Goal: Communication & Community: Answer question/provide support

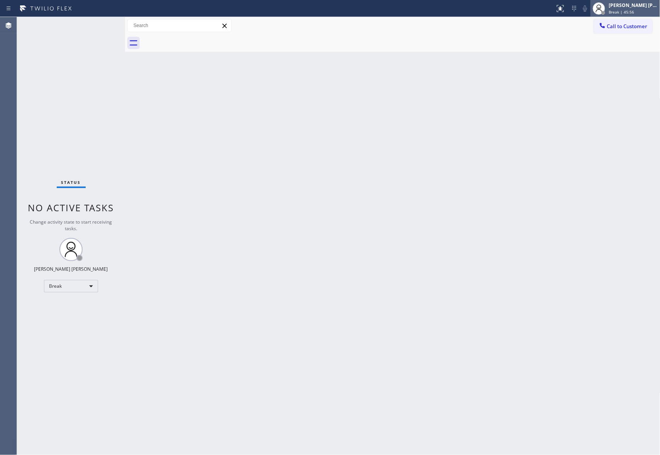
click at [635, 11] on div "Break | 45:56" at bounding box center [633, 11] width 49 height 5
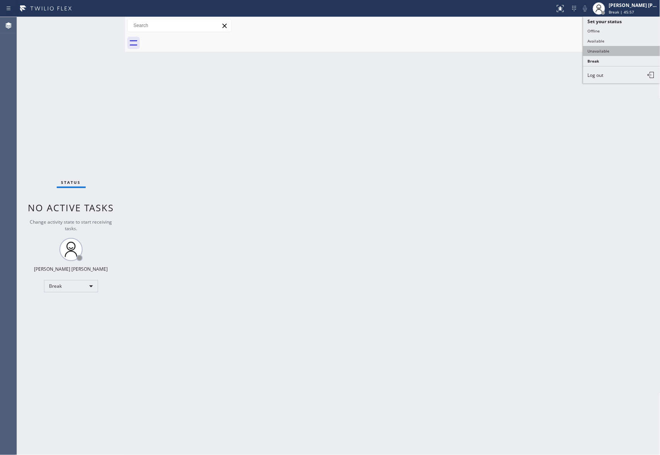
click at [601, 51] on button "Unavailable" at bounding box center [622, 51] width 77 height 10
click at [635, 28] on span "Call to Customer" at bounding box center [628, 26] width 41 height 7
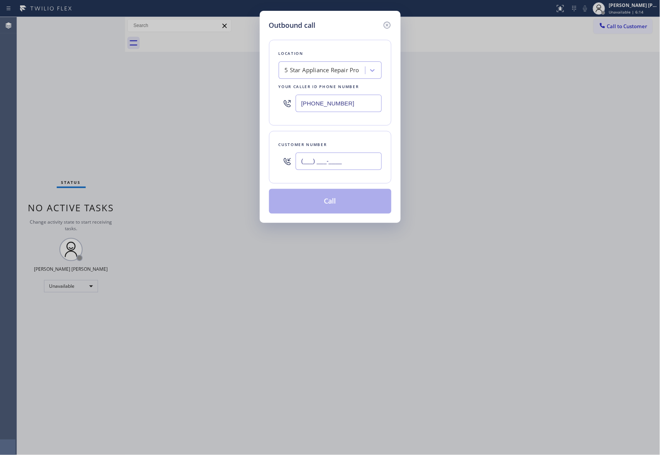
click at [364, 170] on input "(___) ___-____" at bounding box center [339, 161] width 86 height 17
paste input "818) 207-0266"
type input "[PHONE_NUMBER]"
click at [343, 68] on div "5 Star Appliance Repair Pro" at bounding box center [322, 70] width 75 height 9
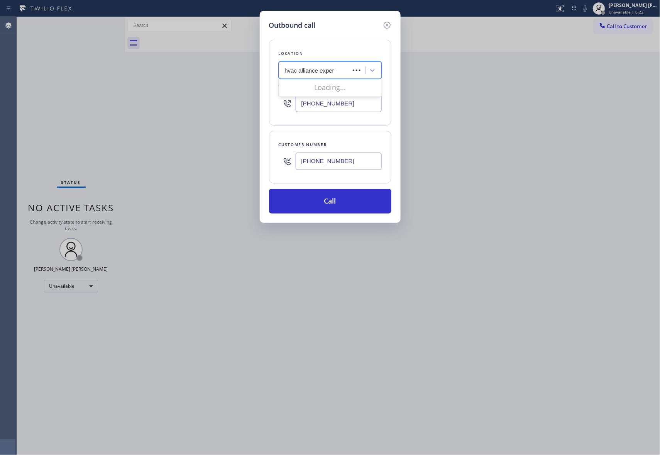
type input "hvac alliance expert"
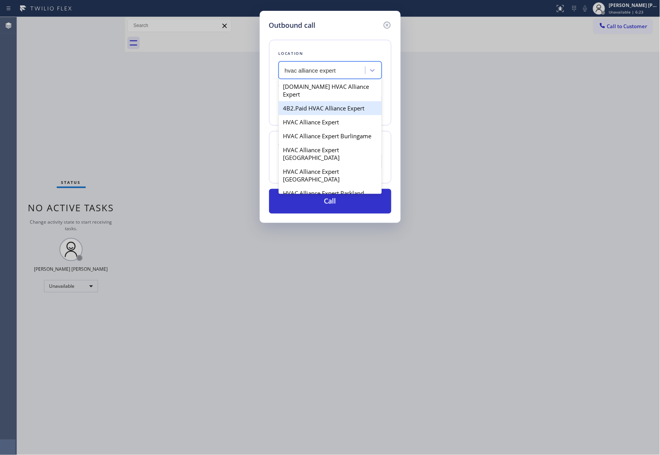
click at [349, 101] on div "4B2.Paid HVAC Alliance Expert" at bounding box center [330, 108] width 103 height 14
type input "[PHONE_NUMBER]"
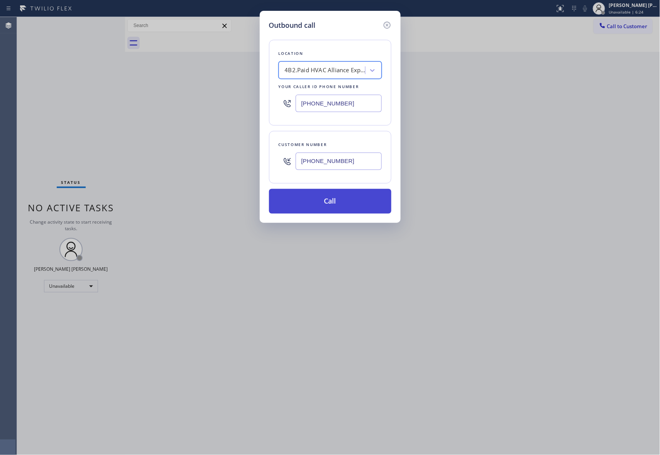
click at [351, 201] on button "Call" at bounding box center [330, 201] width 122 height 25
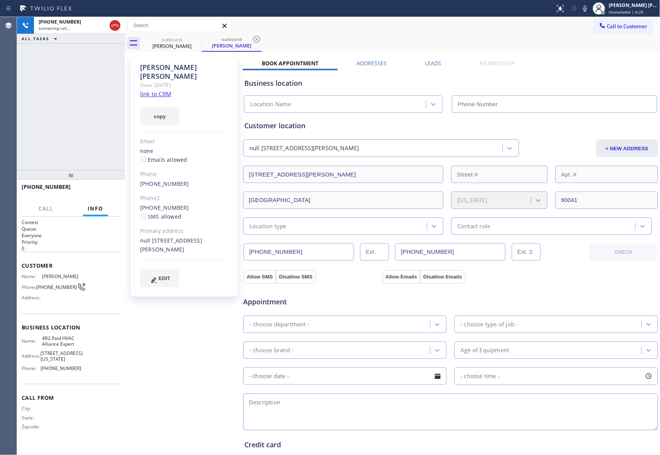
type input "[PHONE_NUMBER]"
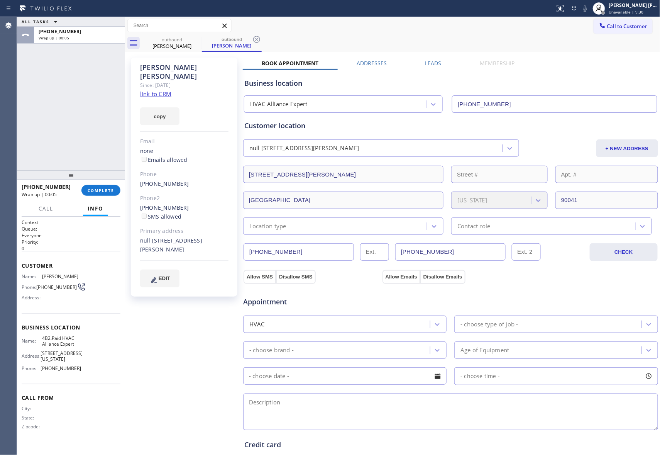
click at [429, 61] on label "Leads" at bounding box center [434, 62] width 16 height 7
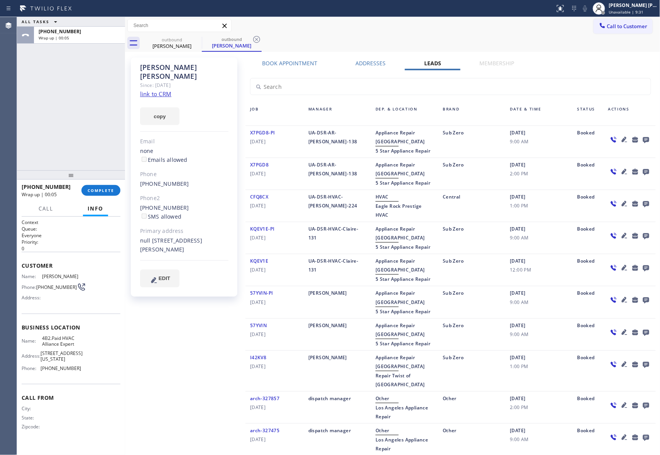
click at [643, 141] on icon at bounding box center [646, 140] width 6 height 6
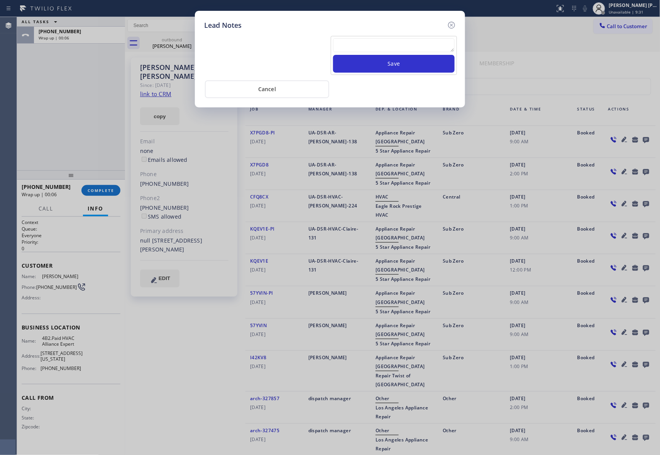
click at [411, 46] on textarea at bounding box center [394, 45] width 122 height 14
paste textarea "VM | please transfer if cx calls back"
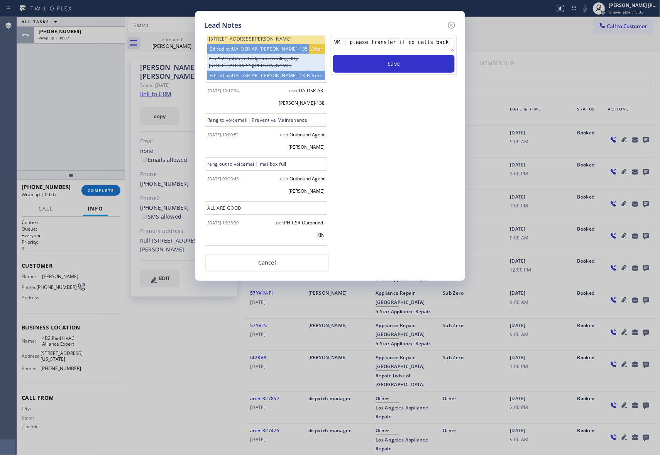
scroll to position [165, 0]
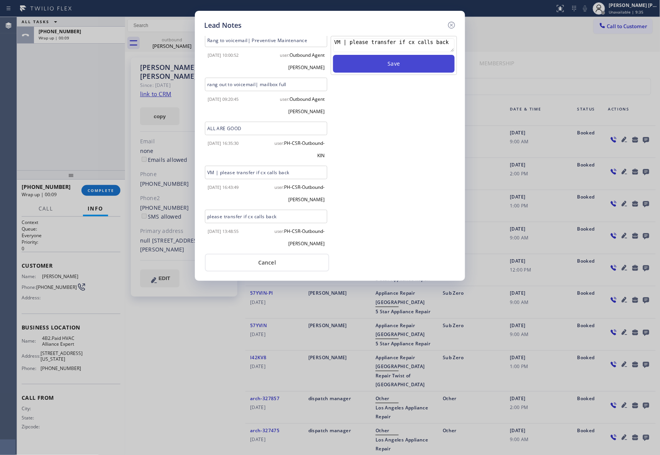
type textarea "VM | please transfer if cx calls back"
click at [402, 63] on button "Save" at bounding box center [394, 64] width 122 height 18
drag, startPoint x: 455, startPoint y: 26, endPoint x: 385, endPoint y: 27, distance: 69.9
click at [454, 26] on icon at bounding box center [451, 24] width 9 height 9
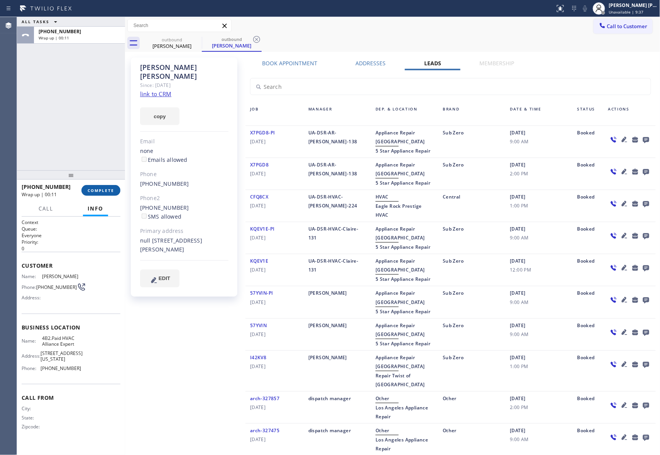
click at [111, 188] on span "COMPLETE" at bounding box center [101, 190] width 27 height 5
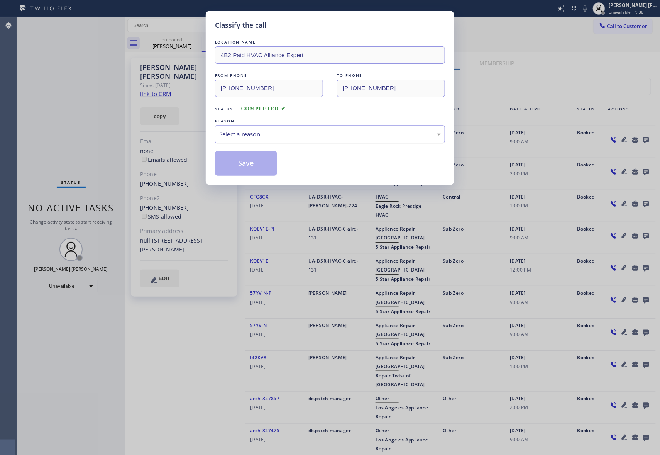
click at [286, 134] on div "Select a reason" at bounding box center [330, 134] width 222 height 9
click at [246, 166] on button "Save" at bounding box center [246, 163] width 62 height 25
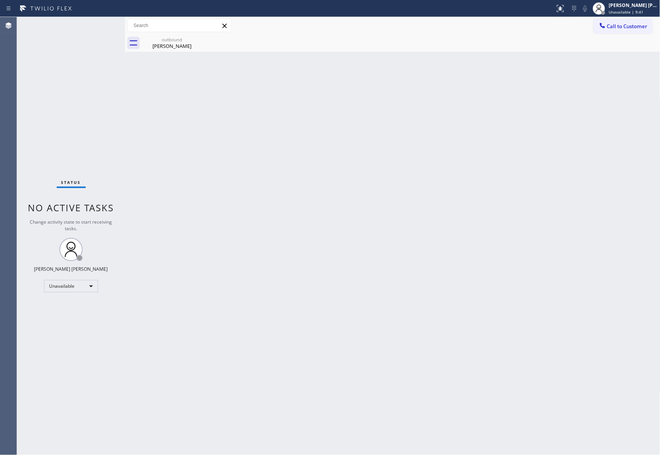
click at [185, 44] on div "[PERSON_NAME]" at bounding box center [172, 45] width 58 height 7
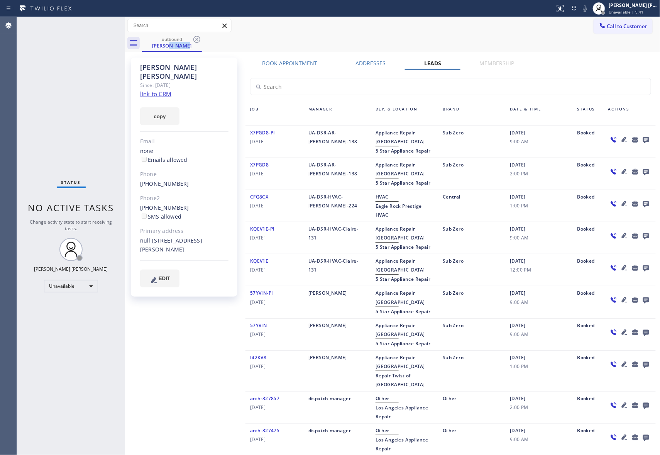
click at [185, 44] on div "[PERSON_NAME]" at bounding box center [172, 45] width 58 height 7
click at [200, 39] on icon at bounding box center [197, 39] width 7 height 7
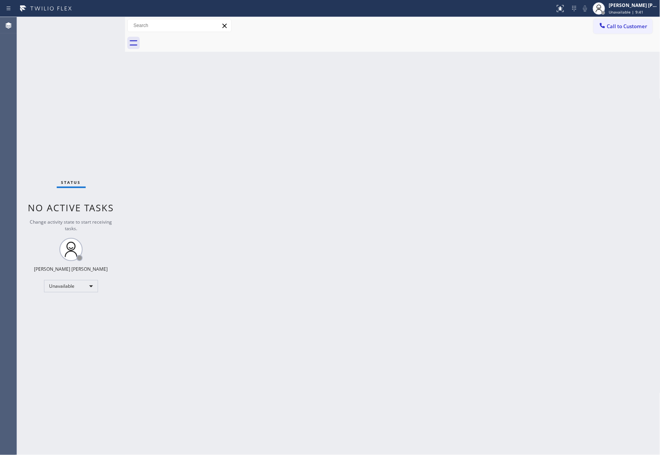
drag, startPoint x: 200, startPoint y: 39, endPoint x: 166, endPoint y: 10, distance: 44.4
click at [199, 39] on div at bounding box center [401, 42] width 519 height 17
click at [638, 26] on span "Call to Customer" at bounding box center [628, 26] width 41 height 7
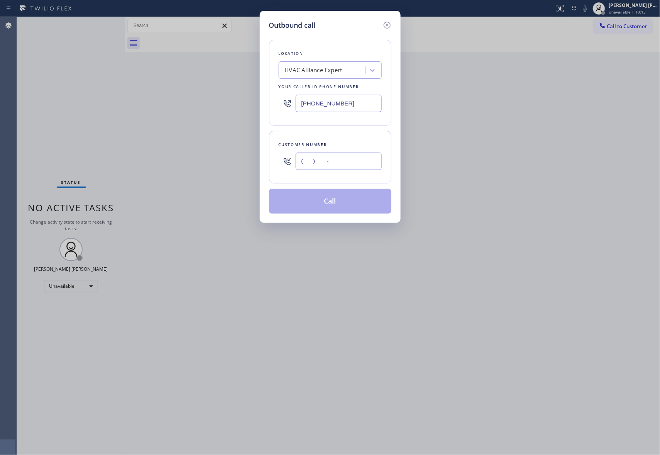
click at [329, 165] on input "(___) ___-____" at bounding box center [339, 161] width 86 height 17
paste input "714) 276-3055"
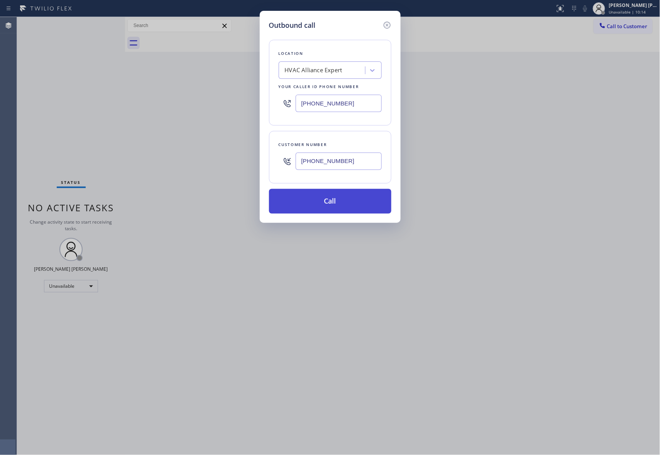
type input "[PHONE_NUMBER]"
click at [334, 205] on button "Call" at bounding box center [330, 201] width 122 height 25
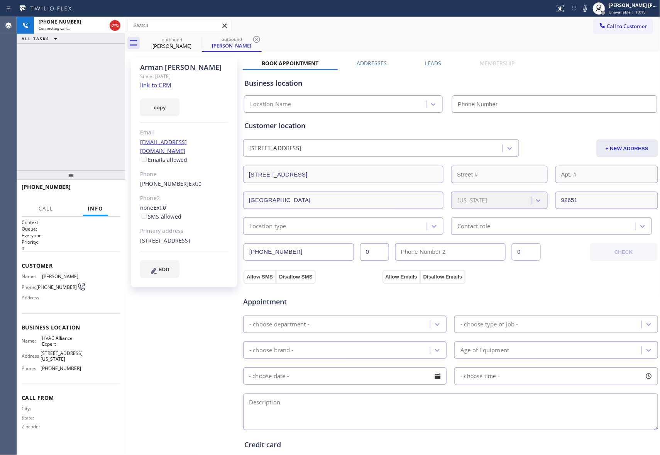
type input "[PHONE_NUMBER]"
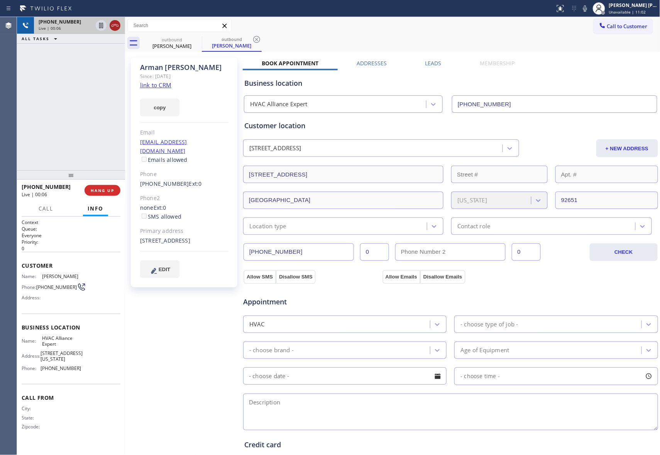
click at [117, 22] on icon at bounding box center [114, 25] width 9 height 9
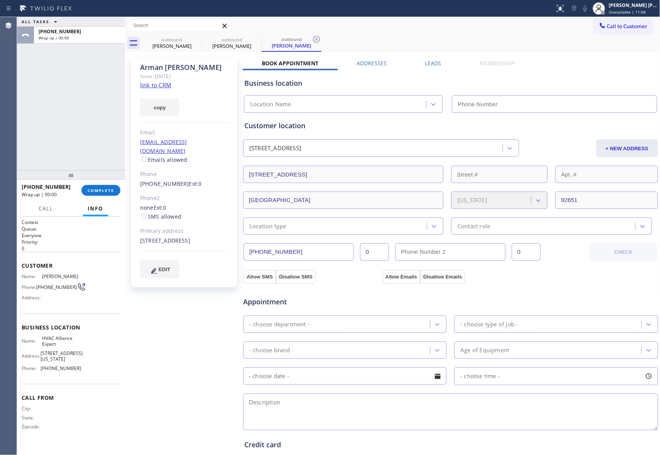
type input "[PHONE_NUMBER]"
click at [194, 39] on icon at bounding box center [197, 39] width 7 height 7
click at [0, 0] on icon at bounding box center [0, 0] width 0 height 0
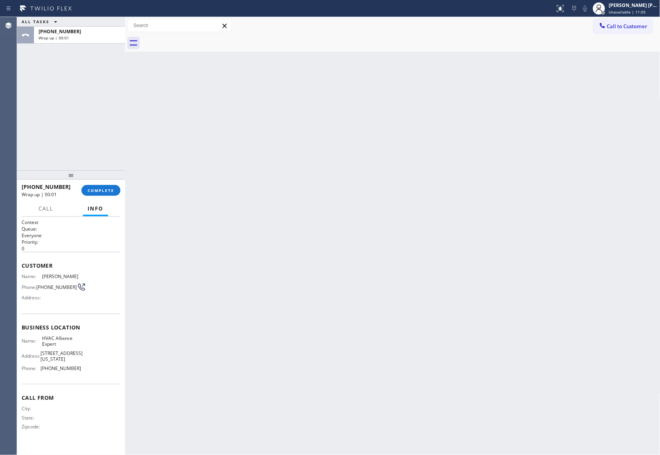
click at [194, 39] on div at bounding box center [401, 42] width 519 height 17
click at [116, 185] on button "COMPLETE" at bounding box center [100, 190] width 39 height 11
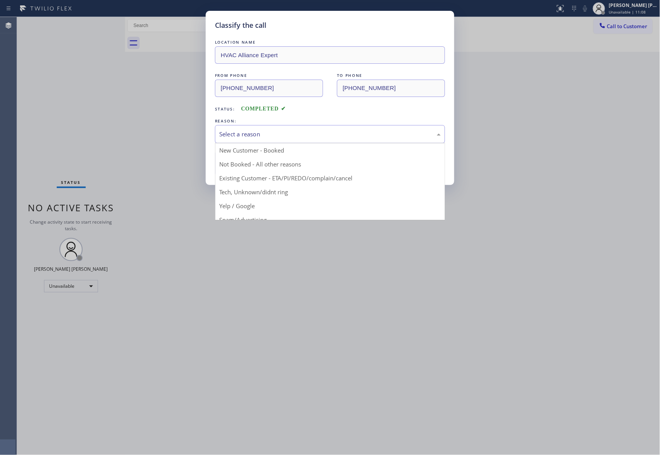
click at [301, 132] on div "Select a reason" at bounding box center [330, 134] width 222 height 9
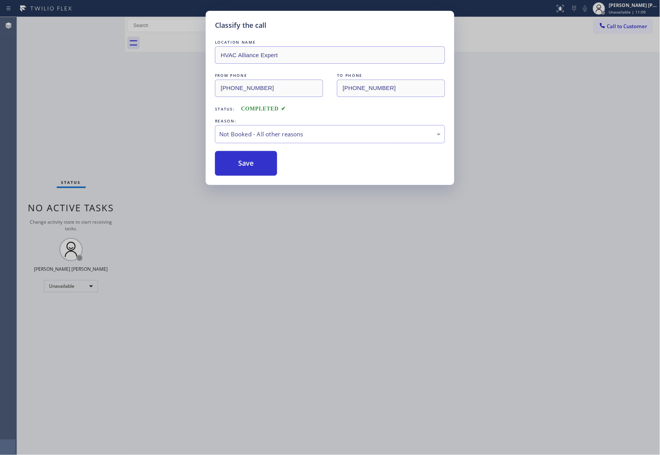
click at [244, 168] on button "Save" at bounding box center [246, 163] width 62 height 25
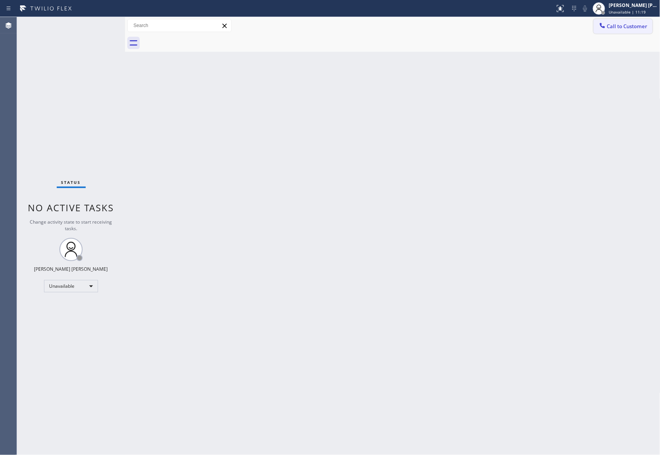
click at [633, 28] on span "Call to Customer" at bounding box center [628, 26] width 41 height 7
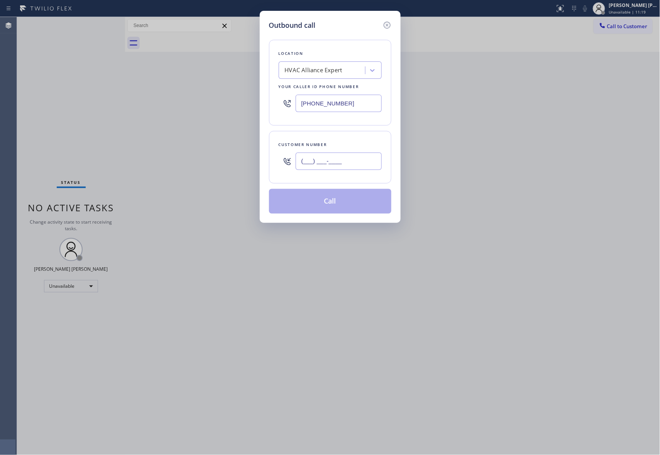
click at [331, 161] on input "(___) ___-____" at bounding box center [339, 161] width 86 height 17
paste input "310) 480-4809"
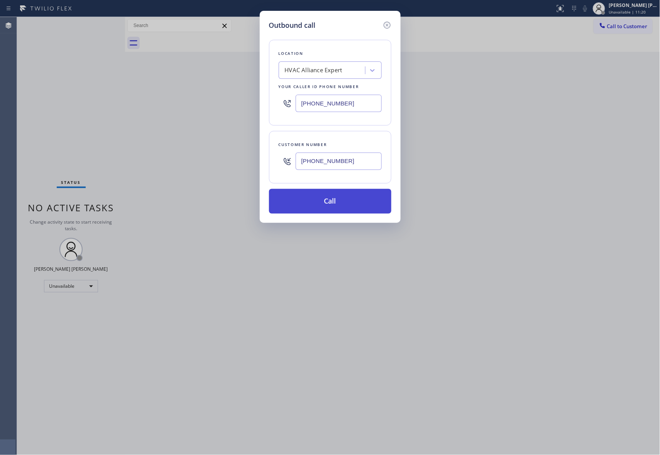
type input "[PHONE_NUMBER]"
click at [336, 195] on button "Call" at bounding box center [330, 201] width 122 height 25
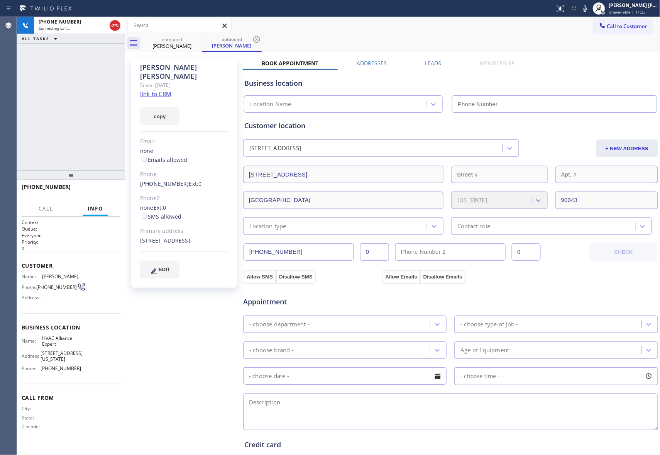
type input "[PHONE_NUMBER]"
click at [110, 192] on span "HANG UP" at bounding box center [103, 190] width 24 height 5
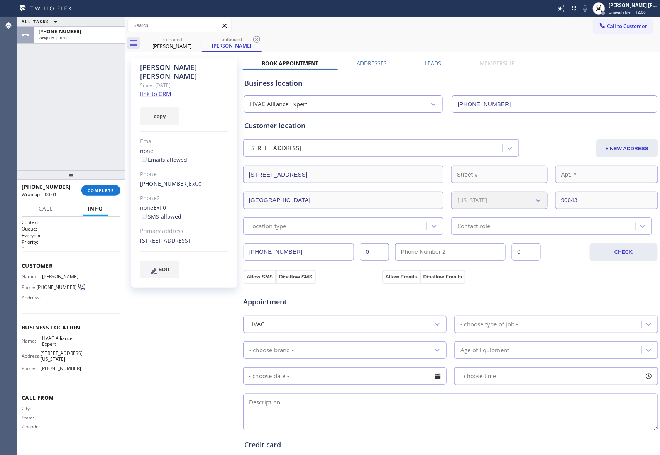
click at [432, 64] on label "Leads" at bounding box center [434, 62] width 16 height 7
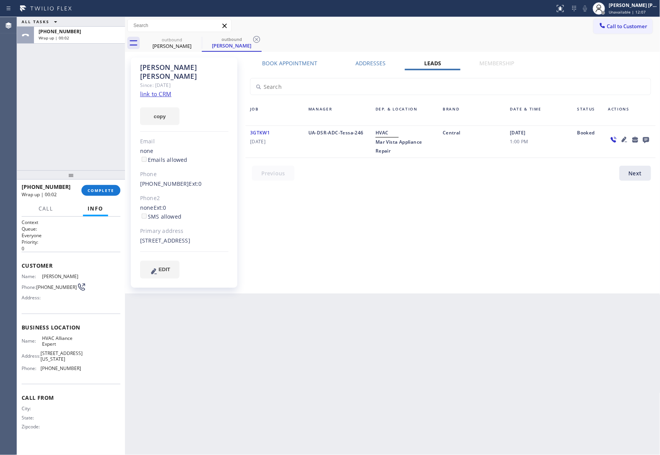
click at [649, 138] on icon at bounding box center [646, 140] width 6 height 6
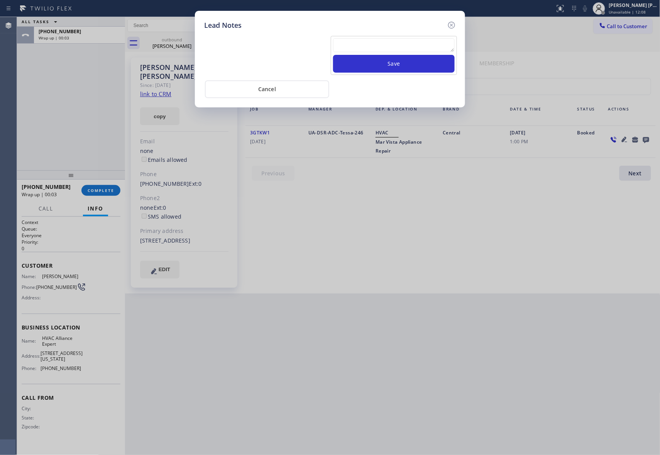
click at [376, 45] on textarea at bounding box center [394, 45] width 122 height 14
paste textarea "VM | please transfer if cx calls back"
type textarea "VM | please transfer if cx calls back"
click at [415, 65] on button "Save" at bounding box center [394, 64] width 122 height 18
click at [453, 27] on icon at bounding box center [451, 24] width 9 height 9
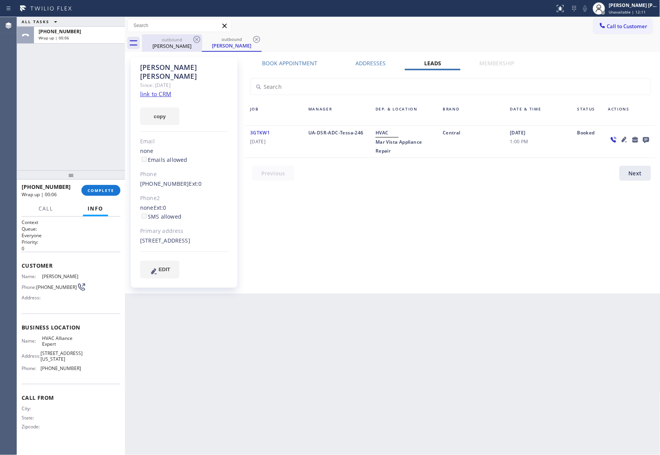
click at [184, 42] on div "[PERSON_NAME]" at bounding box center [172, 45] width 58 height 7
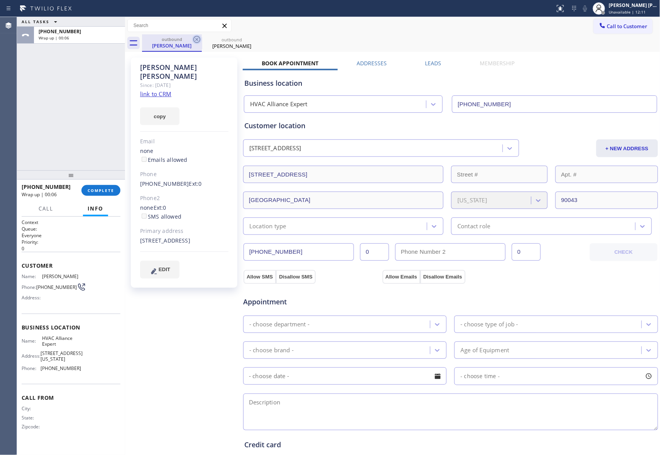
click at [201, 38] on icon at bounding box center [196, 39] width 9 height 9
click at [0, 0] on icon at bounding box center [0, 0] width 0 height 0
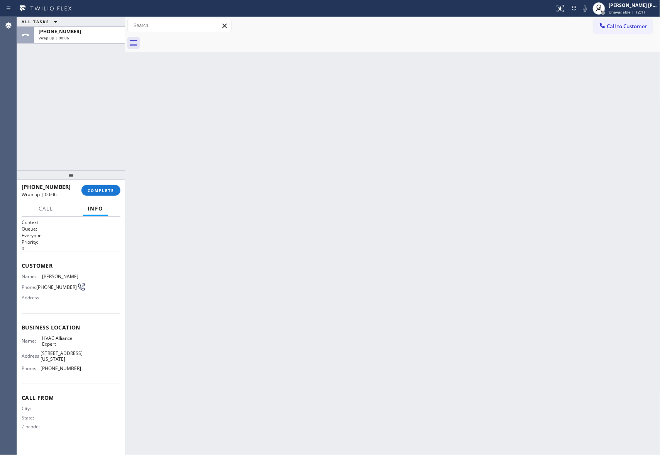
click at [201, 38] on div at bounding box center [401, 42] width 519 height 17
drag, startPoint x: 201, startPoint y: 38, endPoint x: 102, endPoint y: 184, distance: 176.6
click at [197, 41] on div at bounding box center [401, 42] width 519 height 17
click at [102, 190] on span "COMPLETE" at bounding box center [101, 190] width 27 height 5
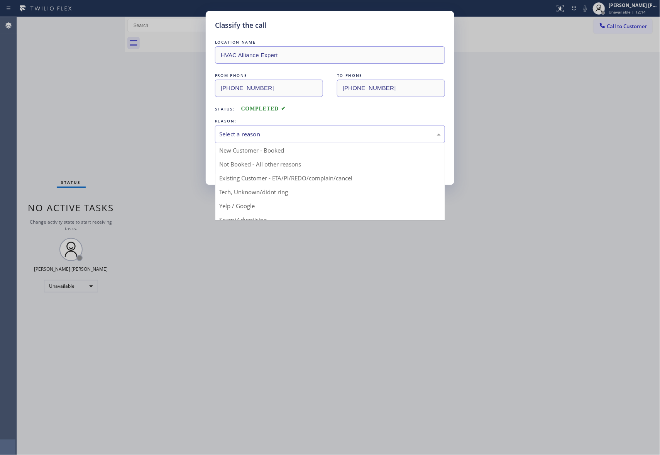
click at [266, 134] on div "Select a reason" at bounding box center [330, 134] width 222 height 9
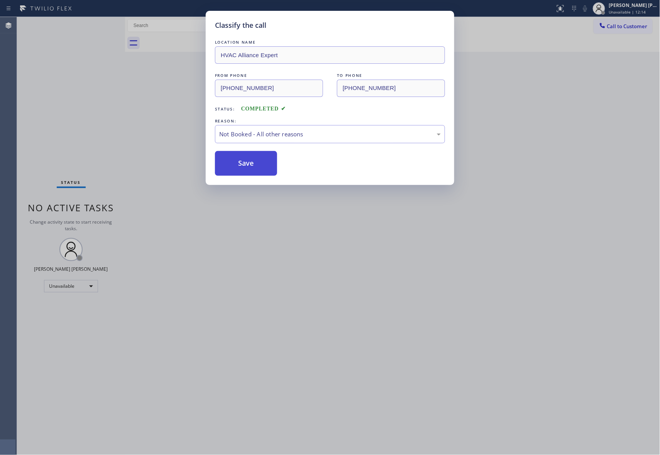
click at [246, 164] on button "Save" at bounding box center [246, 163] width 62 height 25
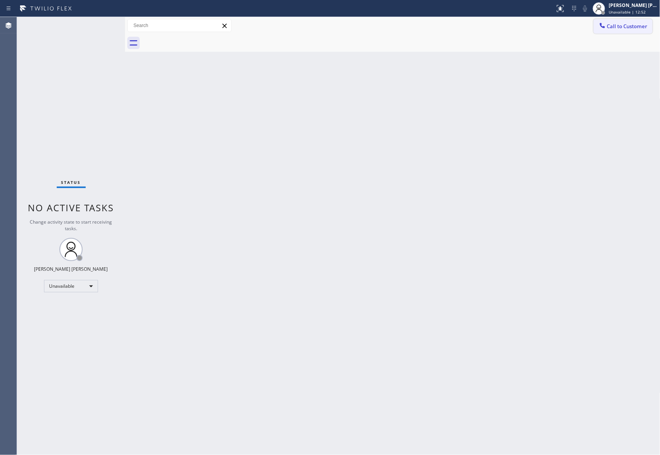
click at [645, 27] on span "Call to Customer" at bounding box center [628, 26] width 41 height 7
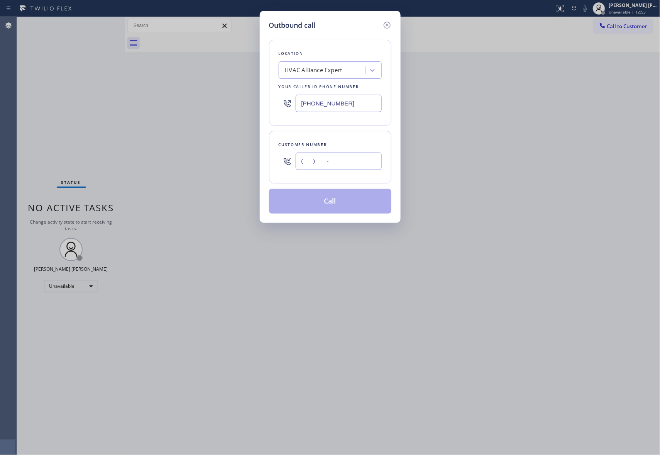
click at [345, 164] on input "(___) ___-____" at bounding box center [339, 161] width 86 height 17
paste input "805) 886-2965"
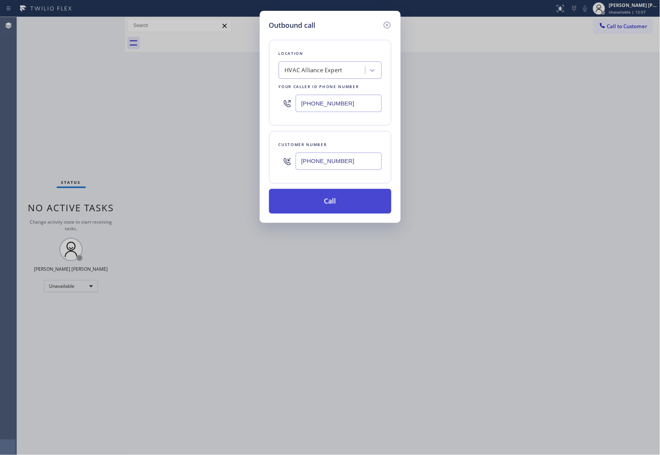
type input "[PHONE_NUMBER]"
click at [363, 208] on button "Call" at bounding box center [330, 201] width 122 height 25
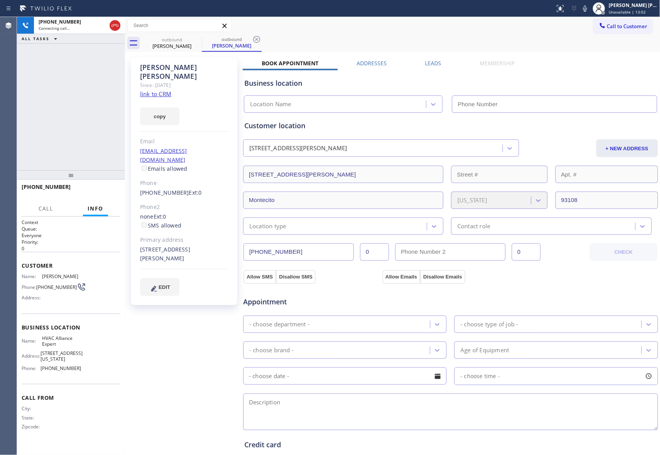
type input "[PHONE_NUMBER]"
click at [103, 192] on span "HANG UP" at bounding box center [103, 190] width 24 height 5
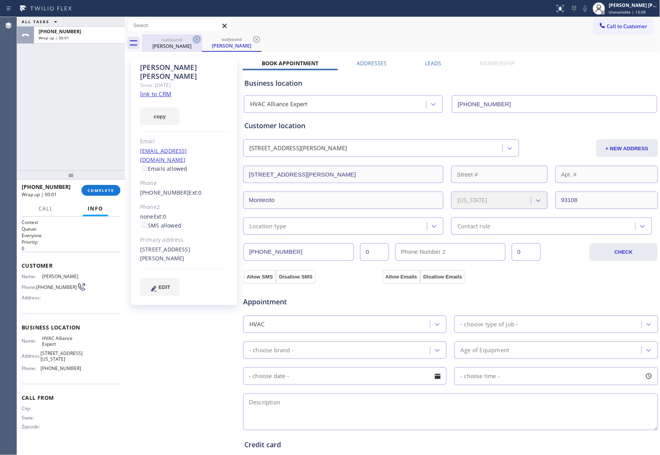
click at [198, 40] on icon at bounding box center [197, 39] width 7 height 7
click at [253, 40] on icon at bounding box center [256, 39] width 7 height 7
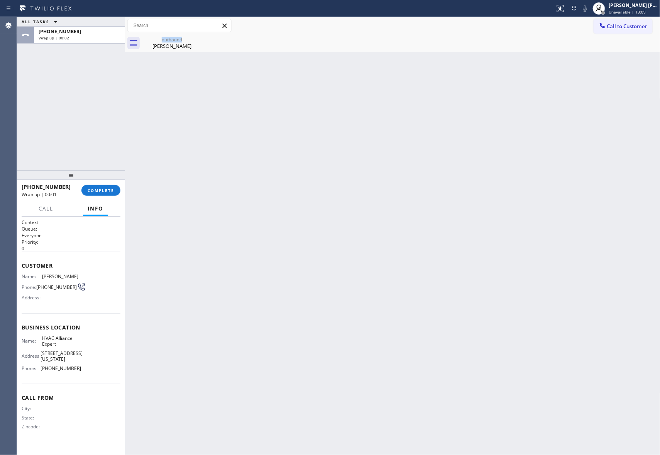
click at [0, 0] on icon at bounding box center [0, 0] width 0 height 0
drag, startPoint x: 187, startPoint y: 51, endPoint x: 200, endPoint y: 40, distance: 16.7
click at [192, 50] on div "outbound [PERSON_NAME]" at bounding box center [172, 42] width 58 height 17
click at [200, 39] on div at bounding box center [401, 42] width 519 height 17
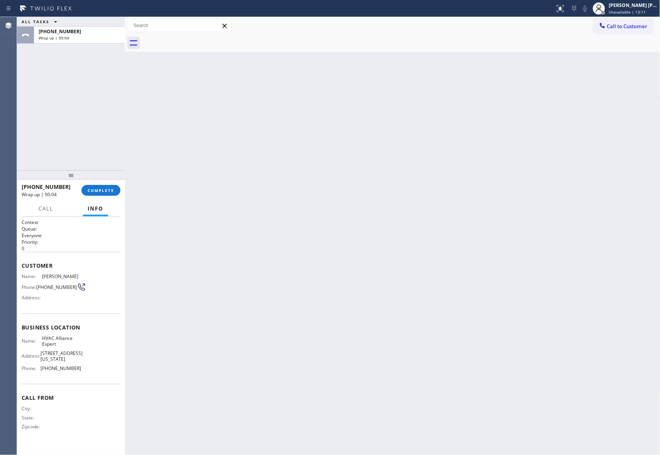
drag, startPoint x: 200, startPoint y: 39, endPoint x: 92, endPoint y: 208, distance: 199.9
click at [192, 39] on div at bounding box center [401, 42] width 519 height 17
click at [105, 186] on button "COMPLETE" at bounding box center [100, 190] width 39 height 11
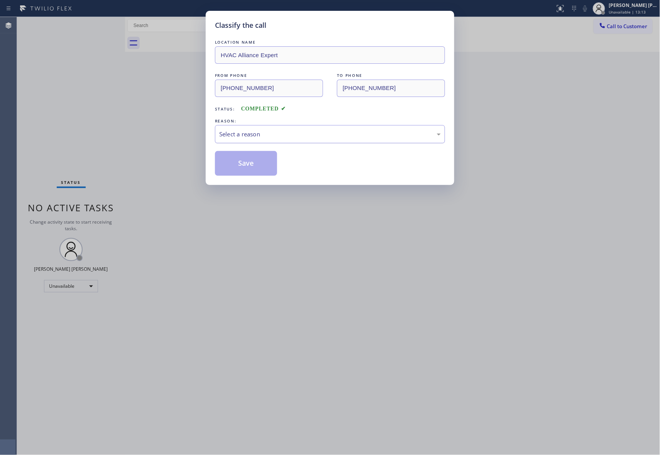
click at [314, 134] on div "Select a reason" at bounding box center [330, 134] width 222 height 9
click at [250, 161] on button "Save" at bounding box center [246, 163] width 62 height 25
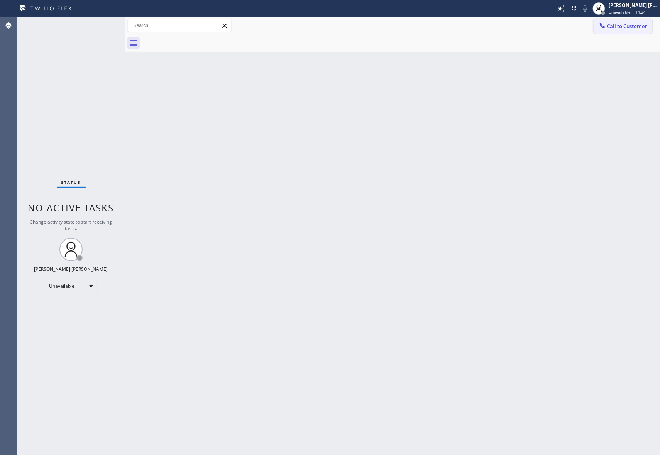
click at [621, 24] on span "Call to Customer" at bounding box center [628, 26] width 41 height 7
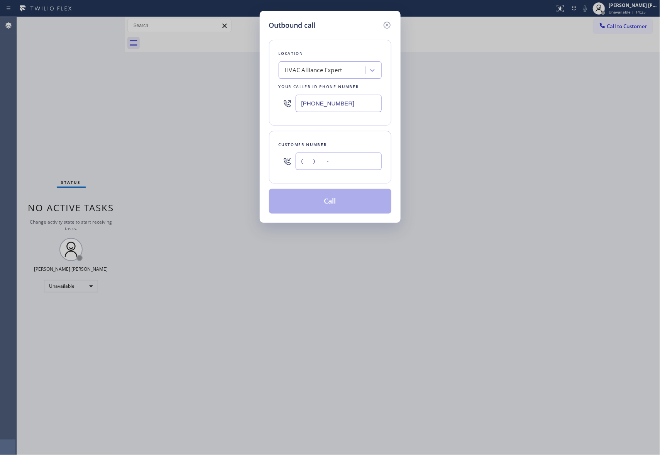
click at [360, 161] on input "(___) ___-____" at bounding box center [339, 161] width 86 height 17
paste input "213) 400-4465"
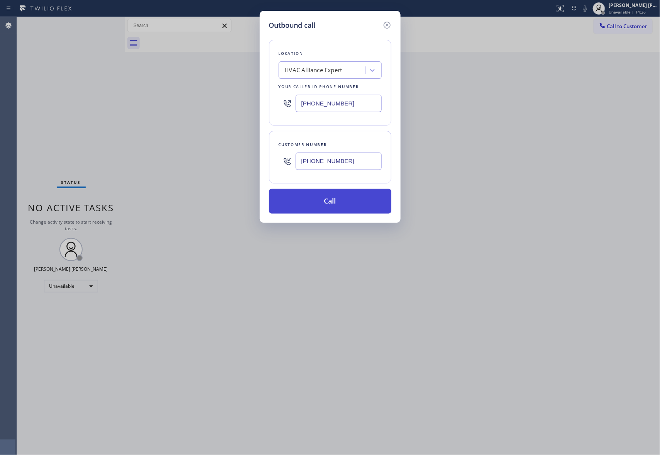
type input "[PHONE_NUMBER]"
click at [366, 204] on button "Call" at bounding box center [330, 201] width 122 height 25
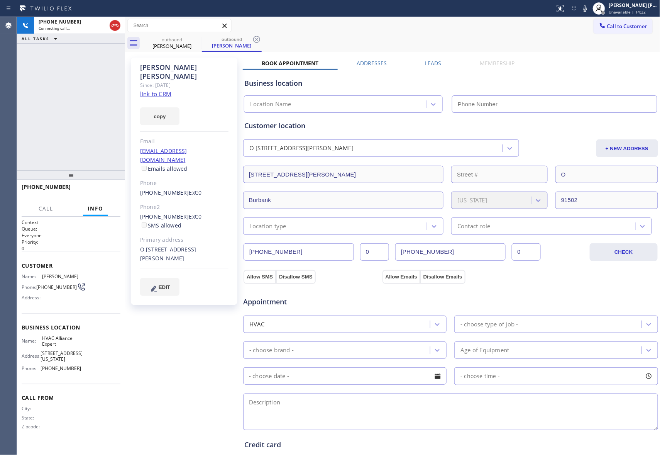
type input "[PHONE_NUMBER]"
click at [95, 195] on button "HANG UP" at bounding box center [103, 190] width 36 height 11
click at [433, 61] on label "Leads" at bounding box center [434, 62] width 16 height 7
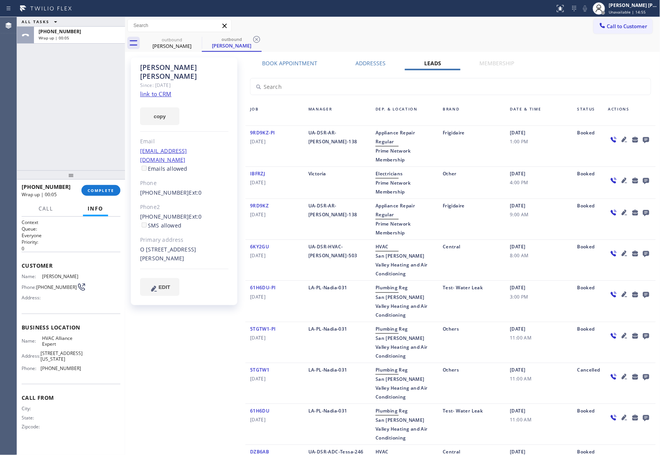
click at [643, 140] on icon at bounding box center [646, 140] width 6 height 6
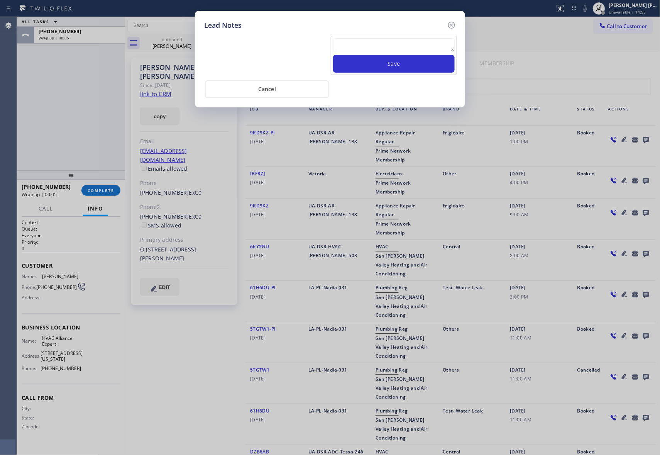
click at [415, 47] on textarea at bounding box center [394, 45] width 122 height 14
paste textarea "VM | please transfer if cx calls back"
type textarea "VM | please transfer if cx calls back"
click at [421, 65] on button "Save" at bounding box center [394, 64] width 122 height 18
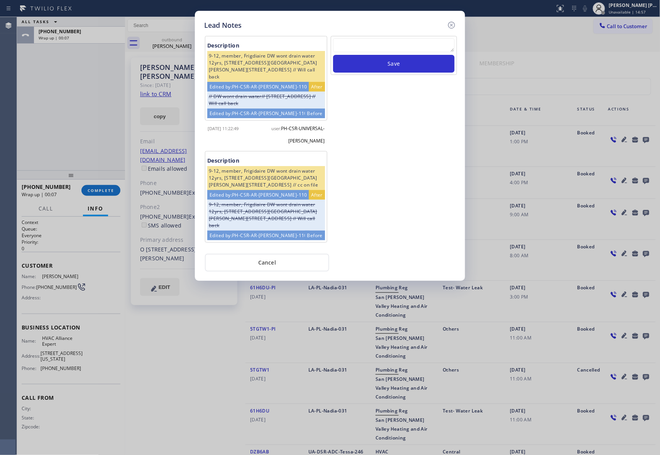
drag, startPoint x: 454, startPoint y: 22, endPoint x: 343, endPoint y: 37, distance: 111.9
click at [453, 22] on icon at bounding box center [451, 25] width 7 height 7
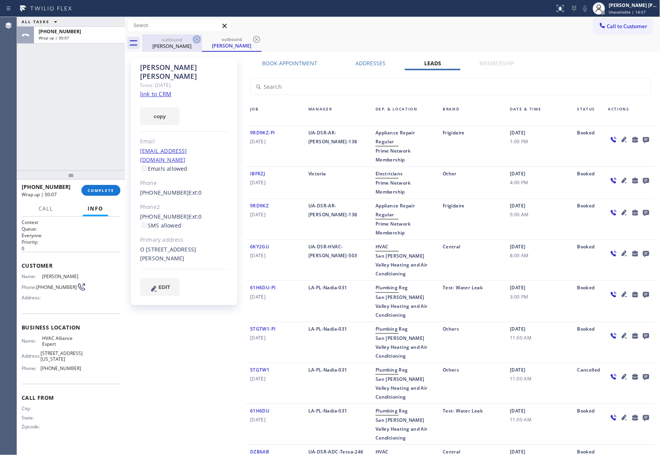
drag, startPoint x: 175, startPoint y: 49, endPoint x: 192, endPoint y: 44, distance: 17.6
click at [180, 48] on div "[PERSON_NAME]" at bounding box center [172, 45] width 58 height 7
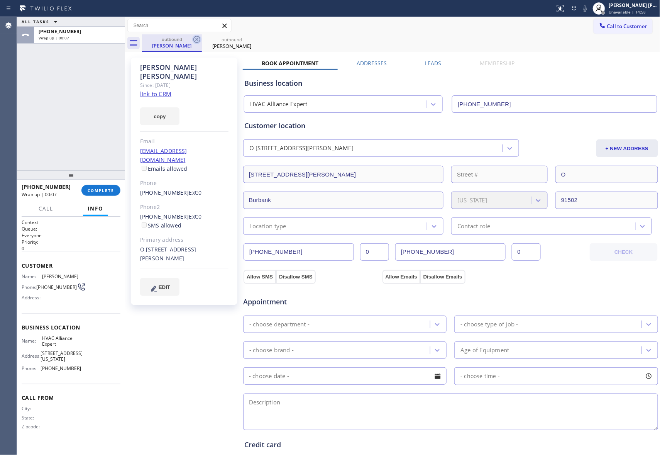
click at [192, 44] on icon at bounding box center [196, 39] width 9 height 9
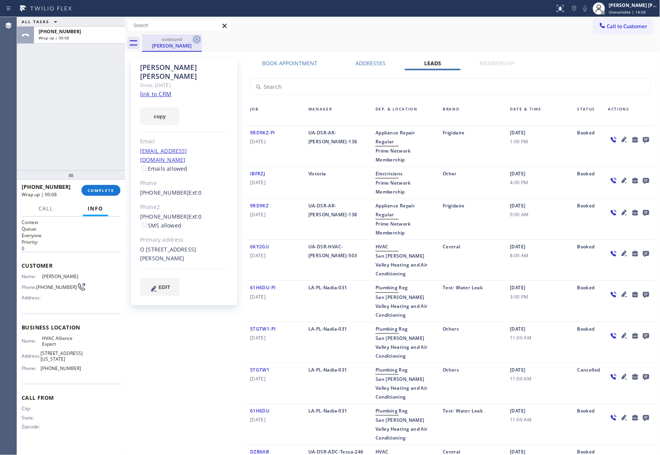
click at [197, 40] on icon at bounding box center [196, 39] width 9 height 9
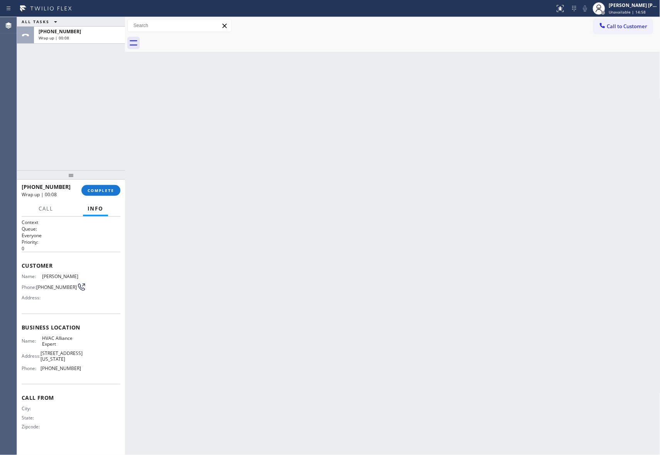
click at [197, 40] on div at bounding box center [401, 42] width 519 height 17
click at [104, 195] on button "COMPLETE" at bounding box center [100, 190] width 39 height 11
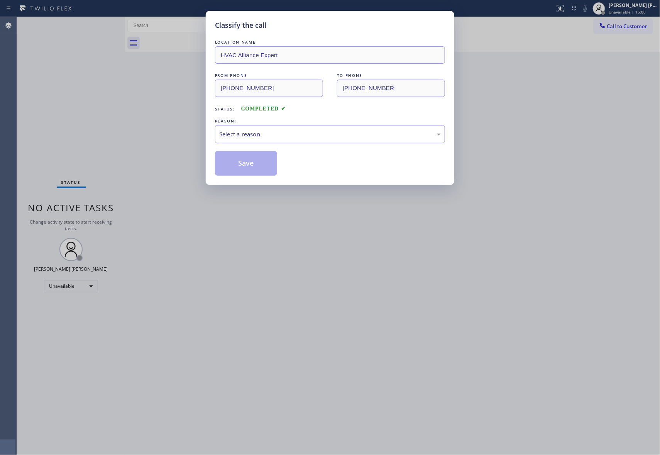
click at [336, 134] on div "Select a reason" at bounding box center [330, 134] width 222 height 9
click at [240, 165] on button "Save" at bounding box center [246, 163] width 62 height 25
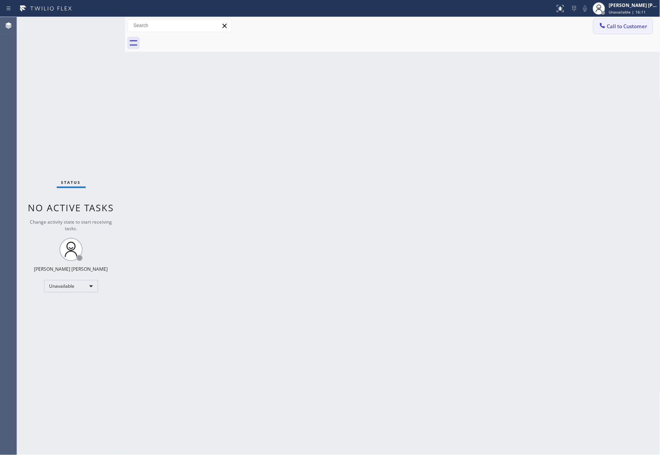
click at [618, 30] on button "Call to Customer" at bounding box center [623, 26] width 59 height 15
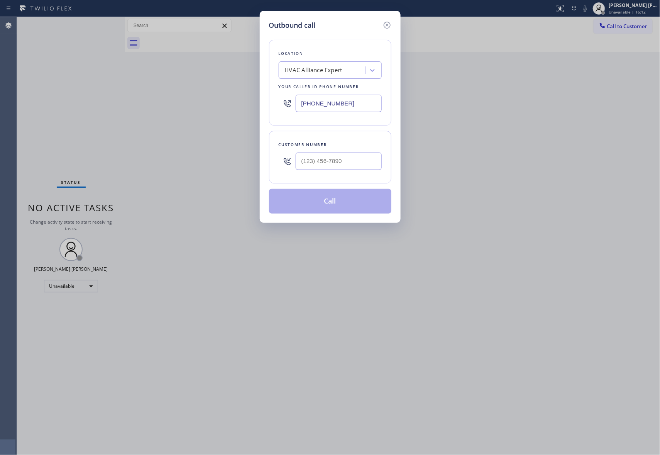
click at [333, 161] on input "text" at bounding box center [339, 161] width 86 height 17
paste input "914) 906-9500"
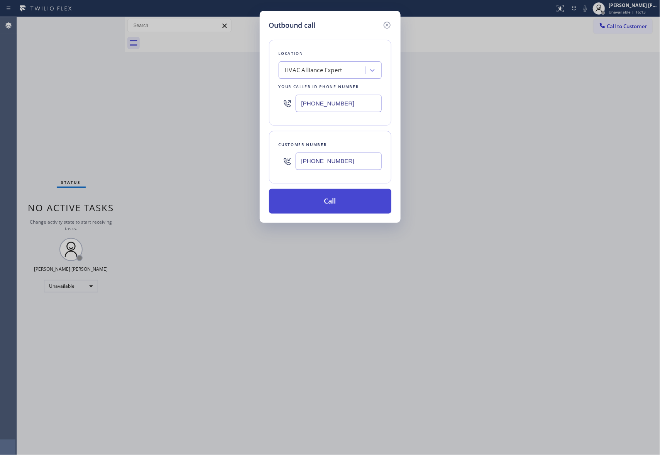
type input "[PHONE_NUMBER]"
click at [341, 204] on button "Call" at bounding box center [330, 201] width 122 height 25
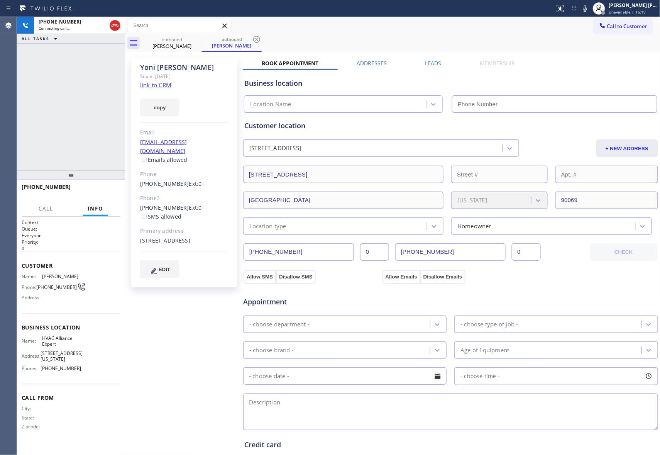
type input "[PHONE_NUMBER]"
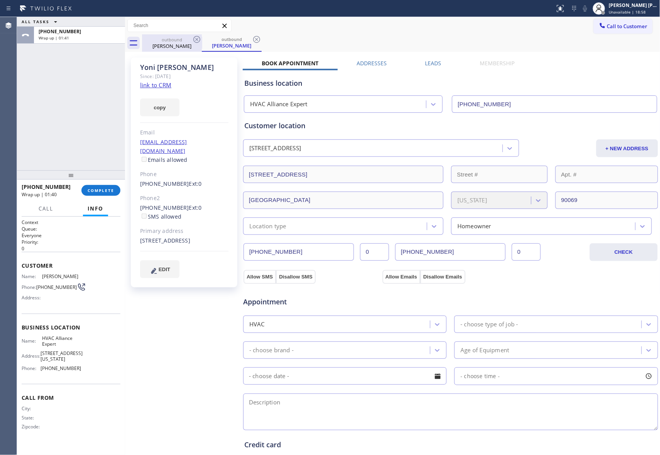
drag, startPoint x: 188, startPoint y: 40, endPoint x: 195, endPoint y: 40, distance: 7.3
click at [189, 40] on div "outbound" at bounding box center [172, 40] width 58 height 6
click at [195, 40] on icon at bounding box center [196, 39] width 9 height 9
click at [0, 0] on icon at bounding box center [0, 0] width 0 height 0
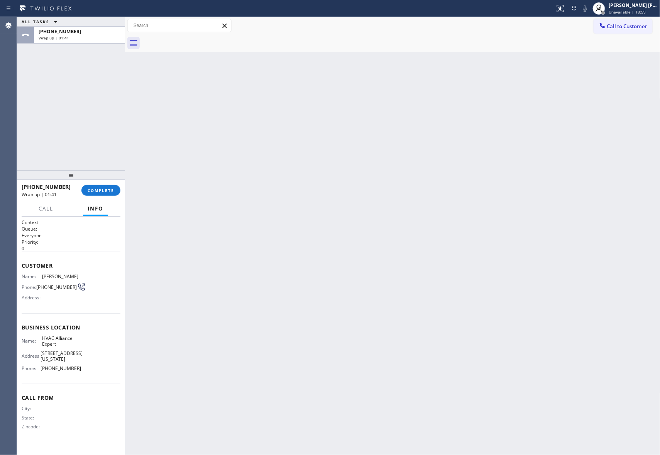
click at [195, 40] on div at bounding box center [401, 42] width 519 height 17
click at [107, 189] on span "COMPLETE" at bounding box center [101, 190] width 27 height 5
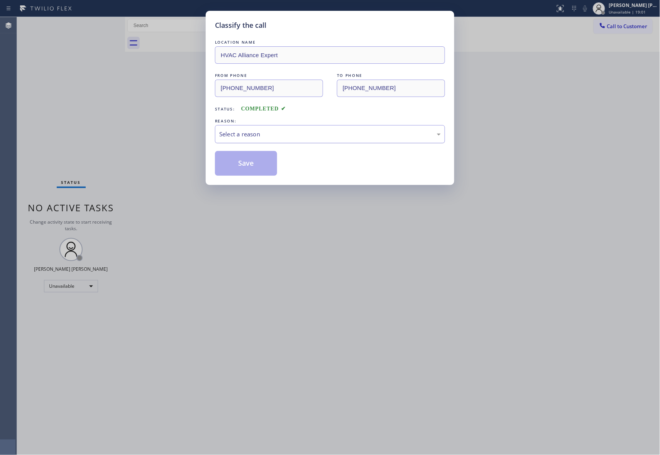
click at [341, 138] on div "Select a reason" at bounding box center [330, 134] width 222 height 9
click at [243, 163] on button "Save" at bounding box center [246, 163] width 62 height 25
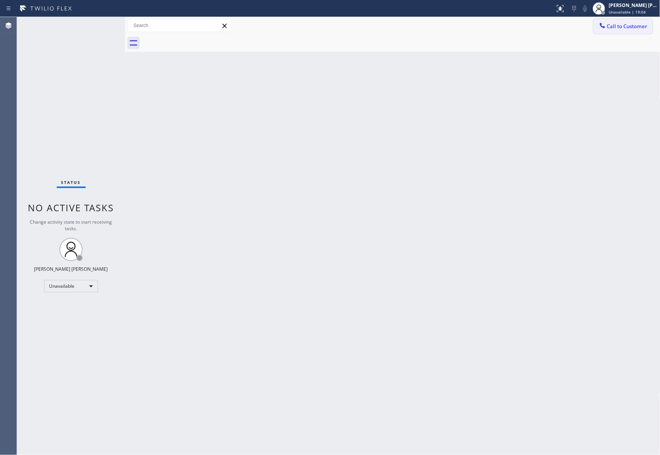
click at [626, 22] on button "Call to Customer" at bounding box center [623, 26] width 59 height 15
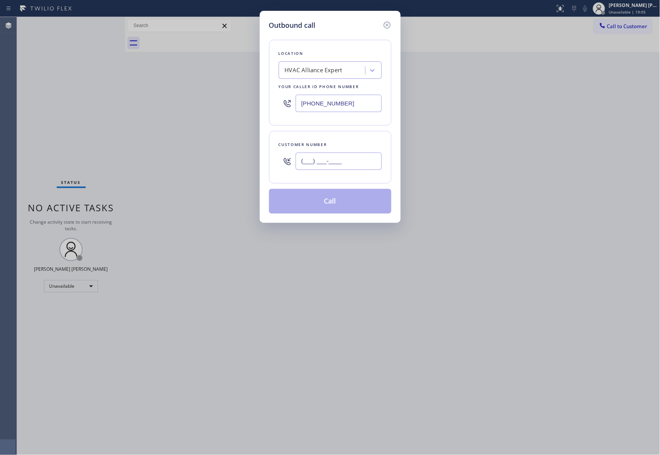
click at [342, 156] on input "(___) ___-____" at bounding box center [339, 161] width 86 height 17
paste input "818) 669-8640"
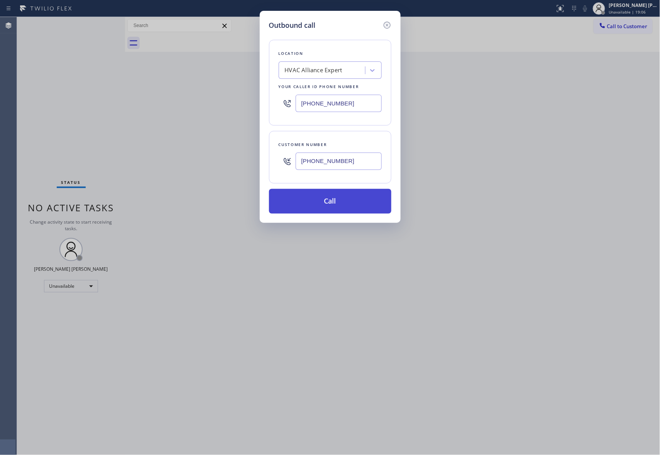
type input "[PHONE_NUMBER]"
click at [348, 206] on button "Call" at bounding box center [330, 201] width 122 height 25
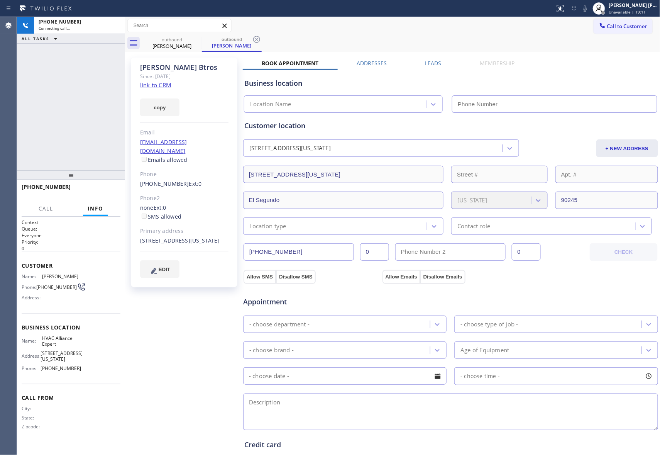
type input "[PHONE_NUMBER]"
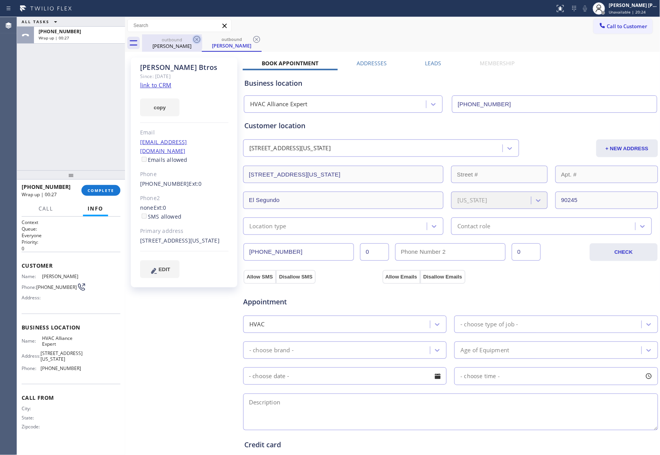
drag, startPoint x: 199, startPoint y: 44, endPoint x: 198, endPoint y: 40, distance: 3.9
click at [198, 44] on div at bounding box center [196, 39] width 9 height 9
click at [198, 40] on icon at bounding box center [197, 39] width 7 height 7
click at [202, 40] on div "outbound [PERSON_NAME]" at bounding box center [232, 42] width 60 height 17
click at [253, 40] on icon at bounding box center [256, 39] width 7 height 7
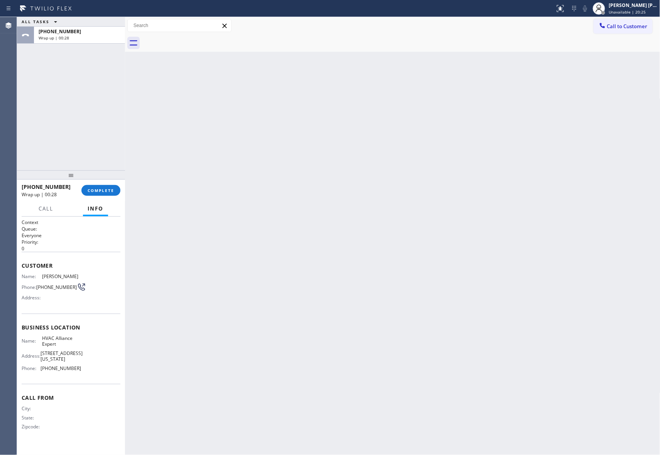
click at [198, 40] on div at bounding box center [401, 42] width 519 height 17
click at [106, 188] on span "COMPLETE" at bounding box center [101, 190] width 27 height 5
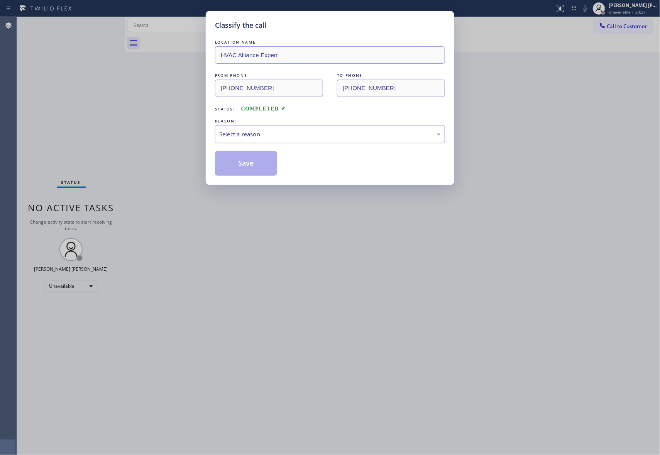
click at [311, 130] on div "Select a reason" at bounding box center [330, 134] width 222 height 9
click at [245, 161] on button "Save" at bounding box center [246, 163] width 62 height 25
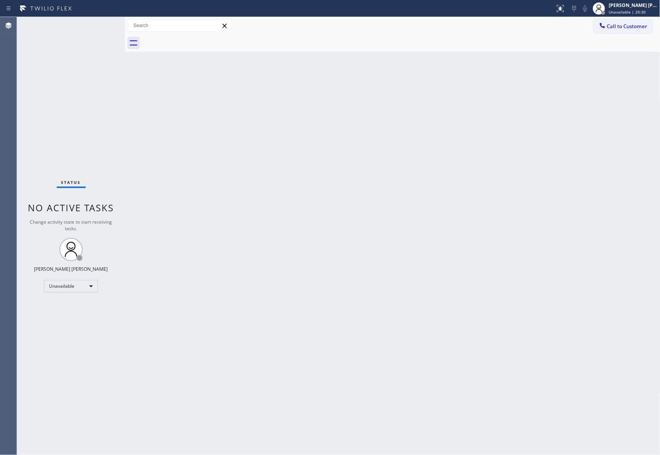
click at [634, 36] on div at bounding box center [401, 42] width 519 height 17
click at [633, 27] on span "Call to Customer" at bounding box center [628, 26] width 41 height 7
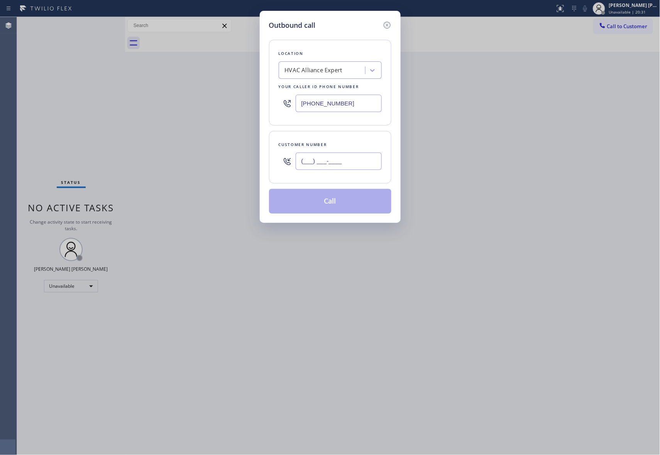
click at [346, 166] on input "(___) ___-____" at bounding box center [339, 161] width 86 height 17
paste input "310) 739-2961"
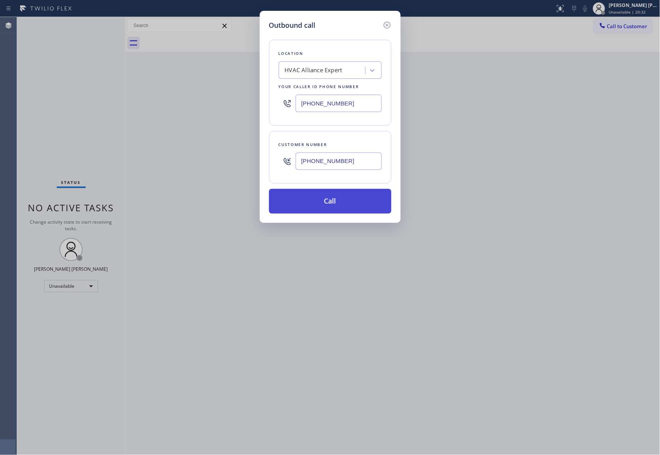
type input "[PHONE_NUMBER]"
click at [331, 205] on button "Call" at bounding box center [330, 201] width 122 height 25
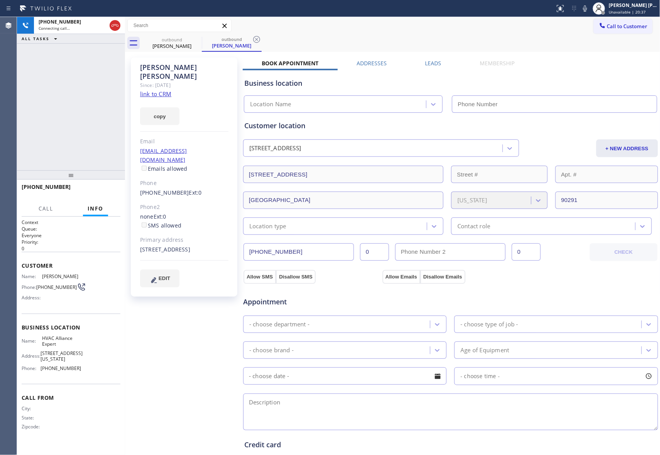
type input "[PHONE_NUMBER]"
drag, startPoint x: 104, startPoint y: 187, endPoint x: 21, endPoint y: 187, distance: 83.4
click at [104, 188] on span "HANG UP" at bounding box center [103, 190] width 24 height 5
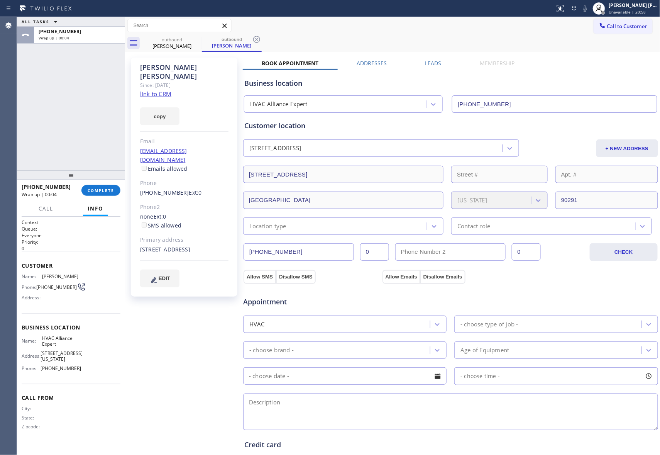
click at [433, 58] on div "[PERSON_NAME] Since: [DATE] link to CRM copy Email [EMAIL_ADDRESS][DOMAIN_NAME]…" at bounding box center [393, 312] width 532 height 516
click at [433, 65] on label "Leads" at bounding box center [434, 62] width 16 height 7
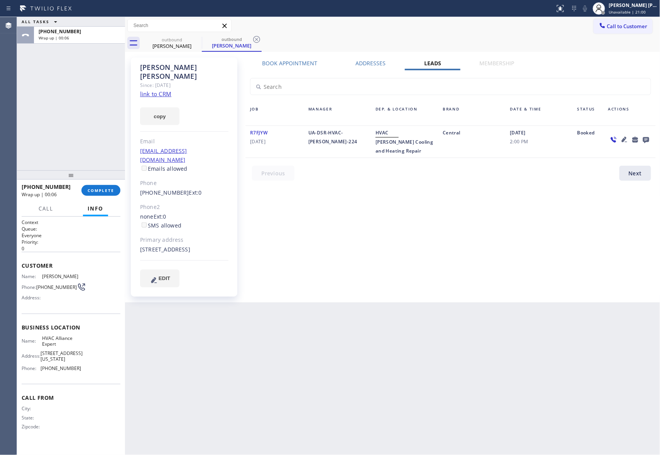
click at [644, 138] on icon at bounding box center [646, 140] width 6 height 6
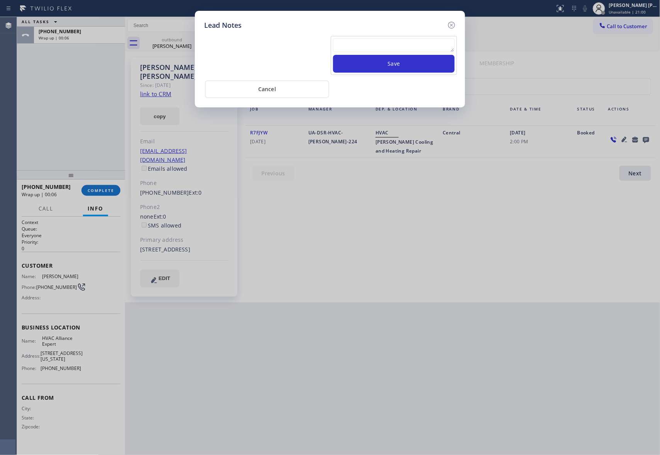
click at [359, 41] on textarea at bounding box center [394, 45] width 122 height 14
paste textarea "VM | please transfer if cx calls back"
type textarea "VM | please transfer if cx calls back"
click at [387, 63] on button "Save" at bounding box center [394, 64] width 122 height 18
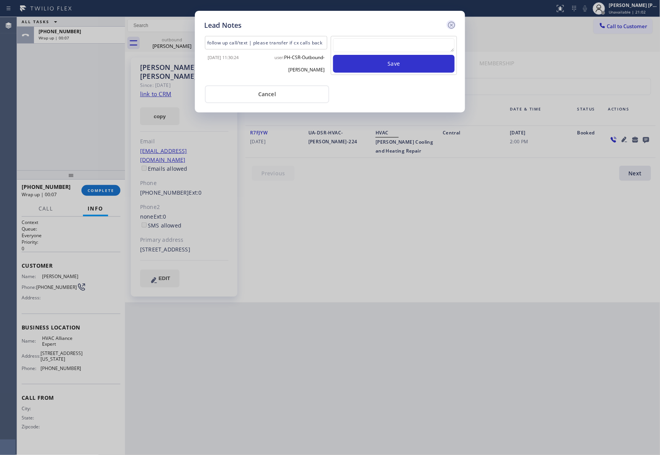
click at [453, 24] on icon at bounding box center [451, 24] width 9 height 9
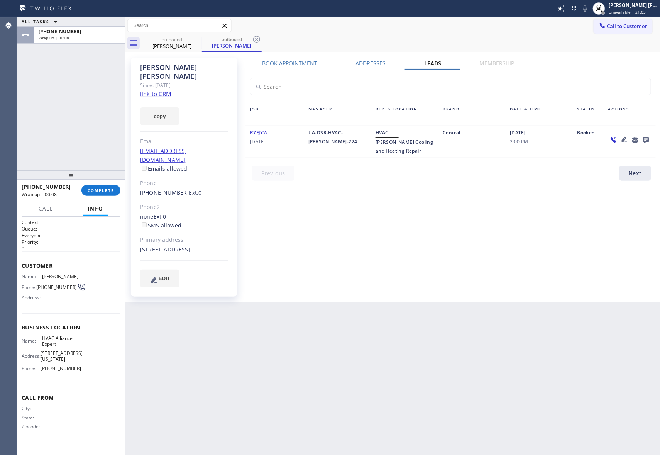
click at [80, 188] on div "[PHONE_NUMBER] Wrap up | 00:08" at bounding box center [52, 190] width 60 height 20
click at [101, 188] on span "COMPLETE" at bounding box center [101, 190] width 27 height 5
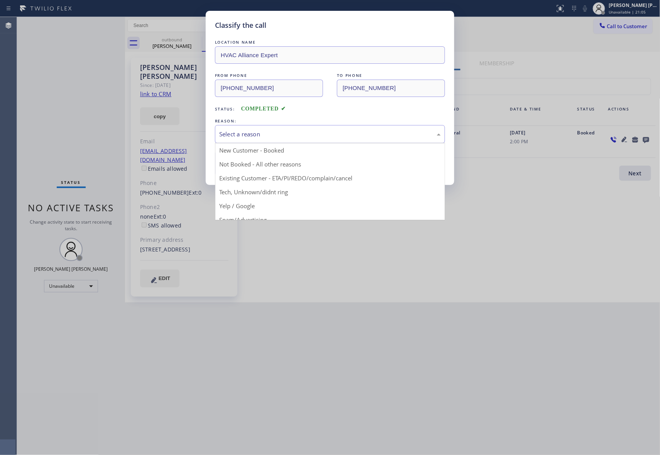
click at [288, 133] on div "Select a reason" at bounding box center [330, 134] width 222 height 9
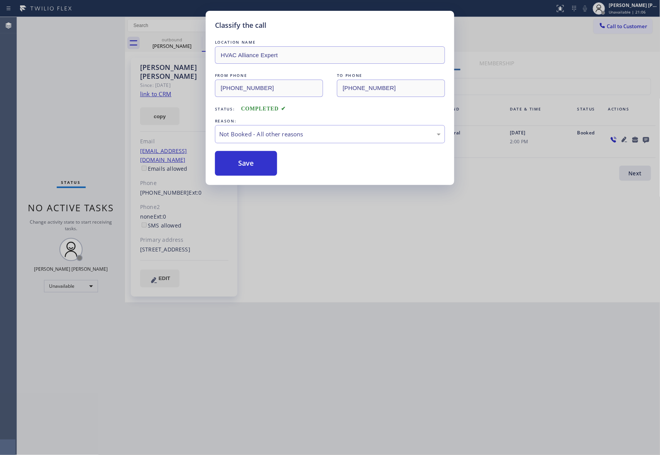
click at [257, 161] on button "Save" at bounding box center [246, 163] width 62 height 25
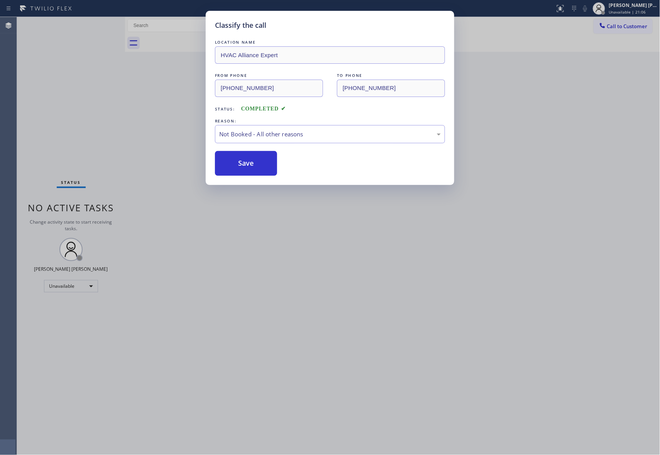
click at [177, 41] on div at bounding box center [401, 42] width 519 height 17
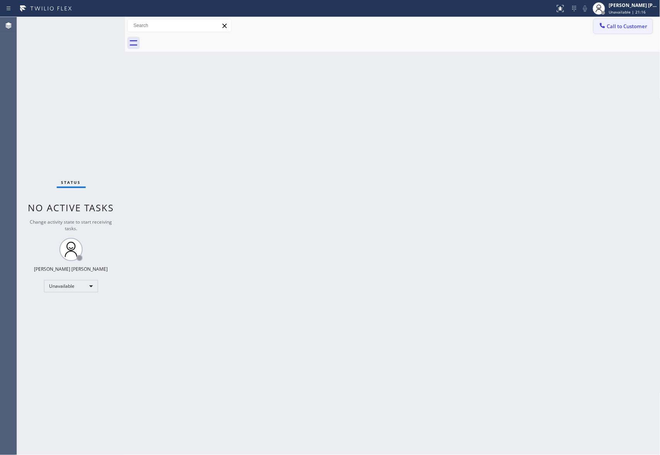
click at [639, 24] on span "Call to Customer" at bounding box center [628, 26] width 41 height 7
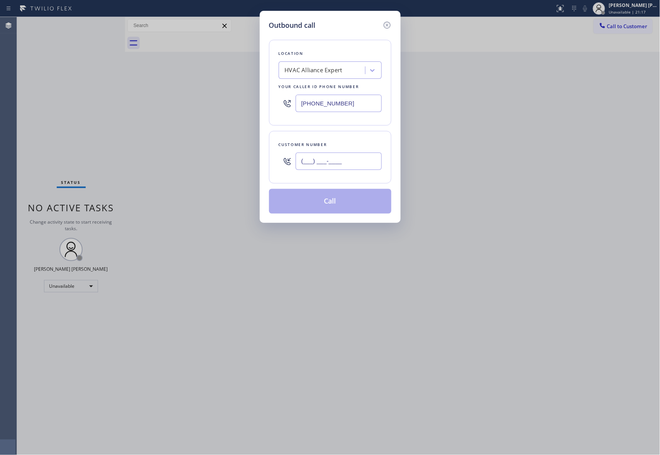
click at [354, 161] on input "(___) ___-____" at bounding box center [339, 161] width 86 height 17
paste input "650) 863-5971"
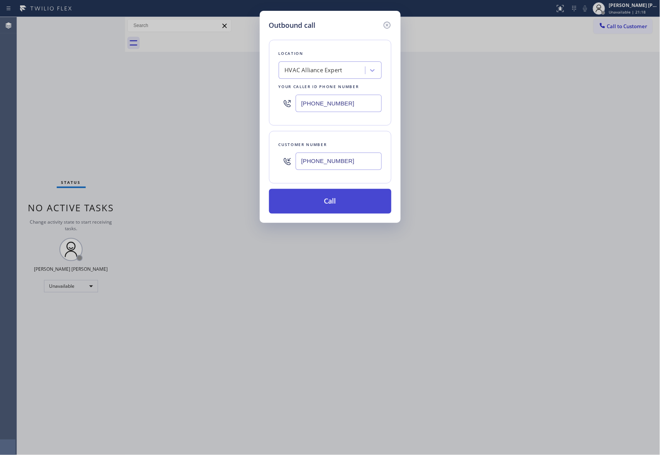
type input "[PHONE_NUMBER]"
click at [342, 206] on button "Call" at bounding box center [330, 201] width 122 height 25
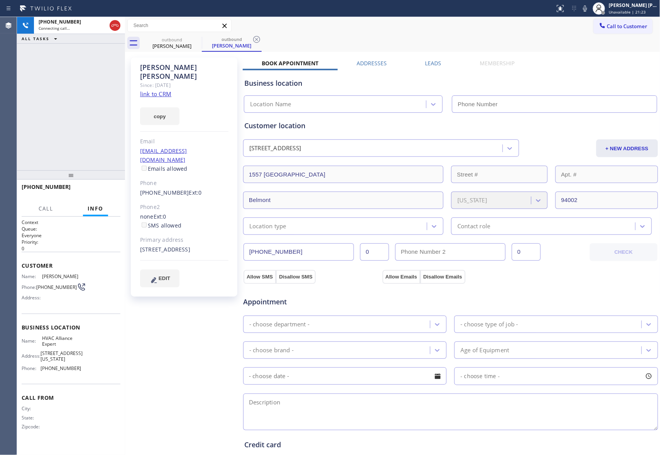
type input "[PHONE_NUMBER]"
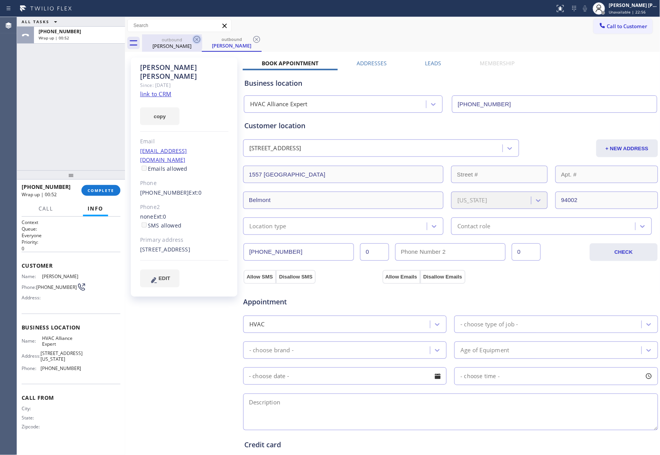
click at [199, 42] on icon at bounding box center [197, 39] width 7 height 7
click at [198, 41] on icon at bounding box center [197, 39] width 7 height 7
click at [202, 41] on div "outbound [PERSON_NAME]" at bounding box center [232, 42] width 60 height 17
click at [198, 40] on icon at bounding box center [196, 39] width 9 height 9
click at [198, 40] on div "outbound [PERSON_NAME]" at bounding box center [401, 42] width 519 height 17
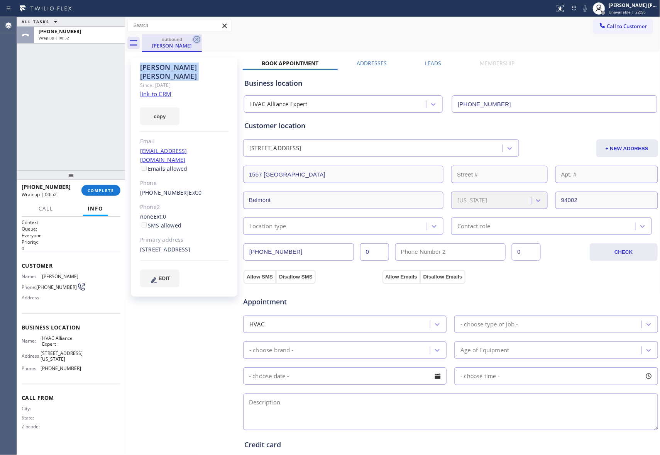
click at [198, 40] on div "outbound [PERSON_NAME]" at bounding box center [401, 42] width 519 height 17
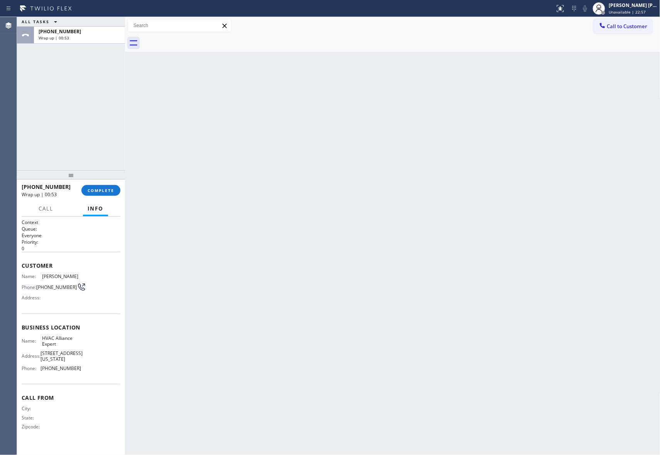
drag, startPoint x: 178, startPoint y: 40, endPoint x: 157, endPoint y: 82, distance: 46.8
click at [178, 41] on div at bounding box center [401, 42] width 519 height 17
click at [99, 189] on span "COMPLETE" at bounding box center [101, 190] width 27 height 5
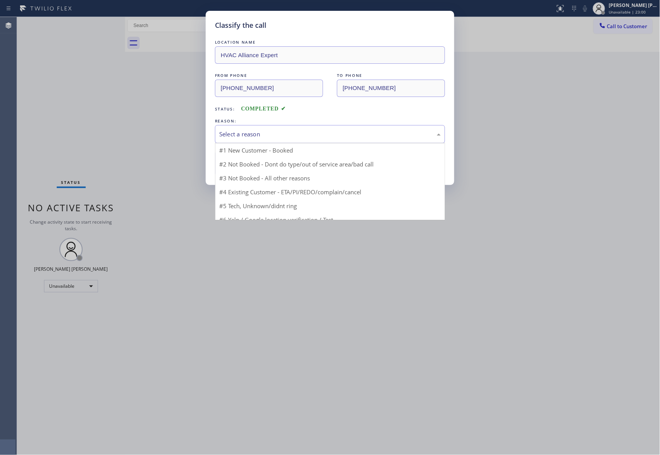
click at [261, 131] on div "Select a reason" at bounding box center [330, 134] width 222 height 9
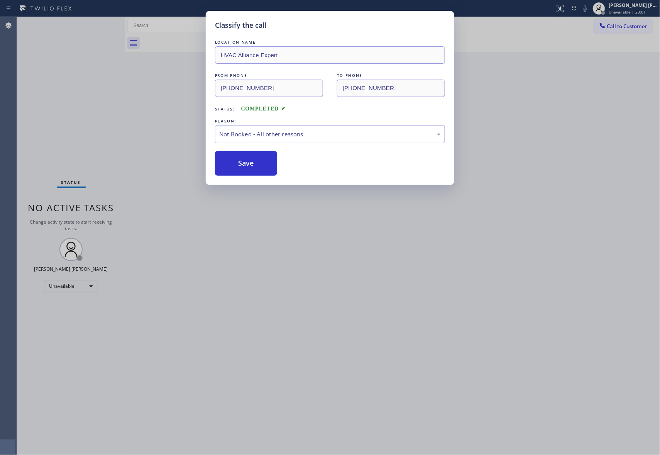
click at [245, 163] on button "Save" at bounding box center [246, 163] width 62 height 25
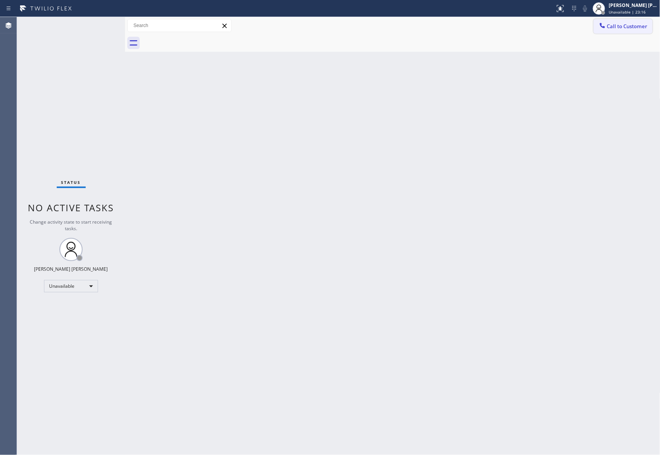
click at [638, 25] on span "Call to Customer" at bounding box center [628, 26] width 41 height 7
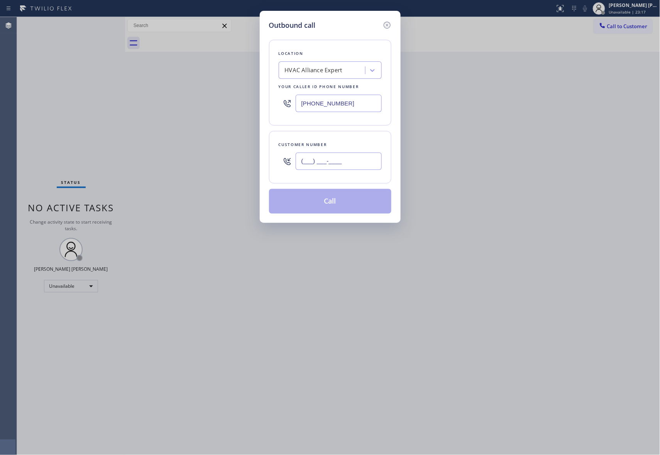
click at [348, 159] on input "(___) ___-____" at bounding box center [339, 161] width 86 height 17
drag, startPoint x: 352, startPoint y: 159, endPoint x: 227, endPoint y: 153, distance: 125.3
click at [227, 153] on div "Outbound call Location HVAC Alliance Expert Your caller id phone number [PHONE_…" at bounding box center [330, 227] width 660 height 455
paste input "310) 266-4919"
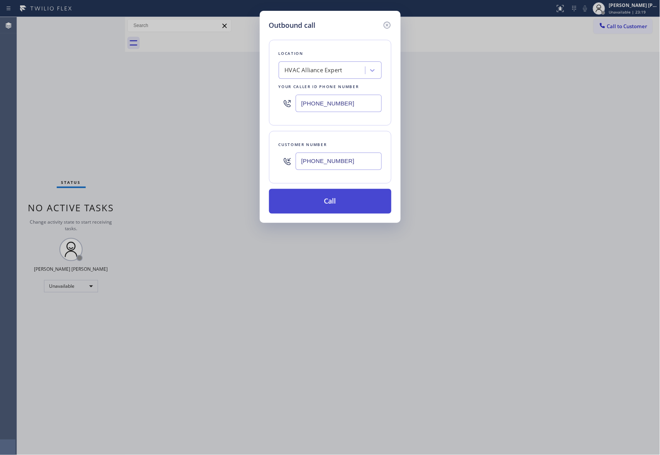
type input "[PHONE_NUMBER]"
click at [333, 203] on button "Call" at bounding box center [330, 201] width 122 height 25
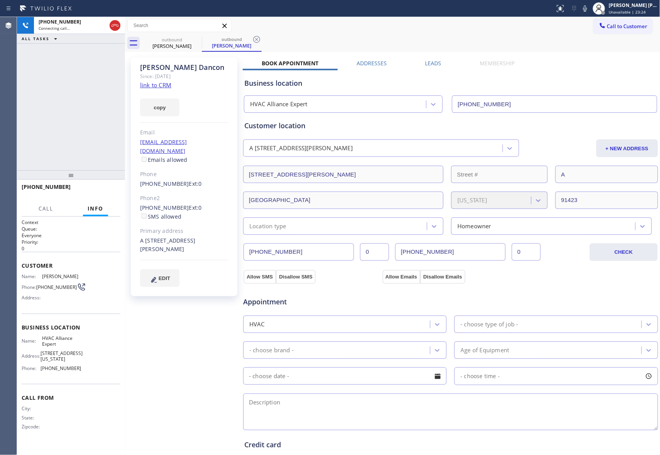
type input "[PHONE_NUMBER]"
click at [114, 21] on icon at bounding box center [114, 25] width 9 height 9
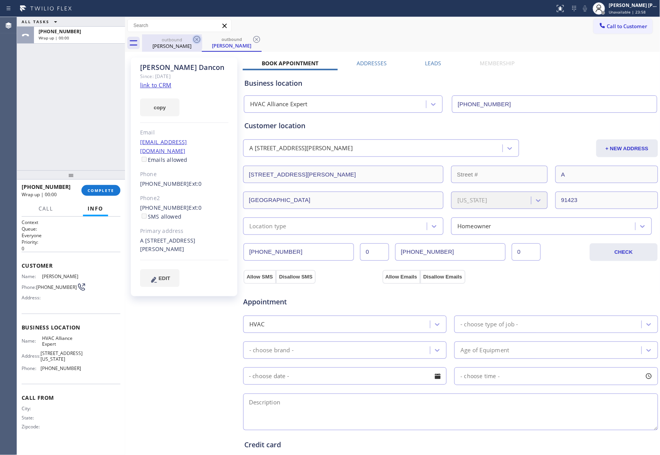
click at [198, 41] on icon at bounding box center [196, 39] width 9 height 9
click at [253, 41] on icon at bounding box center [256, 39] width 7 height 7
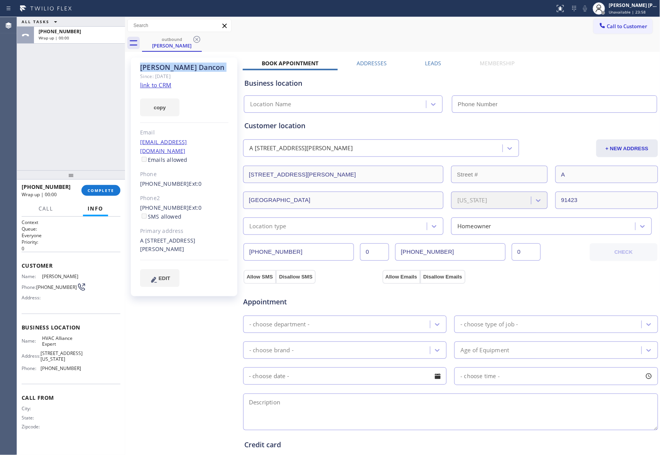
click at [198, 41] on icon at bounding box center [197, 39] width 7 height 7
click at [198, 41] on div "outbound [PERSON_NAME]" at bounding box center [401, 42] width 519 height 17
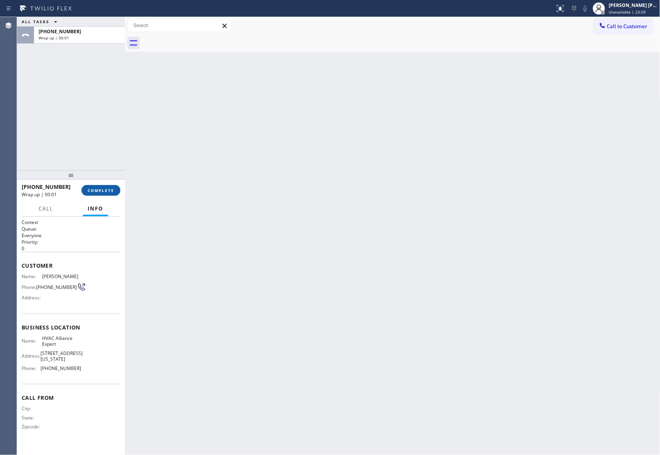
click at [107, 192] on span "COMPLETE" at bounding box center [101, 190] width 27 height 5
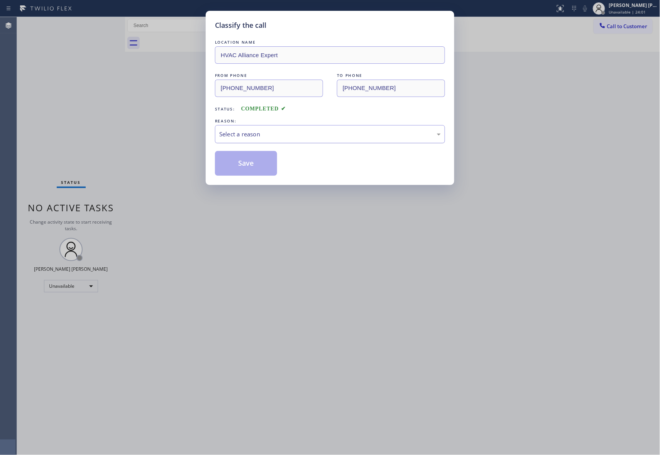
click at [257, 134] on div "Select a reason" at bounding box center [330, 134] width 222 height 9
click at [251, 166] on button "Save" at bounding box center [246, 163] width 62 height 25
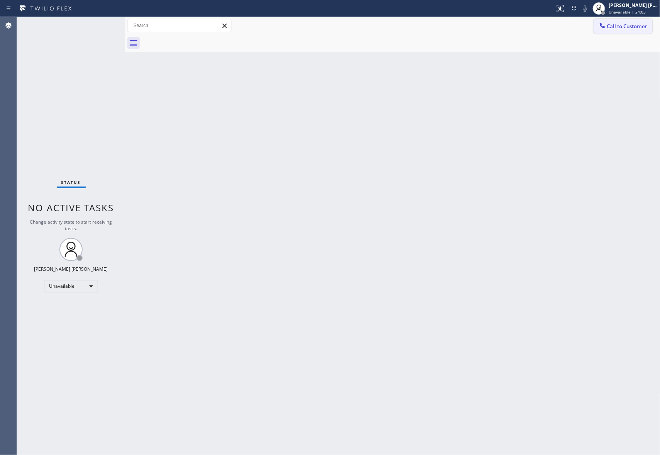
click at [629, 28] on span "Call to Customer" at bounding box center [628, 26] width 41 height 7
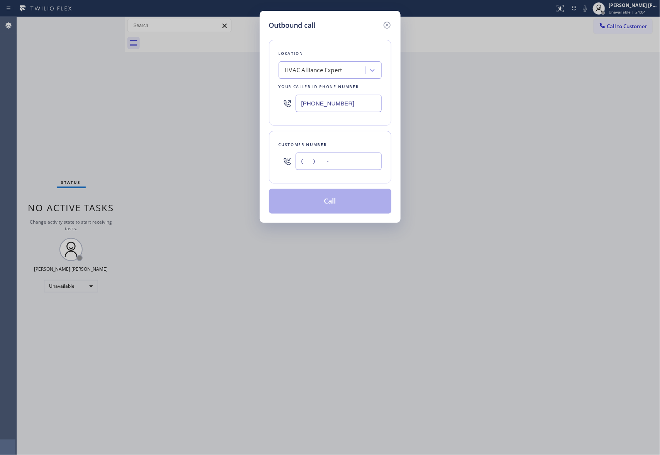
click at [343, 164] on input "(___) ___-____" at bounding box center [339, 161] width 86 height 17
paste input "818) 212-3440"
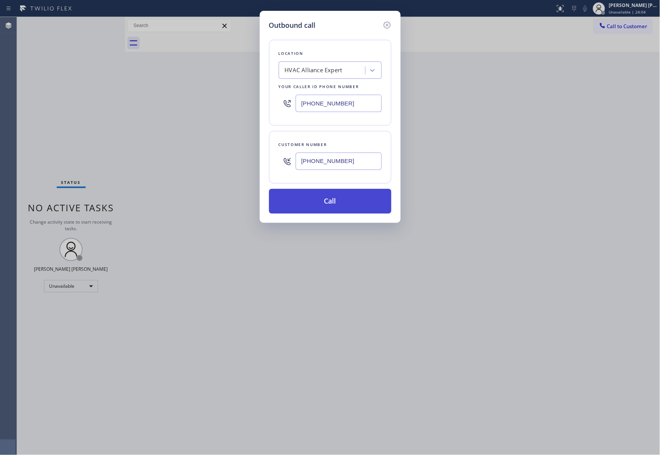
type input "[PHONE_NUMBER]"
click at [348, 204] on button "Call" at bounding box center [330, 201] width 122 height 25
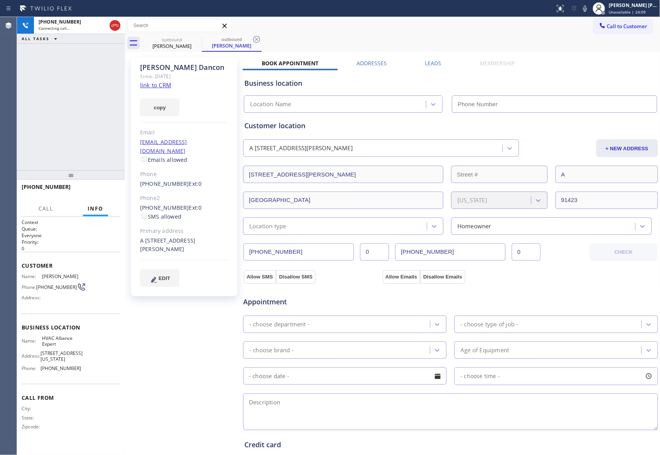
type input "[PHONE_NUMBER]"
click at [111, 190] on span "HANG UP" at bounding box center [103, 190] width 24 height 5
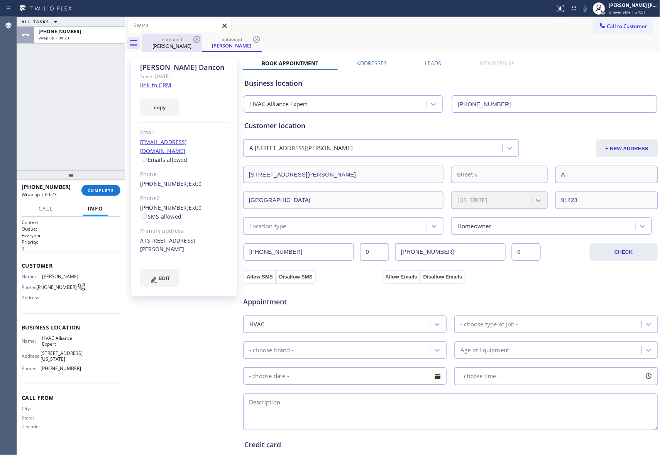
click at [189, 45] on div "[PERSON_NAME]" at bounding box center [172, 45] width 58 height 7
click at [193, 41] on icon at bounding box center [196, 39] width 9 height 9
click at [0, 0] on icon at bounding box center [0, 0] width 0 height 0
click at [193, 41] on div "outbound [PERSON_NAME] outbound [PERSON_NAME]" at bounding box center [401, 42] width 519 height 17
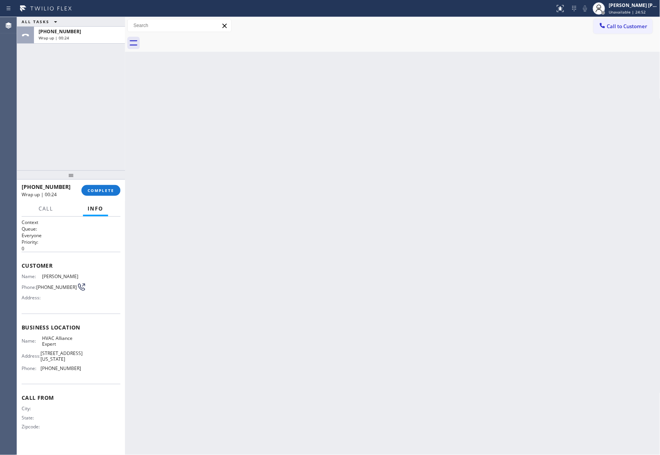
click at [197, 40] on div at bounding box center [401, 42] width 519 height 17
click at [114, 185] on button "COMPLETE" at bounding box center [100, 190] width 39 height 11
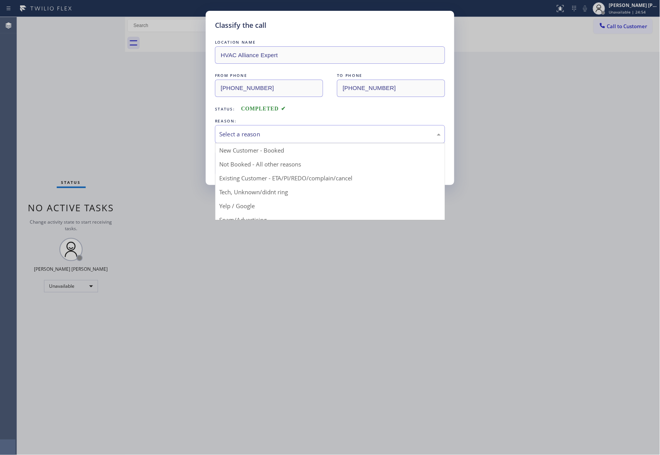
click at [285, 130] on div "Select a reason" at bounding box center [330, 134] width 222 height 9
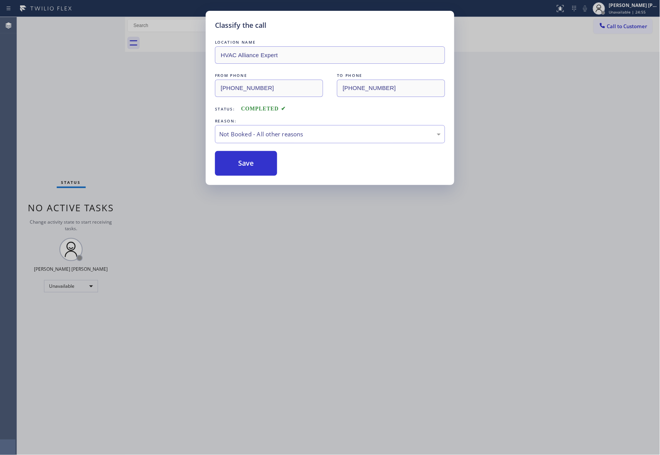
click at [250, 164] on button "Save" at bounding box center [246, 163] width 62 height 25
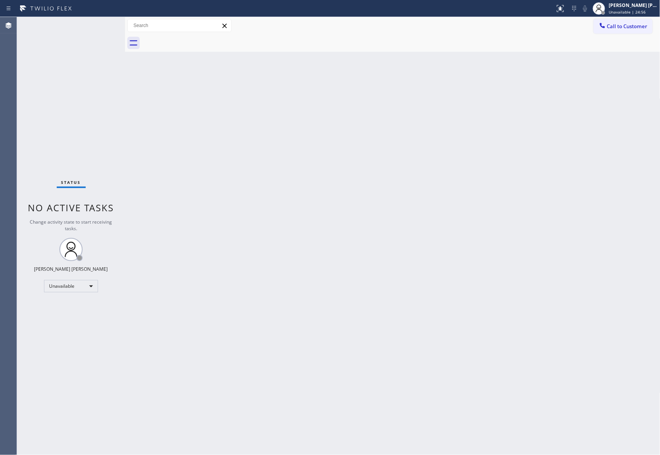
click at [630, 28] on span "Call to Customer" at bounding box center [628, 26] width 41 height 7
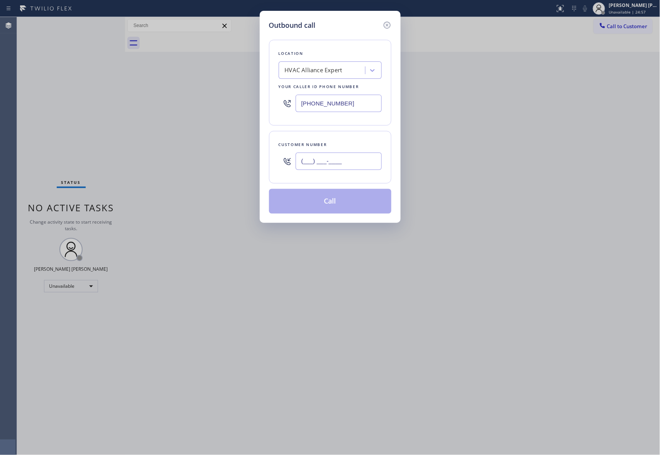
click at [364, 168] on input "(___) ___-____" at bounding box center [339, 161] width 86 height 17
paste input "818) 388-3213"
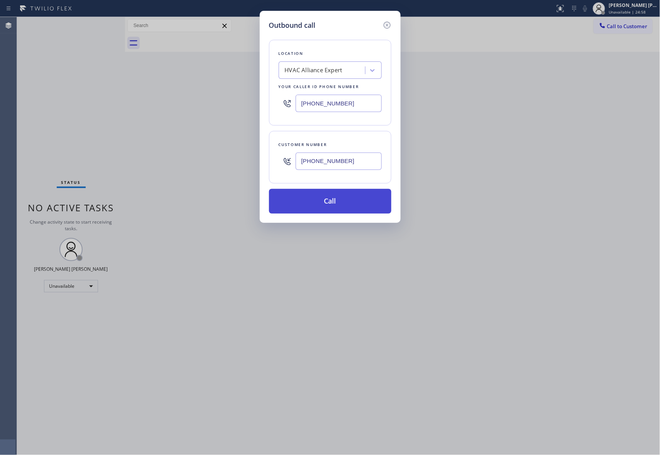
type input "[PHONE_NUMBER]"
click at [339, 202] on button "Call" at bounding box center [330, 201] width 122 height 25
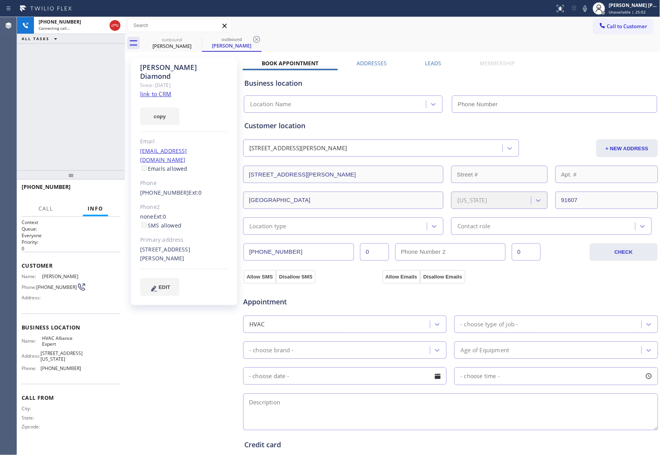
type input "[PHONE_NUMBER]"
click at [105, 186] on button "HANG UP" at bounding box center [103, 190] width 36 height 11
click at [417, 60] on div "Leads" at bounding box center [433, 64] width 54 height 11
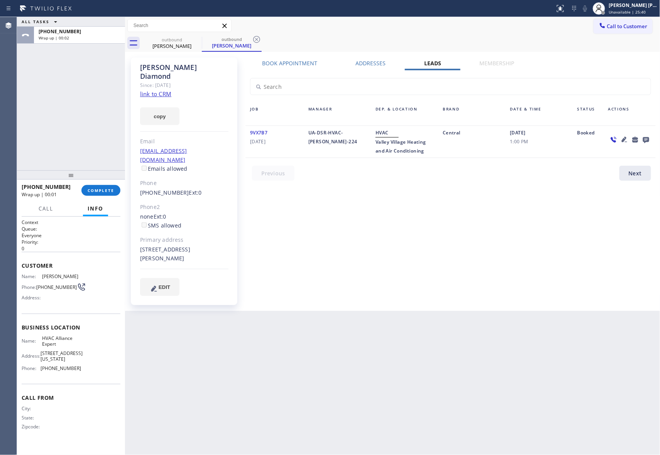
click at [646, 137] on icon at bounding box center [646, 140] width 6 height 6
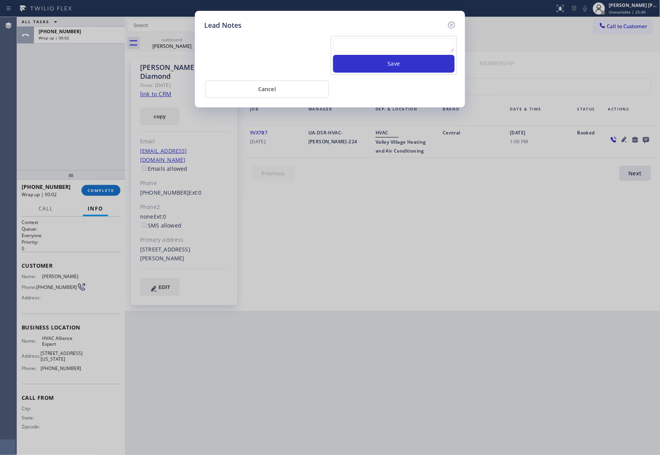
click at [380, 48] on textarea at bounding box center [394, 45] width 122 height 14
paste textarea "VM | please transfer if cx calls back"
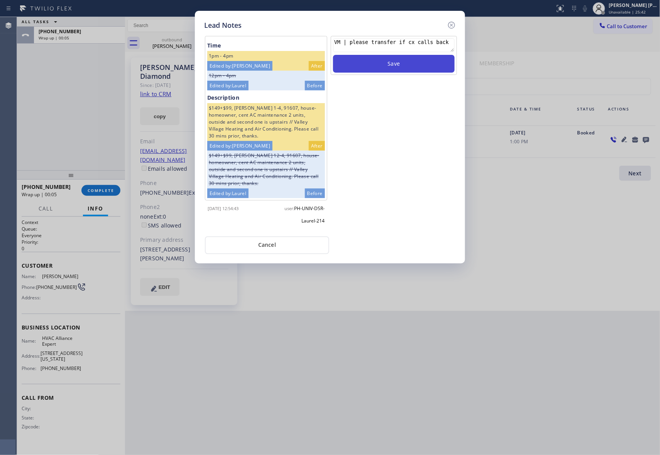
type textarea "VM | please transfer if cx calls back"
click at [452, 60] on button "Save" at bounding box center [394, 64] width 122 height 18
drag, startPoint x: 453, startPoint y: 25, endPoint x: 209, endPoint y: 36, distance: 244.0
click at [453, 25] on icon at bounding box center [451, 24] width 9 height 9
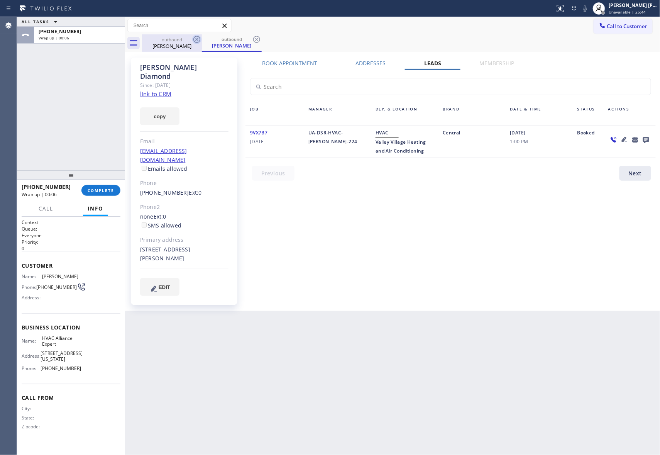
drag, startPoint x: 184, startPoint y: 42, endPoint x: 199, endPoint y: 37, distance: 15.8
click at [187, 42] on div "outbound [PERSON_NAME]" at bounding box center [172, 42] width 58 height 17
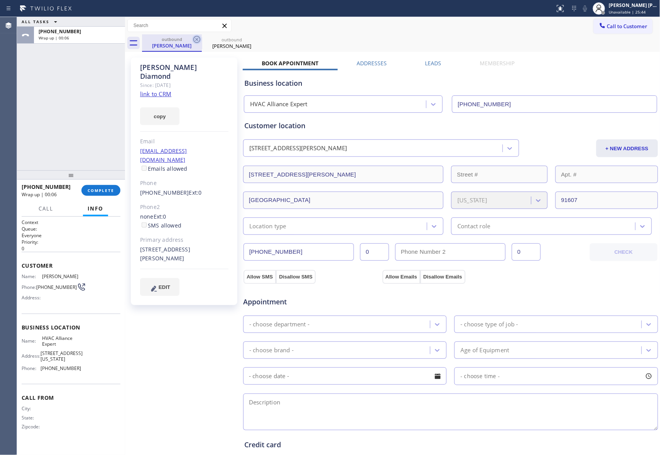
click at [199, 37] on icon at bounding box center [197, 39] width 7 height 7
click at [0, 0] on icon at bounding box center [0, 0] width 0 height 0
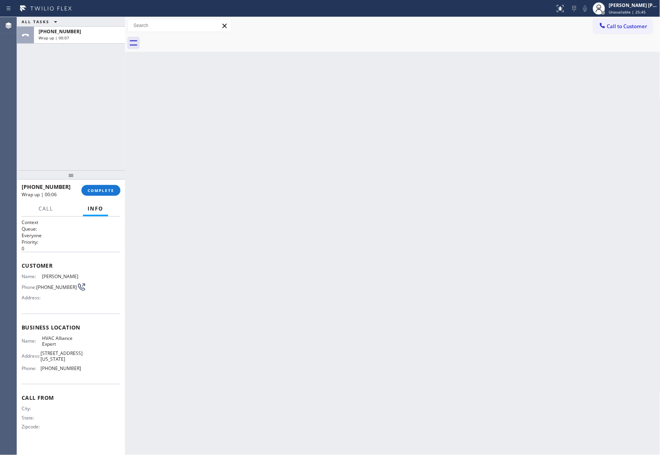
click at [199, 37] on div at bounding box center [401, 42] width 519 height 17
click at [102, 186] on button "COMPLETE" at bounding box center [100, 190] width 39 height 11
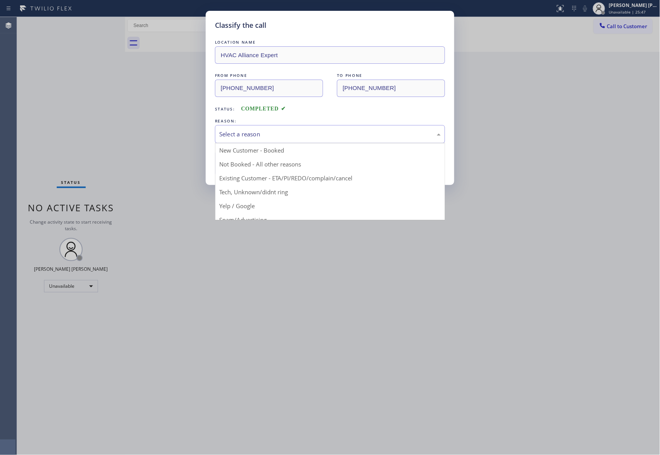
click at [321, 137] on div "Select a reason" at bounding box center [330, 134] width 222 height 9
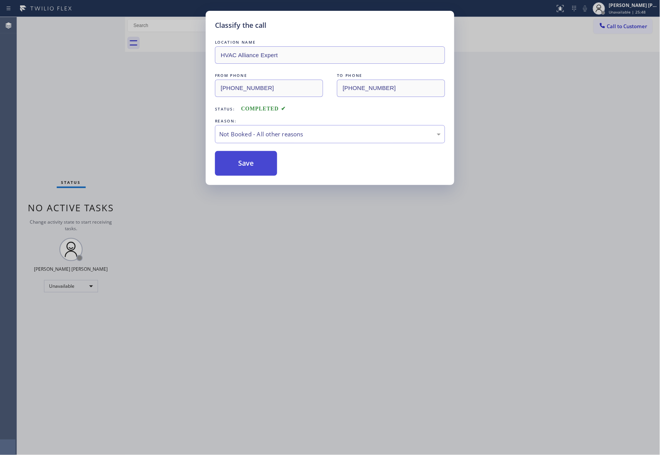
click at [254, 167] on button "Save" at bounding box center [246, 163] width 62 height 25
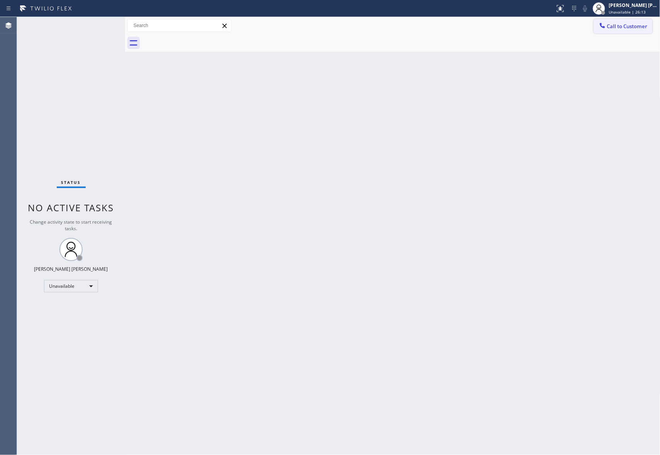
click at [620, 31] on button "Call to Customer" at bounding box center [623, 26] width 59 height 15
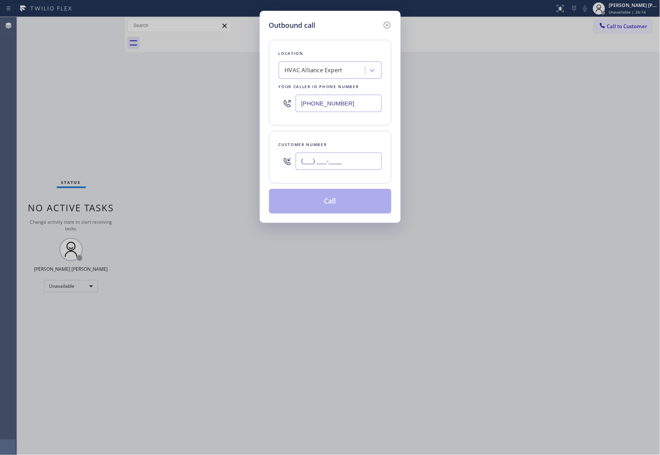
click at [365, 162] on input "(___) ___-____" at bounding box center [339, 161] width 86 height 17
paste input "612) 282-2359"
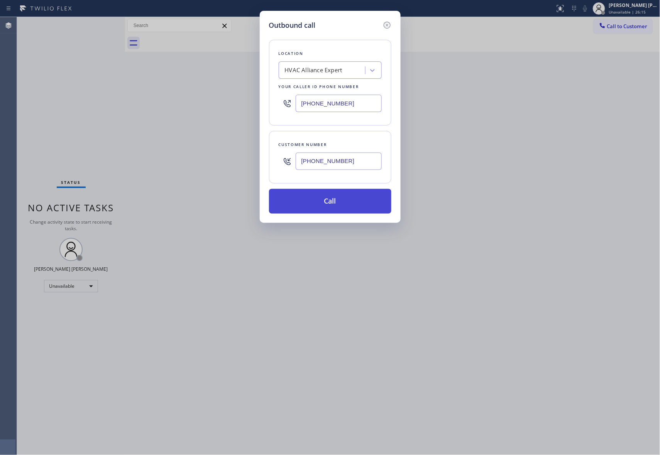
type input "[PHONE_NUMBER]"
click at [340, 202] on button "Call" at bounding box center [330, 201] width 122 height 25
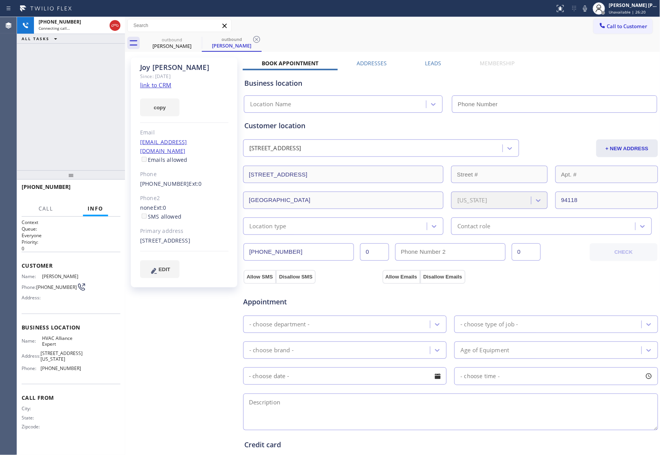
type input "[PHONE_NUMBER]"
click at [430, 63] on label "Leads" at bounding box center [434, 62] width 16 height 7
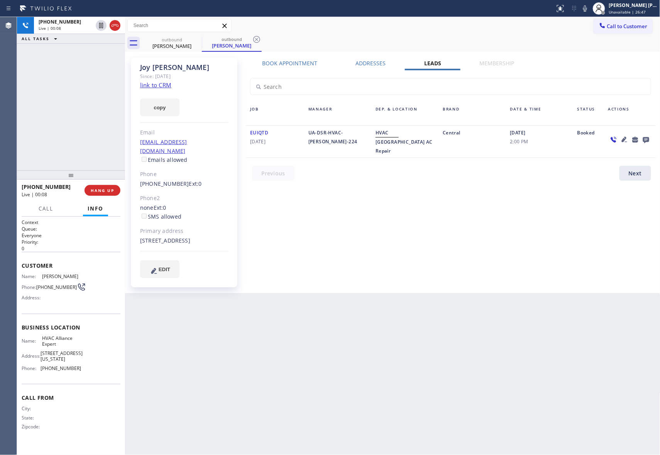
click at [646, 140] on icon at bounding box center [646, 140] width 6 height 6
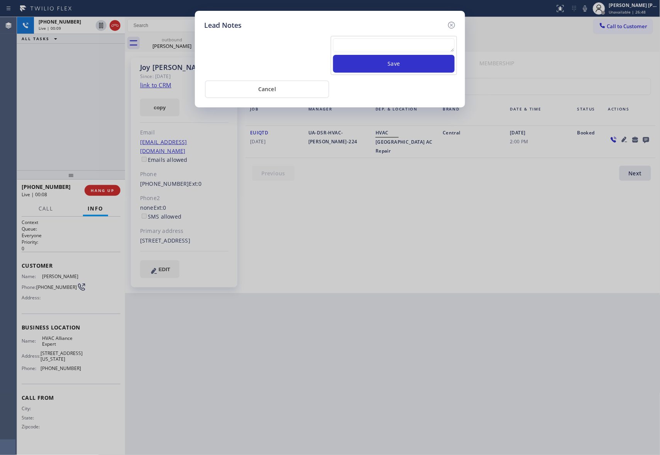
click at [404, 46] on textarea at bounding box center [394, 45] width 122 height 14
paste textarea "VM | please transfer if cx calls back"
type textarea "VM | please transfer if cx calls back"
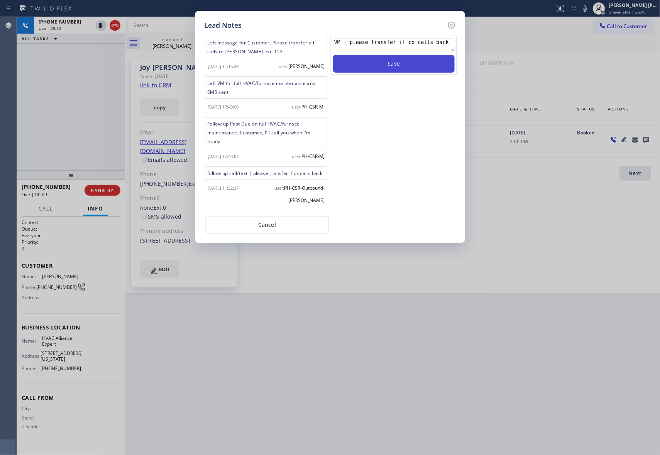
click at [423, 64] on button "Save" at bounding box center [394, 64] width 122 height 18
click at [453, 22] on icon at bounding box center [451, 24] width 9 height 9
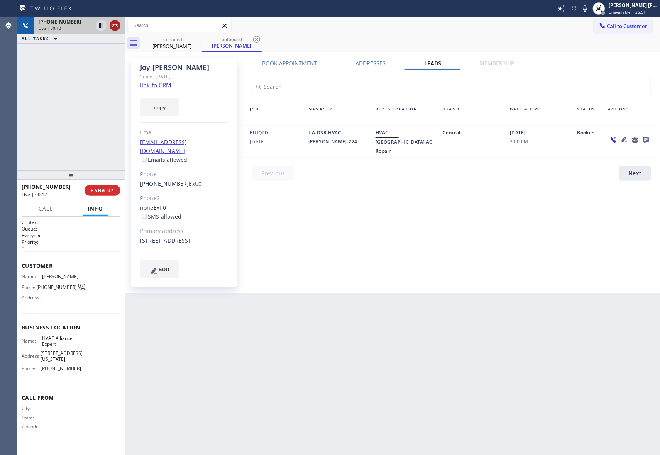
click at [118, 27] on icon at bounding box center [114, 25] width 9 height 9
click at [199, 39] on icon at bounding box center [196, 39] width 9 height 9
click at [252, 39] on icon at bounding box center [256, 39] width 9 height 9
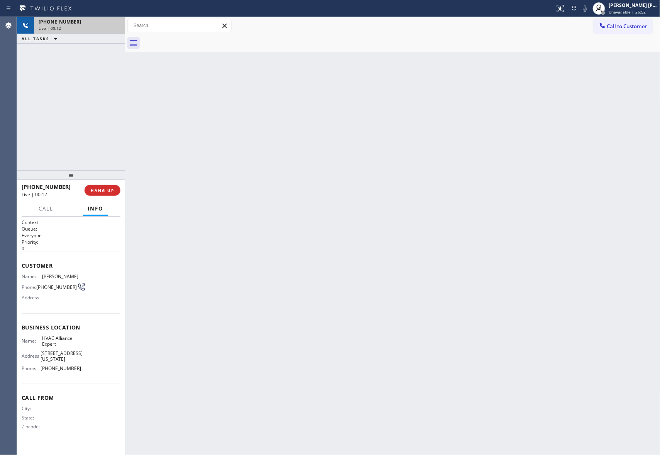
click at [199, 39] on div at bounding box center [401, 42] width 519 height 17
drag, startPoint x: 199, startPoint y: 39, endPoint x: 154, endPoint y: 115, distance: 87.6
click at [199, 39] on div at bounding box center [401, 42] width 519 height 17
click at [104, 189] on span "COMPLETE" at bounding box center [101, 190] width 27 height 5
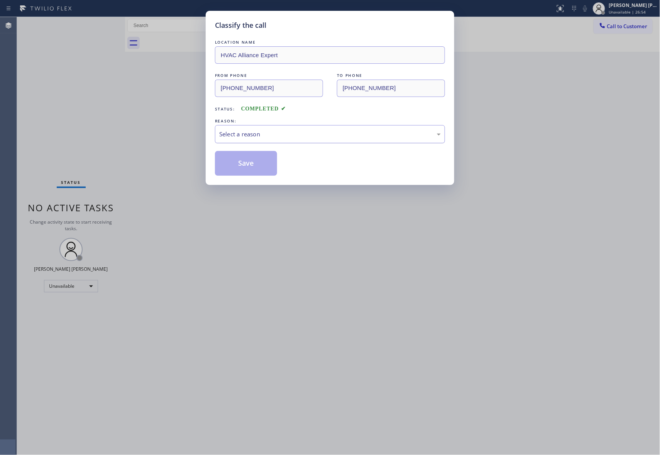
click at [341, 134] on div "Select a reason" at bounding box center [330, 134] width 222 height 9
click at [249, 164] on button "Save" at bounding box center [246, 163] width 62 height 25
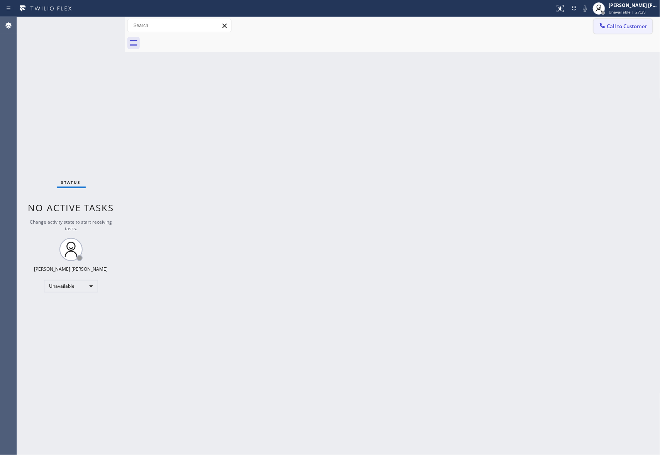
click at [642, 20] on button "Call to Customer" at bounding box center [623, 26] width 59 height 15
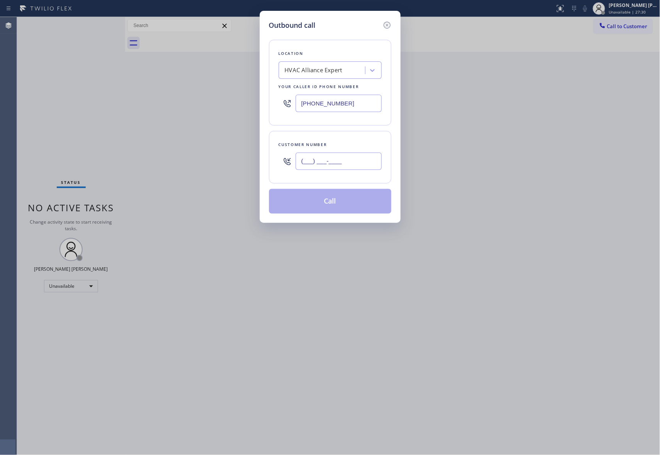
click at [362, 154] on input "(___) ___-____" at bounding box center [339, 161] width 86 height 17
click at [362, 161] on input "(___) ___-____" at bounding box center [339, 161] width 86 height 17
paste input "text"
drag, startPoint x: 283, startPoint y: 161, endPoint x: 253, endPoint y: 161, distance: 30.1
click at [253, 161] on div "Outbound call Location HVAC Alliance Expert Your caller id phone number [PHONE_…" at bounding box center [330, 227] width 660 height 455
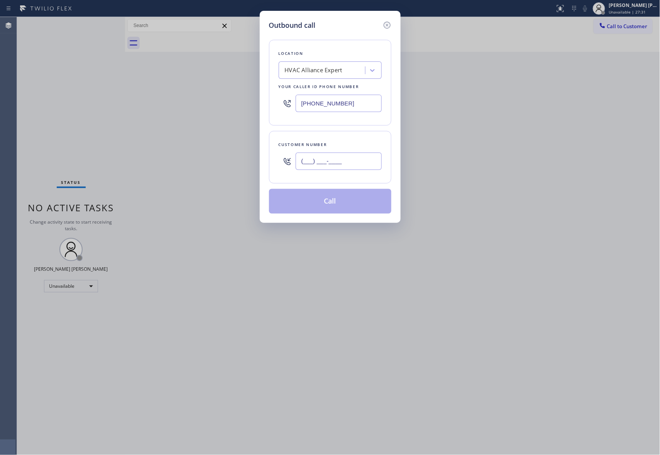
paste input "310) 714-7460"
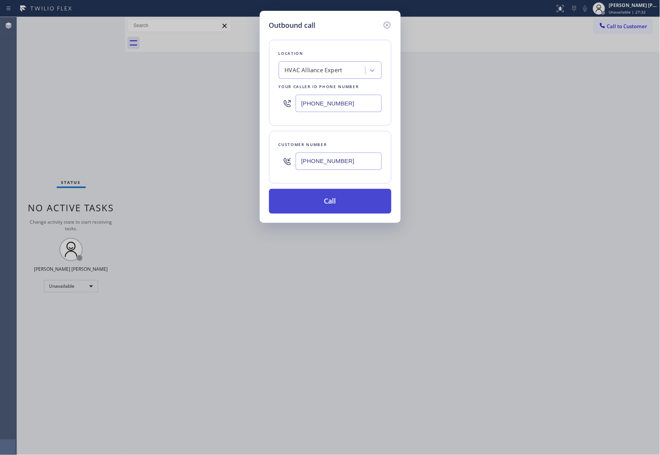
type input "[PHONE_NUMBER]"
click at [330, 202] on button "Call" at bounding box center [330, 201] width 122 height 25
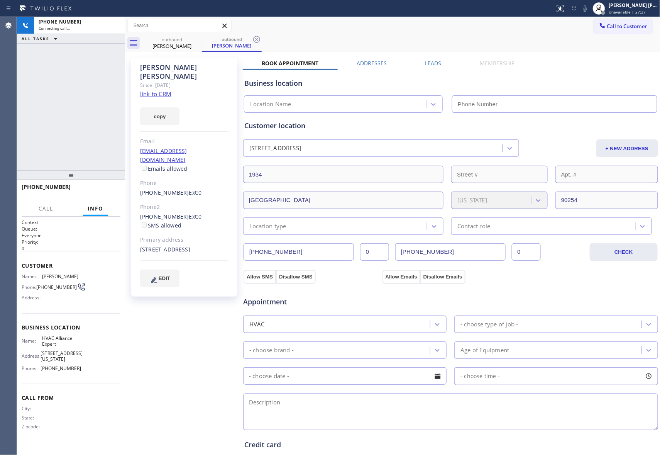
type input "[PHONE_NUMBER]"
click at [112, 24] on icon at bounding box center [114, 25] width 9 height 9
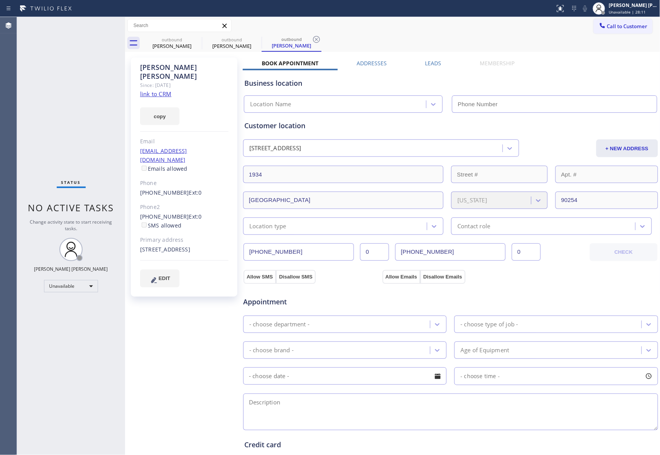
type input "[PHONE_NUMBER]"
click at [429, 62] on label "Leads" at bounding box center [434, 62] width 16 height 7
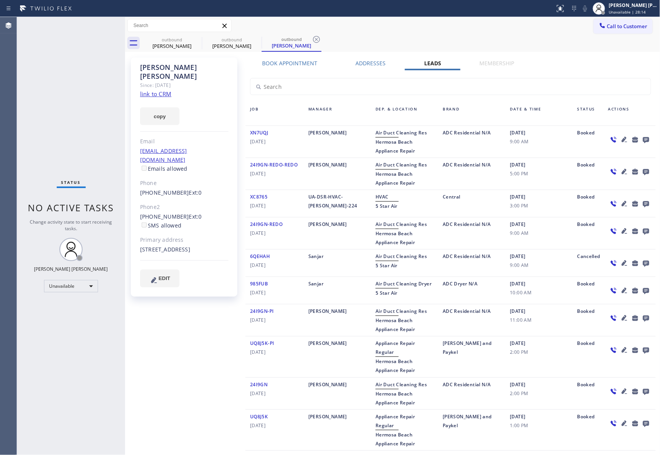
click at [643, 138] on icon at bounding box center [646, 140] width 6 height 6
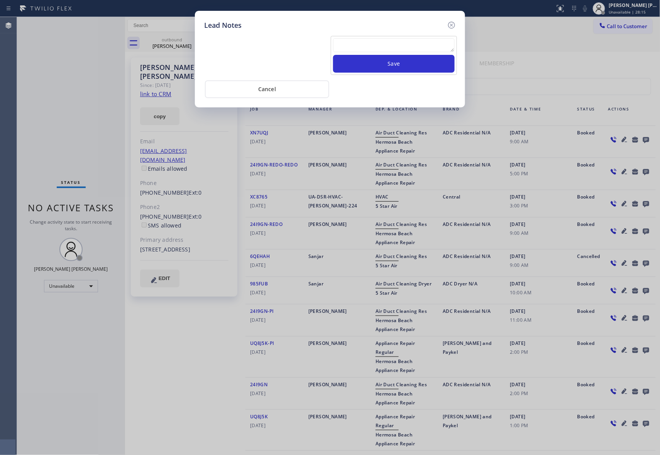
click at [355, 42] on textarea at bounding box center [394, 45] width 122 height 14
paste textarea "VM | please transfer if cx calls back"
type textarea "VM | please transfer if cx calls back"
click at [409, 68] on button "Save" at bounding box center [394, 64] width 122 height 18
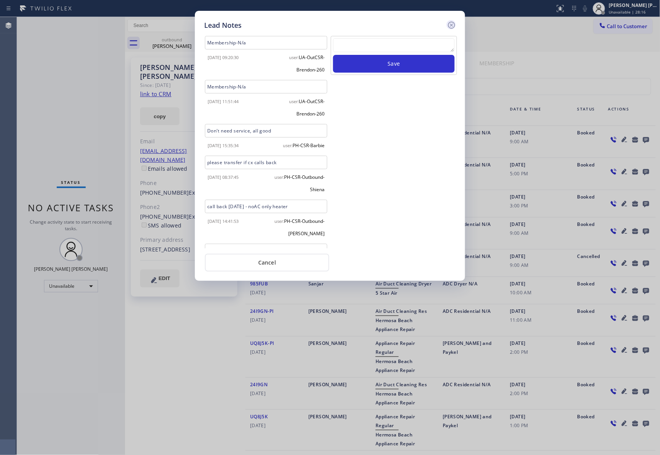
click at [452, 24] on icon at bounding box center [451, 25] width 7 height 7
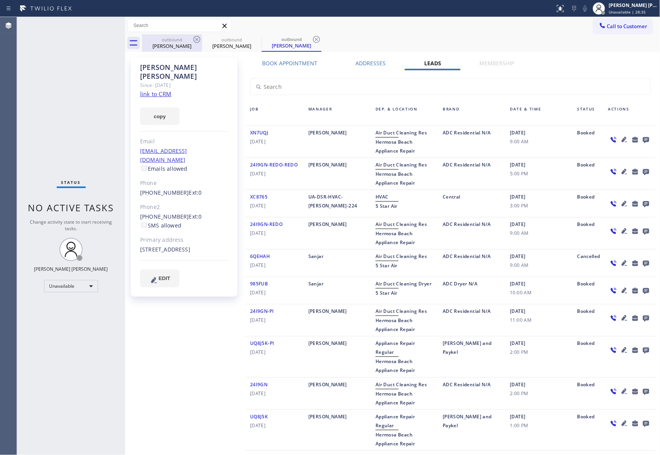
click at [197, 46] on div "[PERSON_NAME]" at bounding box center [172, 45] width 58 height 7
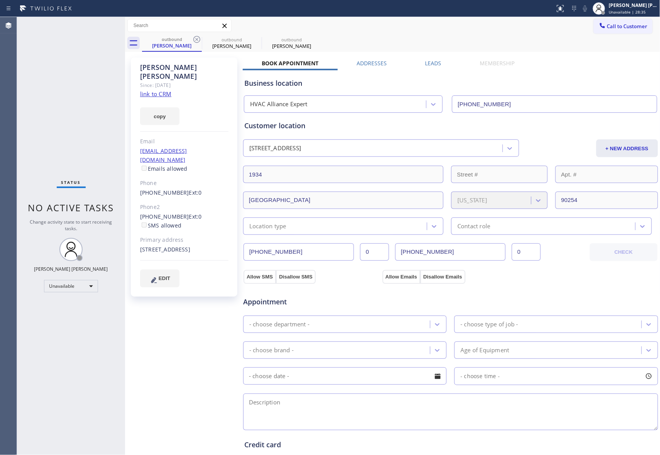
drag, startPoint x: 197, startPoint y: 40, endPoint x: 192, endPoint y: 44, distance: 6.6
click at [196, 39] on icon at bounding box center [196, 39] width 9 height 9
click at [0, 0] on icon at bounding box center [0, 0] width 0 height 0
click at [195, 39] on div "outbound [PERSON_NAME] outbound [PERSON_NAME] outbound [PERSON_NAME]" at bounding box center [401, 42] width 519 height 17
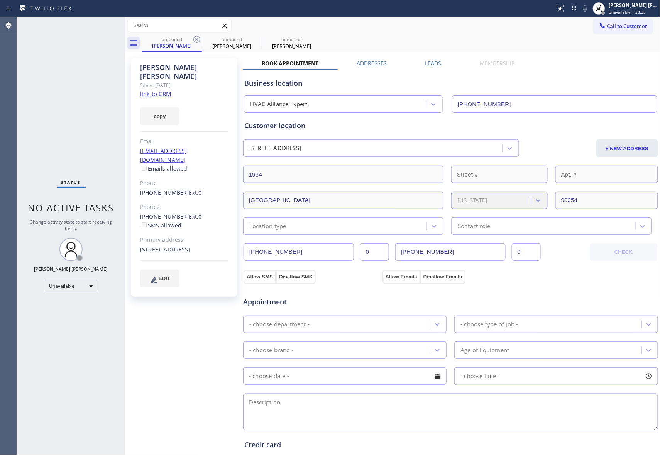
click at [195, 40] on div "outbound [PERSON_NAME] outbound [PERSON_NAME] outbound [PERSON_NAME]" at bounding box center [401, 42] width 519 height 17
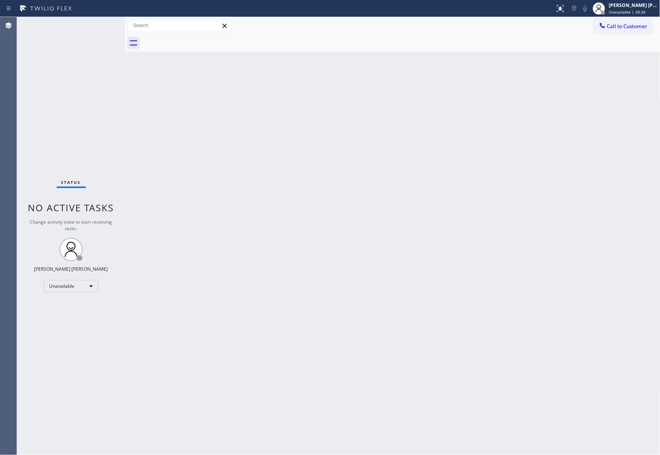
click at [191, 45] on div at bounding box center [401, 42] width 519 height 17
click at [645, 27] on span "Call to Customer" at bounding box center [628, 26] width 41 height 7
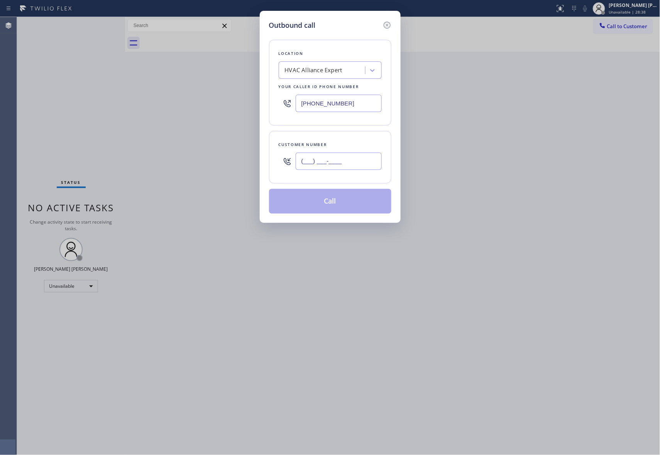
click at [350, 161] on input "(___) ___-____" at bounding box center [339, 161] width 86 height 17
paste input "805) 455-4831"
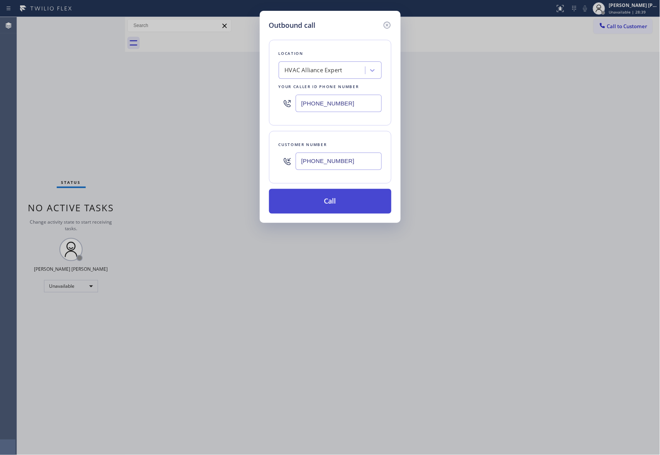
type input "[PHONE_NUMBER]"
click at [343, 205] on button "Call" at bounding box center [330, 201] width 122 height 25
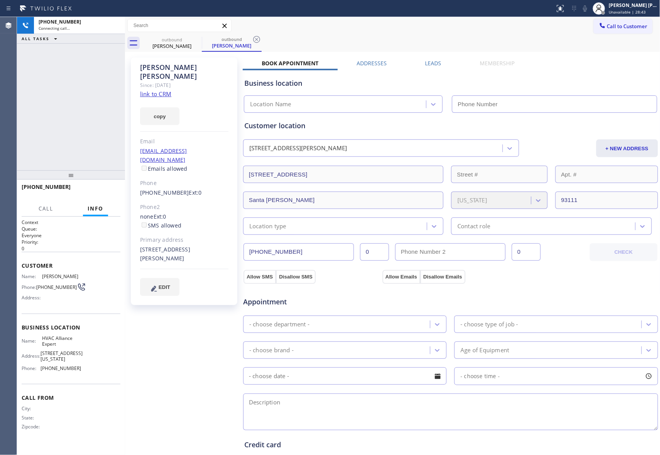
type input "[PHONE_NUMBER]"
drag, startPoint x: 101, startPoint y: 190, endPoint x: 277, endPoint y: 135, distance: 184.8
click at [101, 189] on span "HANG UP" at bounding box center [103, 190] width 24 height 5
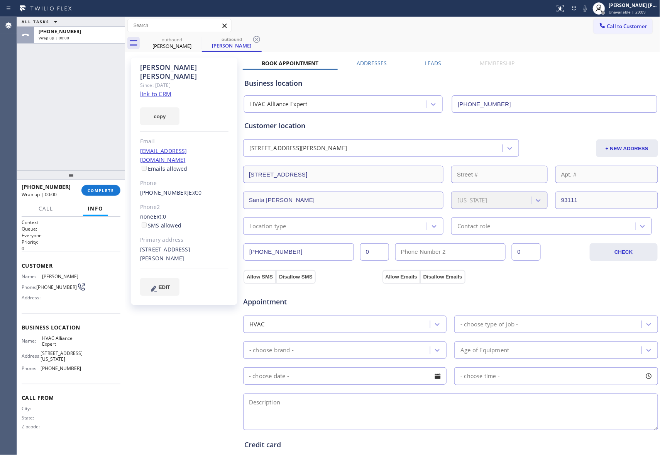
click at [428, 58] on div "[PERSON_NAME] Since: [DATE] link to CRM copy Email [EMAIL_ADDRESS][DOMAIN_NAME]…" at bounding box center [393, 312] width 532 height 516
click at [428, 64] on label "Leads" at bounding box center [434, 62] width 16 height 7
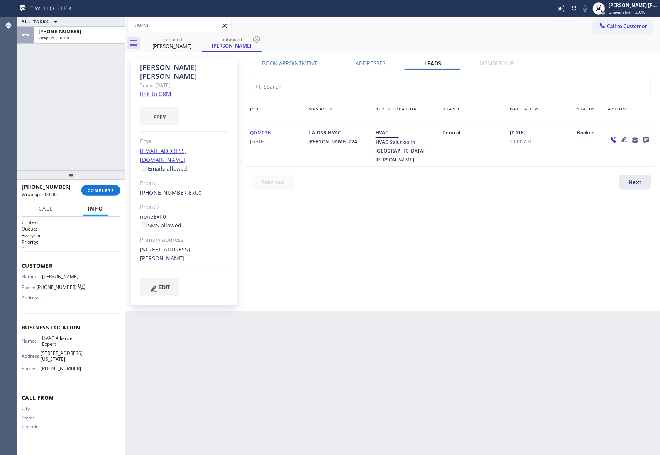
click at [647, 139] on icon at bounding box center [646, 140] width 9 height 10
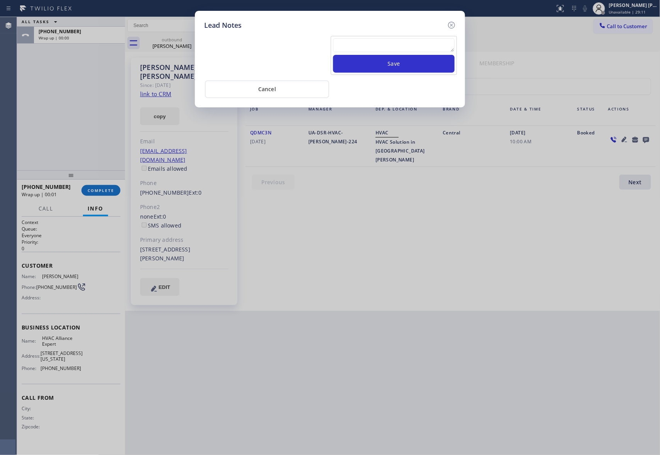
click at [393, 44] on textarea at bounding box center [394, 45] width 122 height 14
paste textarea "VM | please transfer if cx calls back"
type textarea "VM | please transfer if cx calls back"
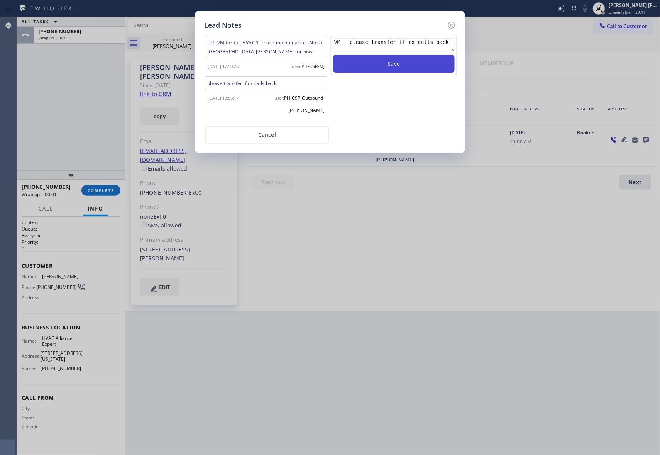
click at [435, 69] on button "Save" at bounding box center [394, 64] width 122 height 18
click at [453, 27] on icon at bounding box center [451, 24] width 9 height 9
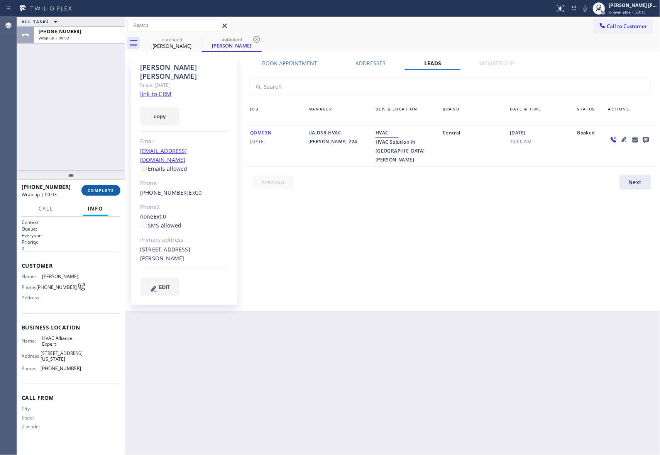
click at [97, 194] on button "COMPLETE" at bounding box center [100, 190] width 39 height 11
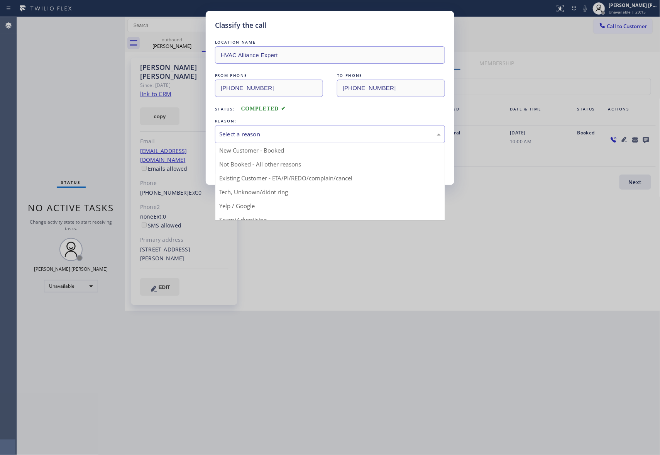
click at [262, 137] on div "Select a reason" at bounding box center [330, 134] width 222 height 9
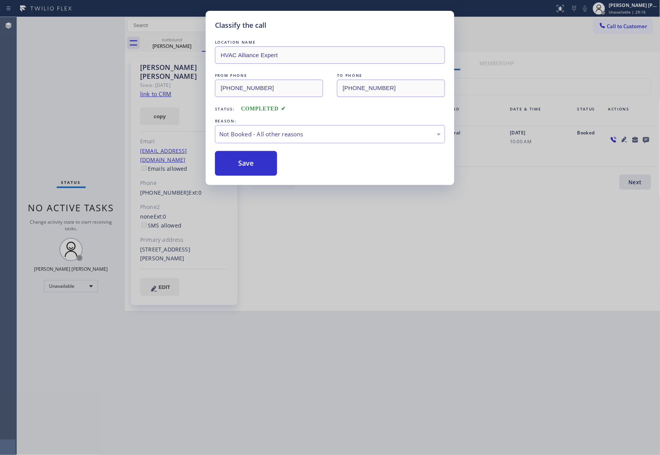
click at [245, 166] on button "Save" at bounding box center [246, 163] width 62 height 25
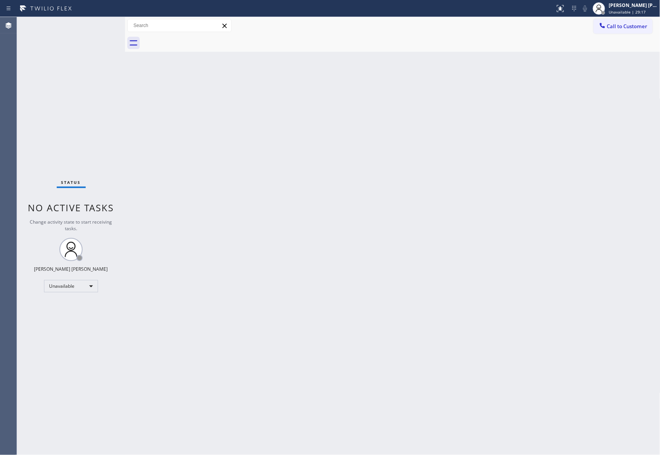
click at [246, 168] on div "Back to Dashboard Change Sender ID Customers Technicians Select a contact Outbo…" at bounding box center [393, 236] width 536 height 438
click at [621, 27] on span "Call to Customer" at bounding box center [628, 26] width 41 height 7
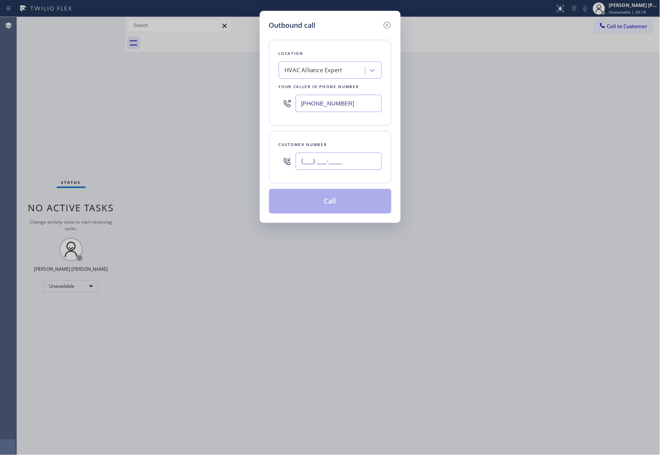
click at [334, 168] on input "(___) ___-____" at bounding box center [339, 161] width 86 height 17
paste input "626) 792-7709"
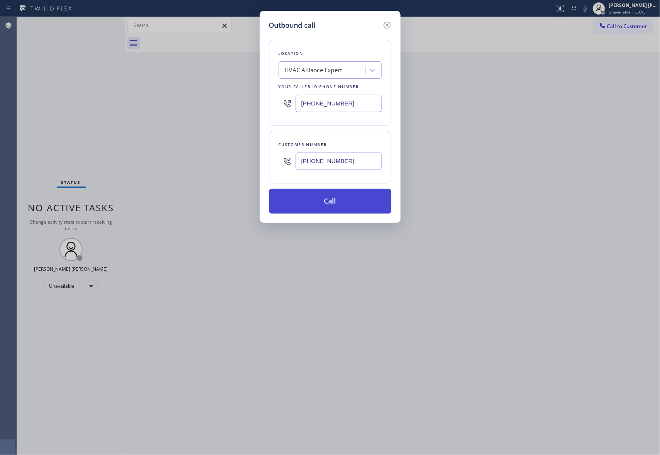
type input "[PHONE_NUMBER]"
click at [331, 202] on button "Call" at bounding box center [330, 201] width 122 height 25
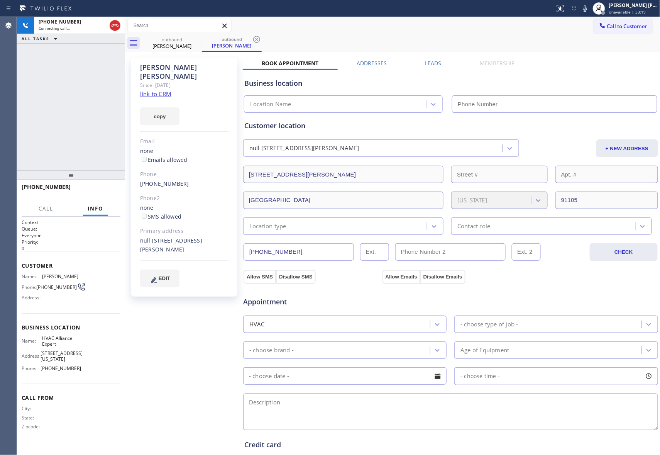
type input "[PHONE_NUMBER]"
click at [110, 25] on icon at bounding box center [114, 25] width 9 height 9
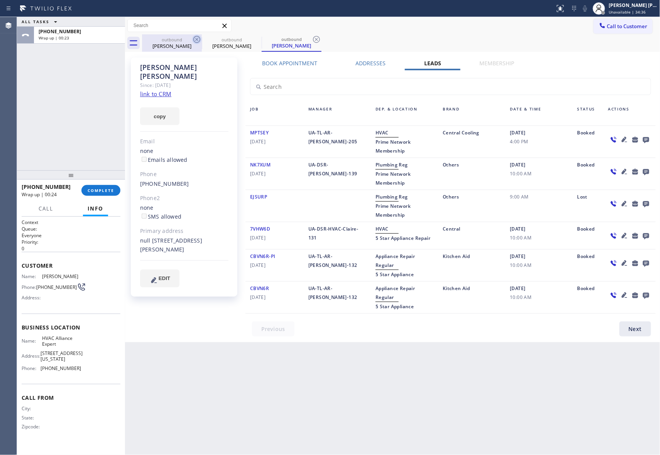
drag, startPoint x: 186, startPoint y: 45, endPoint x: 199, endPoint y: 39, distance: 14.7
click at [191, 42] on div "[PERSON_NAME]" at bounding box center [172, 45] width 58 height 7
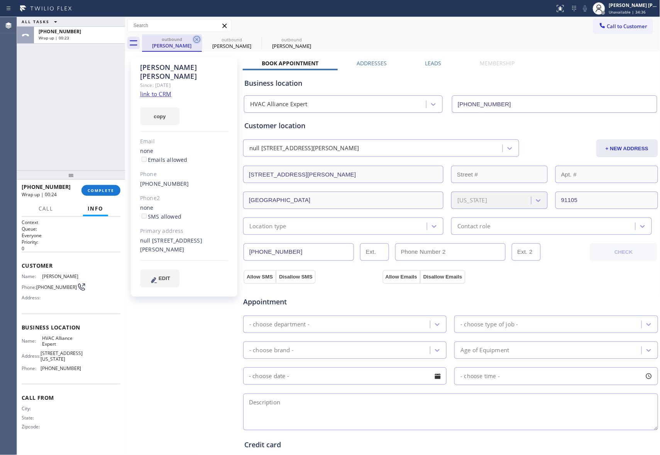
click at [199, 39] on icon at bounding box center [196, 39] width 9 height 9
click at [0, 0] on icon at bounding box center [0, 0] width 0 height 0
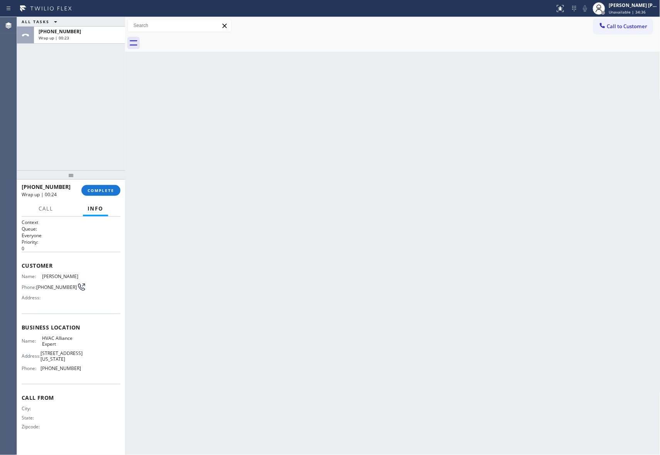
click at [199, 39] on div at bounding box center [401, 42] width 519 height 17
drag, startPoint x: 114, startPoint y: 190, endPoint x: 110, endPoint y: 195, distance: 6.9
click at [114, 190] on button "COMPLETE" at bounding box center [100, 190] width 39 height 11
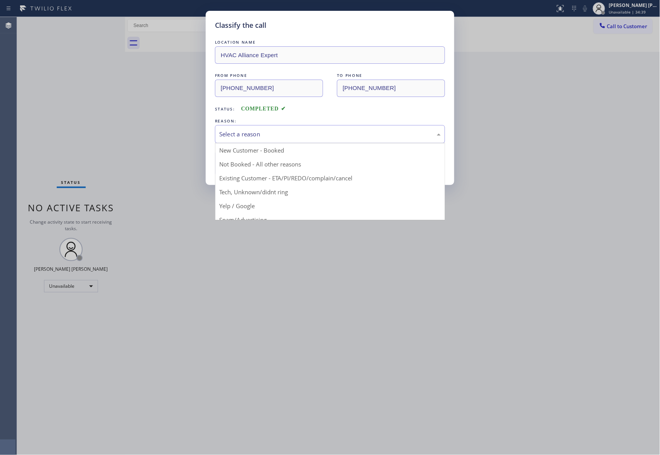
click at [283, 138] on div "Select a reason" at bounding box center [330, 134] width 222 height 9
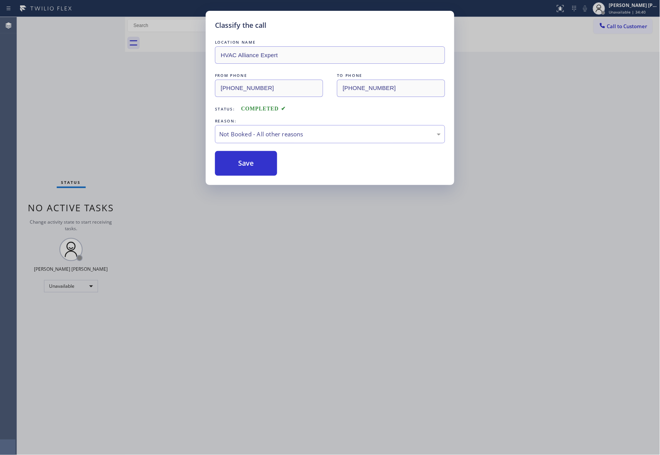
click at [240, 160] on button "Save" at bounding box center [246, 163] width 62 height 25
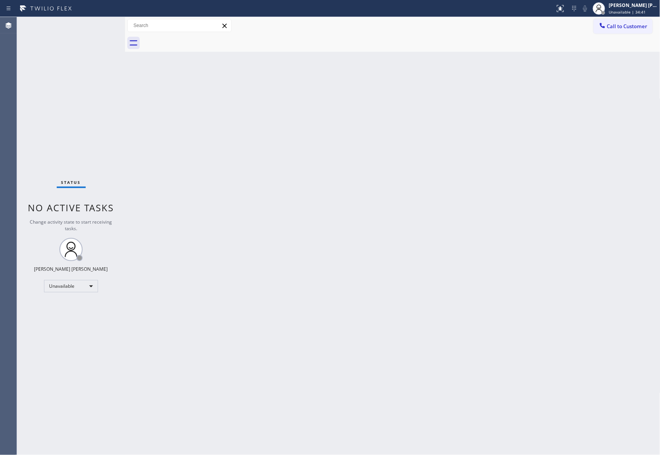
click at [637, 29] on span "Call to Customer" at bounding box center [628, 26] width 41 height 7
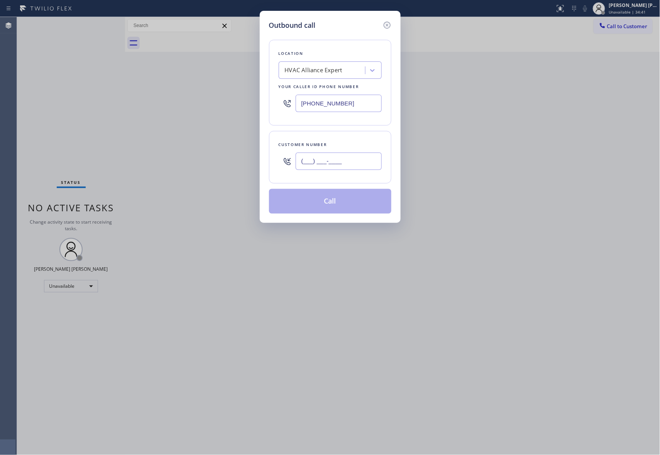
click at [371, 165] on input "(___) ___-____" at bounding box center [339, 161] width 86 height 17
paste input "310) 880-7747"
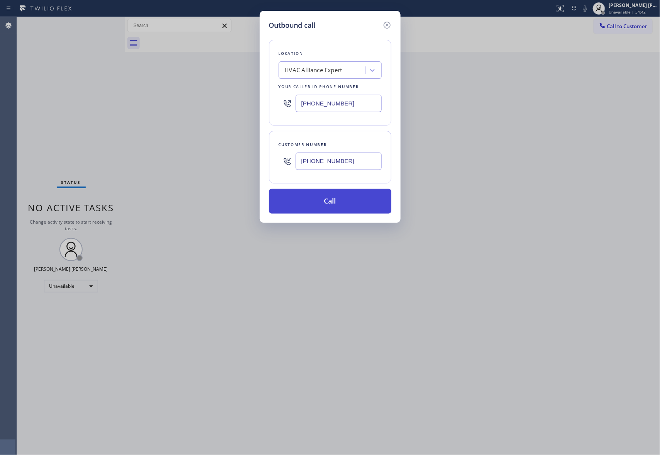
type input "[PHONE_NUMBER]"
click at [345, 204] on button "Call" at bounding box center [330, 201] width 122 height 25
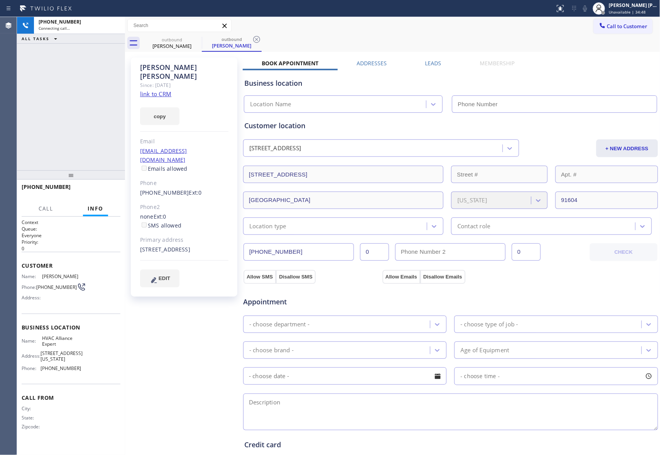
type input "[PHONE_NUMBER]"
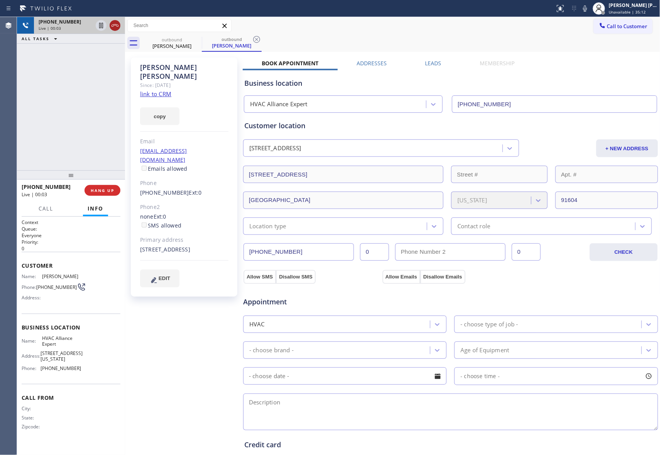
click at [114, 23] on icon at bounding box center [114, 25] width 9 height 9
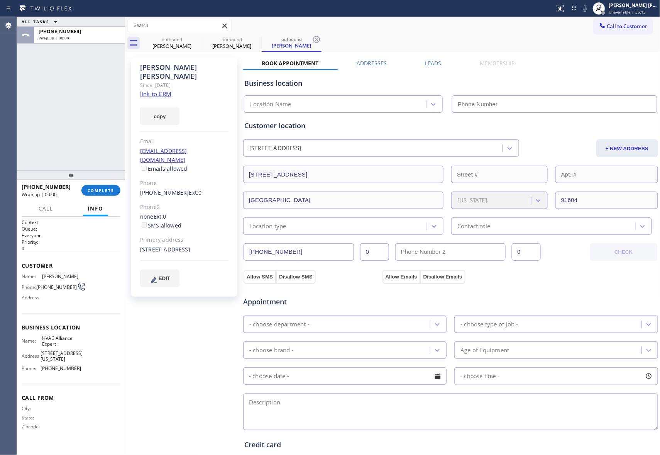
type input "[PHONE_NUMBER]"
click at [428, 61] on label "Leads" at bounding box center [434, 62] width 16 height 7
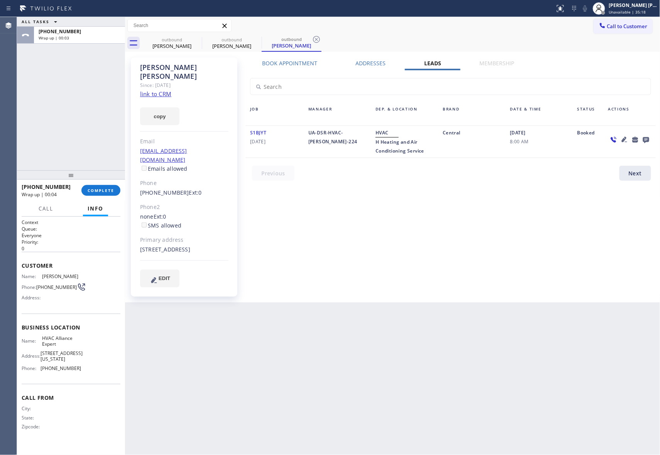
click at [644, 140] on icon at bounding box center [646, 140] width 6 height 6
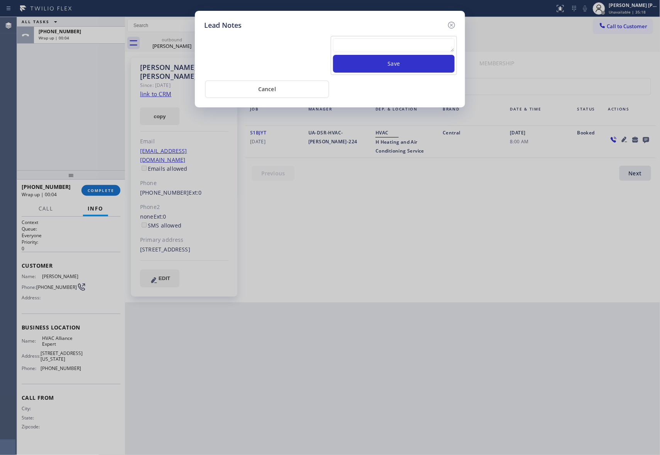
click at [363, 42] on textarea at bounding box center [394, 45] width 122 height 14
paste textarea "VM | please transfer if cx calls back"
type textarea "VM | please transfer if cx calls back"
click at [394, 66] on button "Save" at bounding box center [394, 64] width 122 height 18
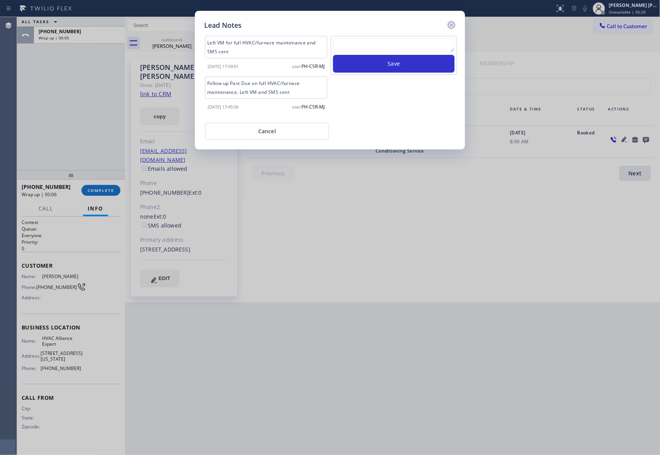
click at [452, 25] on icon at bounding box center [451, 25] width 7 height 7
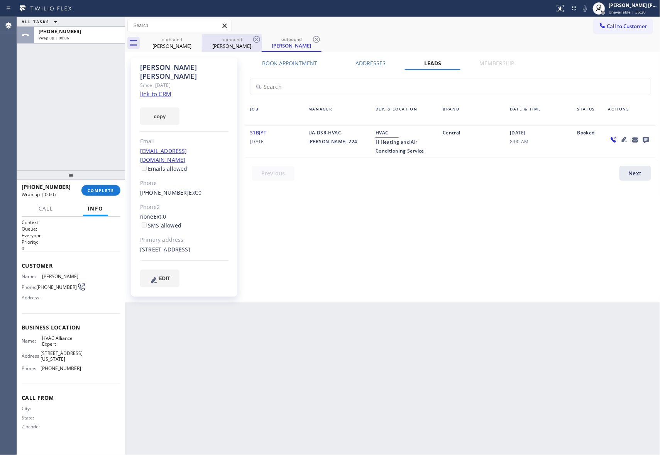
click at [202, 45] on div at bounding box center [202, 43] width 0 height 12
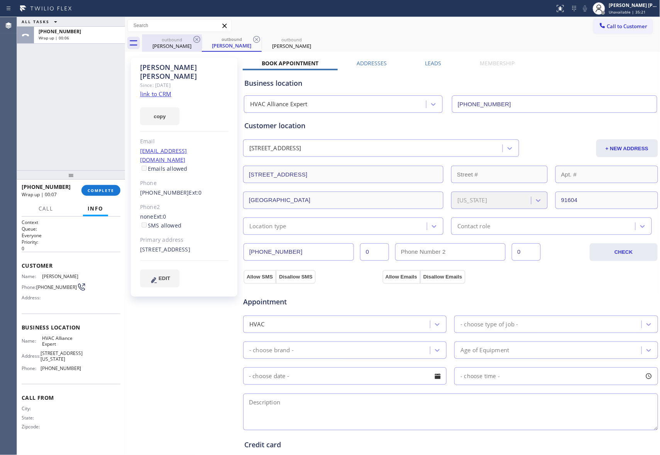
click at [195, 38] on icon at bounding box center [197, 39] width 7 height 7
click at [202, 38] on div "outbound [PERSON_NAME]" at bounding box center [232, 42] width 60 height 17
click at [195, 38] on icon at bounding box center [197, 39] width 7 height 7
click at [0, 0] on icon at bounding box center [0, 0] width 0 height 0
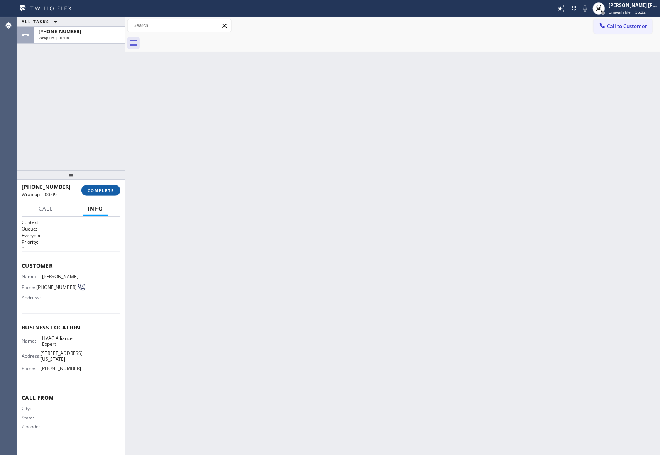
click at [107, 191] on span "COMPLETE" at bounding box center [101, 190] width 27 height 5
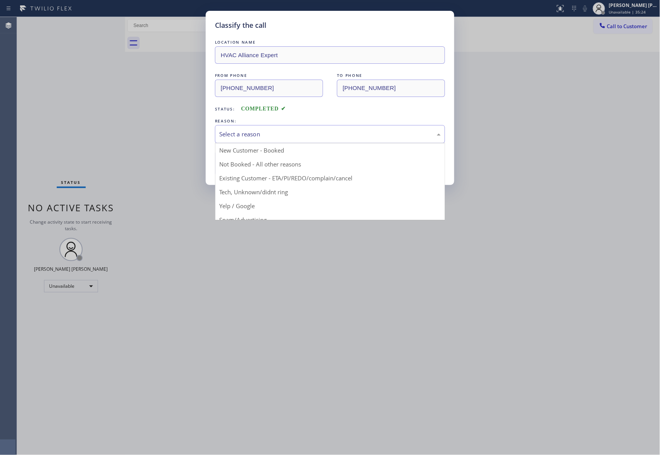
click at [309, 130] on div "Select a reason" at bounding box center [330, 134] width 222 height 9
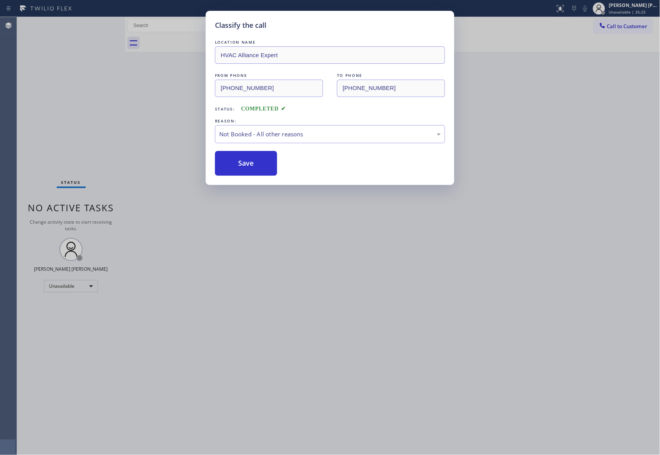
click at [235, 163] on button "Save" at bounding box center [246, 163] width 62 height 25
drag, startPoint x: 235, startPoint y: 163, endPoint x: 190, endPoint y: 19, distance: 151.0
click at [235, 163] on button "Save" at bounding box center [246, 163] width 62 height 25
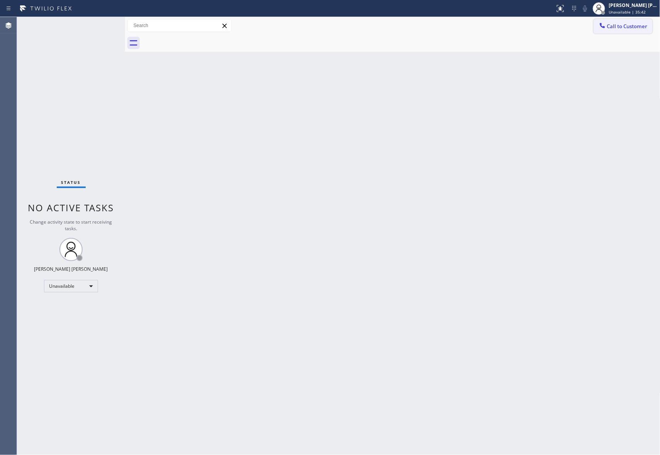
click at [621, 27] on span "Call to Customer" at bounding box center [628, 26] width 41 height 7
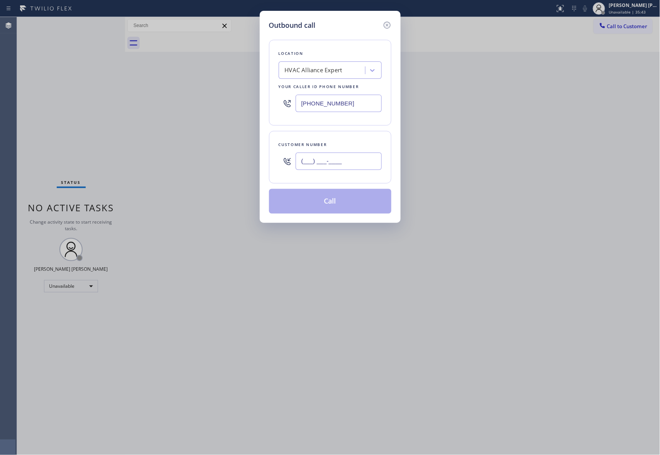
click at [345, 158] on input "(___) ___-____" at bounding box center [339, 161] width 86 height 17
paste input "310) 623-7078"
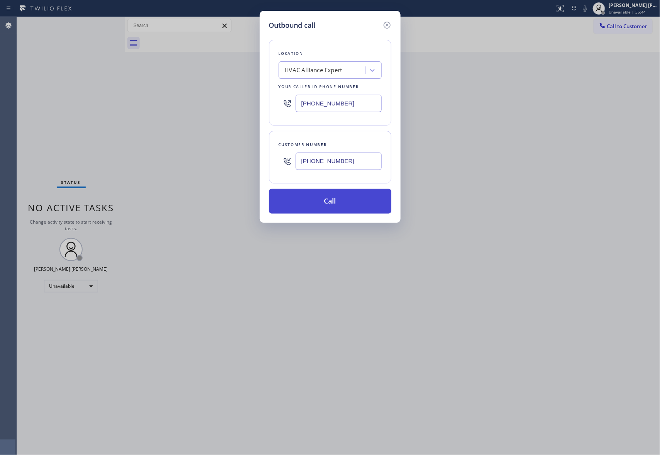
type input "[PHONE_NUMBER]"
click at [348, 204] on button "Call" at bounding box center [330, 201] width 122 height 25
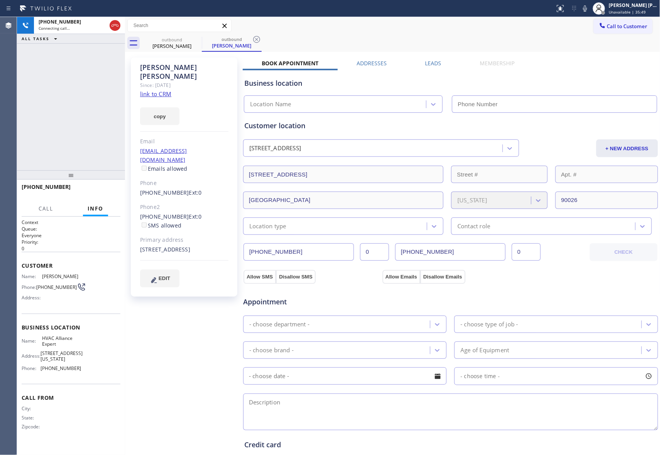
type input "[PHONE_NUMBER]"
drag, startPoint x: 109, startPoint y: 188, endPoint x: 71, endPoint y: 188, distance: 37.5
click at [109, 188] on span "HANG UP" at bounding box center [103, 190] width 24 height 5
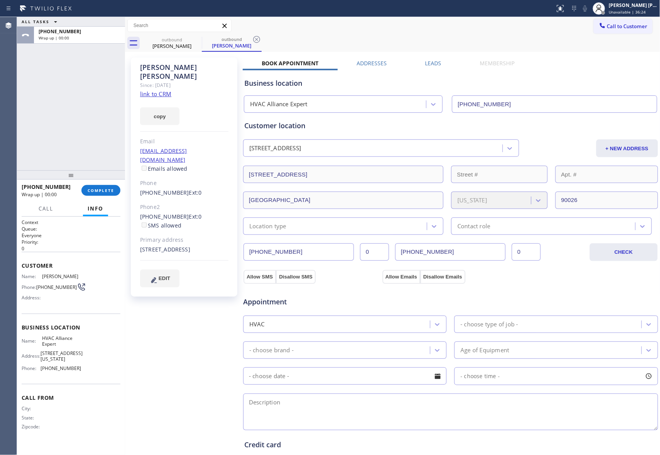
click at [435, 64] on label "Leads" at bounding box center [434, 62] width 16 height 7
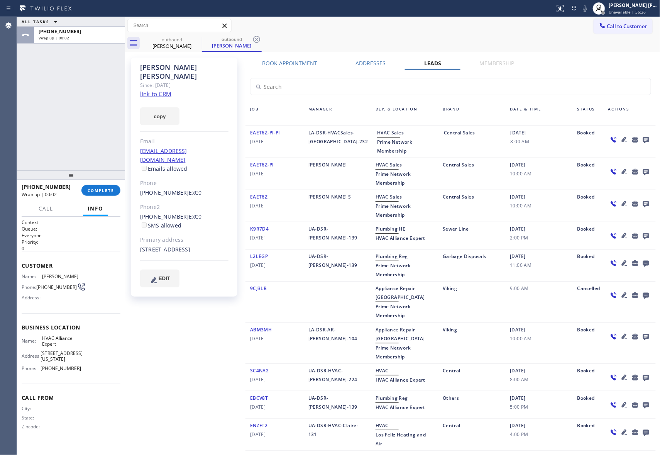
click at [642, 139] on icon at bounding box center [646, 140] width 9 height 10
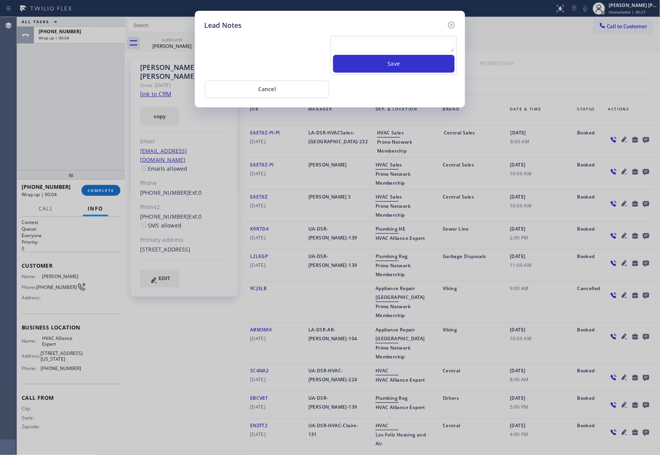
click at [386, 37] on div "Save" at bounding box center [394, 55] width 126 height 39
paste textarea "VM | please transfer if cx calls back"
click at [386, 49] on textarea at bounding box center [394, 45] width 122 height 14
type textarea "VM | please transfer if cx calls back"
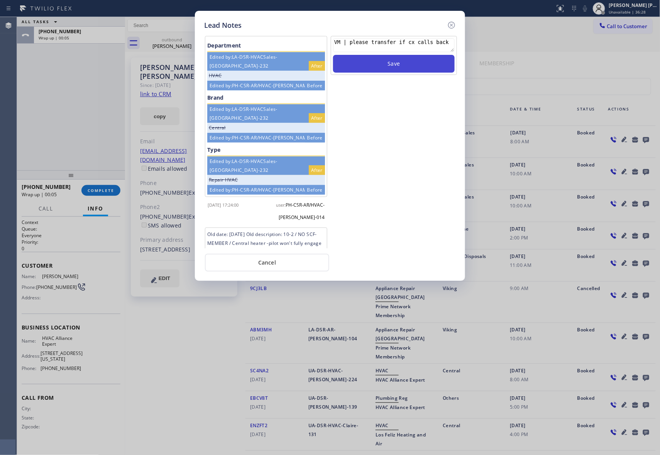
click at [397, 62] on button "Save" at bounding box center [394, 64] width 122 height 18
drag, startPoint x: 456, startPoint y: 22, endPoint x: 445, endPoint y: 22, distance: 10.8
click at [454, 22] on icon at bounding box center [451, 24] width 9 height 9
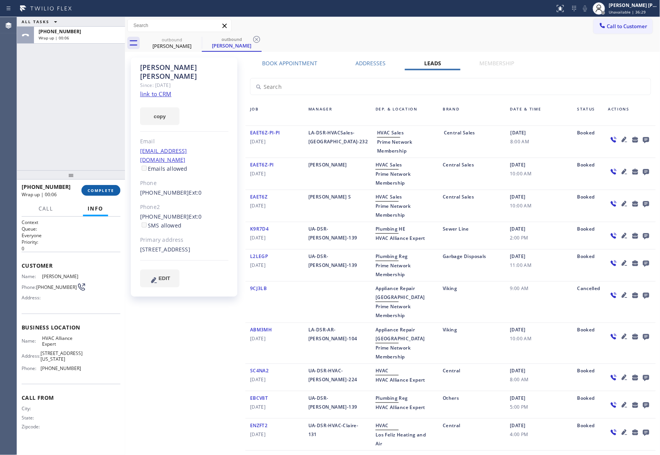
click at [104, 188] on span "COMPLETE" at bounding box center [101, 190] width 27 height 5
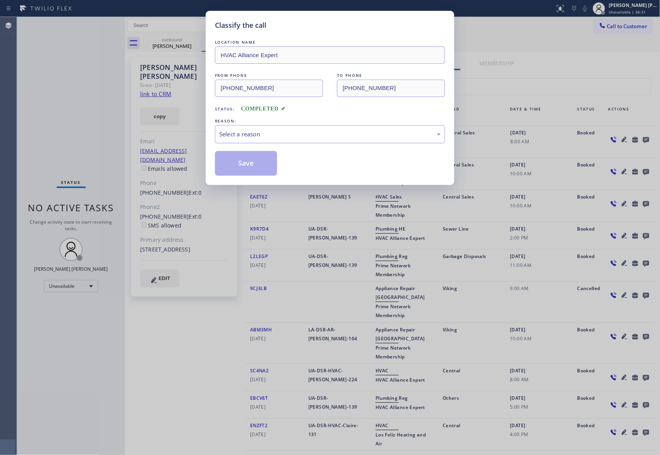
click at [311, 133] on div "Select a reason" at bounding box center [330, 134] width 222 height 9
click at [238, 165] on button "Save" at bounding box center [246, 163] width 62 height 25
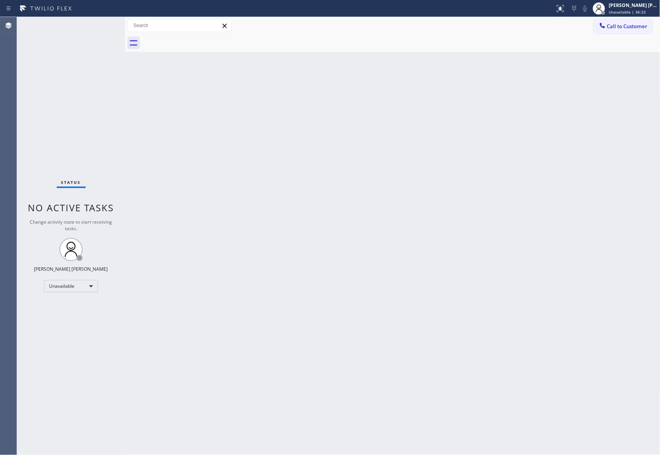
click at [188, 42] on div at bounding box center [401, 42] width 519 height 17
click at [630, 25] on span "Call to Customer" at bounding box center [628, 26] width 41 height 7
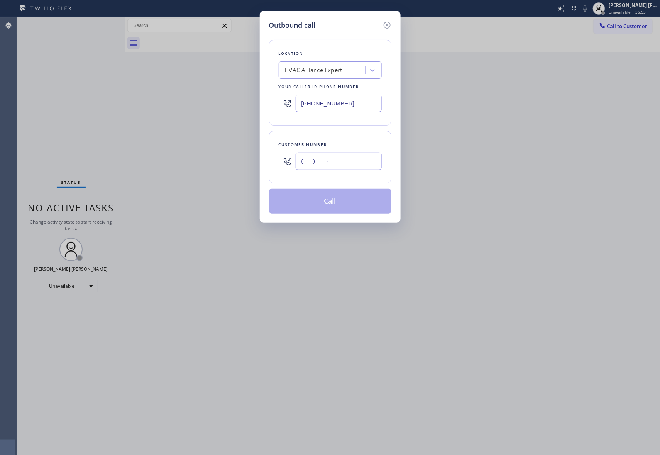
click at [358, 153] on input "(___) ___-____" at bounding box center [339, 161] width 86 height 17
paste input "818) 314-6211"
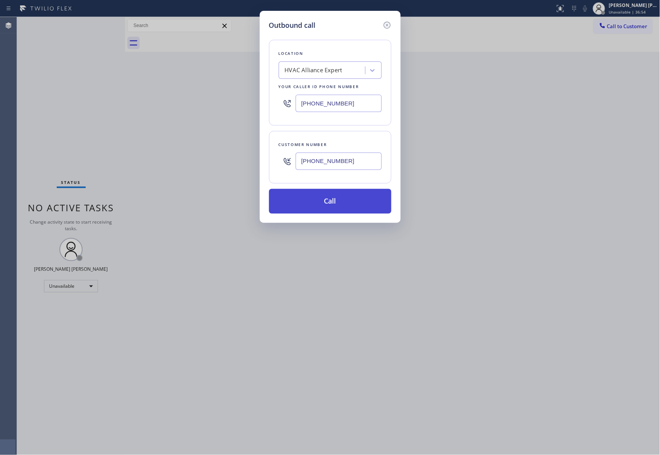
type input "[PHONE_NUMBER]"
click at [336, 202] on button "Call" at bounding box center [330, 201] width 122 height 25
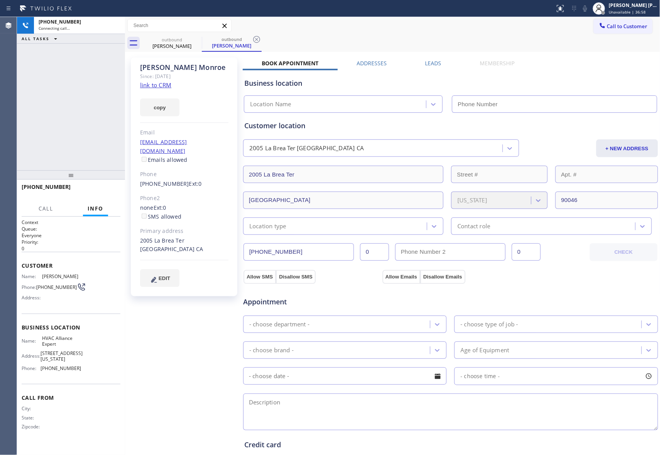
type input "[PHONE_NUMBER]"
click at [100, 192] on span "HANG UP" at bounding box center [103, 190] width 24 height 5
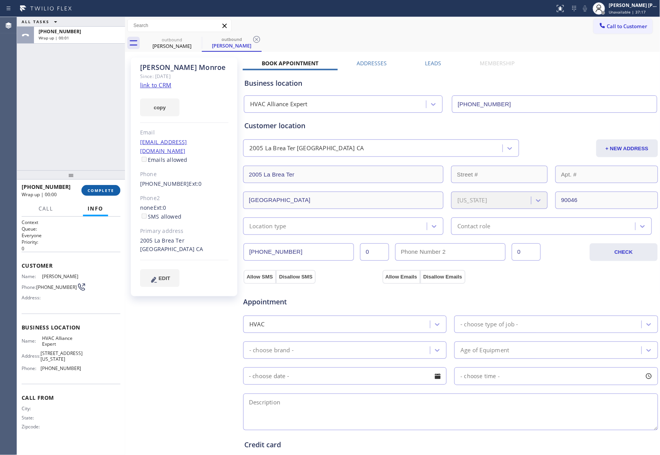
click at [106, 191] on span "COMPLETE" at bounding box center [101, 190] width 27 height 5
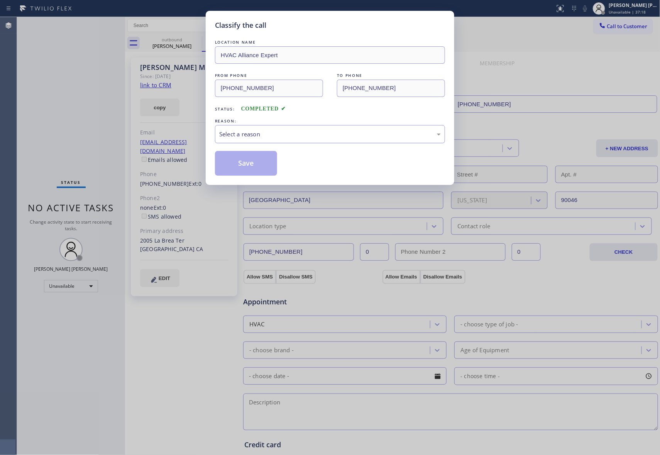
click at [273, 134] on div "Select a reason" at bounding box center [330, 134] width 222 height 9
click at [243, 163] on button "Save" at bounding box center [246, 163] width 62 height 25
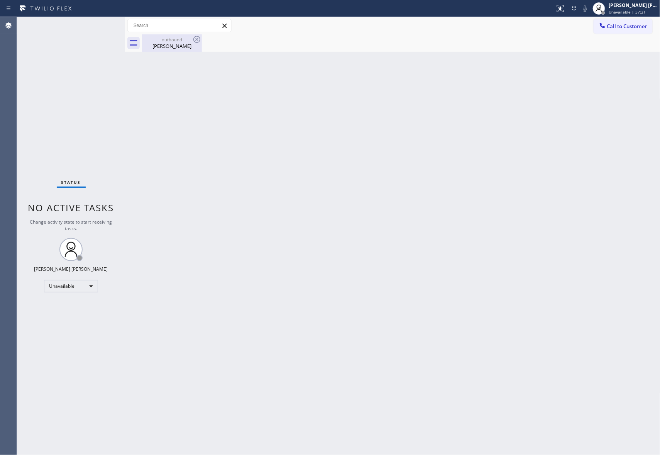
drag, startPoint x: 175, startPoint y: 45, endPoint x: 192, endPoint y: 39, distance: 17.5
click at [175, 44] on div "[PERSON_NAME]" at bounding box center [172, 45] width 58 height 7
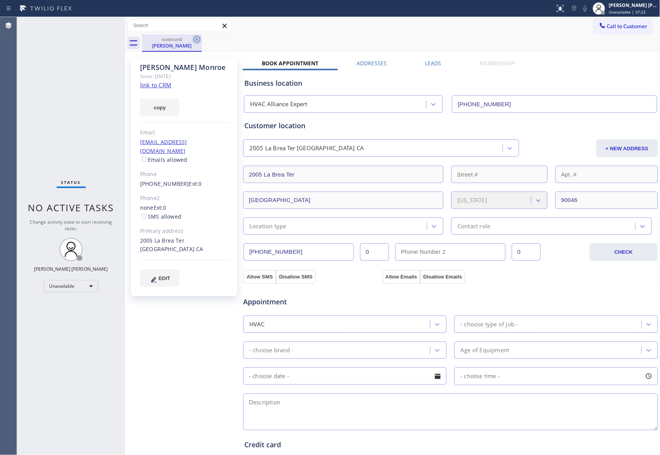
click at [198, 39] on icon at bounding box center [196, 39] width 9 height 9
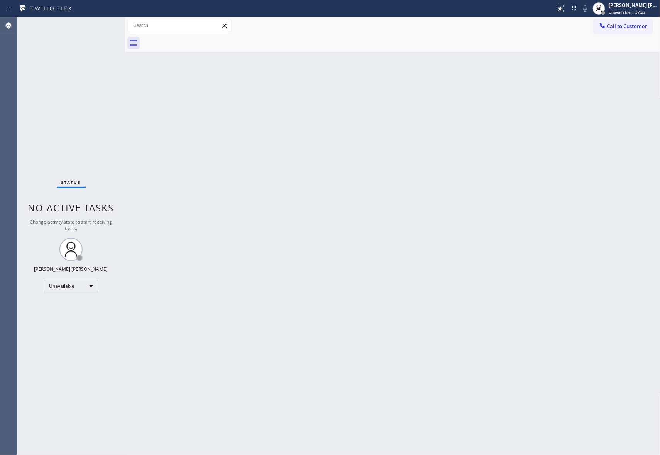
click at [198, 39] on div at bounding box center [401, 42] width 519 height 17
click at [634, 20] on button "Call to Customer" at bounding box center [623, 26] width 59 height 15
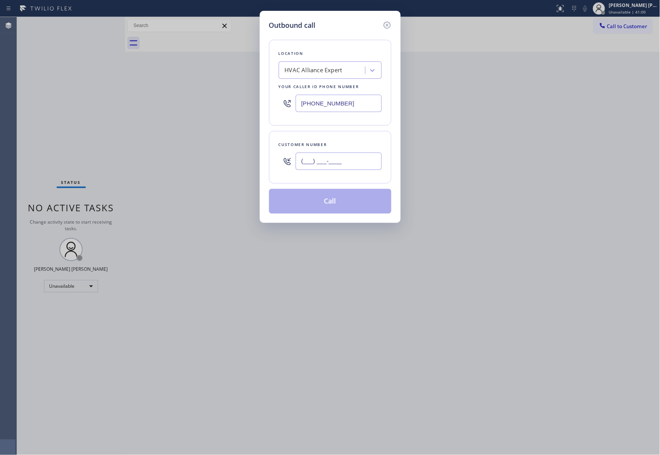
click at [365, 160] on input "(___) ___-____" at bounding box center [339, 161] width 86 height 17
paste input "818) 489-6744"
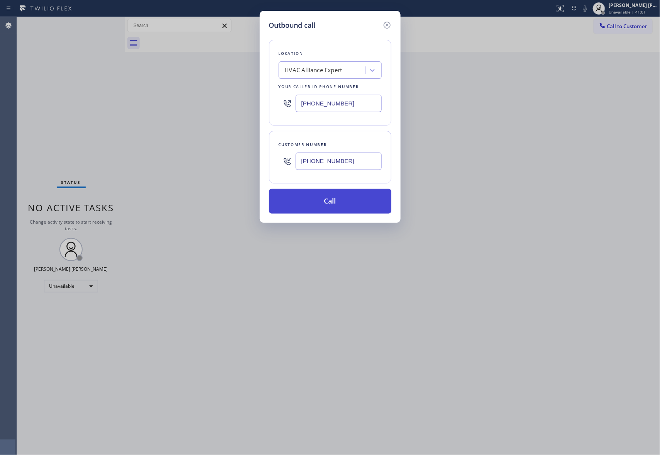
type input "[PHONE_NUMBER]"
click at [358, 204] on button "Call" at bounding box center [330, 201] width 122 height 25
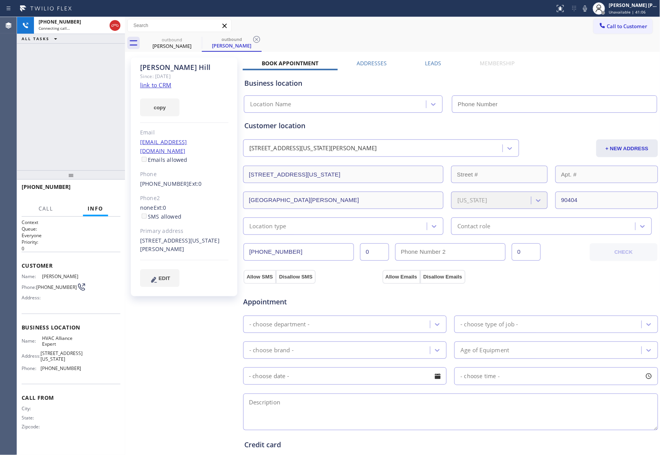
type input "[PHONE_NUMBER]"
click at [108, 192] on span "HANG UP" at bounding box center [103, 190] width 24 height 5
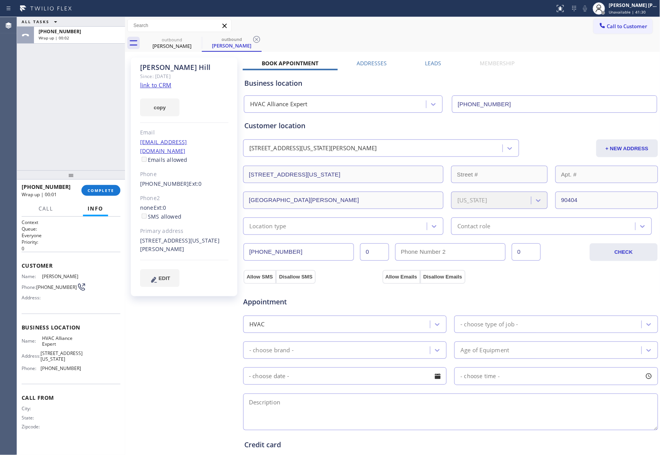
click at [430, 62] on label "Leads" at bounding box center [434, 62] width 16 height 7
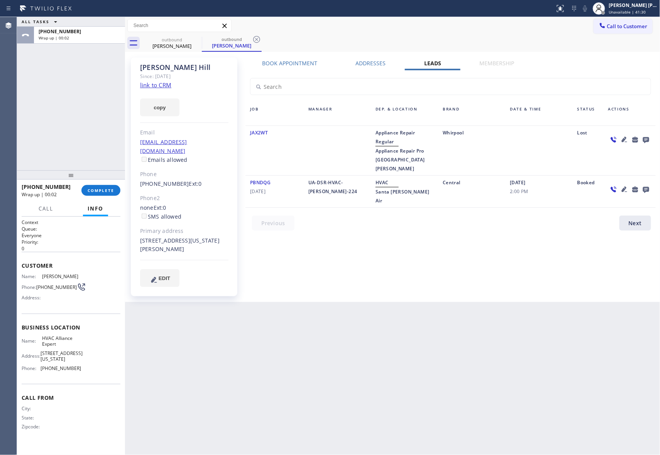
click at [647, 139] on icon at bounding box center [646, 140] width 9 height 10
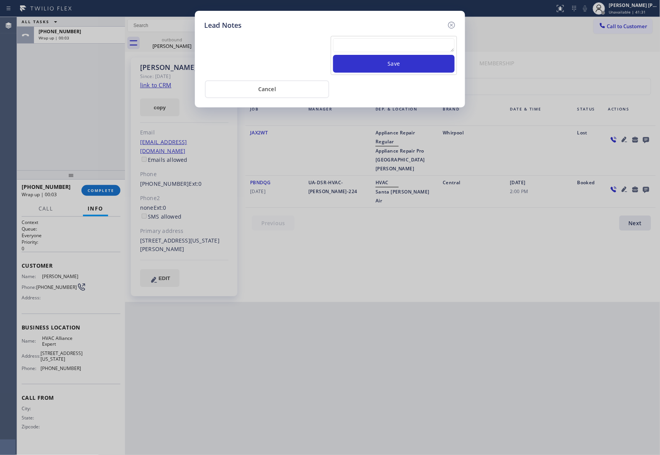
click at [409, 42] on textarea at bounding box center [394, 45] width 122 height 14
paste textarea "VM | please transfer if cx calls back"
type textarea "VM | please transfer if cx calls back"
click at [414, 65] on button "Save" at bounding box center [394, 64] width 122 height 18
click at [452, 25] on icon at bounding box center [451, 25] width 7 height 7
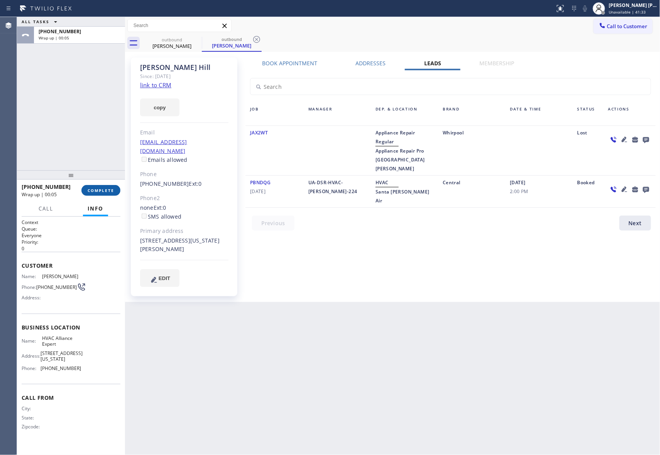
click at [109, 188] on span "COMPLETE" at bounding box center [101, 190] width 27 height 5
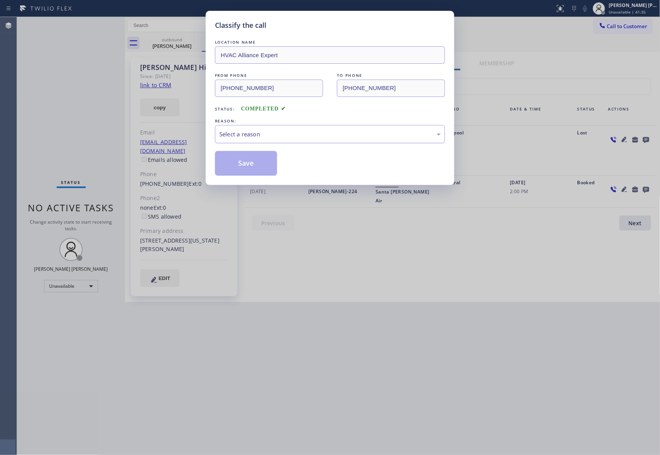
click at [288, 133] on div "Select a reason" at bounding box center [330, 134] width 222 height 9
click at [231, 167] on button "Save" at bounding box center [246, 163] width 62 height 25
click at [231, 166] on button "Save" at bounding box center [246, 163] width 62 height 25
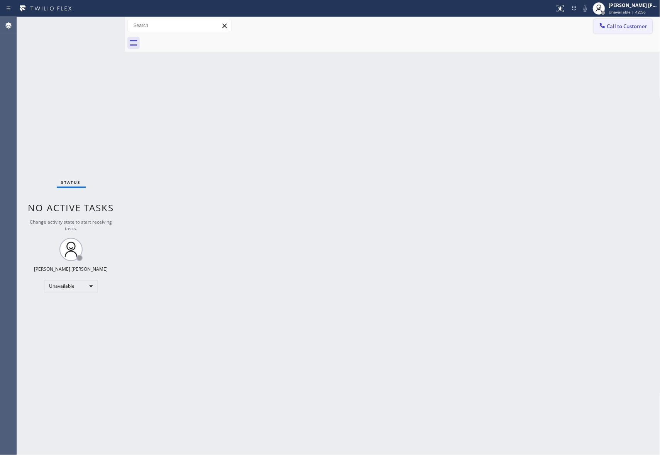
click at [637, 23] on span "Call to Customer" at bounding box center [628, 26] width 41 height 7
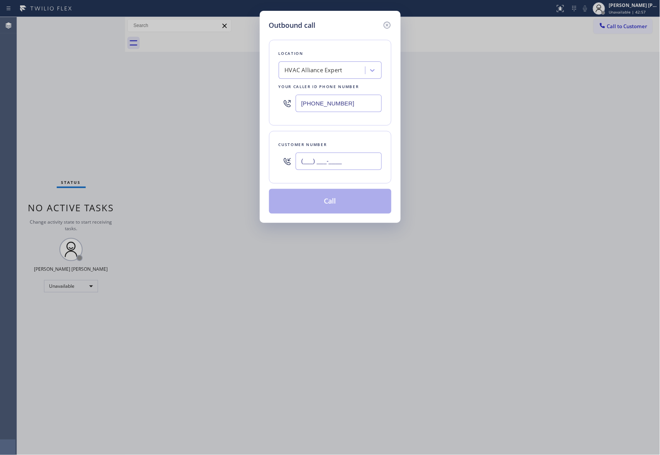
click at [354, 162] on input "(___) ___-____" at bounding box center [339, 161] width 86 height 17
paste input "323) 252-2775"
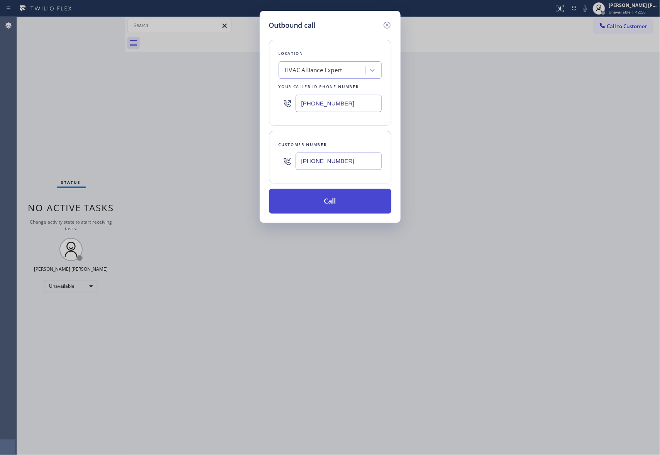
type input "[PHONE_NUMBER]"
click at [348, 203] on button "Call" at bounding box center [330, 201] width 122 height 25
click at [334, 206] on button "Call" at bounding box center [330, 201] width 122 height 25
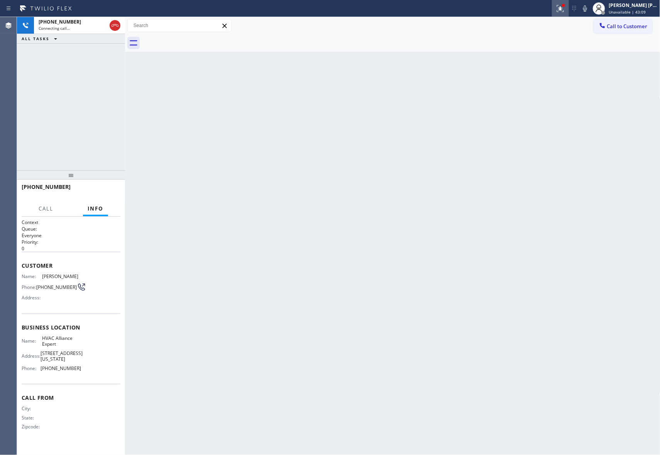
click at [560, 5] on icon at bounding box center [560, 8] width 9 height 9
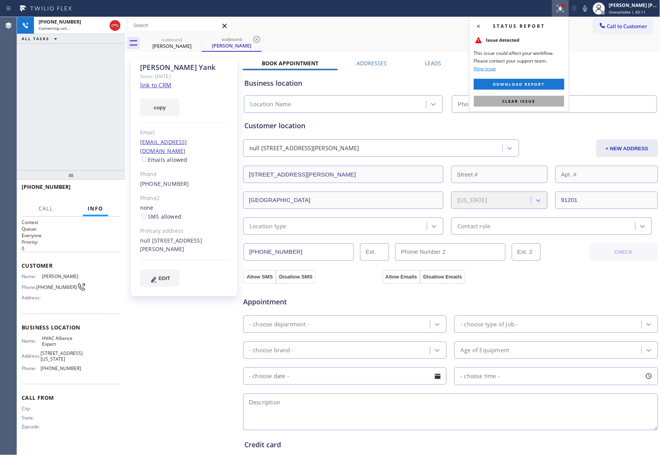
click at [519, 99] on span "Clear issue" at bounding box center [519, 100] width 33 height 5
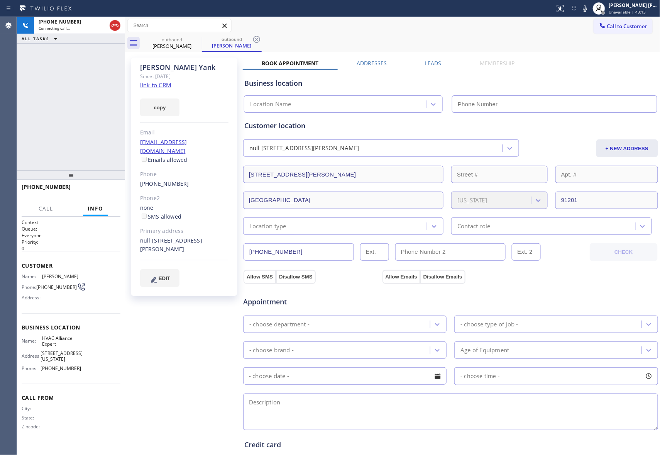
type input "[PHONE_NUMBER]"
click at [99, 190] on span "HANG UP" at bounding box center [103, 190] width 24 height 5
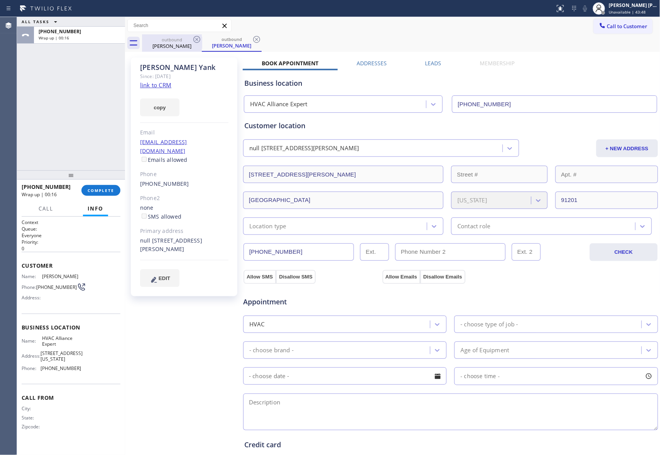
click at [189, 39] on div "outbound" at bounding box center [172, 40] width 58 height 6
click at [197, 39] on icon at bounding box center [197, 39] width 7 height 7
click at [0, 0] on icon at bounding box center [0, 0] width 0 height 0
click at [197, 39] on div "outbound [PERSON_NAME] outbound [PERSON_NAME]" at bounding box center [401, 42] width 519 height 17
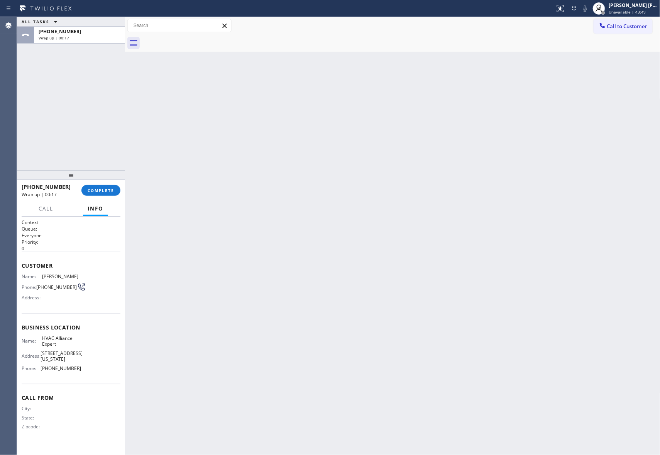
click at [197, 39] on div at bounding box center [401, 42] width 519 height 17
click at [107, 190] on span "COMPLETE" at bounding box center [101, 190] width 27 height 5
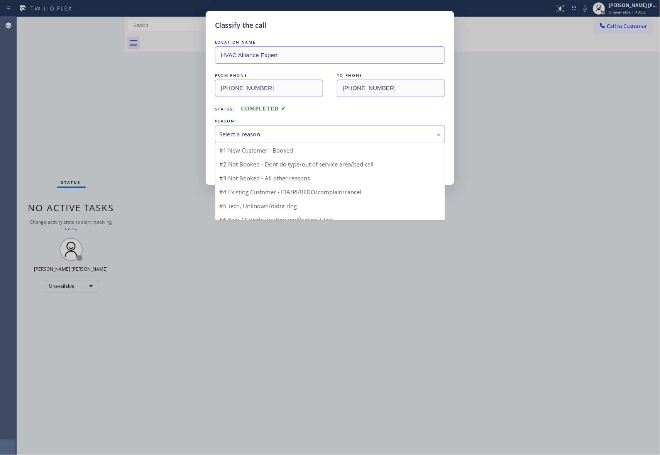
click at [260, 136] on div "Select a reason" at bounding box center [330, 134] width 222 height 9
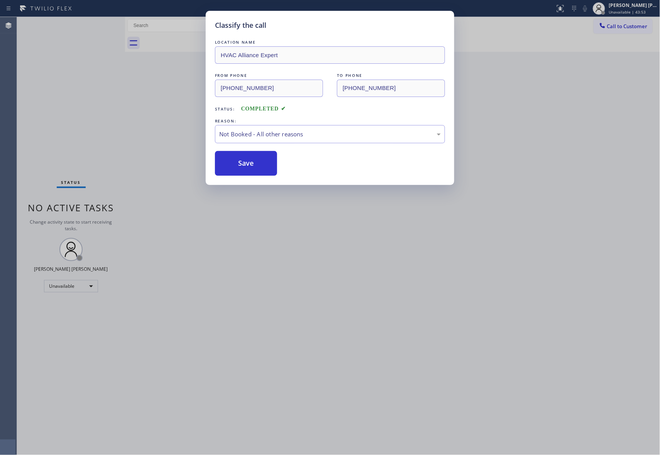
click at [235, 165] on button "Save" at bounding box center [246, 163] width 62 height 25
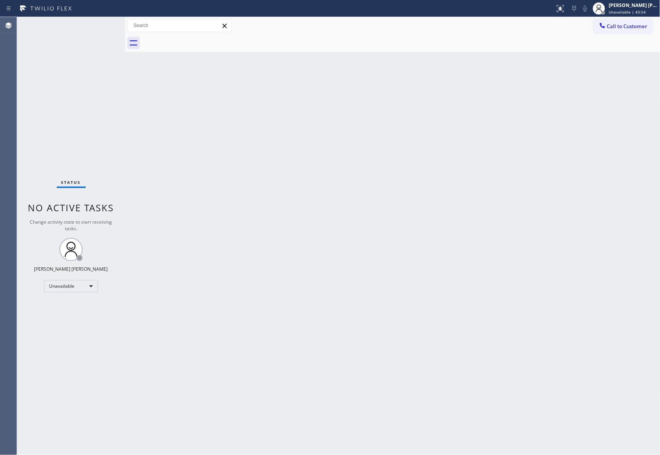
click at [642, 28] on div "Classify the call LOCATION NAME 5 Star Appliance Repair Pro FROM PHONE [PHONE_N…" at bounding box center [338, 236] width 643 height 438
click at [642, 28] on span "Call to Customer" at bounding box center [628, 26] width 41 height 7
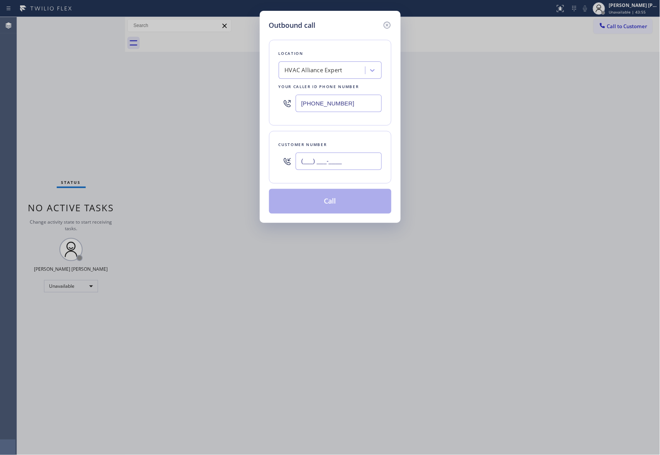
click at [351, 154] on input "(___) ___-____" at bounding box center [339, 161] width 86 height 17
paste input "310) 890-5375"
type input "[PHONE_NUMBER]"
click at [324, 205] on button "Call" at bounding box center [330, 201] width 122 height 25
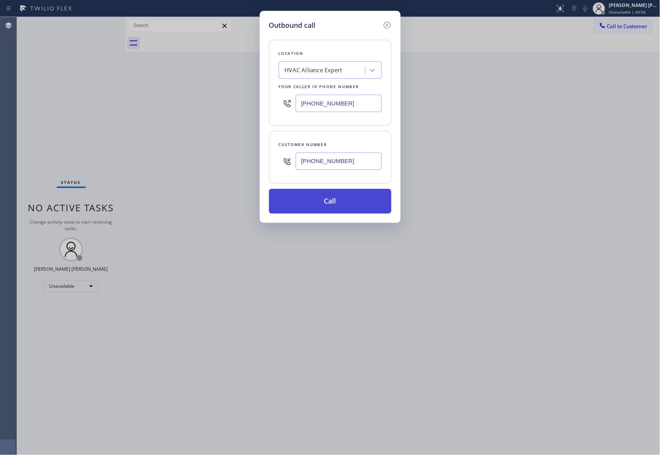
click at [324, 205] on button "Call" at bounding box center [330, 201] width 122 height 25
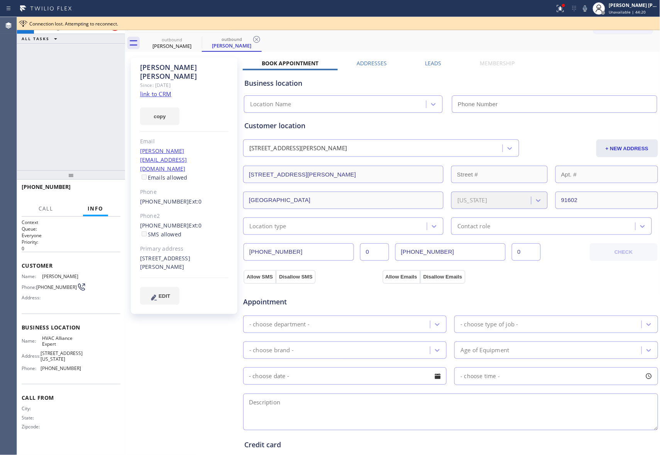
click at [562, 9] on icon at bounding box center [560, 8] width 9 height 9
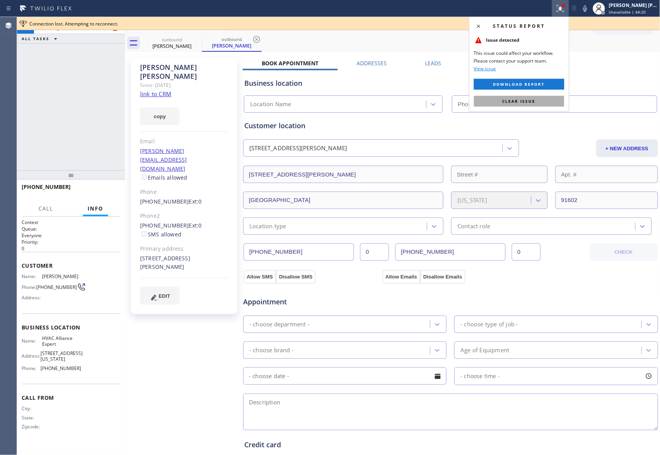
click at [536, 103] on button "Clear issue" at bounding box center [519, 101] width 90 height 11
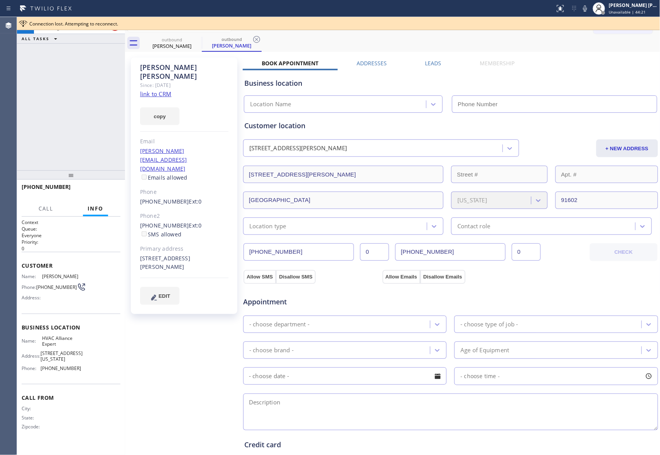
type input "[PHONE_NUMBER]"
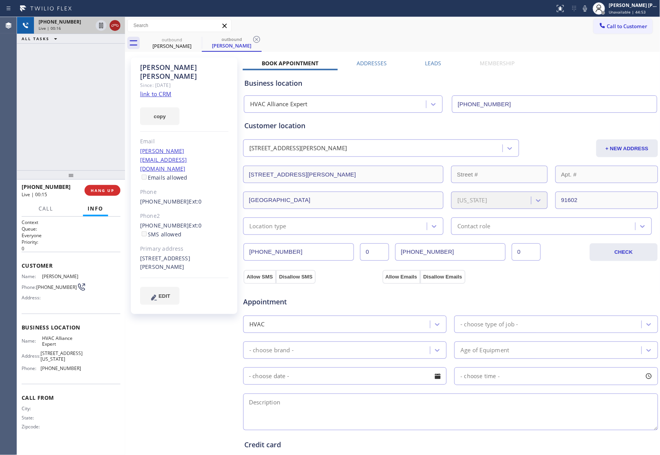
drag, startPoint x: 117, startPoint y: 25, endPoint x: 5, endPoint y: 56, distance: 115.9
click at [116, 25] on icon at bounding box center [114, 25] width 9 height 9
click at [102, 189] on span "COMPLETE" at bounding box center [101, 190] width 27 height 5
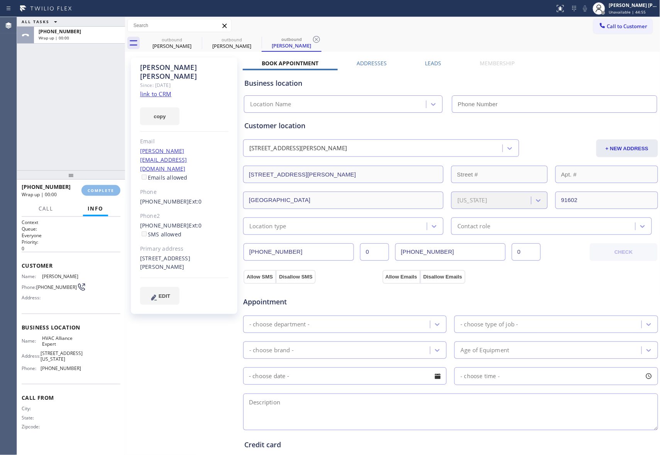
type input "[PHONE_NUMBER]"
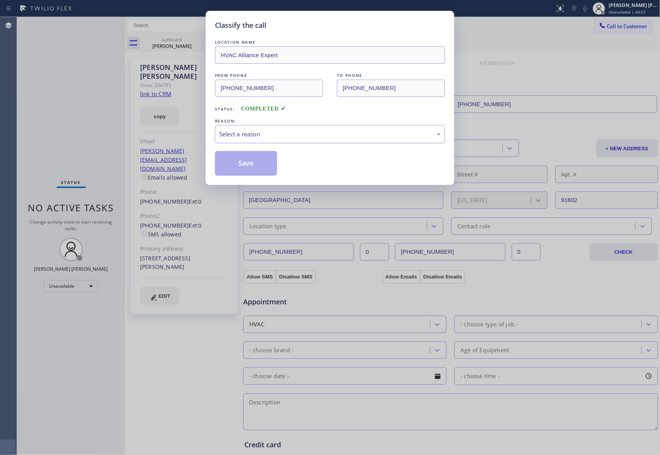
click at [302, 129] on div "Select a reason" at bounding box center [330, 134] width 230 height 18
click at [229, 160] on button "Save" at bounding box center [246, 163] width 62 height 25
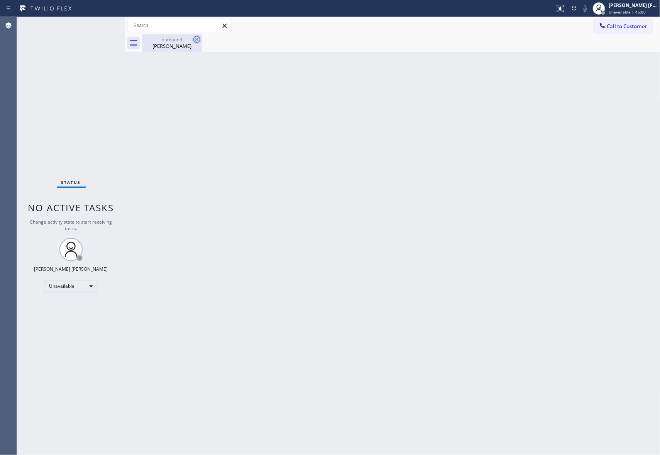
click at [191, 41] on div "outbound" at bounding box center [172, 40] width 58 height 6
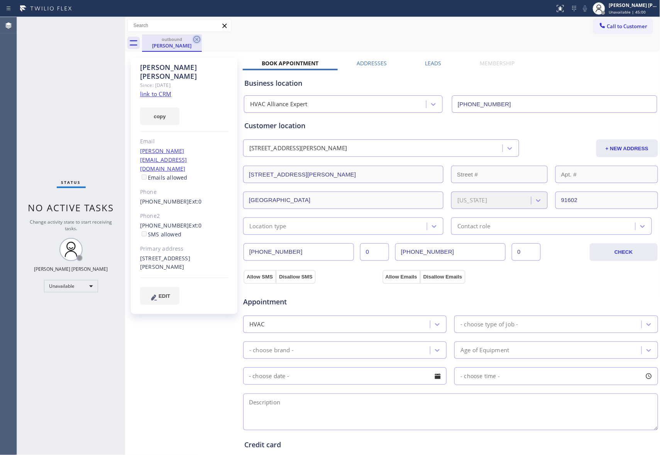
click at [195, 39] on icon at bounding box center [196, 39] width 9 height 9
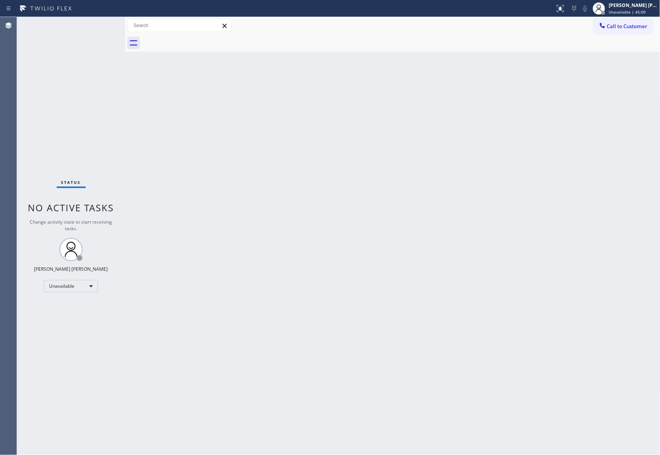
click at [195, 39] on div at bounding box center [401, 42] width 519 height 17
click at [634, 27] on span "Call to Customer" at bounding box center [628, 26] width 41 height 7
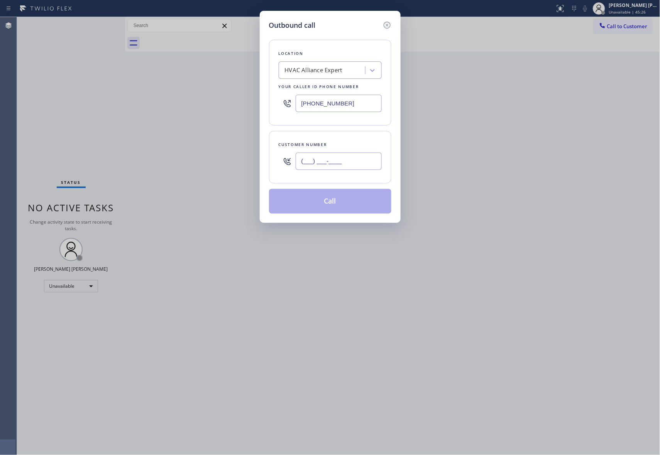
click at [350, 157] on input "(___) ___-____" at bounding box center [339, 161] width 86 height 17
paste input "310) 621-3306"
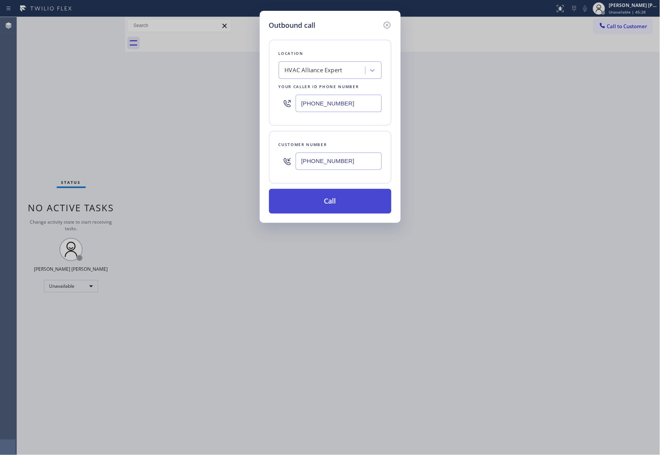
type input "[PHONE_NUMBER]"
click at [338, 204] on button "Call" at bounding box center [330, 201] width 122 height 25
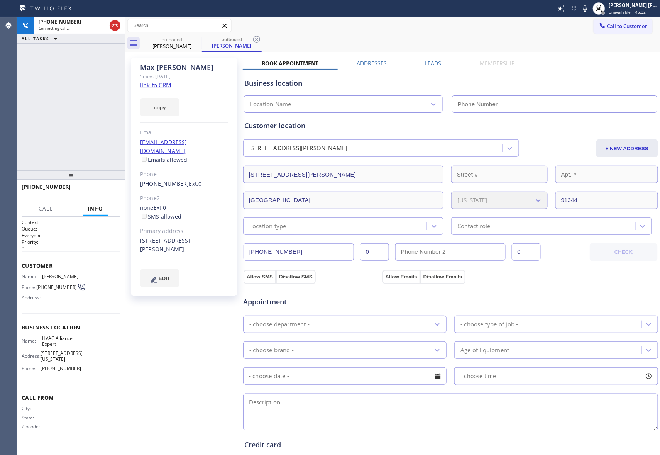
type input "[PHONE_NUMBER]"
drag, startPoint x: 113, startPoint y: 23, endPoint x: 10, endPoint y: 44, distance: 105.1
click at [112, 23] on icon at bounding box center [114, 25] width 9 height 9
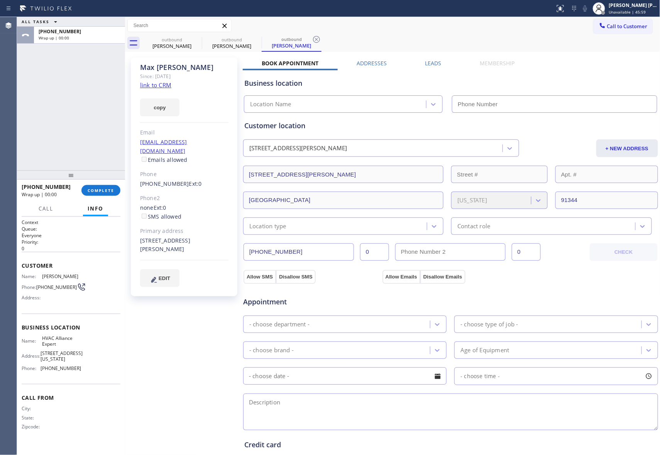
type input "[PHONE_NUMBER]"
click at [438, 60] on label "Leads" at bounding box center [434, 62] width 16 height 7
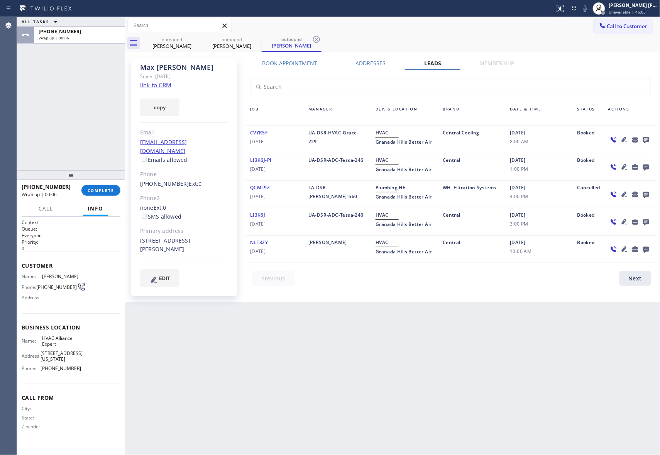
click at [649, 139] on icon at bounding box center [646, 140] width 6 height 6
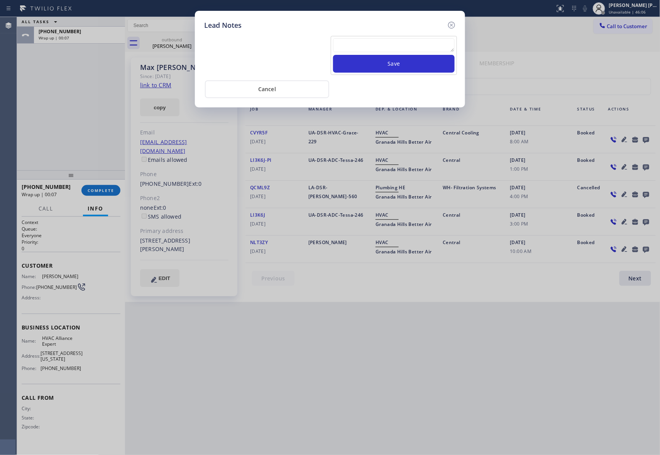
click at [405, 42] on textarea at bounding box center [394, 45] width 122 height 14
paste textarea "VM | please transfer if cx calls back"
type textarea "VM | please transfer if cx calls back"
click at [425, 66] on button "Save" at bounding box center [394, 64] width 122 height 18
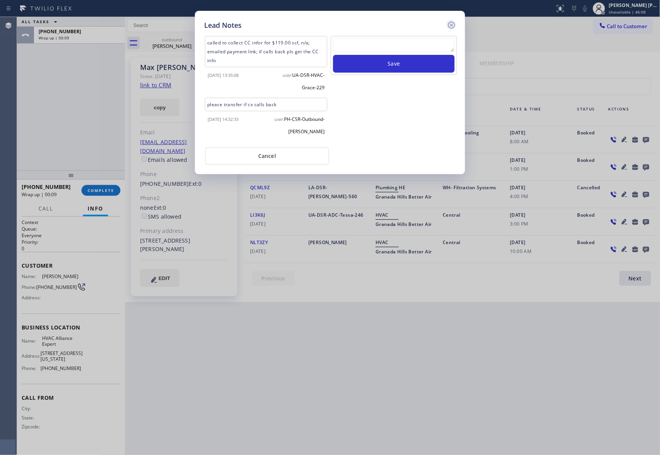
click at [454, 24] on icon at bounding box center [451, 24] width 9 height 9
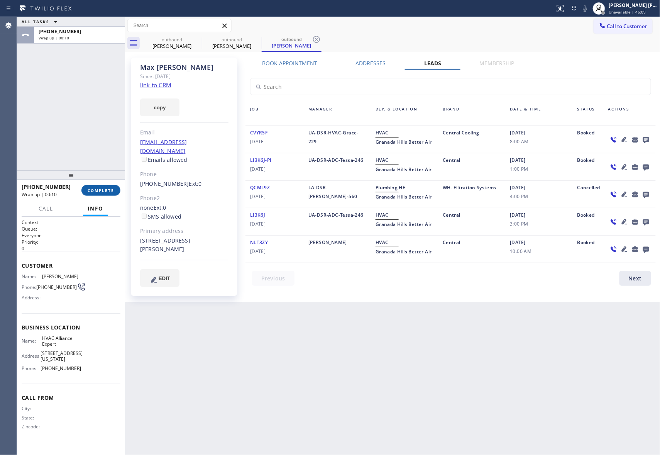
click at [104, 189] on span "COMPLETE" at bounding box center [101, 190] width 27 height 5
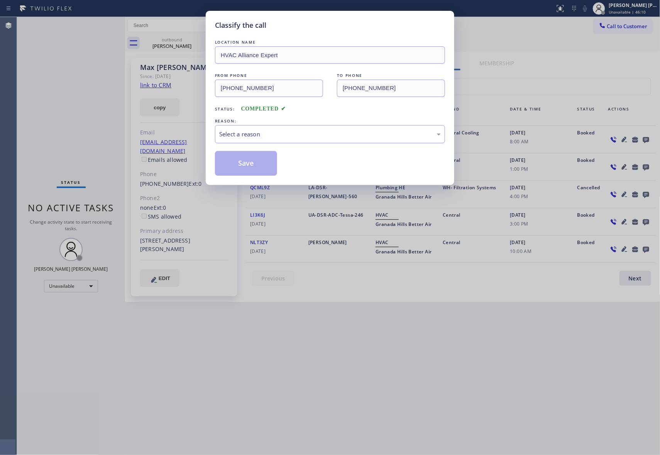
click at [313, 133] on div "Select a reason" at bounding box center [330, 134] width 222 height 9
click at [243, 165] on button "Save" at bounding box center [246, 163] width 62 height 25
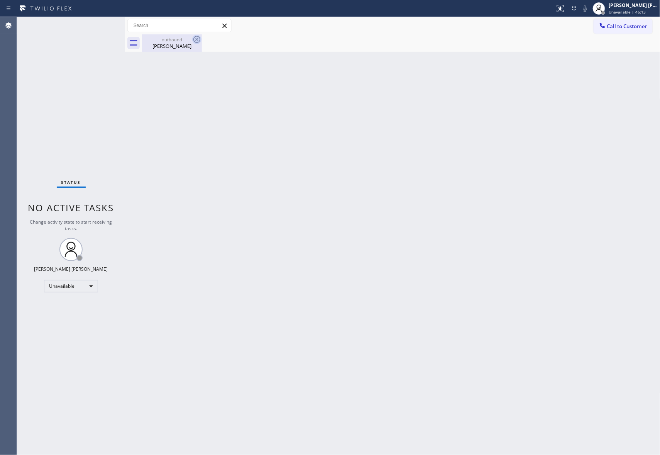
click at [198, 41] on icon at bounding box center [196, 39] width 9 height 9
drag, startPoint x: 198, startPoint y: 41, endPoint x: 169, endPoint y: 5, distance: 45.3
click at [0, 0] on icon at bounding box center [0, 0] width 0 height 0
drag, startPoint x: 160, startPoint y: 51, endPoint x: 175, endPoint y: 45, distance: 16.1
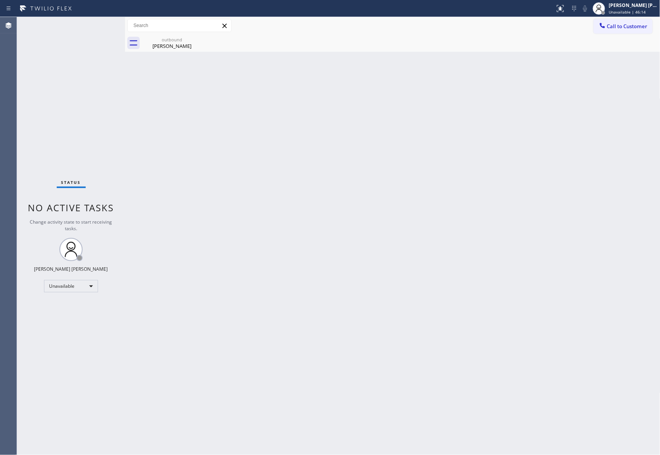
click at [161, 51] on div "outbound [PERSON_NAME]" at bounding box center [172, 42] width 58 height 17
drag, startPoint x: 175, startPoint y: 45, endPoint x: 170, endPoint y: 1, distance: 44.6
click at [175, 45] on div at bounding box center [401, 42] width 519 height 17
click at [633, 25] on span "Call to Customer" at bounding box center [628, 26] width 41 height 7
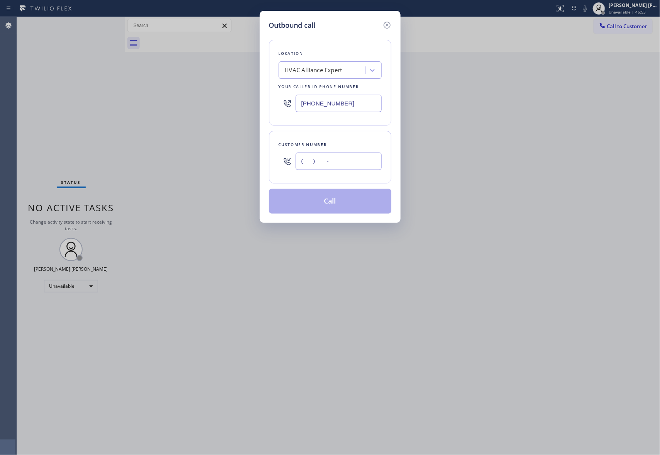
click at [340, 168] on input "(___) ___-____" at bounding box center [339, 161] width 86 height 17
paste input "805) 222-0839"
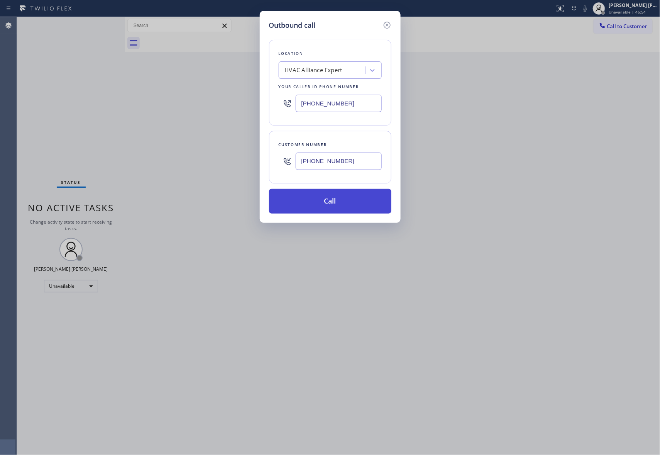
type input "[PHONE_NUMBER]"
click at [334, 203] on button "Call" at bounding box center [330, 201] width 122 height 25
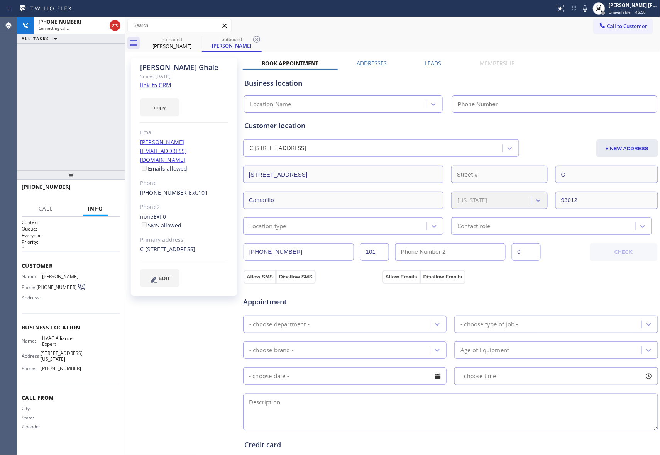
type input "[PHONE_NUMBER]"
drag, startPoint x: 118, startPoint y: 25, endPoint x: 8, endPoint y: 39, distance: 111.0
click at [117, 25] on icon at bounding box center [114, 25] width 9 height 9
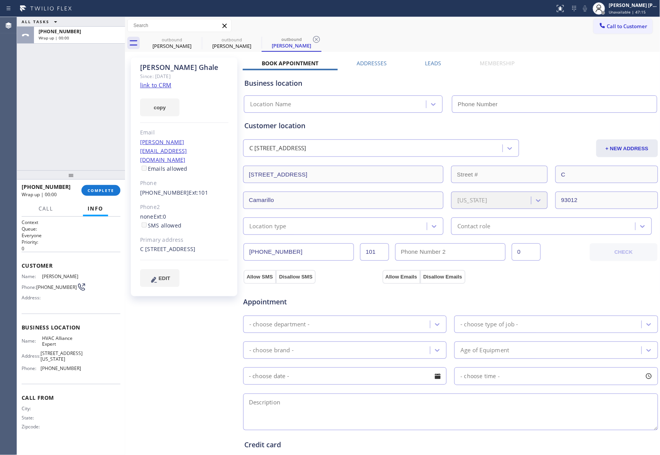
type input "[PHONE_NUMBER]"
click at [95, 192] on span "COMPLETE" at bounding box center [101, 190] width 27 height 5
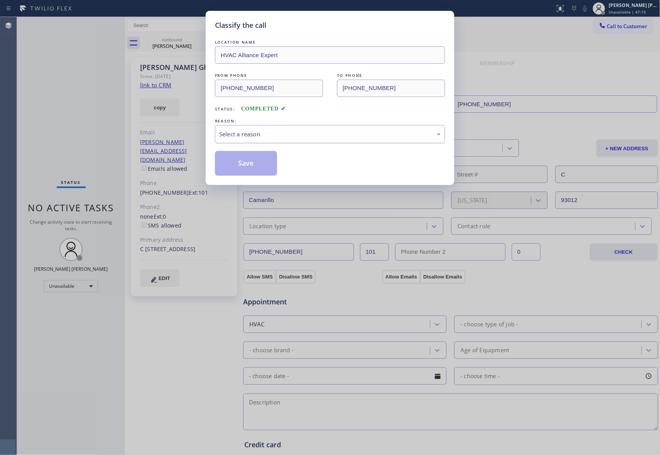
click at [270, 135] on div "Select a reason" at bounding box center [330, 134] width 222 height 9
click at [248, 165] on button "Save" at bounding box center [246, 163] width 62 height 25
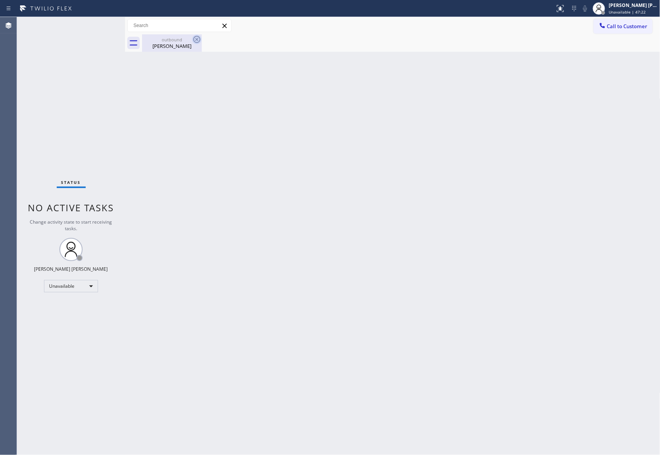
click at [201, 39] on icon at bounding box center [196, 39] width 9 height 9
drag, startPoint x: 201, startPoint y: 39, endPoint x: 187, endPoint y: 40, distance: 14.4
click at [200, 39] on icon at bounding box center [196, 39] width 9 height 9
click at [187, 40] on div "outbound" at bounding box center [172, 40] width 58 height 6
click at [643, 30] on button "Call to Customer" at bounding box center [623, 26] width 59 height 15
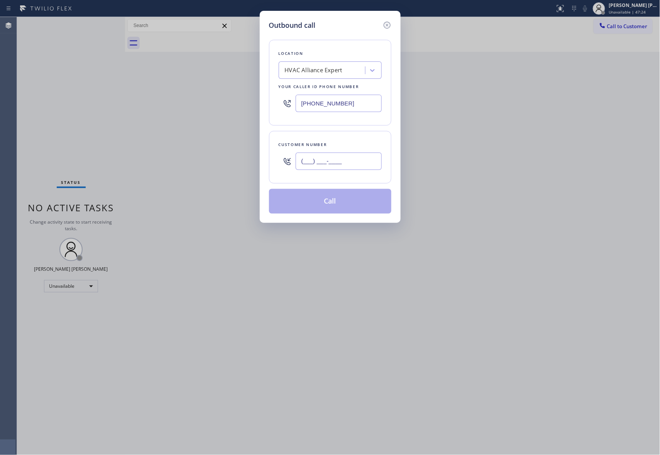
click at [358, 167] on input "(___) ___-____" at bounding box center [339, 161] width 86 height 17
paste input "805) 222-0839"
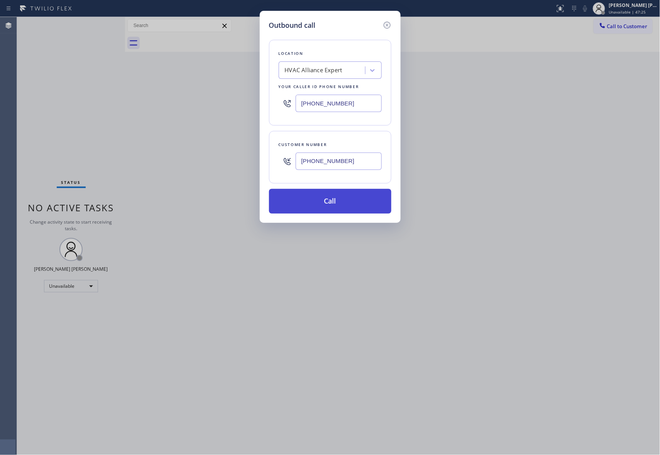
type input "[PHONE_NUMBER]"
click at [337, 205] on button "Call" at bounding box center [330, 201] width 122 height 25
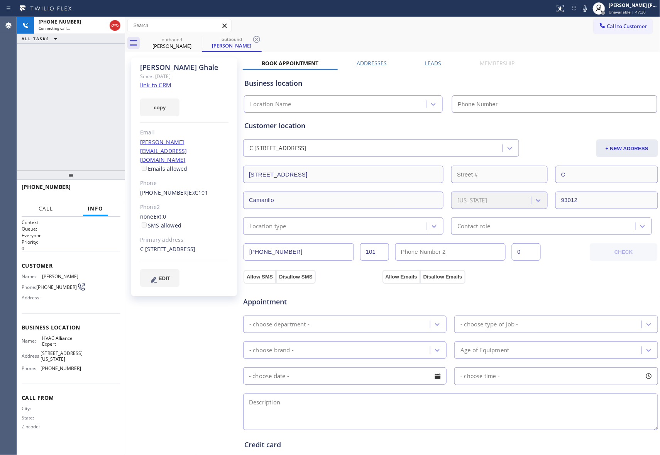
type input "[PHONE_NUMBER]"
click at [45, 209] on span "Call" at bounding box center [46, 208] width 15 height 7
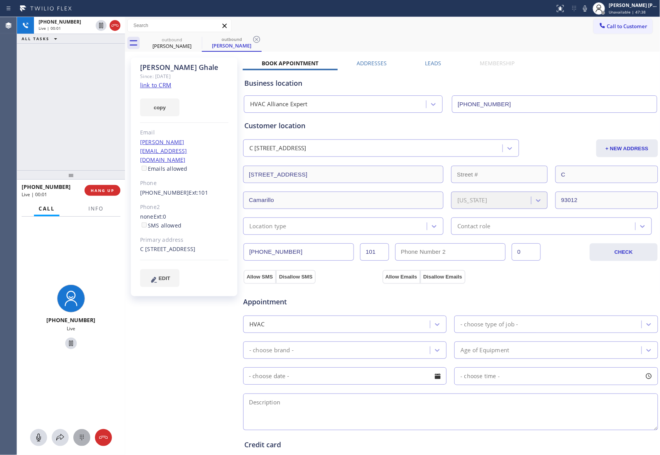
click at [80, 439] on icon at bounding box center [81, 437] width 9 height 9
click at [39, 289] on span "1" at bounding box center [39, 291] width 4 height 9
drag, startPoint x: 71, startPoint y: 356, endPoint x: 41, endPoint y: 307, distance: 58.3
click at [71, 356] on span "0" at bounding box center [71, 356] width 4 height 9
click at [37, 288] on span "1" at bounding box center [39, 291] width 4 height 9
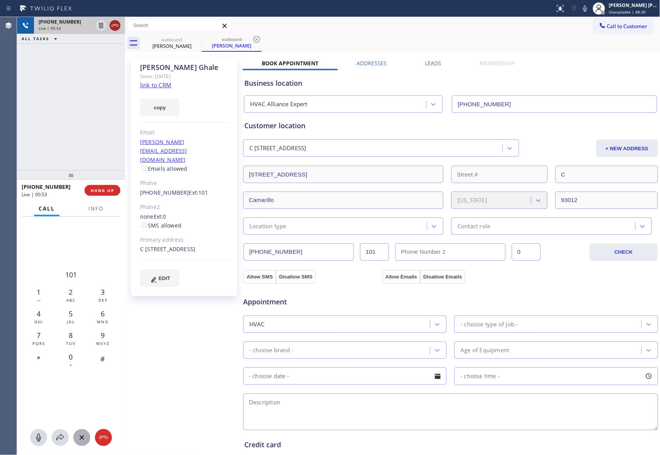
click at [118, 27] on icon at bounding box center [114, 25] width 9 height 9
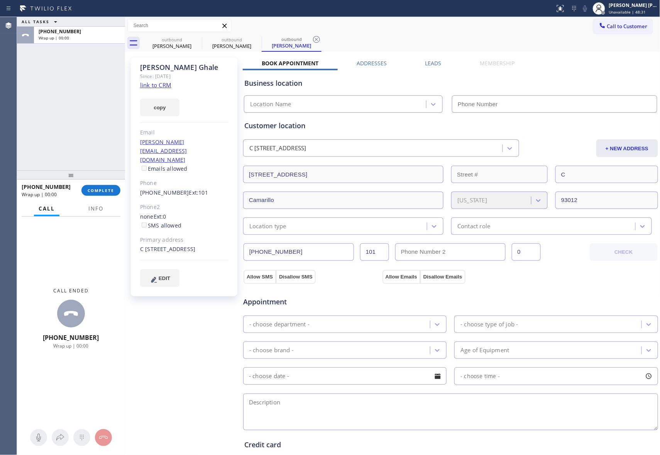
type input "[PHONE_NUMBER]"
click at [104, 194] on button "COMPLETE" at bounding box center [100, 190] width 39 height 11
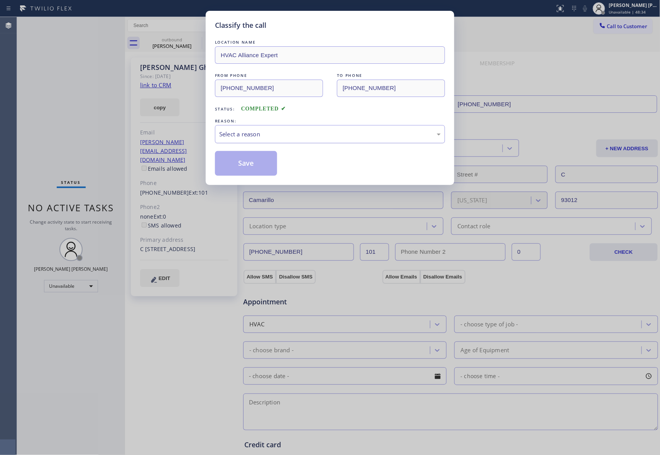
click at [341, 134] on div "Select a reason" at bounding box center [330, 134] width 222 height 9
click at [270, 162] on button "Save" at bounding box center [246, 163] width 62 height 25
click at [198, 42] on div "outbound [PERSON_NAME]" at bounding box center [172, 42] width 60 height 17
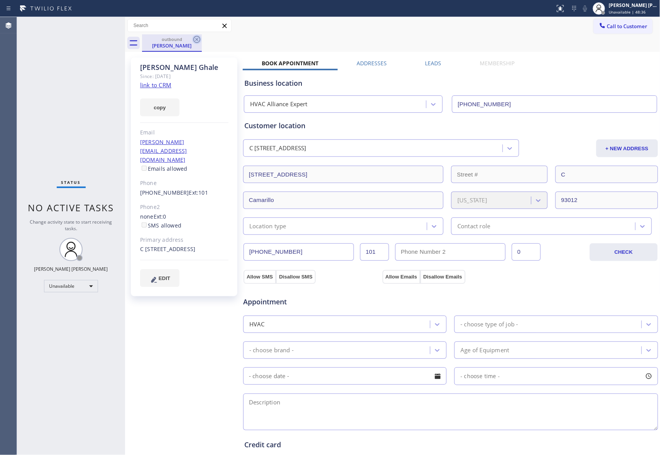
click at [198, 39] on icon at bounding box center [196, 39] width 9 height 9
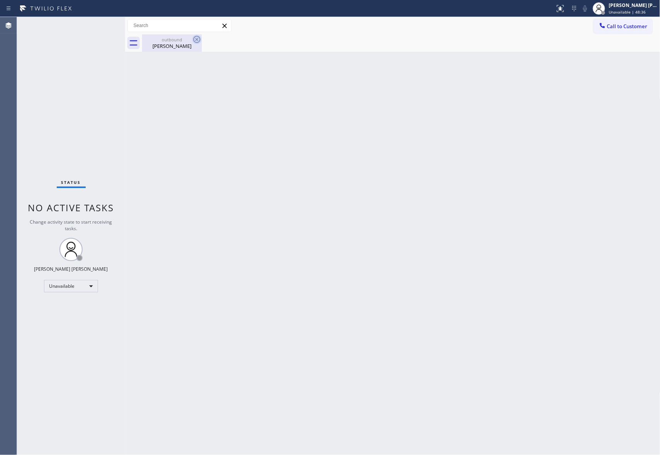
click at [197, 39] on icon at bounding box center [196, 39] width 9 height 9
drag, startPoint x: 176, startPoint y: 48, endPoint x: 173, endPoint y: 51, distance: 4.4
click at [176, 48] on div "[PERSON_NAME]" at bounding box center [172, 45] width 58 height 7
click at [643, 28] on span "Call to Customer" at bounding box center [628, 26] width 41 height 7
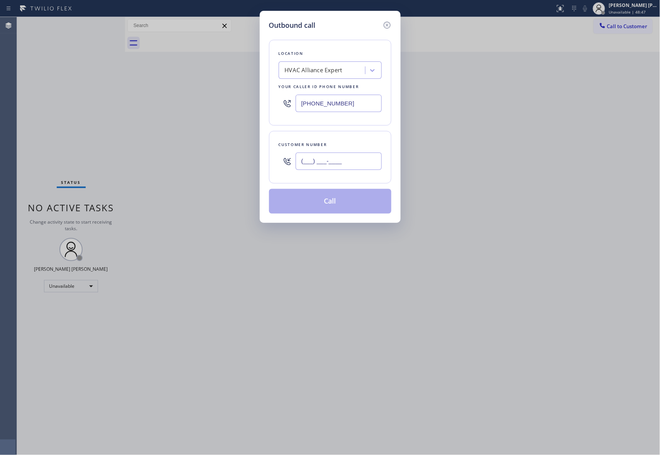
click at [350, 156] on input "(___) ___-____" at bounding box center [339, 161] width 86 height 17
paste input "323) 441-5236"
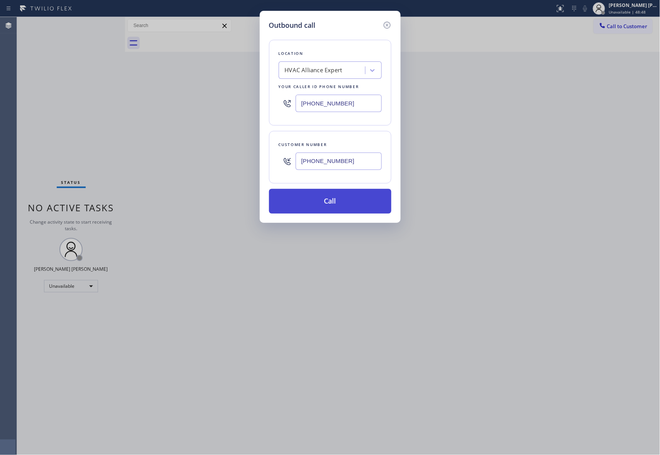
type input "[PHONE_NUMBER]"
click at [341, 194] on button "Call" at bounding box center [330, 201] width 122 height 25
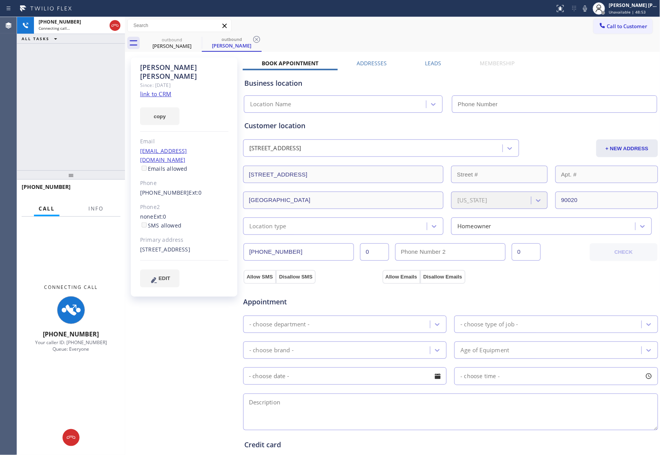
type input "[PHONE_NUMBER]"
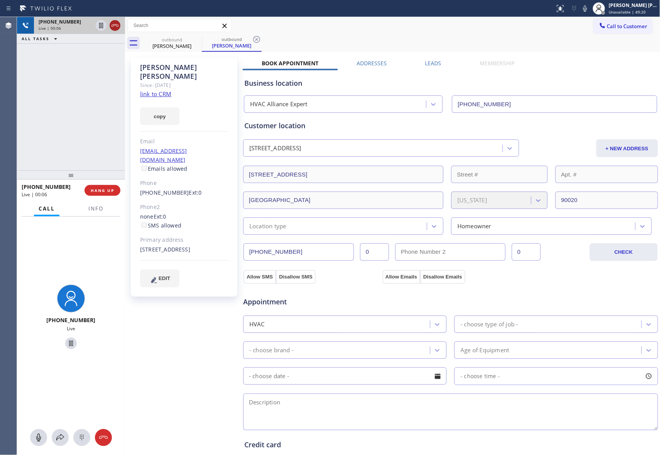
click at [115, 28] on icon at bounding box center [114, 25] width 9 height 9
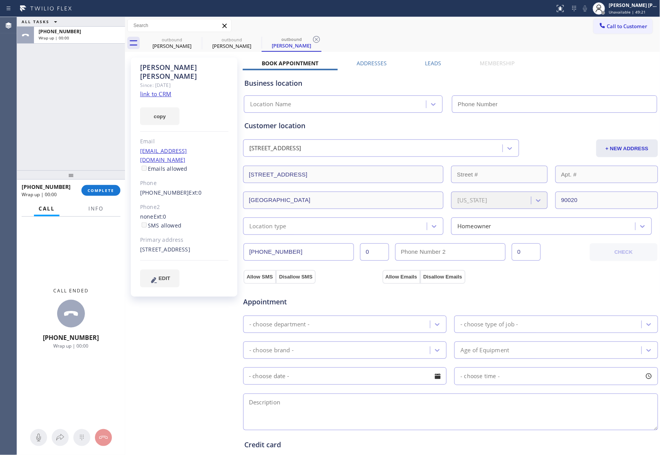
type input "[PHONE_NUMBER]"
drag, startPoint x: 101, startPoint y: 207, endPoint x: 13, endPoint y: 207, distance: 88.4
click at [100, 207] on span "Info" at bounding box center [95, 208] width 15 height 7
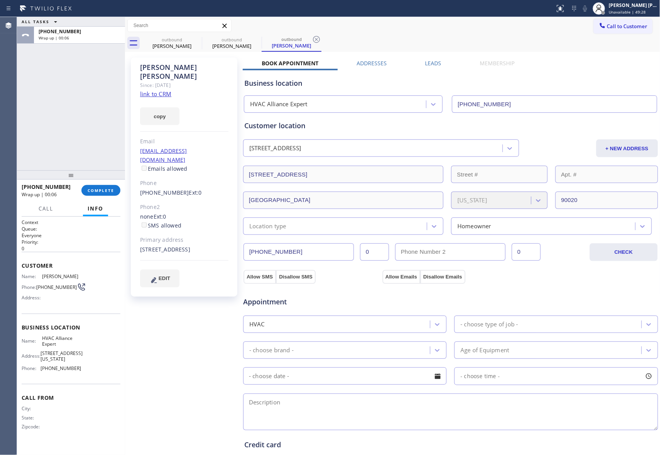
click at [433, 63] on label "Leads" at bounding box center [434, 62] width 16 height 7
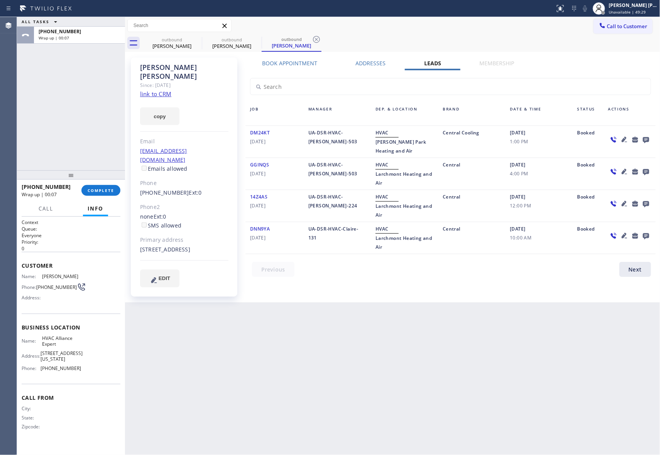
click at [646, 138] on icon at bounding box center [646, 140] width 6 height 6
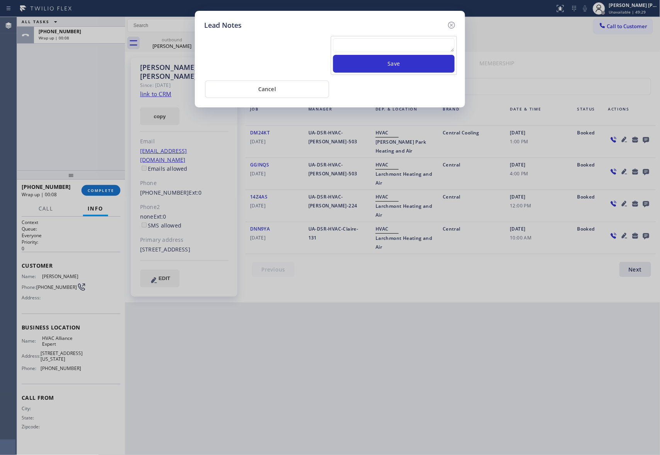
click at [409, 46] on textarea at bounding box center [394, 45] width 122 height 14
paste textarea "VM | please transfer if cx calls back"
type textarea "VM | please transfer if cx calls back"
click at [419, 63] on button "Save" at bounding box center [394, 64] width 122 height 18
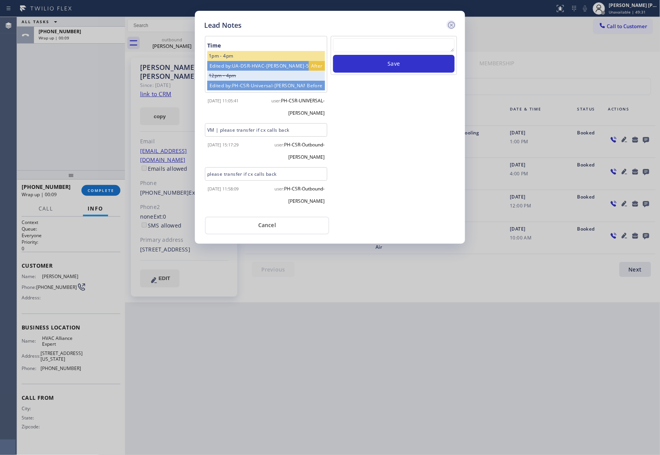
click at [453, 27] on icon at bounding box center [451, 24] width 9 height 9
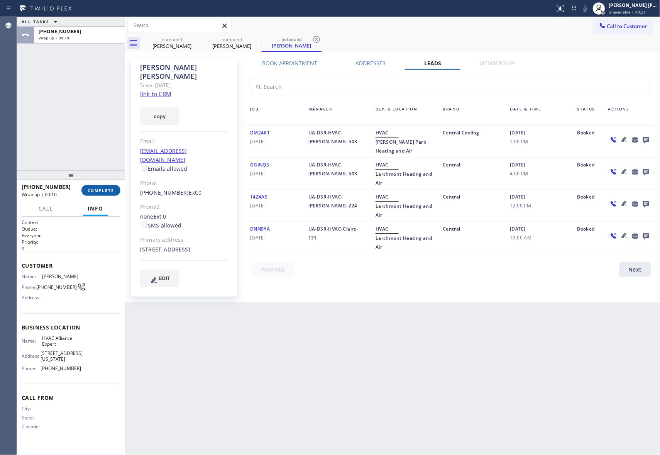
click at [103, 190] on span "COMPLETE" at bounding box center [101, 190] width 27 height 5
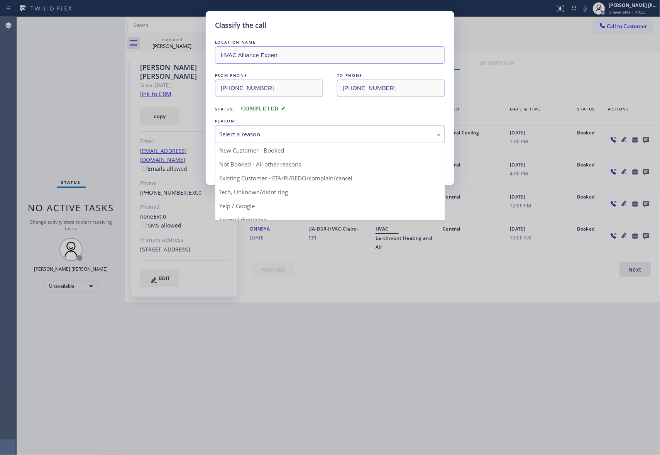
click at [267, 131] on div "Select a reason" at bounding box center [330, 134] width 222 height 9
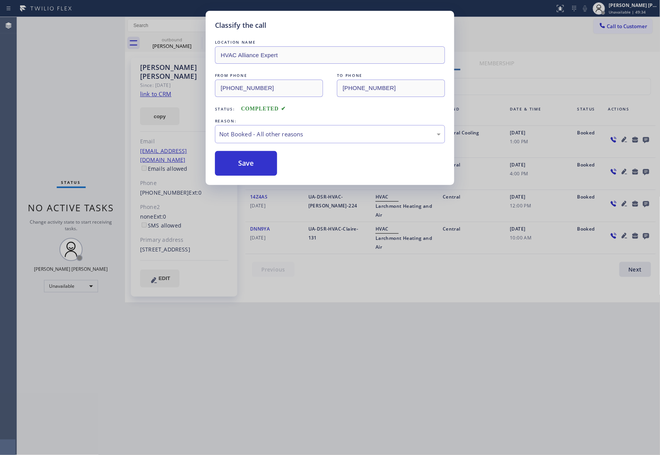
drag, startPoint x: 239, startPoint y: 164, endPoint x: 210, endPoint y: 94, distance: 75.3
click at [237, 164] on button "Save" at bounding box center [246, 163] width 62 height 25
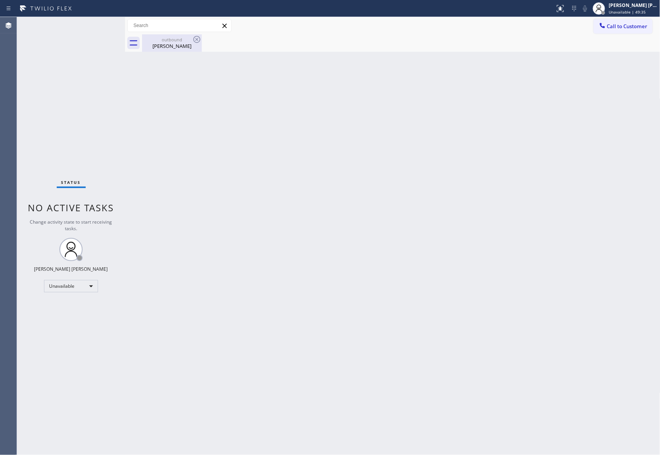
click at [188, 39] on div "outbound" at bounding box center [172, 40] width 58 height 6
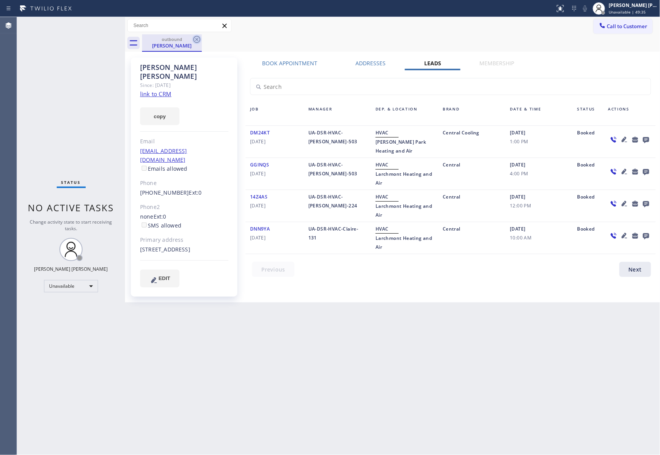
click at [199, 42] on icon at bounding box center [197, 39] width 7 height 7
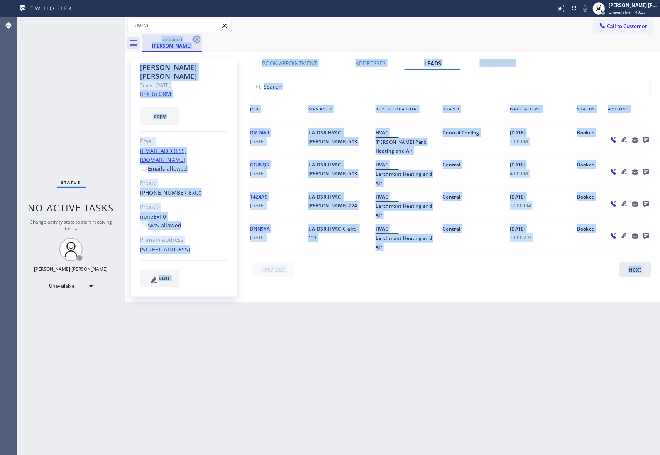
click at [199, 42] on div "outbound [PERSON_NAME]" at bounding box center [401, 42] width 519 height 17
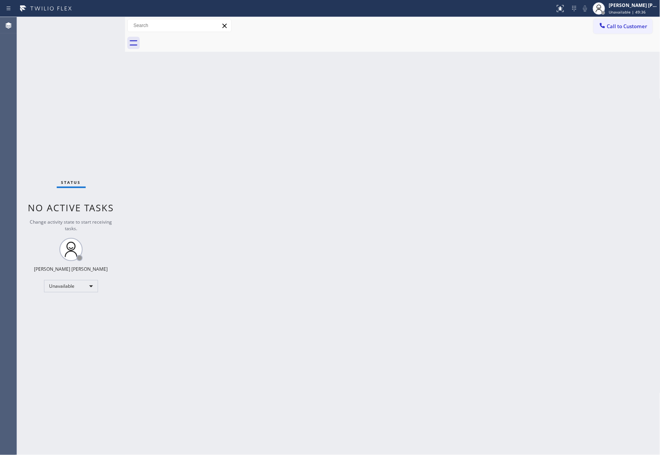
click at [199, 42] on div at bounding box center [401, 42] width 519 height 17
click at [628, 31] on button "Call to Customer" at bounding box center [623, 26] width 59 height 15
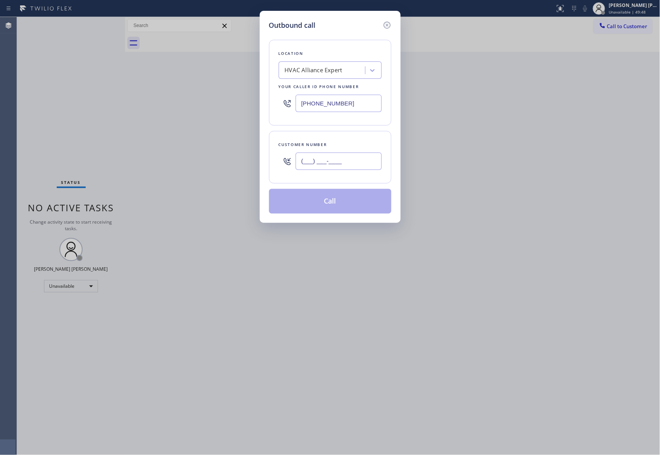
click at [351, 164] on input "(___) ___-____" at bounding box center [339, 161] width 86 height 17
paste input "310) 938-3828"
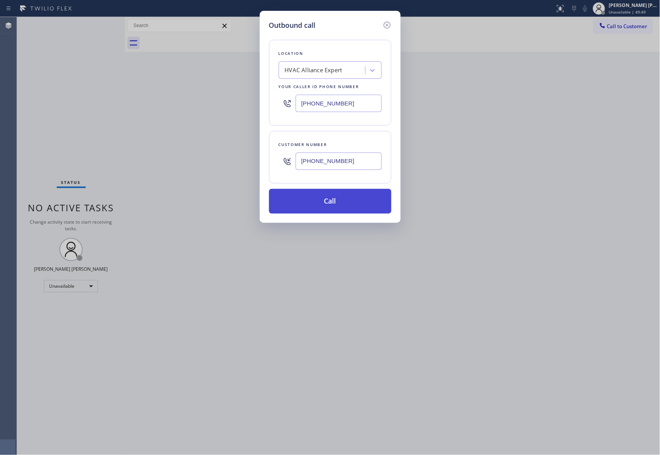
type input "[PHONE_NUMBER]"
click at [343, 204] on button "Call" at bounding box center [330, 201] width 122 height 25
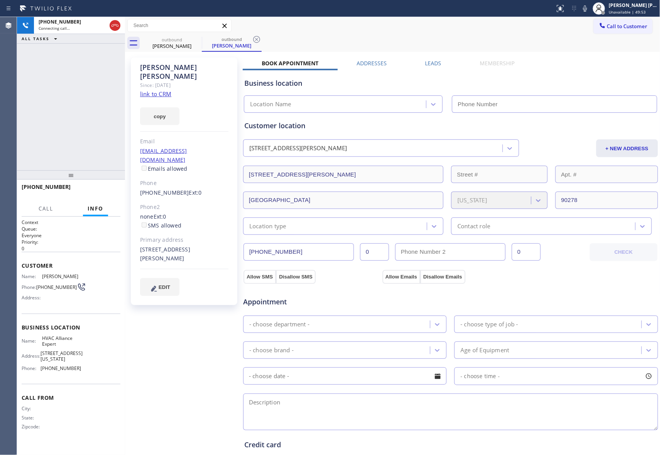
type input "[PHONE_NUMBER]"
click at [428, 62] on label "Leads" at bounding box center [434, 62] width 16 height 7
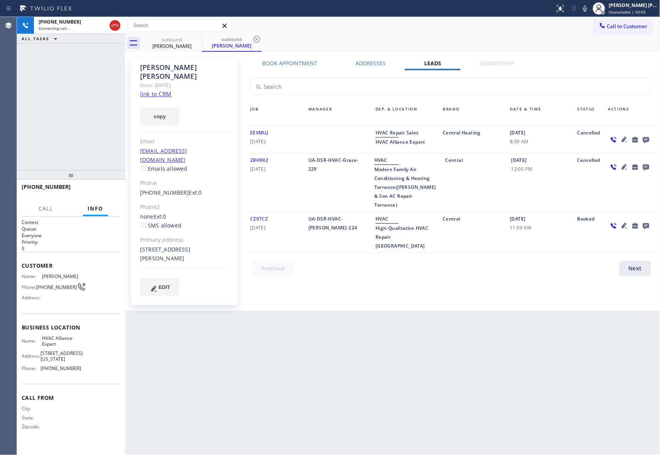
click at [649, 139] on icon at bounding box center [646, 140] width 6 height 6
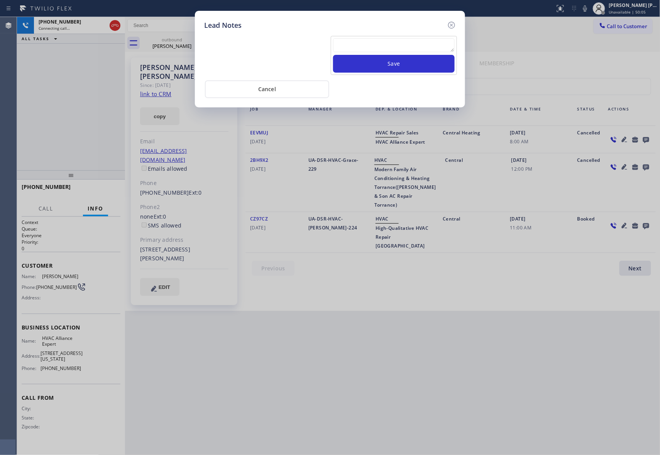
click at [365, 36] on div "Save" at bounding box center [394, 55] width 126 height 39
click at [366, 47] on textarea at bounding box center [394, 45] width 122 height 14
paste textarea "VM | please transfer if cx calls back"
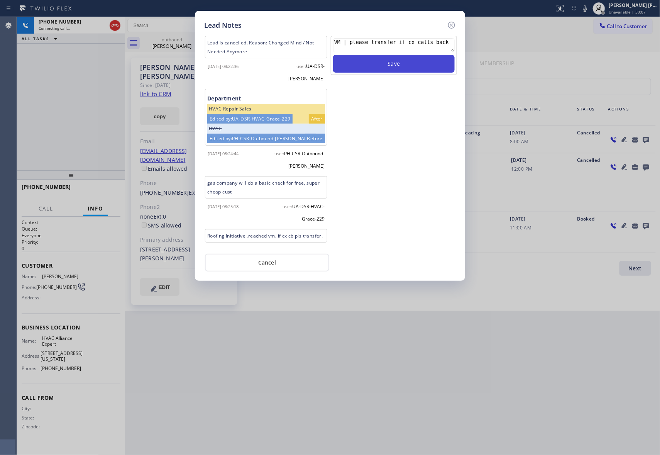
type textarea "VM | please transfer if cx calls back"
click at [373, 63] on button "Save" at bounding box center [394, 64] width 122 height 18
click at [454, 24] on icon at bounding box center [451, 24] width 9 height 9
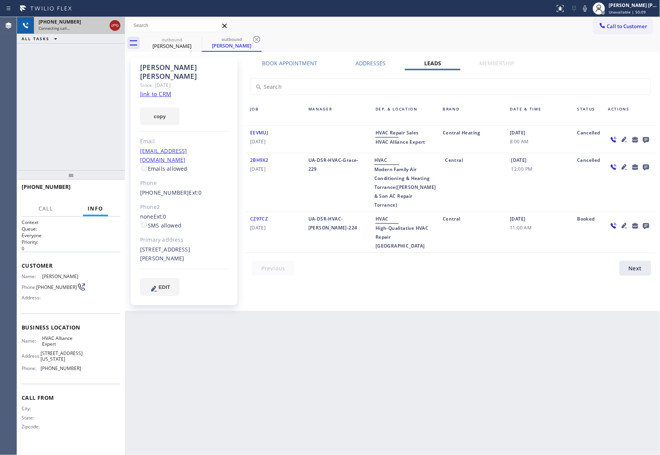
click at [113, 24] on icon at bounding box center [114, 25] width 9 height 9
click at [200, 42] on icon at bounding box center [196, 39] width 9 height 9
click at [252, 42] on icon at bounding box center [256, 39] width 9 height 9
click at [197, 42] on div "outbound [PERSON_NAME] outbound [PERSON_NAME]" at bounding box center [401, 42] width 519 height 17
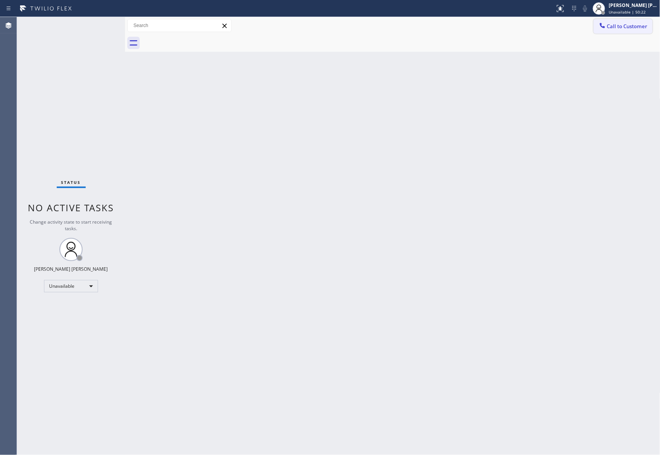
click at [634, 25] on span "Call to Customer" at bounding box center [628, 26] width 41 height 7
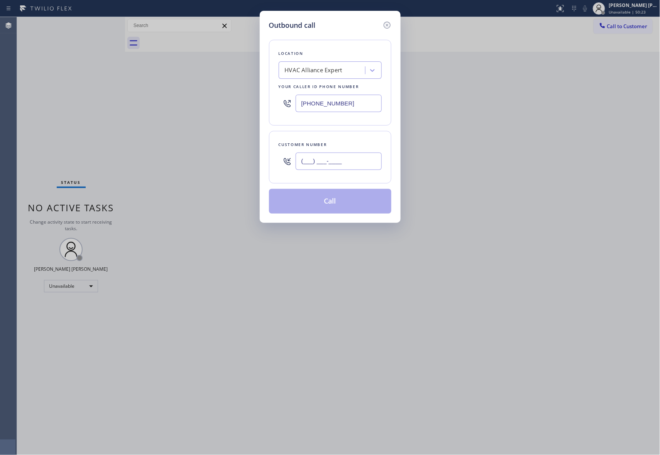
click at [336, 169] on input "(___) ___-____" at bounding box center [339, 161] width 86 height 17
paste input "415) 860-8611"
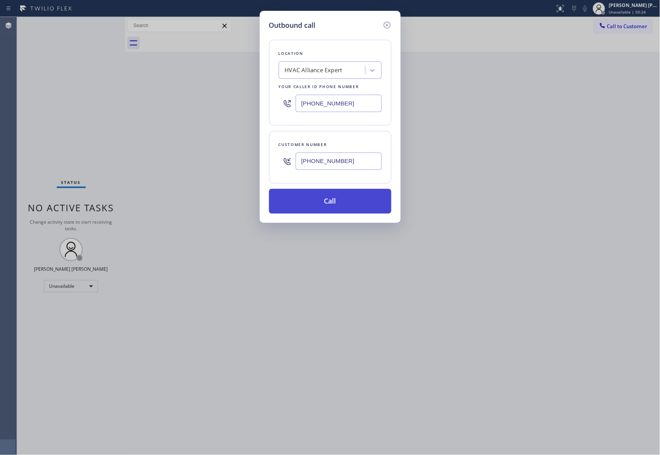
type input "[PHONE_NUMBER]"
click at [344, 200] on button "Call" at bounding box center [330, 201] width 122 height 25
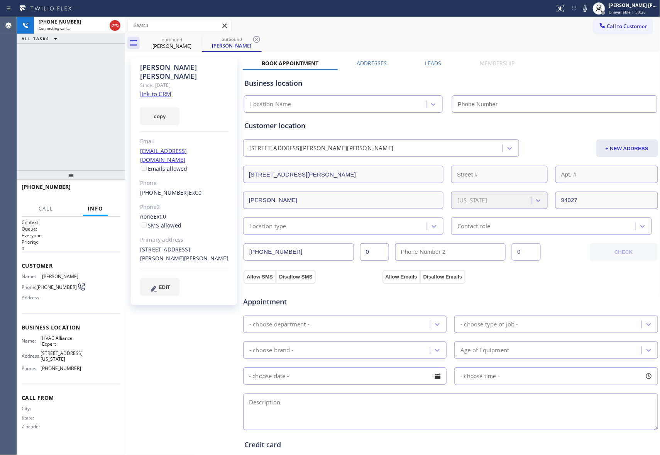
type input "[PHONE_NUMBER]"
click at [430, 62] on label "Leads" at bounding box center [434, 62] width 16 height 7
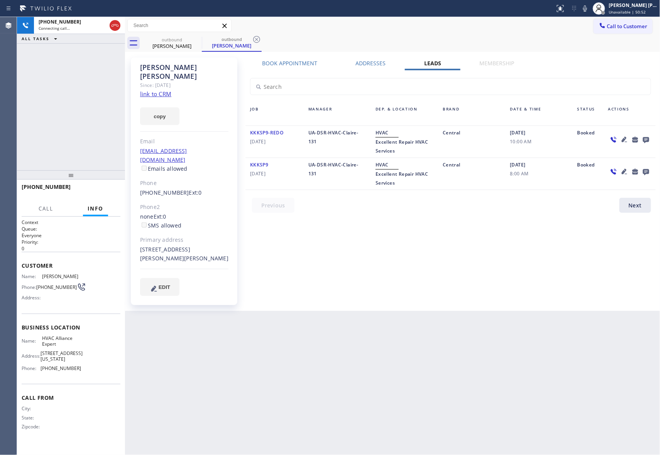
click at [642, 137] on icon at bounding box center [646, 140] width 9 height 10
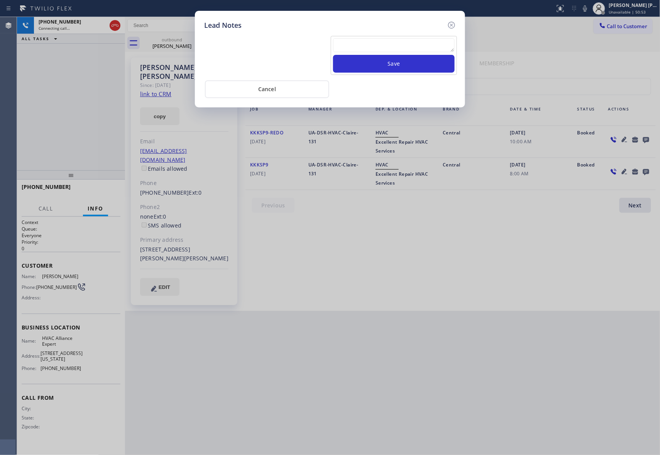
click at [370, 46] on textarea at bounding box center [394, 45] width 122 height 14
paste textarea "VM | please transfer if cx calls back"
type textarea "VM | please transfer if cx calls back"
click at [382, 68] on button "Save" at bounding box center [394, 64] width 122 height 18
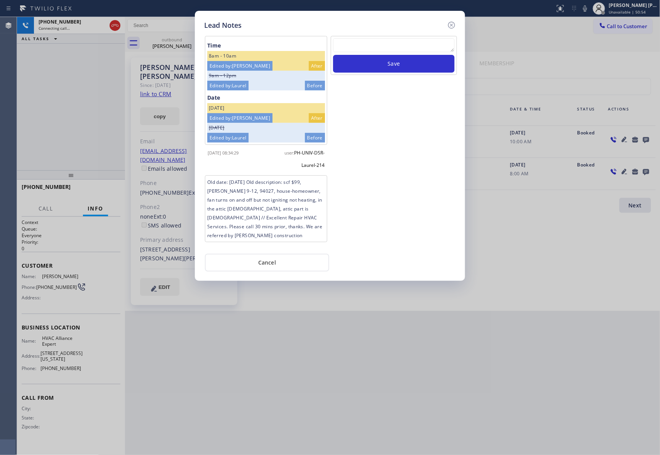
scroll to position [0, 0]
click at [455, 25] on icon at bounding box center [451, 24] width 9 height 9
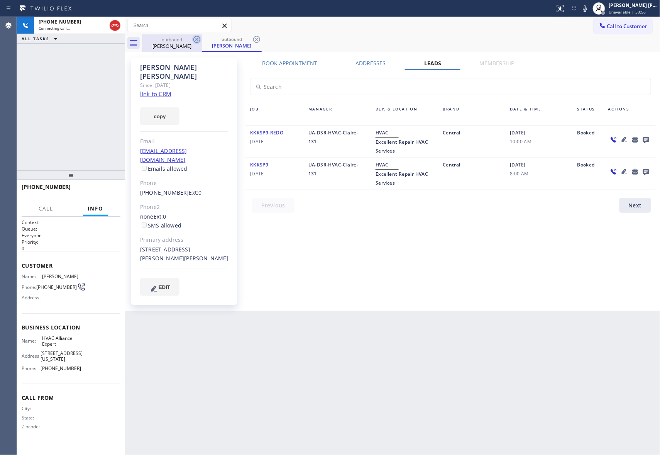
click at [195, 41] on icon at bounding box center [196, 39] width 9 height 9
click at [202, 41] on div "outbound [PERSON_NAME]" at bounding box center [232, 42] width 60 height 17
click at [195, 41] on icon at bounding box center [196, 39] width 9 height 9
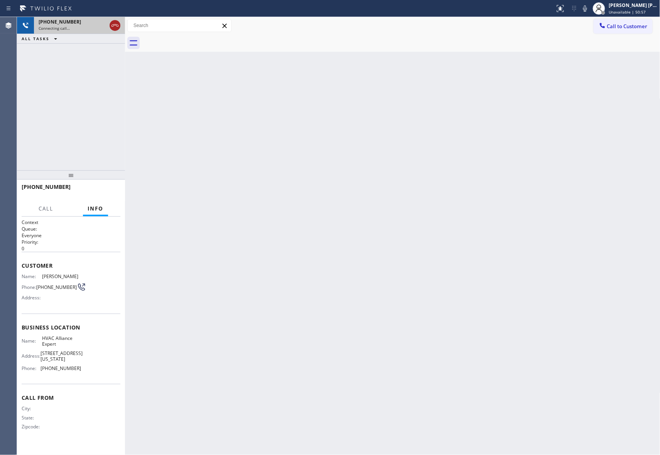
click at [115, 25] on icon at bounding box center [115, 25] width 7 height 2
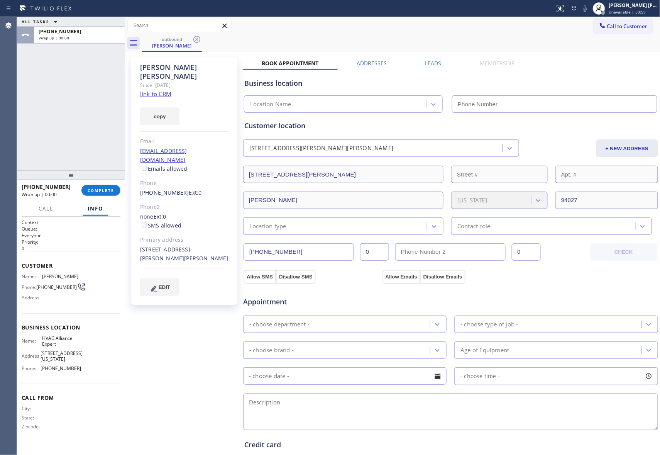
type input "[PHONE_NUMBER]"
click at [100, 184] on div "[PHONE_NUMBER] Wrap up | 00:00 COMPLETE" at bounding box center [71, 190] width 99 height 20
click at [101, 184] on div "[PHONE_NUMBER] Wrap up | 00:00 COMPLETE" at bounding box center [71, 190] width 99 height 20
click at [108, 186] on button "COMPLETE" at bounding box center [100, 190] width 39 height 11
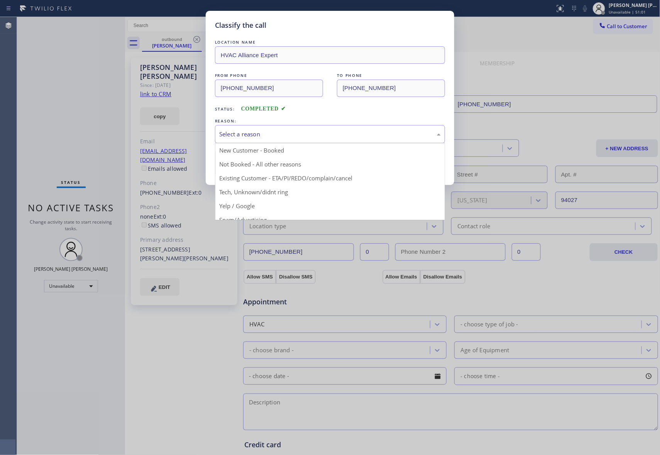
click at [308, 135] on div "Select a reason" at bounding box center [330, 134] width 222 height 9
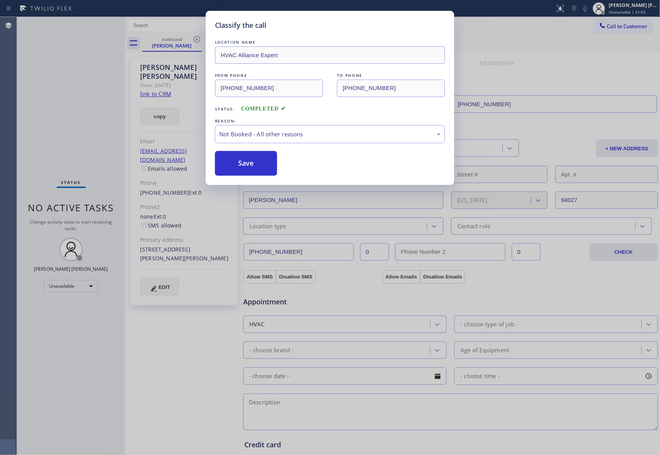
click at [247, 166] on button "Save" at bounding box center [246, 163] width 62 height 25
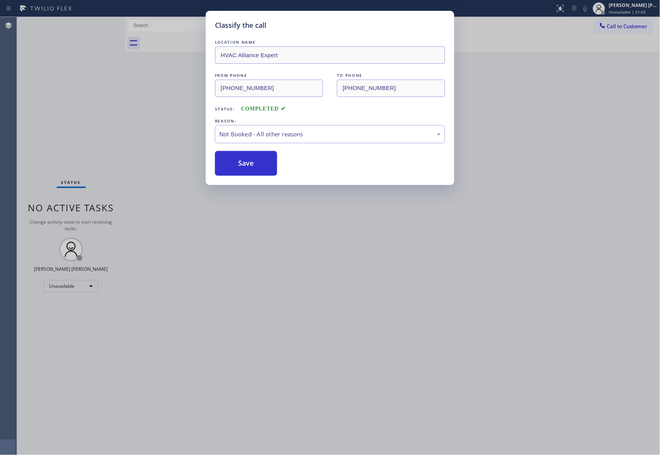
click at [247, 166] on button "Save" at bounding box center [246, 163] width 62 height 25
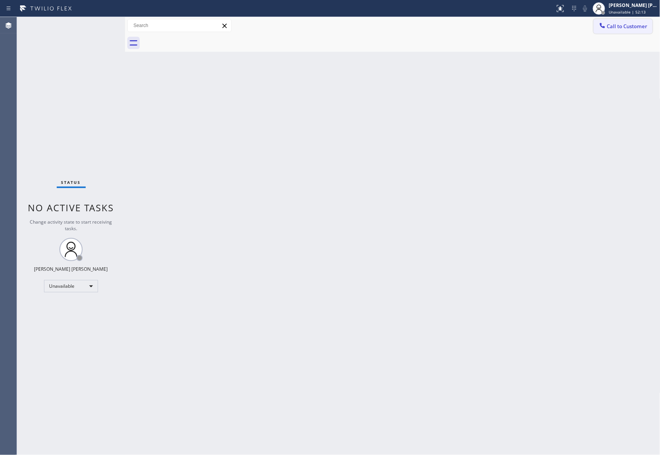
drag, startPoint x: 620, startPoint y: 27, endPoint x: 611, endPoint y: 27, distance: 9.3
click at [621, 27] on span "Call to Customer" at bounding box center [628, 26] width 41 height 7
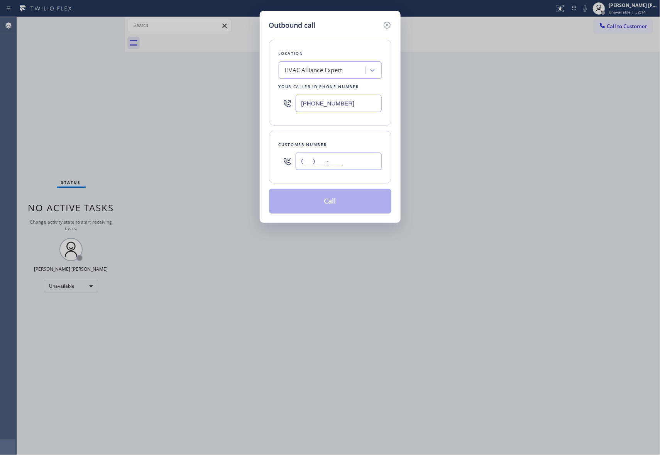
click at [357, 163] on input "(___) ___-____" at bounding box center [339, 161] width 86 height 17
paste input "949) 646-3076"
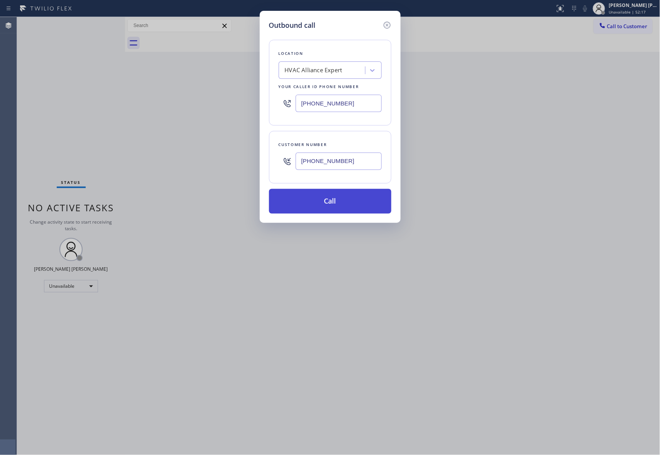
type input "[PHONE_NUMBER]"
click at [334, 202] on button "Call" at bounding box center [330, 201] width 122 height 25
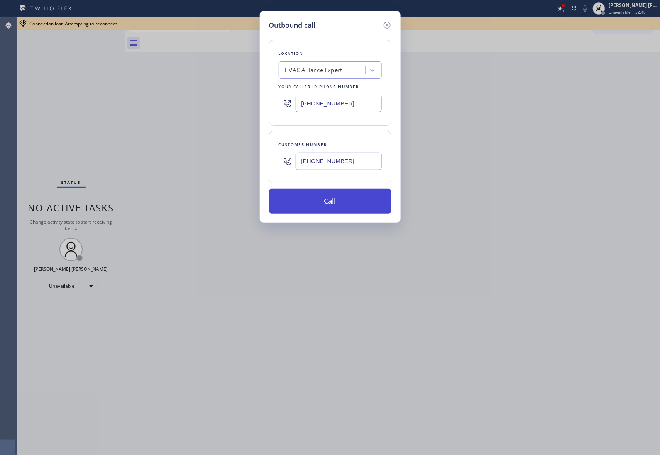
click at [338, 201] on button "Call" at bounding box center [330, 201] width 122 height 25
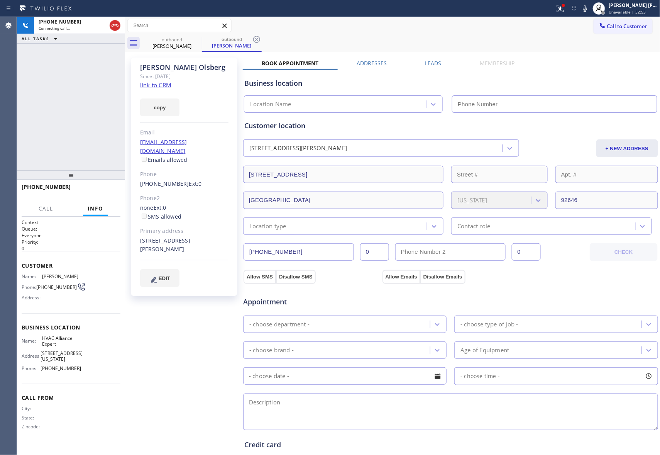
type input "[PHONE_NUMBER]"
click at [562, 8] on icon at bounding box center [560, 8] width 7 height 7
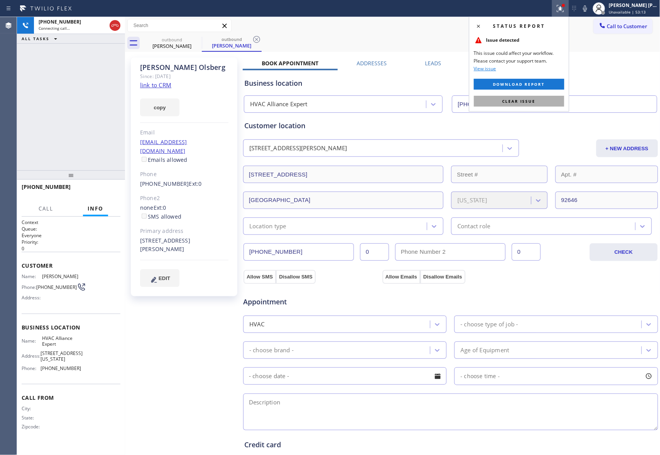
click at [523, 97] on button "Clear issue" at bounding box center [519, 101] width 90 height 11
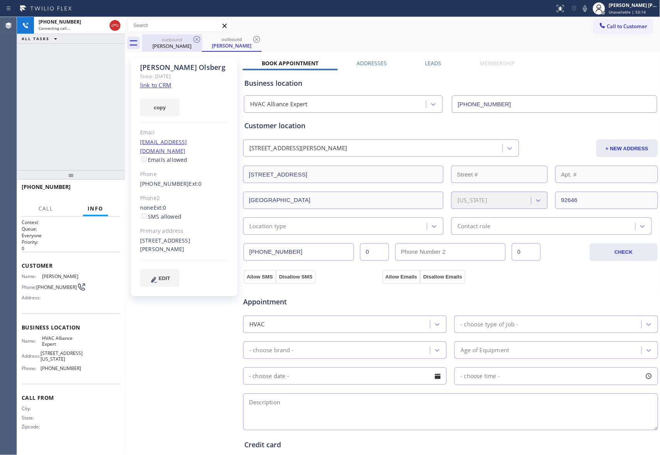
click at [190, 39] on div "outbound" at bounding box center [172, 40] width 58 height 6
click at [200, 39] on icon at bounding box center [197, 39] width 7 height 7
click at [0, 0] on icon at bounding box center [0, 0] width 0 height 0
click at [200, 39] on div "outbound [PERSON_NAME] outbound [PERSON_NAME]" at bounding box center [401, 42] width 519 height 17
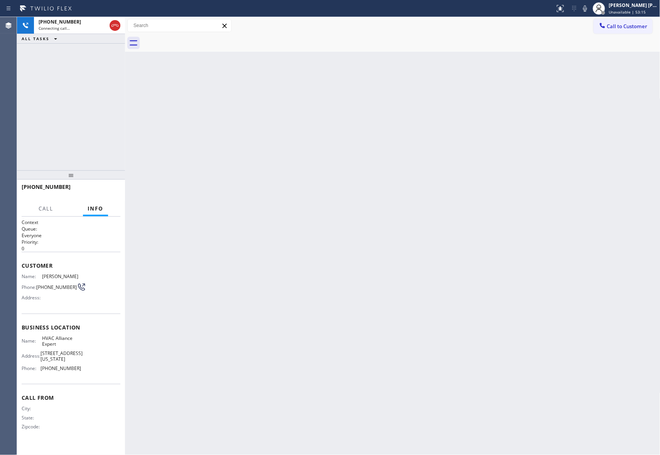
click at [200, 39] on div at bounding box center [401, 42] width 519 height 17
click at [114, 24] on icon at bounding box center [114, 25] width 9 height 9
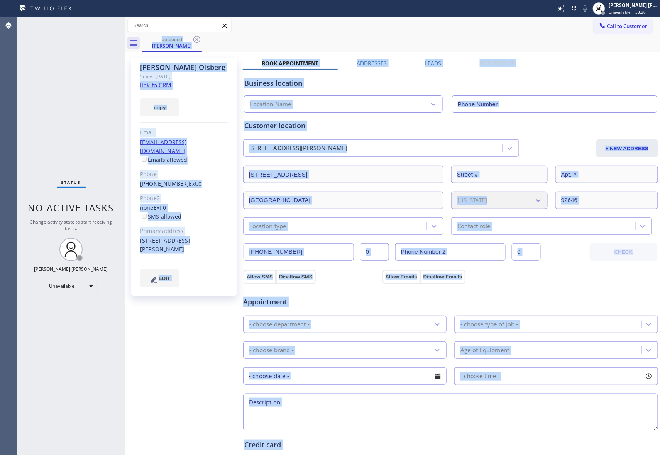
type input "[PHONE_NUMBER]"
click at [127, 176] on div "[PERSON_NAME] Since: [DATE] link to CRM copy Email [EMAIL_ADDRESS][DOMAIN_NAME]…" at bounding box center [185, 312] width 116 height 516
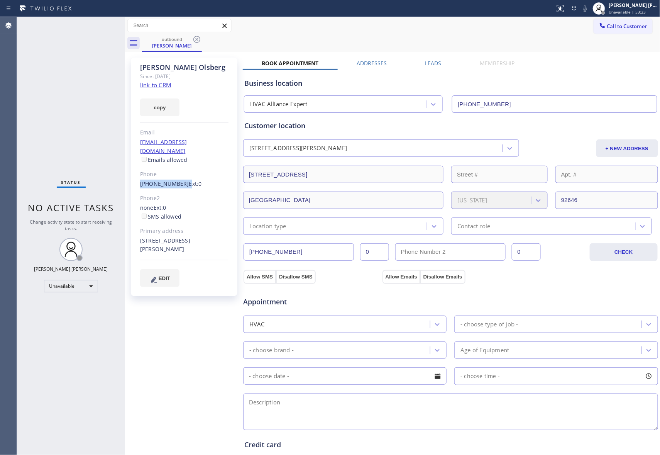
drag, startPoint x: 137, startPoint y: 174, endPoint x: 180, endPoint y: 178, distance: 43.5
click at [180, 178] on div "[PERSON_NAME] Since: [DATE] link to CRM copy Email [EMAIL_ADDRESS][DOMAIN_NAME]…" at bounding box center [184, 177] width 107 height 239
copy div "[PHONE_NUMBER]"
click at [197, 40] on icon at bounding box center [196, 39] width 9 height 9
click at [197, 40] on div "outbound [PERSON_NAME]" at bounding box center [401, 42] width 519 height 17
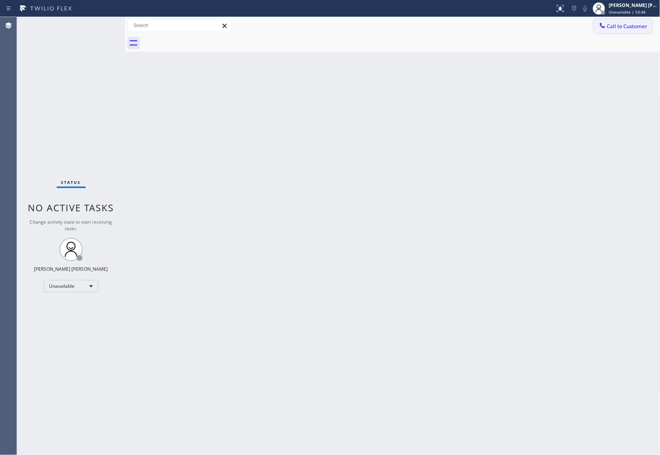
click at [621, 23] on span "Call to Customer" at bounding box center [628, 26] width 41 height 7
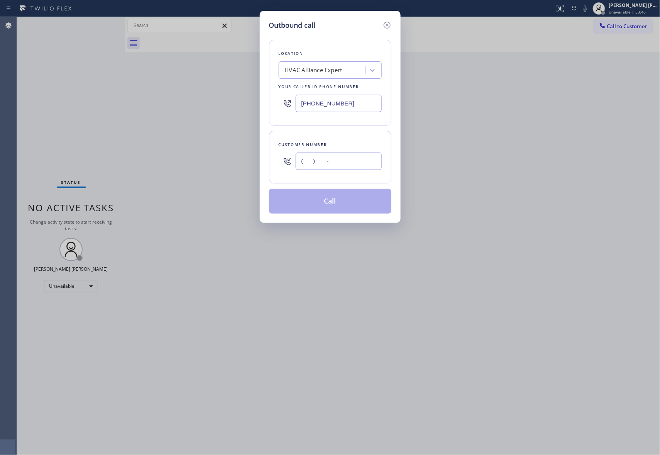
click at [337, 171] on div "(___) ___-____" at bounding box center [339, 161] width 86 height 25
paste input "310) 710-8358"
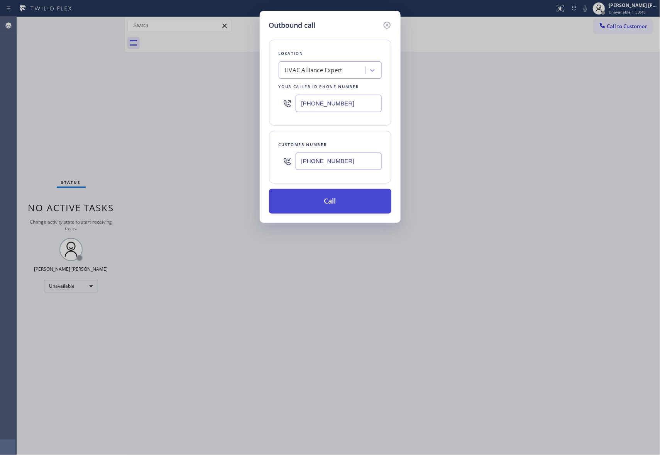
type input "[PHONE_NUMBER]"
click at [333, 201] on button "Call" at bounding box center [330, 201] width 122 height 25
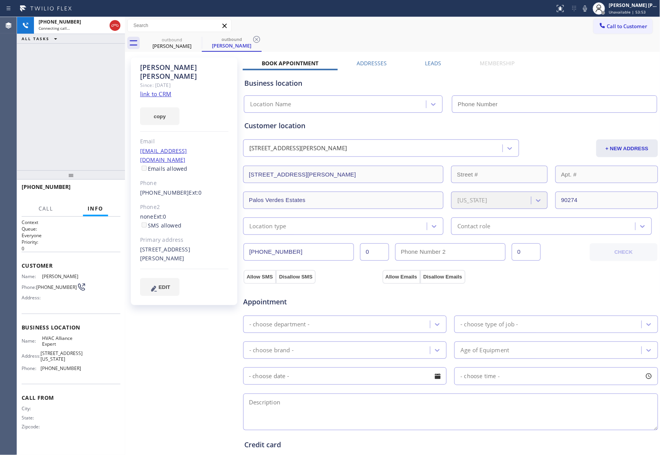
type input "[PHONE_NUMBER]"
drag, startPoint x: 105, startPoint y: 189, endPoint x: 5, endPoint y: 139, distance: 112.4
click at [104, 189] on span "HANG UP" at bounding box center [103, 190] width 24 height 5
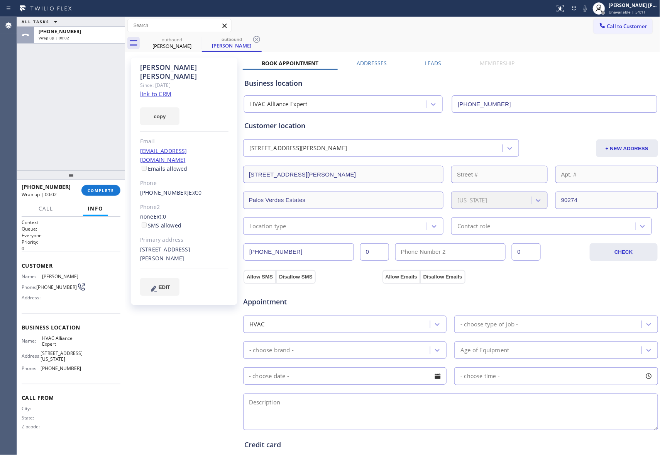
click at [436, 63] on label "Leads" at bounding box center [434, 62] width 16 height 7
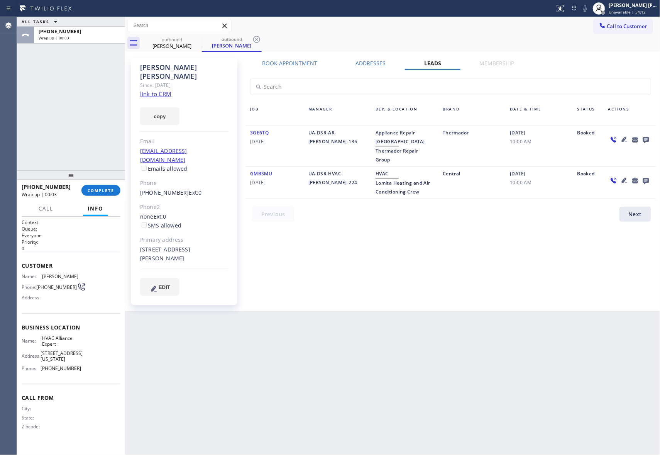
click at [646, 136] on icon at bounding box center [646, 140] width 9 height 10
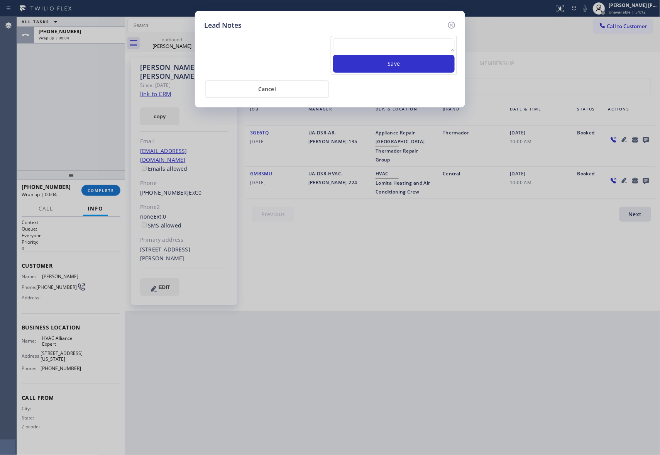
click at [416, 47] on textarea at bounding box center [394, 45] width 122 height 14
paste textarea "VM | please transfer if cx calls back"
type textarea "VM | please transfer if cx calls back"
click at [426, 63] on button "Save" at bounding box center [394, 64] width 122 height 18
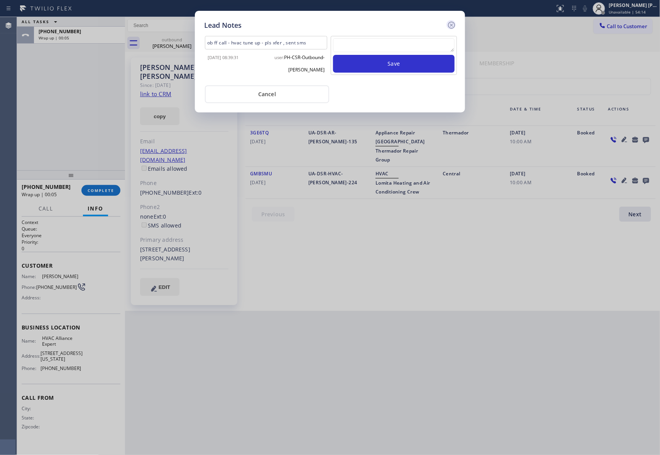
click at [454, 24] on icon at bounding box center [451, 24] width 9 height 9
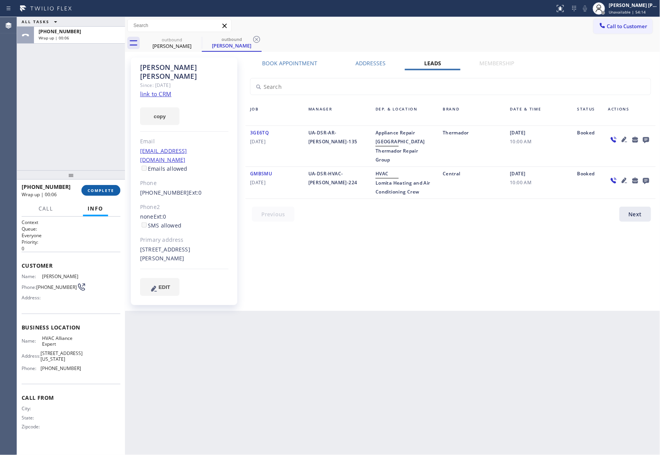
click at [107, 188] on span "COMPLETE" at bounding box center [101, 190] width 27 height 5
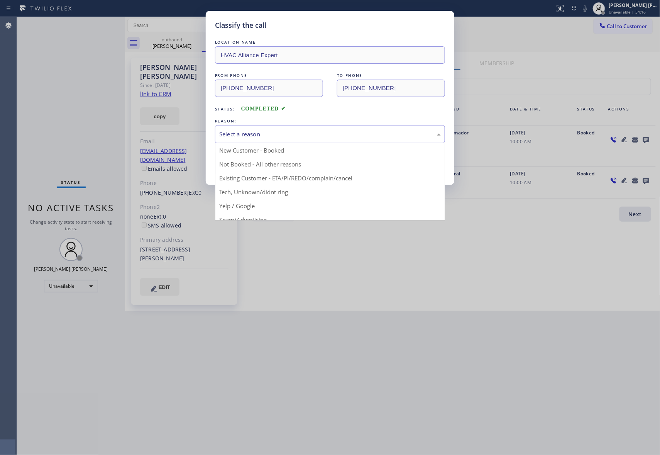
click at [287, 138] on div "Select a reason" at bounding box center [330, 134] width 222 height 9
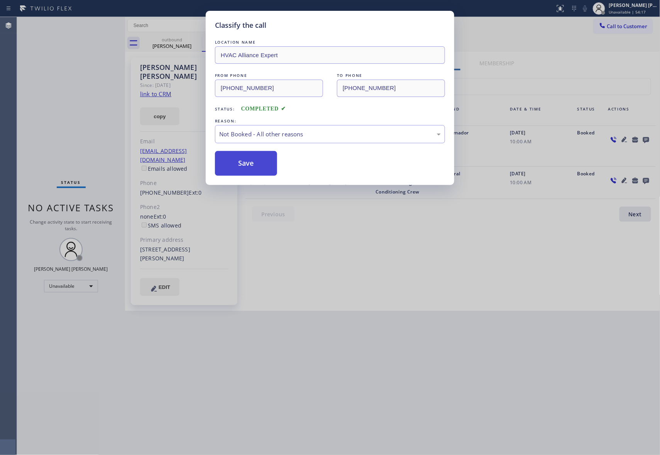
click at [250, 167] on button "Save" at bounding box center [246, 163] width 62 height 25
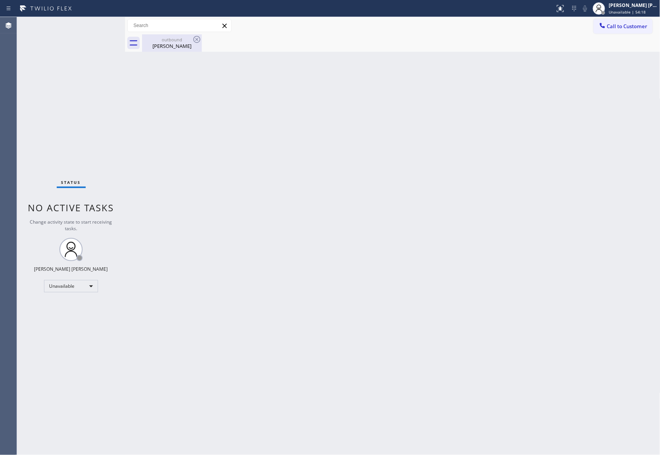
click at [180, 44] on div "[PERSON_NAME]" at bounding box center [172, 45] width 58 height 7
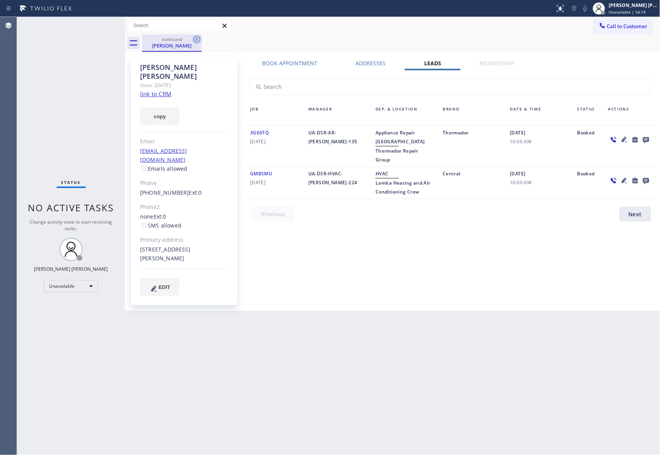
click at [194, 39] on icon at bounding box center [197, 39] width 7 height 7
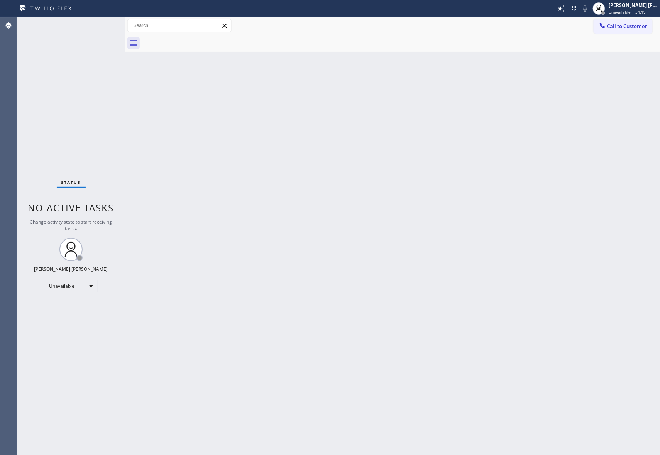
click at [194, 39] on div at bounding box center [401, 42] width 519 height 17
click at [629, 27] on span "Call to Customer" at bounding box center [628, 26] width 41 height 7
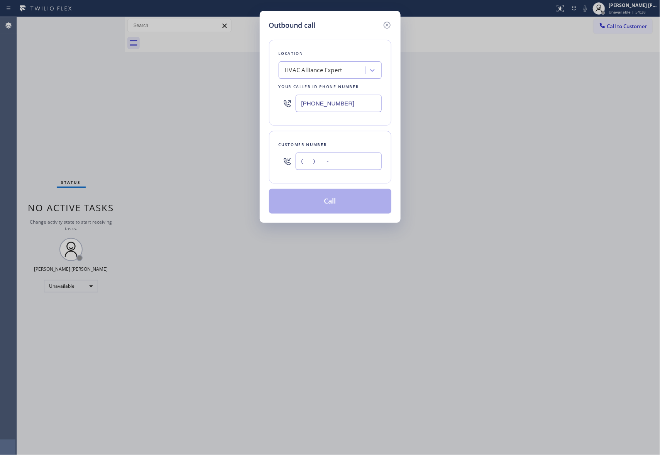
click at [350, 159] on input "(___) ___-____" at bounding box center [339, 161] width 86 height 17
paste input "415) 595-6802"
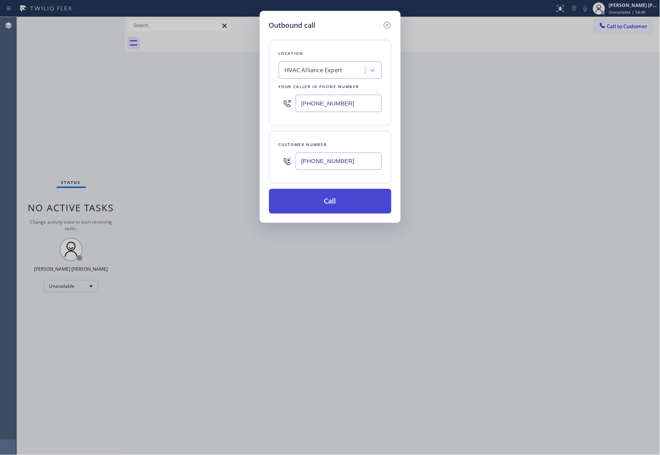
type input "[PHONE_NUMBER]"
click at [345, 196] on button "Call" at bounding box center [330, 201] width 122 height 25
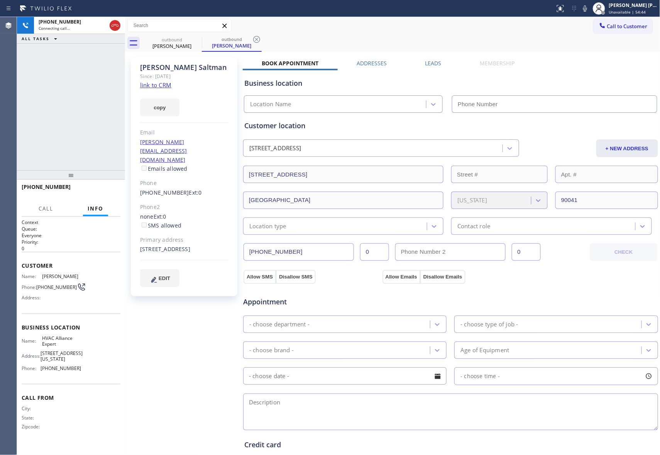
type input "[PHONE_NUMBER]"
click at [109, 192] on span "HANG UP" at bounding box center [103, 190] width 24 height 5
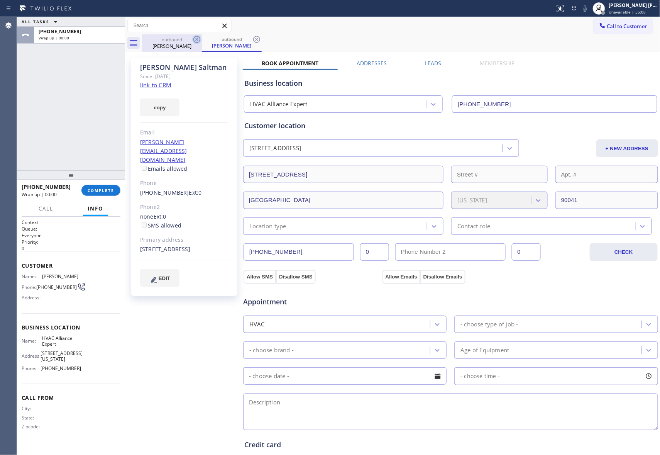
click at [200, 39] on icon at bounding box center [197, 39] width 7 height 7
click at [202, 39] on div "outbound [PERSON_NAME]" at bounding box center [232, 42] width 60 height 17
click at [253, 39] on icon at bounding box center [256, 39] width 7 height 7
click at [200, 39] on div "outbound [PERSON_NAME] outbound [PERSON_NAME]" at bounding box center [401, 42] width 519 height 17
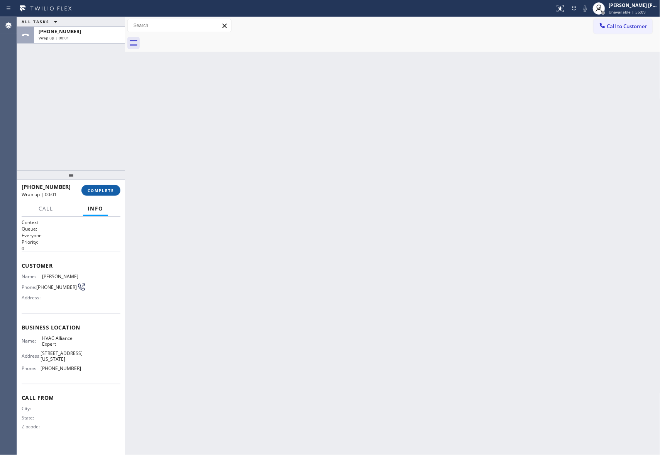
click at [112, 188] on span "COMPLETE" at bounding box center [101, 190] width 27 height 5
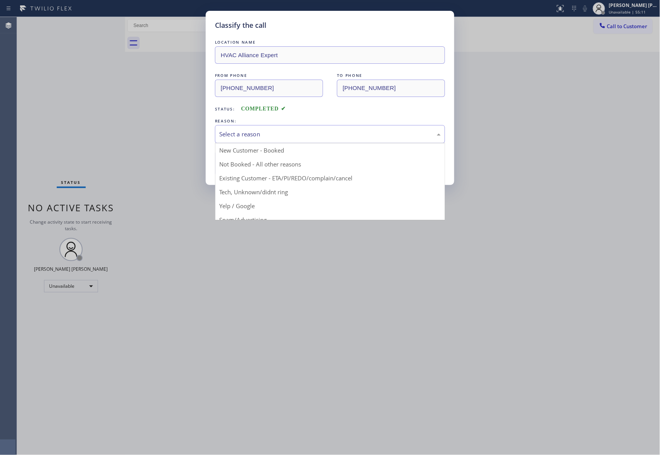
click at [257, 131] on div "Select a reason" at bounding box center [330, 134] width 222 height 9
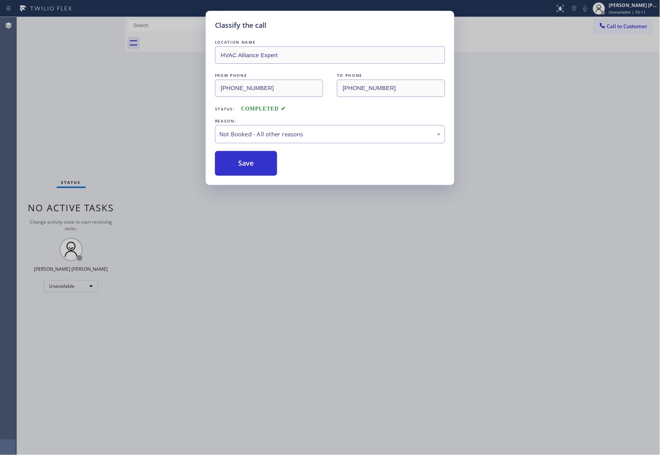
click at [248, 164] on button "Save" at bounding box center [246, 163] width 62 height 25
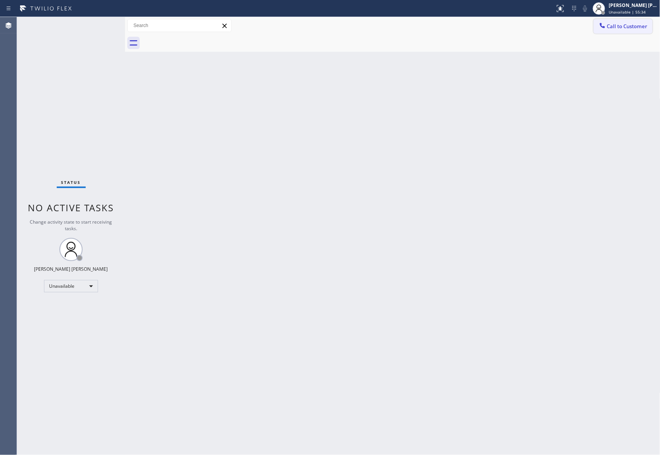
click at [638, 25] on span "Call to Customer" at bounding box center [628, 26] width 41 height 7
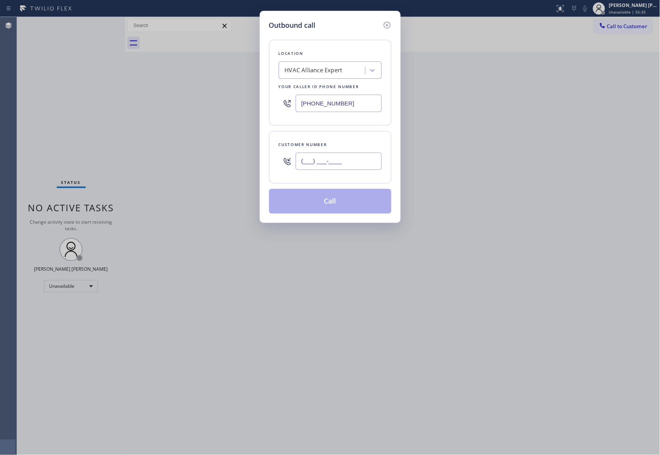
click at [358, 164] on input "(___) ___-____" at bounding box center [339, 161] width 86 height 17
paste input "619) 223-4536"
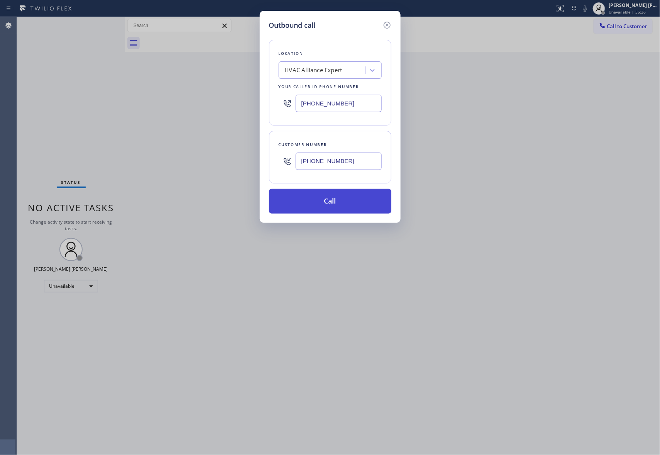
type input "[PHONE_NUMBER]"
click at [353, 206] on button "Call" at bounding box center [330, 201] width 122 height 25
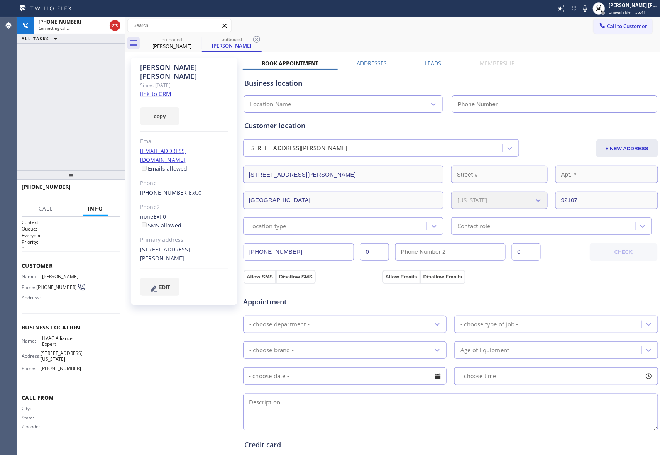
type input "[PHONE_NUMBER]"
click at [93, 191] on span "HANG UP" at bounding box center [103, 190] width 24 height 5
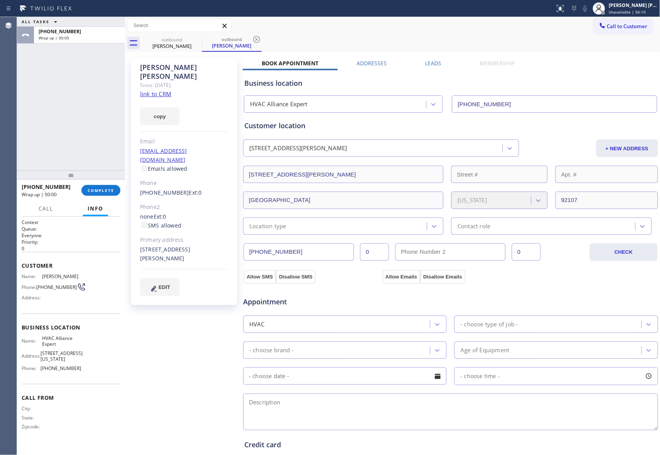
click at [436, 59] on label "Leads" at bounding box center [434, 62] width 16 height 7
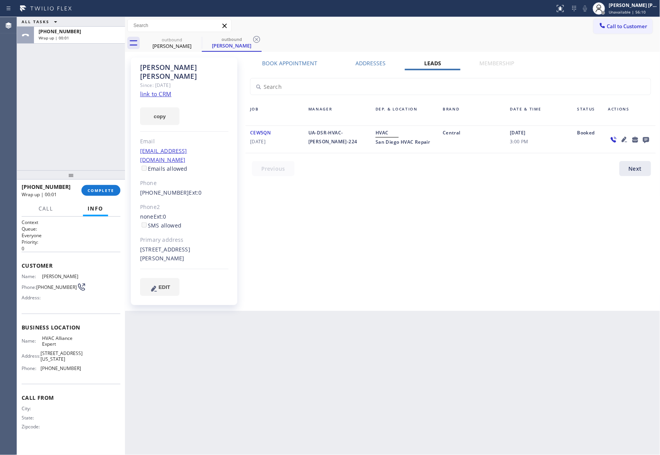
click at [646, 138] on icon at bounding box center [646, 140] width 9 height 10
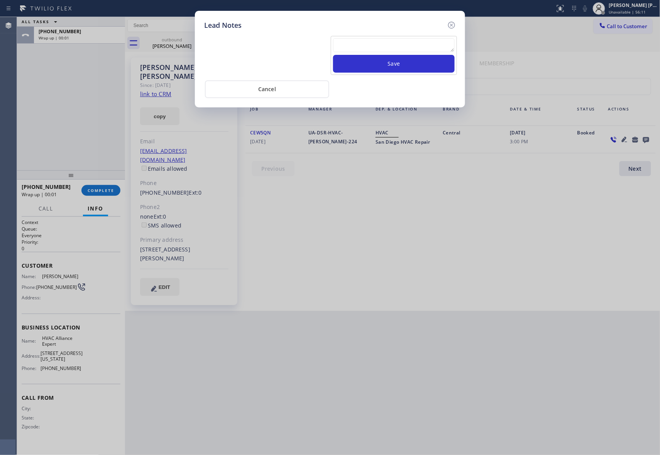
click at [393, 50] on textarea at bounding box center [394, 45] width 122 height 14
paste textarea "VM | please transfer if cx calls back"
type textarea "VM | please transfer if cx calls back"
click at [410, 70] on button "Save" at bounding box center [394, 64] width 122 height 18
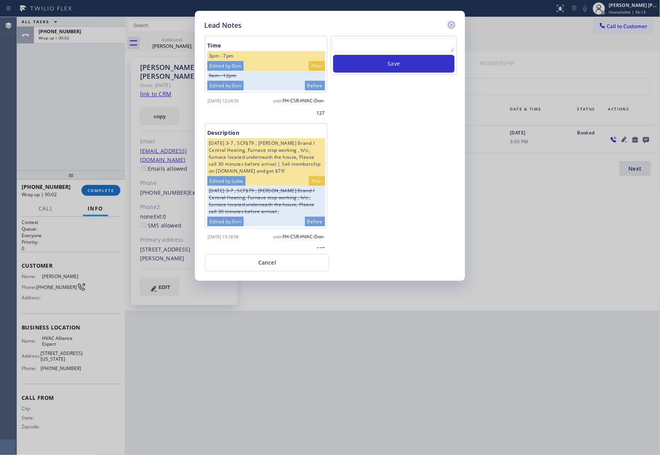
click at [453, 24] on icon at bounding box center [451, 24] width 9 height 9
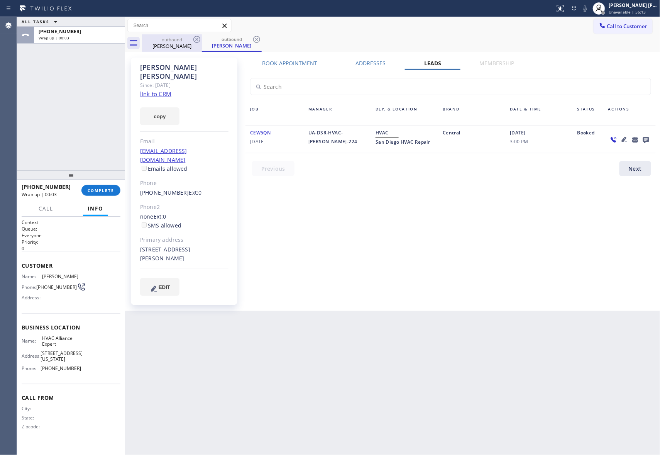
click at [197, 48] on div "[PERSON_NAME]" at bounding box center [172, 45] width 58 height 7
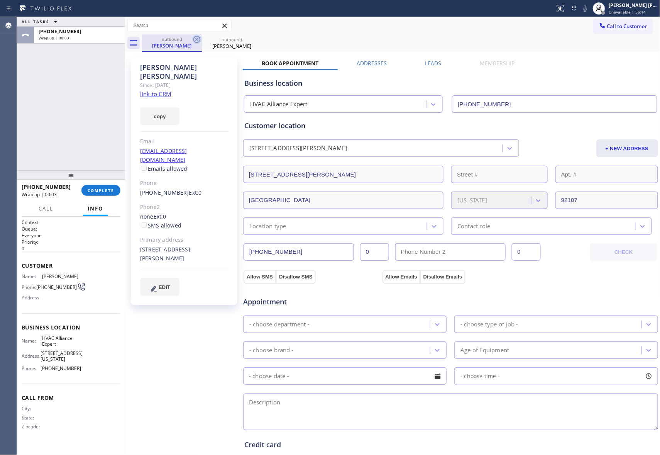
click at [199, 39] on icon at bounding box center [196, 39] width 9 height 9
click at [0, 0] on icon at bounding box center [0, 0] width 0 height 0
click at [199, 39] on div "outbound [PERSON_NAME] outbound [PERSON_NAME]" at bounding box center [401, 42] width 519 height 17
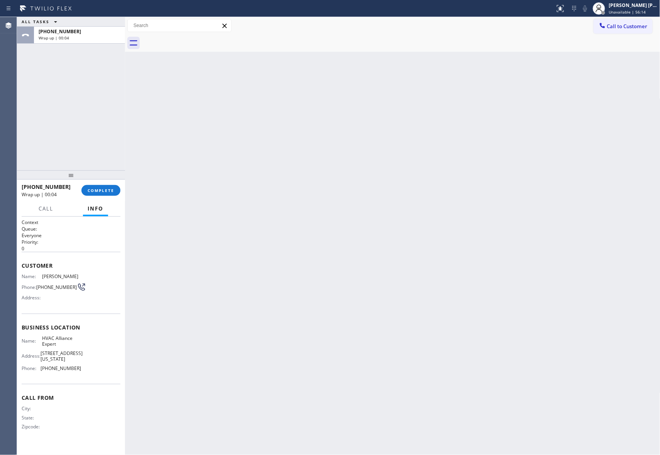
click at [199, 39] on div at bounding box center [401, 42] width 519 height 17
click at [102, 183] on div "[PHONE_NUMBER] Wrap up | 00:05 COMPLETE" at bounding box center [71, 190] width 99 height 20
click at [107, 195] on button "COMPLETE" at bounding box center [100, 190] width 39 height 11
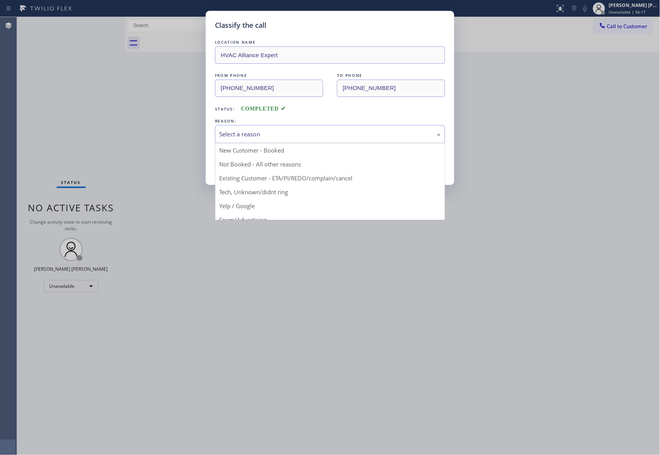
click at [336, 129] on div "Select a reason" at bounding box center [330, 134] width 230 height 18
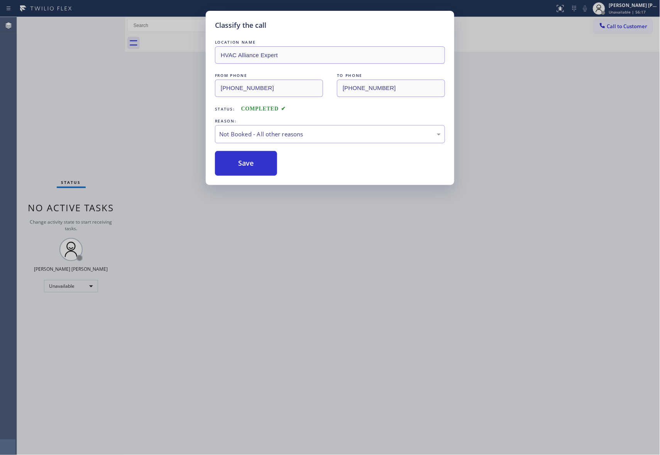
click at [252, 163] on button "Save" at bounding box center [246, 163] width 62 height 25
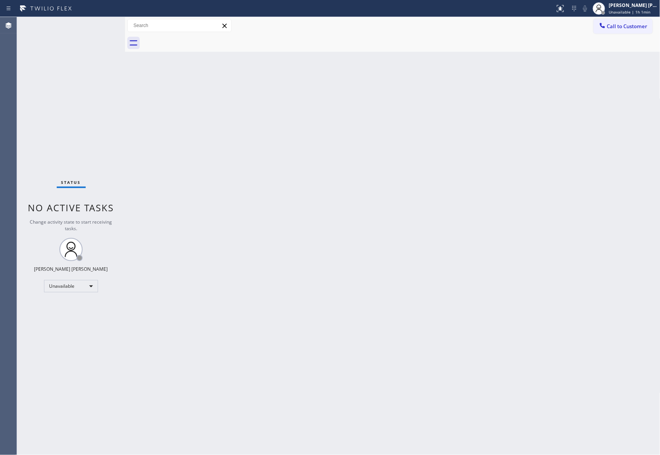
click at [654, 28] on div "Call to Customer Outbound call Location HVAC Alliance Expert Your caller id pho…" at bounding box center [627, 26] width 67 height 14
click at [642, 27] on span "Call to Customer" at bounding box center [628, 26] width 41 height 7
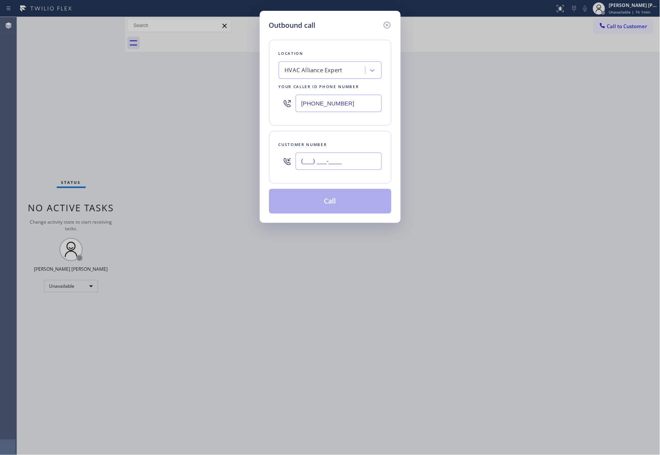
click at [357, 163] on input "(___) ___-____" at bounding box center [339, 161] width 86 height 17
paste input "805) 340-9846"
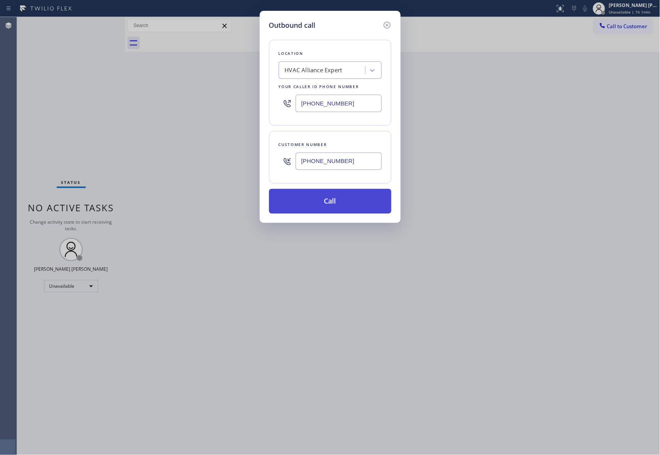
type input "[PHONE_NUMBER]"
click at [350, 198] on button "Call" at bounding box center [330, 201] width 122 height 25
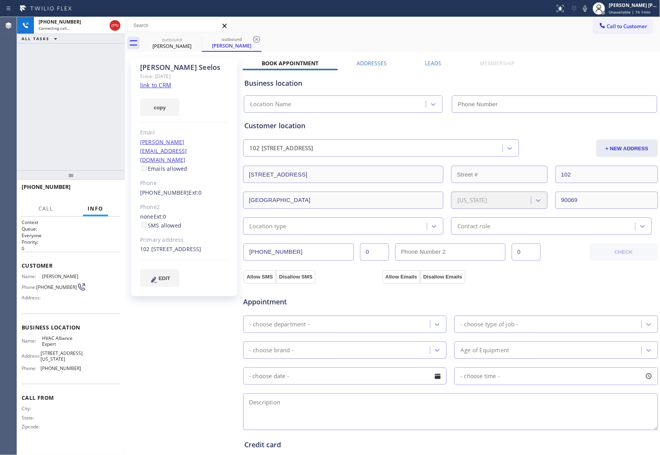
type input "[PHONE_NUMBER]"
click at [100, 186] on button "HANG UP" at bounding box center [103, 190] width 36 height 11
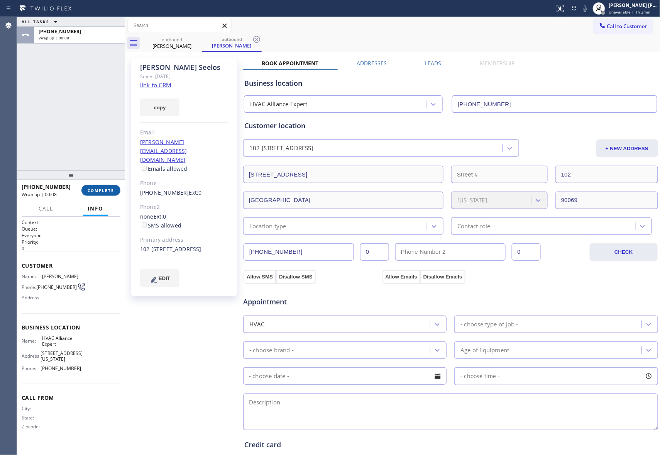
click at [109, 192] on span "COMPLETE" at bounding box center [101, 190] width 27 height 5
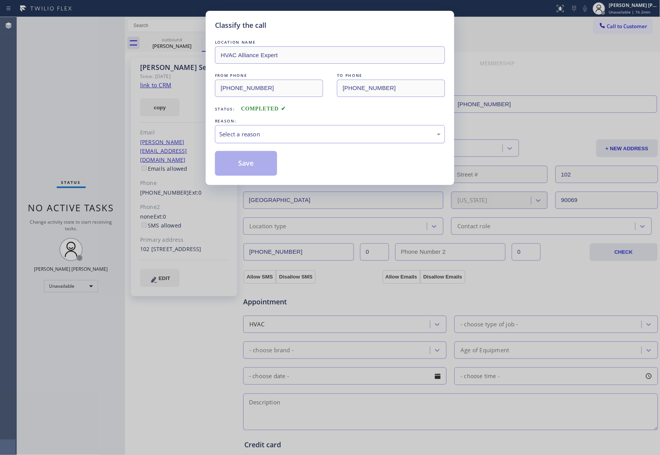
click at [286, 132] on div "Select a reason" at bounding box center [330, 134] width 222 height 9
click at [230, 166] on button "Save" at bounding box center [246, 163] width 62 height 25
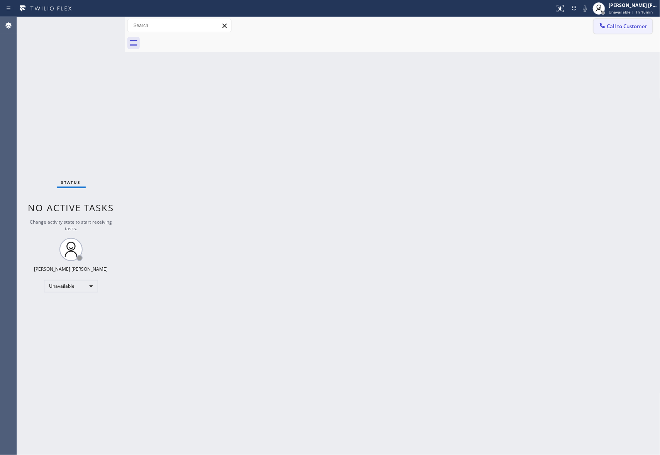
click at [634, 19] on button "Call to Customer" at bounding box center [623, 26] width 59 height 15
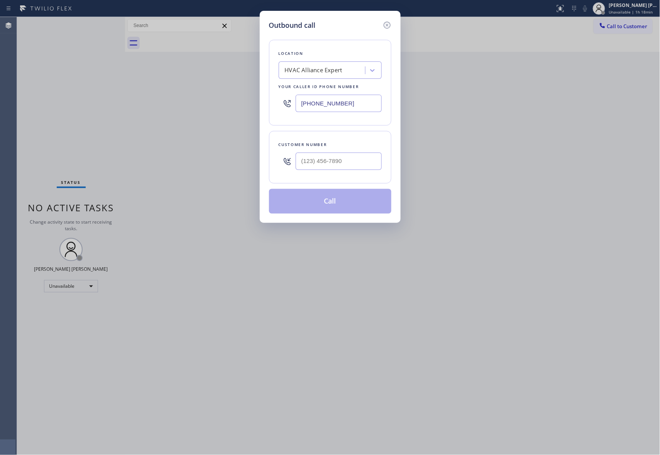
click at [333, 174] on div at bounding box center [339, 161] width 86 height 25
click at [341, 162] on input "(___) ___-____" at bounding box center [339, 161] width 86 height 17
paste input "310) 869-8453"
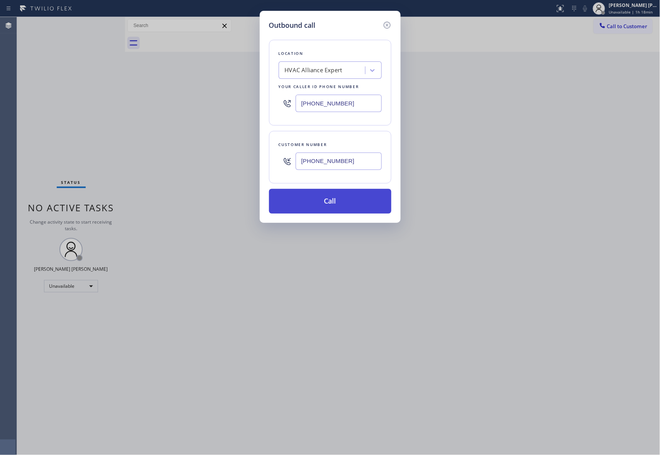
type input "[PHONE_NUMBER]"
click at [345, 199] on button "Call" at bounding box center [330, 201] width 122 height 25
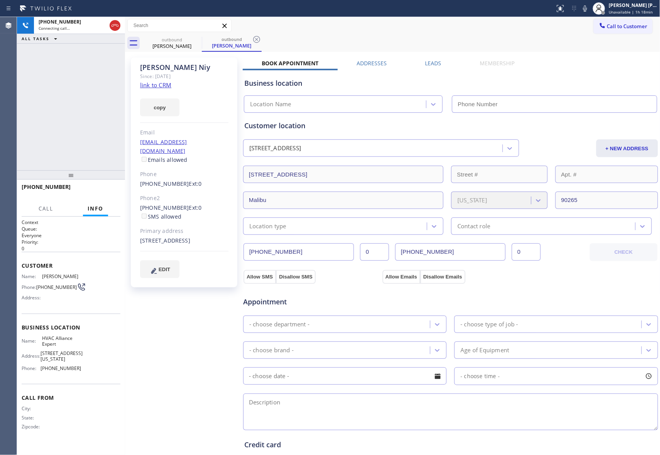
type input "[PHONE_NUMBER]"
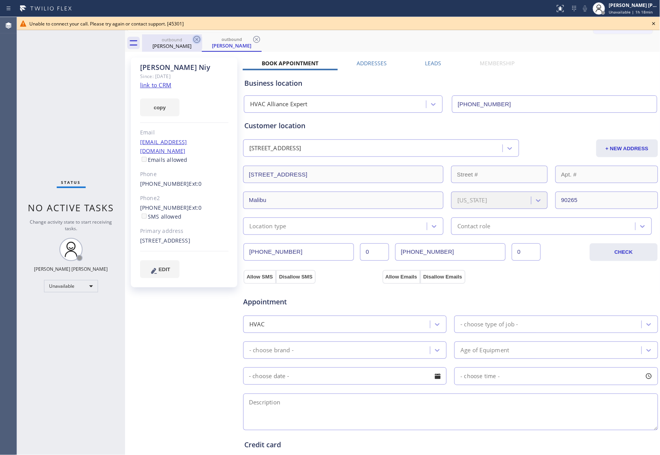
click at [195, 39] on icon at bounding box center [196, 39] width 9 height 9
click at [202, 39] on div "outbound [PERSON_NAME]" at bounding box center [232, 42] width 60 height 17
click at [195, 39] on icon at bounding box center [196, 39] width 9 height 9
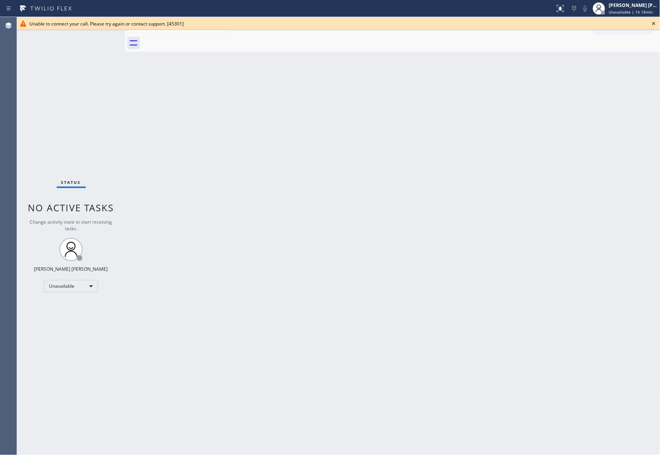
click at [195, 39] on div at bounding box center [401, 42] width 519 height 17
click at [655, 24] on icon at bounding box center [654, 23] width 9 height 9
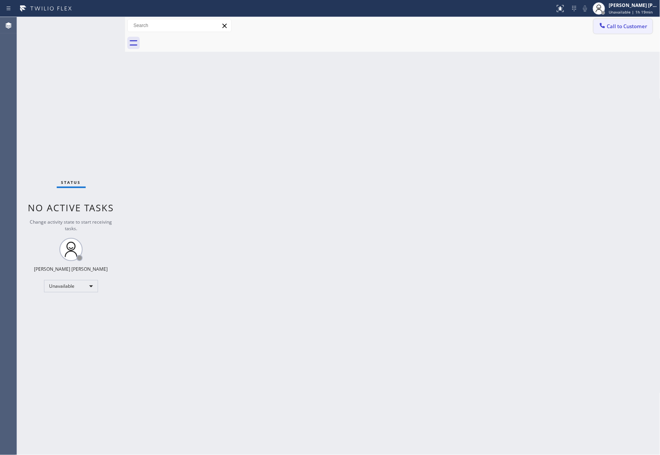
click at [638, 33] on button "Call to Customer" at bounding box center [623, 26] width 59 height 15
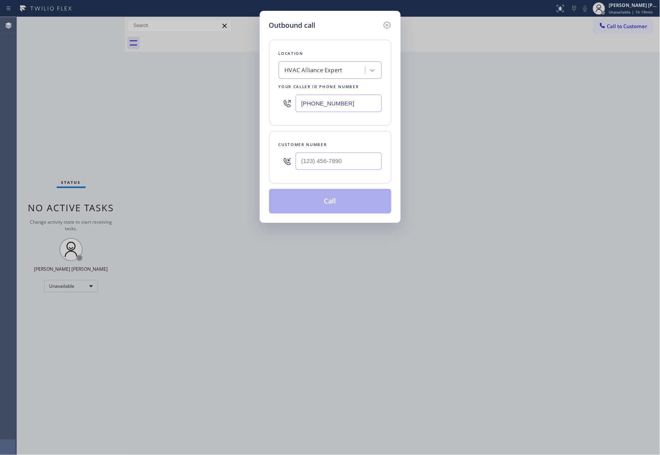
click at [328, 151] on div at bounding box center [339, 161] width 86 height 25
click at [343, 169] on input "(___) ___-____" at bounding box center [339, 161] width 86 height 17
paste input "818) 331-6894"
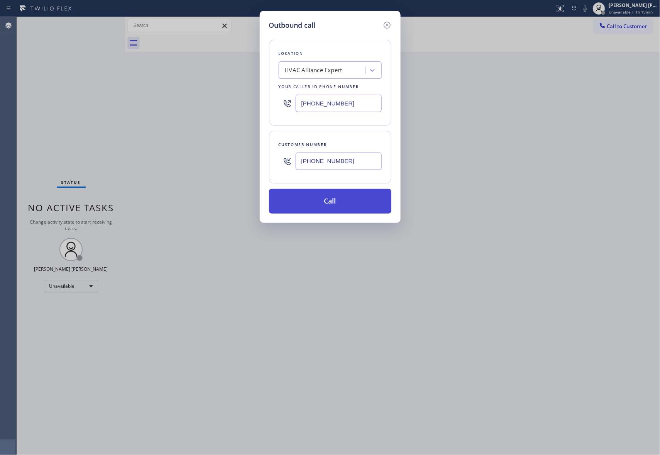
type input "[PHONE_NUMBER]"
click at [337, 202] on button "Call" at bounding box center [330, 201] width 122 height 25
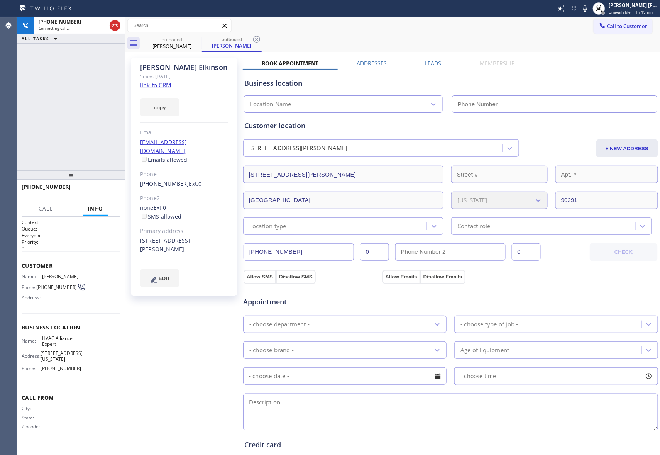
type input "[PHONE_NUMBER]"
click at [426, 65] on label "Leads" at bounding box center [434, 62] width 16 height 7
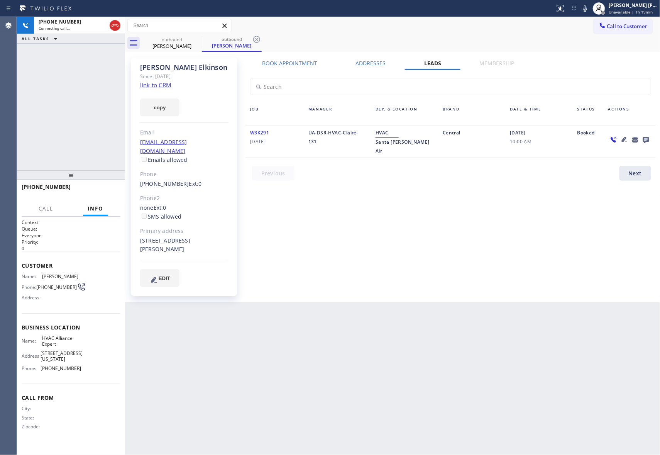
click at [647, 138] on icon at bounding box center [646, 140] width 9 height 10
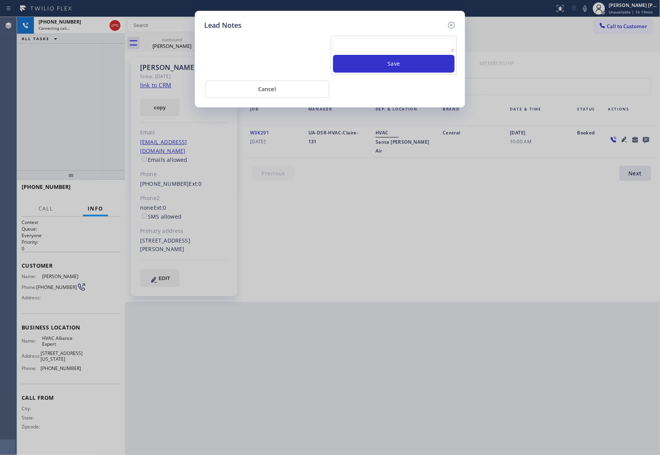
click at [389, 44] on textarea at bounding box center [394, 45] width 122 height 14
paste textarea "VM | please transfer if cx calls back"
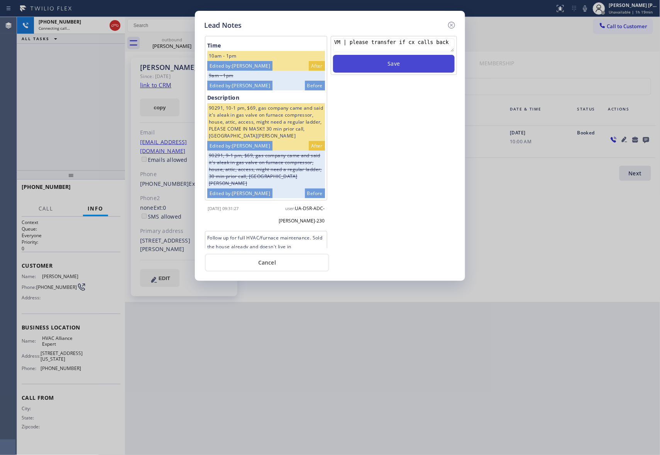
type textarea "VM | please transfer if cx calls back"
click at [391, 65] on button "Save" at bounding box center [394, 64] width 122 height 18
drag, startPoint x: 453, startPoint y: 24, endPoint x: 441, endPoint y: 24, distance: 12.0
click at [452, 24] on icon at bounding box center [451, 24] width 9 height 9
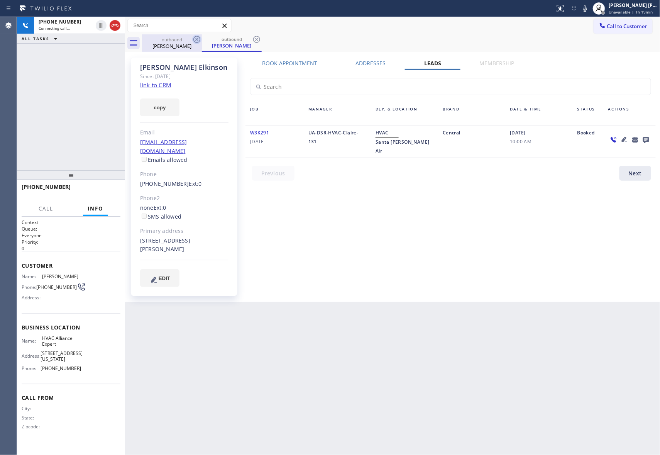
click at [195, 41] on icon at bounding box center [196, 39] width 9 height 9
click at [252, 41] on icon at bounding box center [256, 39] width 9 height 9
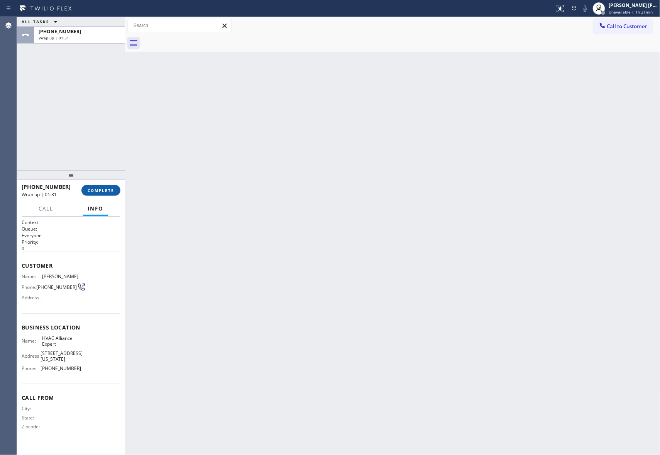
click at [108, 187] on button "COMPLETE" at bounding box center [100, 190] width 39 height 11
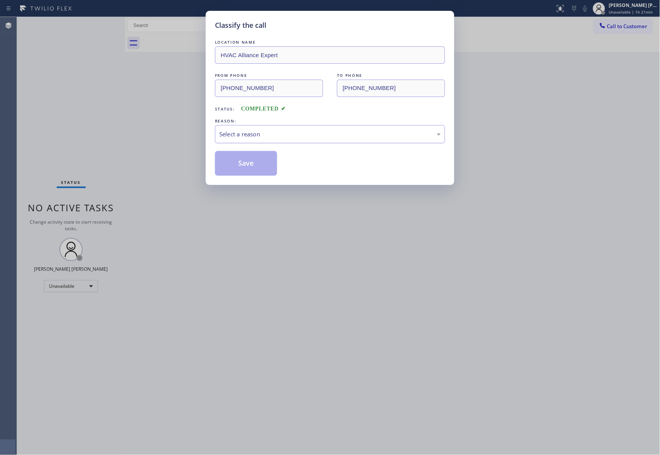
click at [271, 134] on div "Select a reason" at bounding box center [330, 134] width 222 height 9
click at [240, 165] on button "Save" at bounding box center [246, 163] width 62 height 25
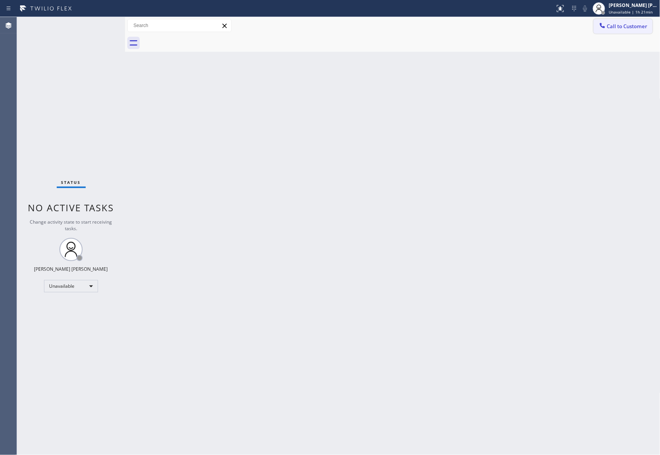
click at [633, 25] on span "Call to Customer" at bounding box center [628, 26] width 41 height 7
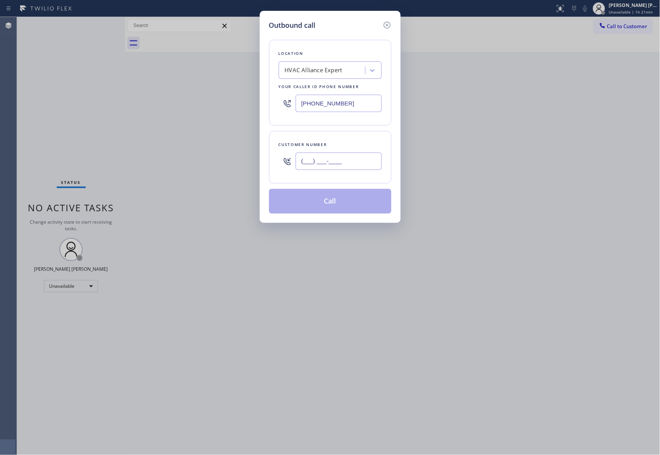
click at [347, 164] on input "(___) ___-____" at bounding box center [339, 161] width 86 height 17
paste input "310) 729-3330"
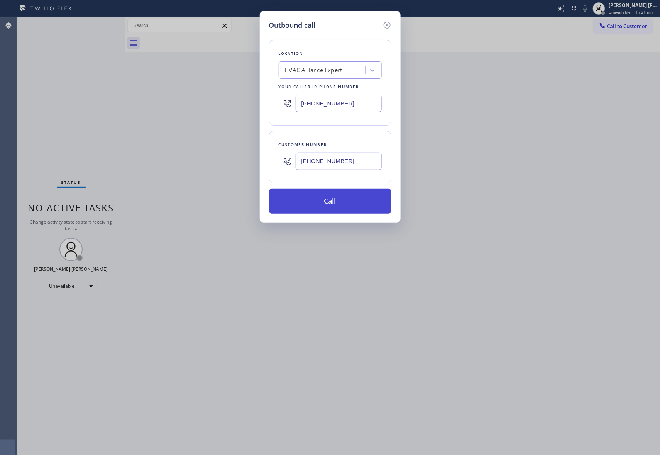
type input "[PHONE_NUMBER]"
click at [359, 206] on button "Call" at bounding box center [330, 201] width 122 height 25
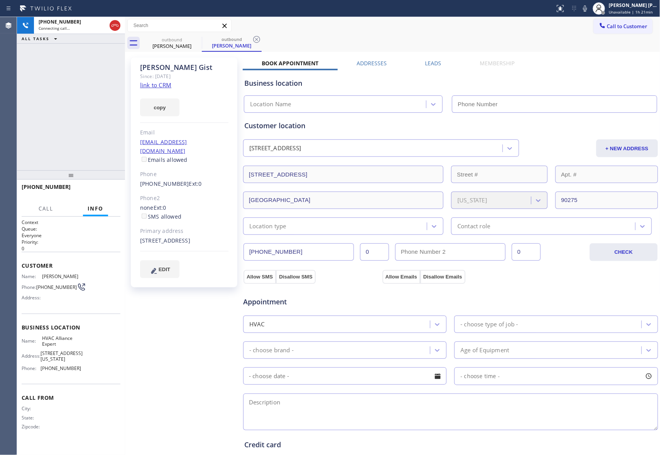
type input "[PHONE_NUMBER]"
click at [429, 64] on label "Leads" at bounding box center [434, 62] width 16 height 7
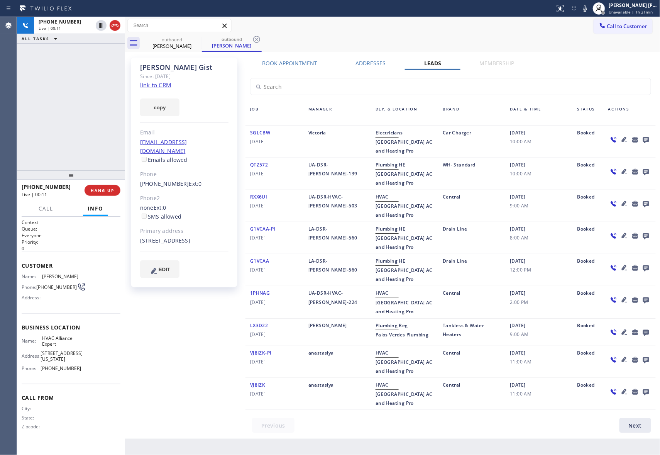
click at [648, 136] on icon at bounding box center [646, 140] width 9 height 10
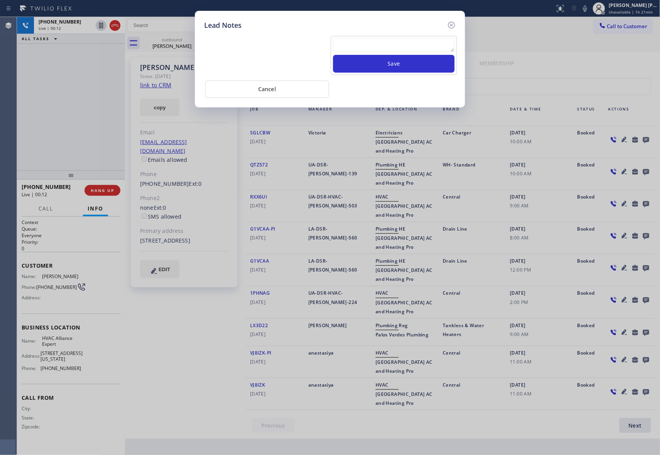
click at [358, 51] on textarea at bounding box center [394, 45] width 122 height 14
paste textarea "VM | please transfer if cx calls back"
type textarea "VM | please transfer if cx calls back"
click at [390, 62] on button "Save" at bounding box center [394, 64] width 122 height 18
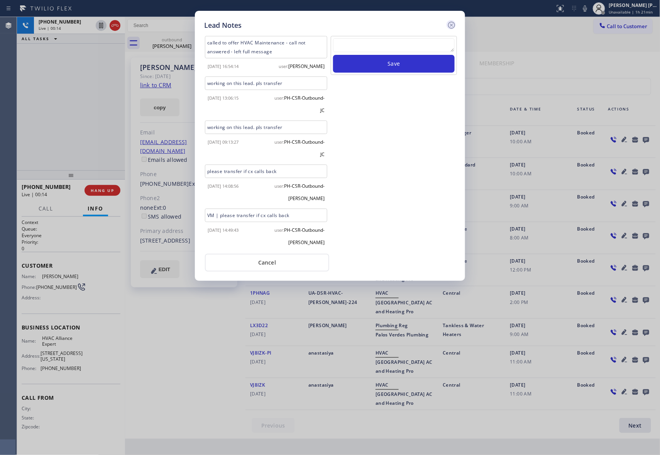
click at [451, 22] on icon at bounding box center [451, 24] width 9 height 9
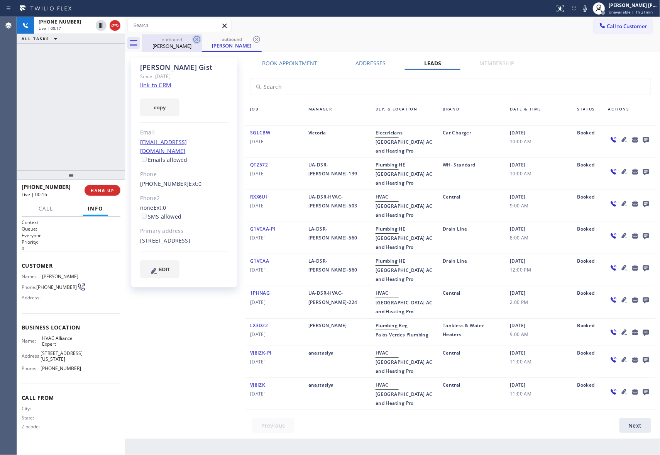
click at [197, 41] on icon at bounding box center [196, 39] width 9 height 9
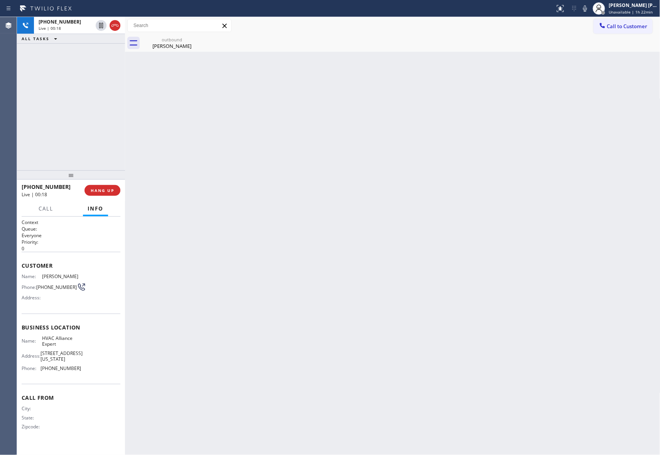
click at [0, 0] on icon at bounding box center [0, 0] width 0 height 0
click at [115, 25] on icon at bounding box center [114, 25] width 9 height 9
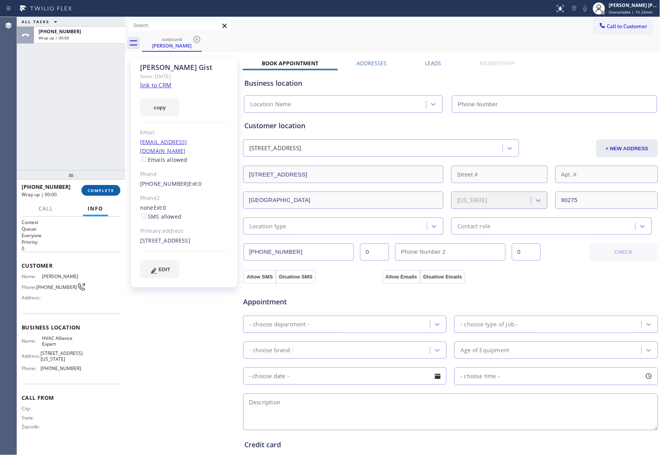
click at [106, 197] on div "[PHONE_NUMBER] Wrap up | 00:00 COMPLETE" at bounding box center [71, 190] width 99 height 20
type input "[PHONE_NUMBER]"
click at [106, 190] on span "COMPLETE" at bounding box center [101, 190] width 27 height 5
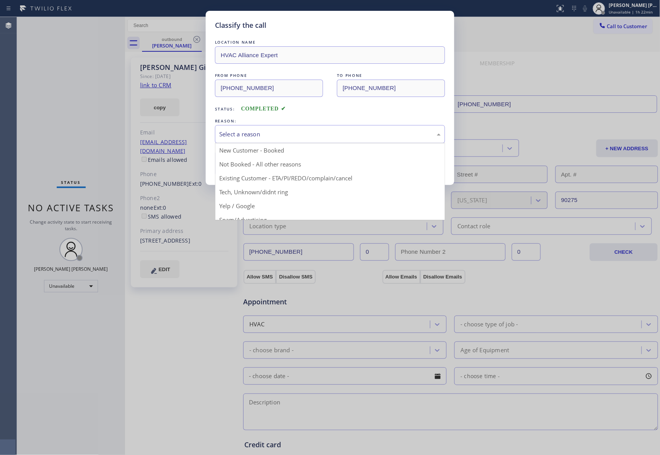
click at [275, 131] on div "Select a reason" at bounding box center [330, 134] width 222 height 9
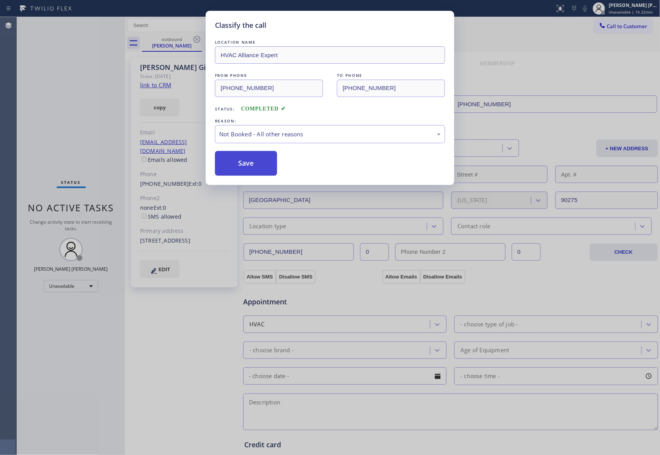
click at [235, 163] on button "Save" at bounding box center [246, 163] width 62 height 25
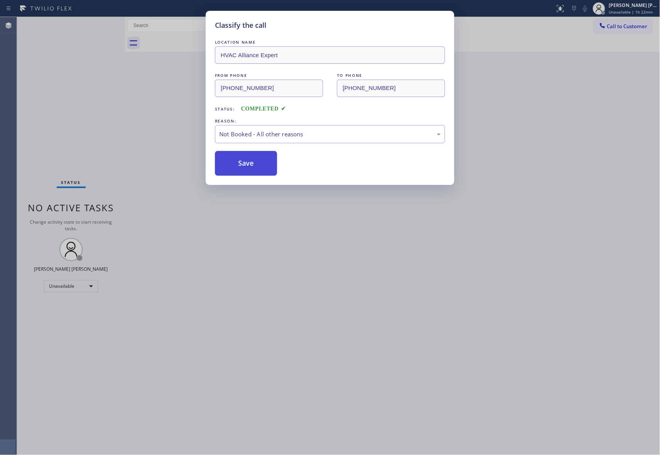
click at [235, 163] on button "Save" at bounding box center [246, 163] width 62 height 25
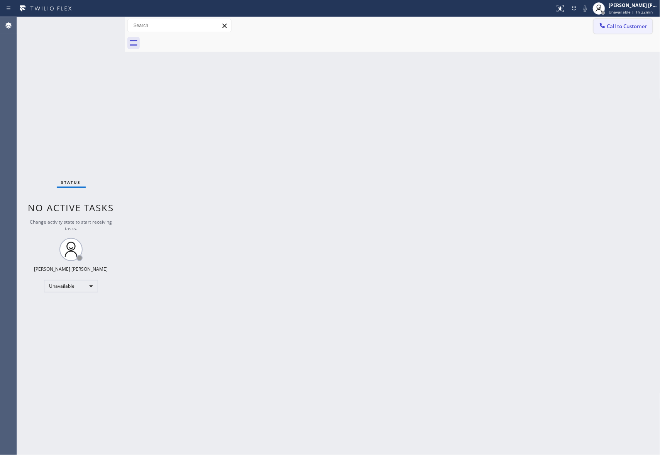
click at [639, 25] on span "Call to Customer" at bounding box center [628, 26] width 41 height 7
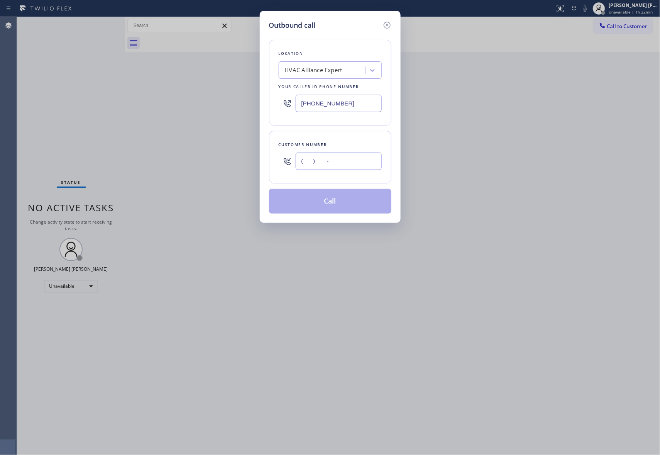
click at [356, 166] on input "(___) ___-____" at bounding box center [339, 161] width 86 height 17
paste input "612) 600-0120"
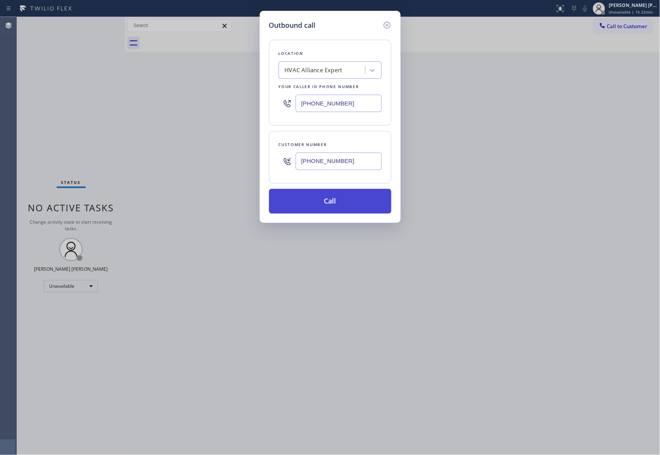
type input "[PHONE_NUMBER]"
click at [346, 206] on button "Call" at bounding box center [330, 201] width 122 height 25
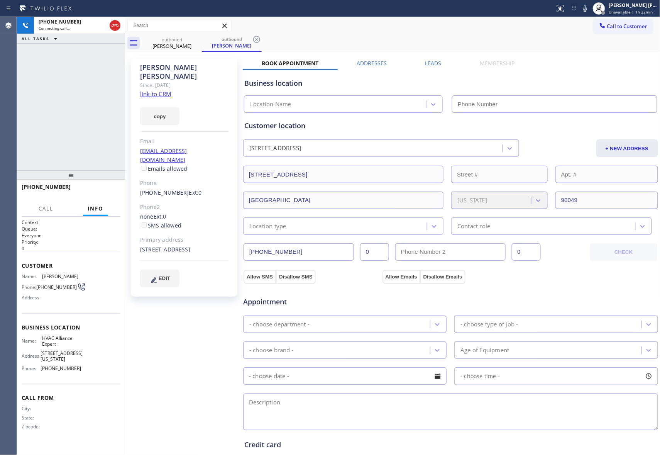
type input "[PHONE_NUMBER]"
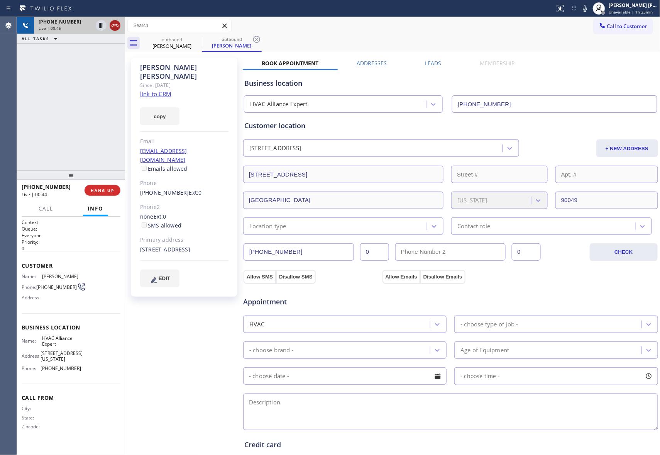
click at [114, 22] on icon at bounding box center [114, 25] width 9 height 9
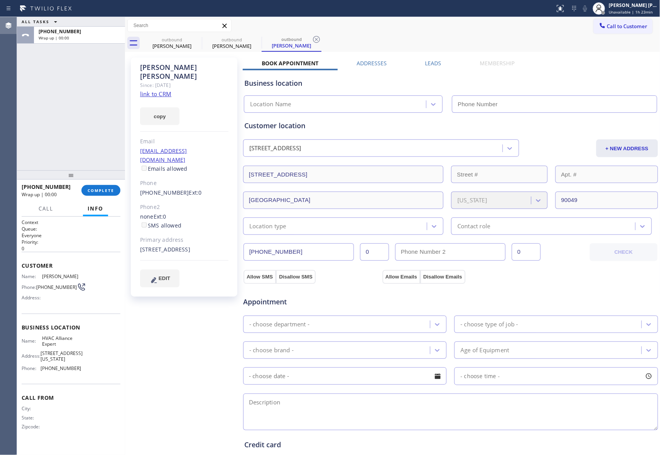
type input "[PHONE_NUMBER]"
click at [110, 188] on span "COMPLETE" at bounding box center [101, 190] width 27 height 5
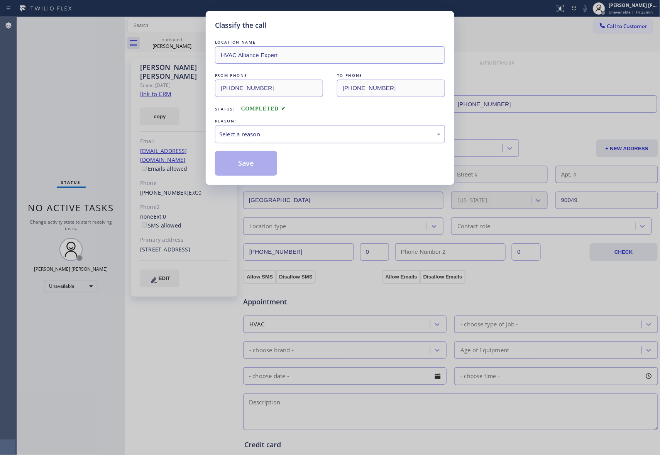
click at [308, 127] on div "Select a reason" at bounding box center [330, 134] width 230 height 18
click at [229, 166] on button "Save" at bounding box center [246, 163] width 62 height 25
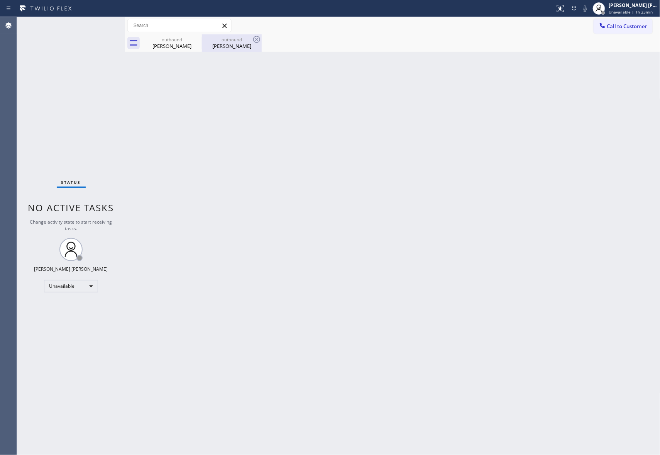
drag, startPoint x: 188, startPoint y: 42, endPoint x: 202, endPoint y: 41, distance: 13.2
click at [189, 42] on div "[PERSON_NAME]" at bounding box center [172, 45] width 58 height 7
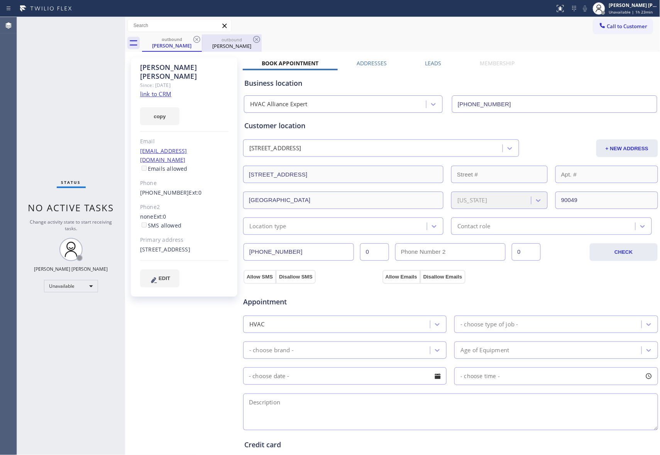
click at [202, 41] on div at bounding box center [202, 43] width 0 height 12
click at [200, 40] on icon at bounding box center [197, 39] width 7 height 7
drag, startPoint x: 136, startPoint y: 176, endPoint x: 178, endPoint y: 176, distance: 41.7
click at [178, 176] on div "[PERSON_NAME] Since: [DATE] link to CRM copy Email [EMAIL_ADDRESS][DOMAIN_NAME]…" at bounding box center [184, 177] width 107 height 239
copy link "[PHONE_NUMBER]"
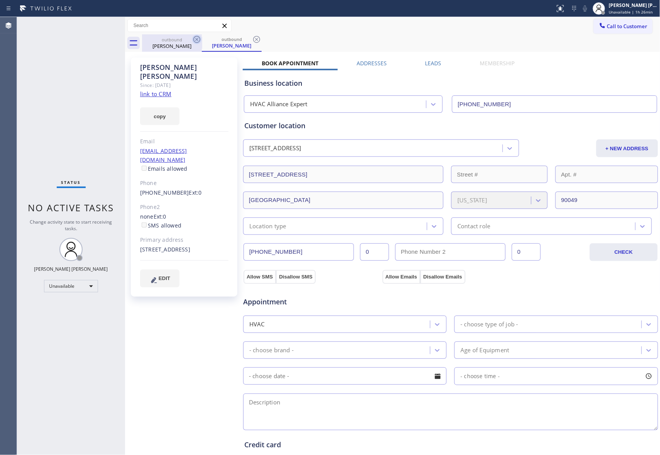
click at [198, 43] on icon at bounding box center [196, 39] width 9 height 9
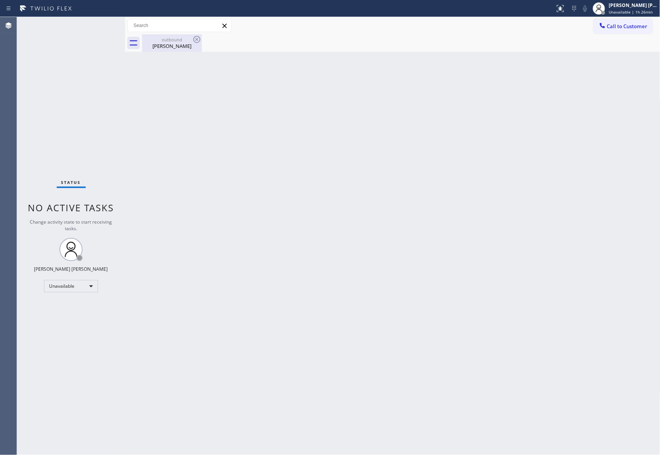
click at [198, 41] on icon at bounding box center [196, 39] width 9 height 9
click at [158, 41] on div "outbound" at bounding box center [172, 40] width 58 height 6
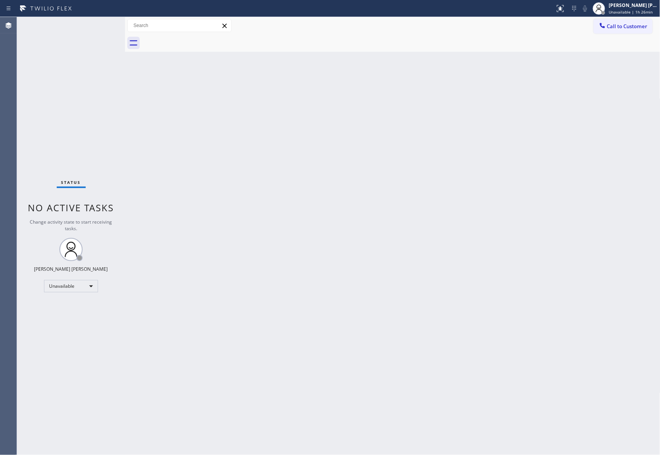
drag, startPoint x: 180, startPoint y: 41, endPoint x: 192, endPoint y: 41, distance: 12.8
click at [180, 41] on div at bounding box center [401, 42] width 519 height 17
click at [635, 27] on span "Call to Customer" at bounding box center [628, 26] width 41 height 7
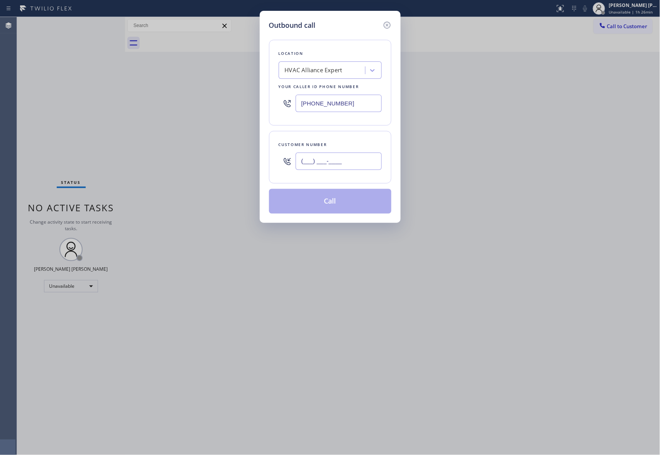
click at [376, 158] on input "(___) ___-____" at bounding box center [339, 161] width 86 height 17
paste input "314) 308-2887"
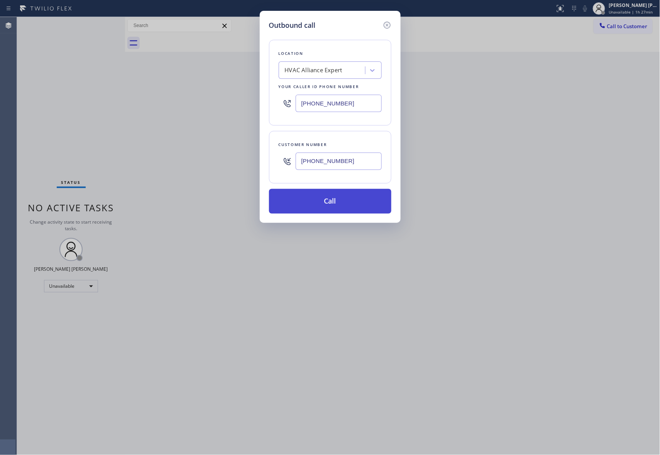
type input "[PHONE_NUMBER]"
click at [351, 203] on button "Call" at bounding box center [330, 201] width 122 height 25
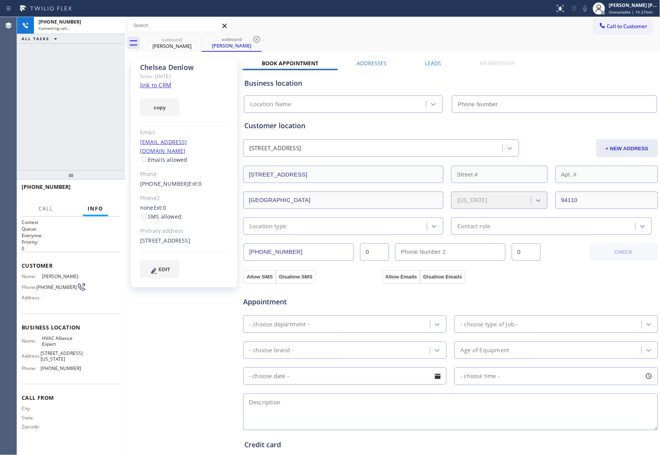
type input "[PHONE_NUMBER]"
click at [102, 189] on span "HANG UP" at bounding box center [103, 190] width 24 height 5
click at [429, 61] on label "Leads" at bounding box center [434, 62] width 16 height 7
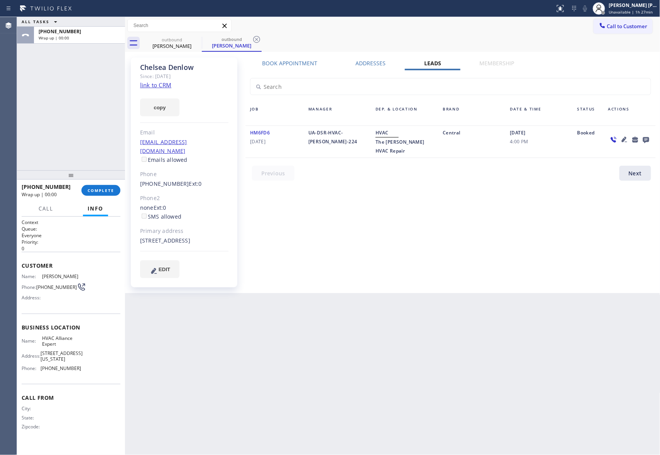
click at [650, 138] on icon at bounding box center [646, 140] width 9 height 10
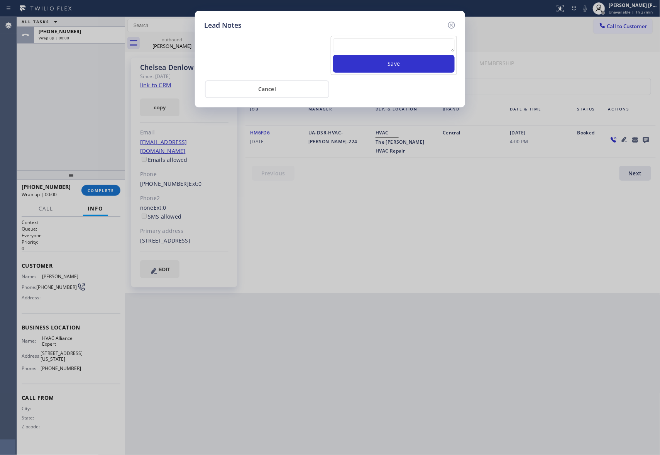
click at [360, 48] on textarea at bounding box center [394, 45] width 122 height 14
paste textarea "VM | please transfer if cx calls back"
type textarea "VM | please transfer if cx calls back"
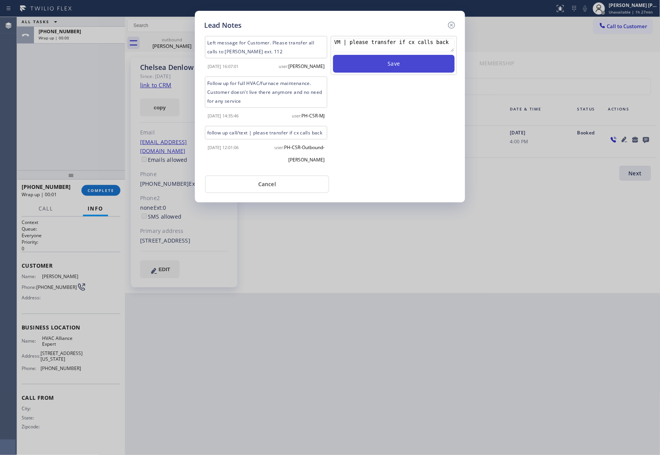
click at [370, 64] on button "Save" at bounding box center [394, 64] width 122 height 18
click at [452, 27] on icon at bounding box center [451, 24] width 9 height 9
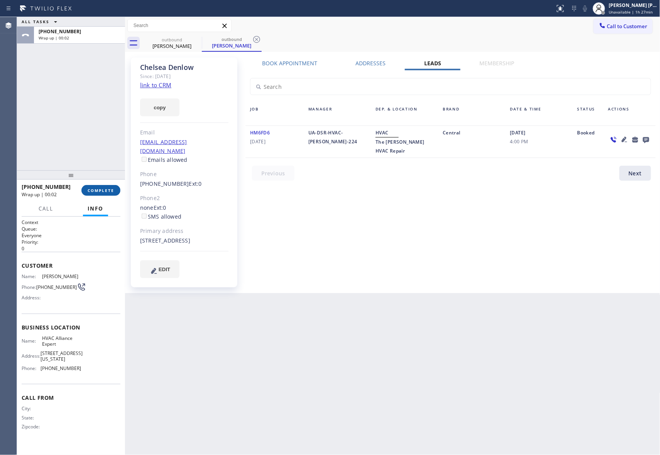
click at [112, 187] on button "COMPLETE" at bounding box center [100, 190] width 39 height 11
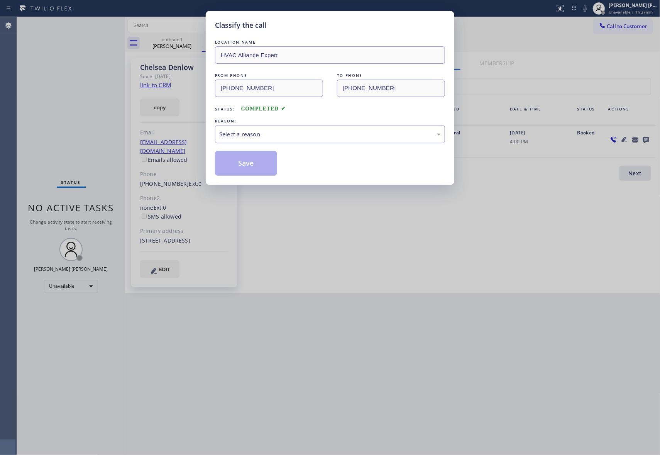
click at [246, 133] on div "Select a reason" at bounding box center [330, 134] width 222 height 9
click at [245, 166] on button "Save" at bounding box center [246, 163] width 62 height 25
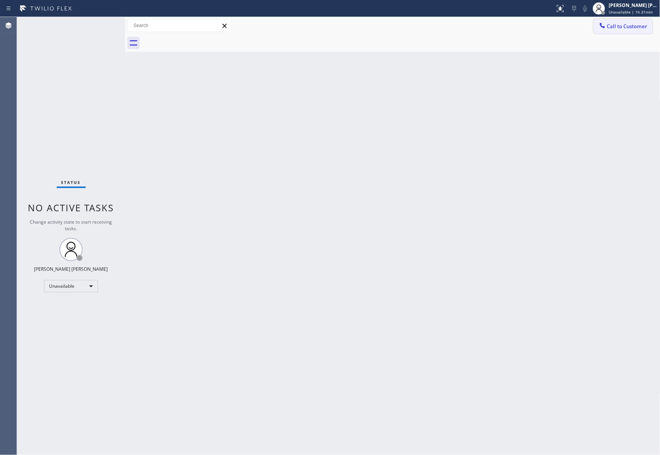
click at [622, 30] on button "Call to Customer" at bounding box center [623, 26] width 59 height 15
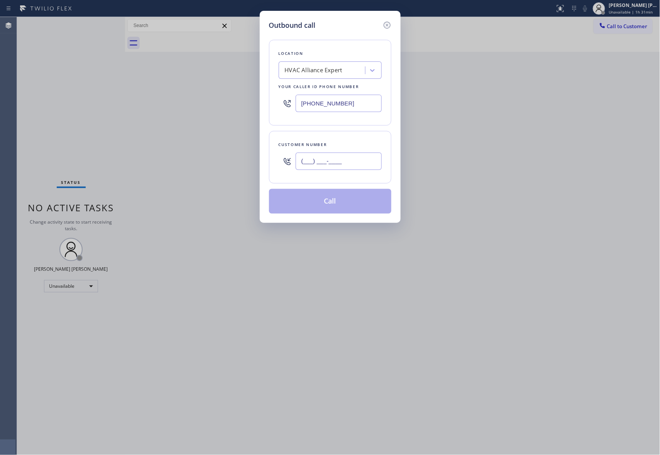
click at [338, 161] on input "(___) ___-____" at bounding box center [339, 161] width 86 height 17
paste input "323) 242-0940"
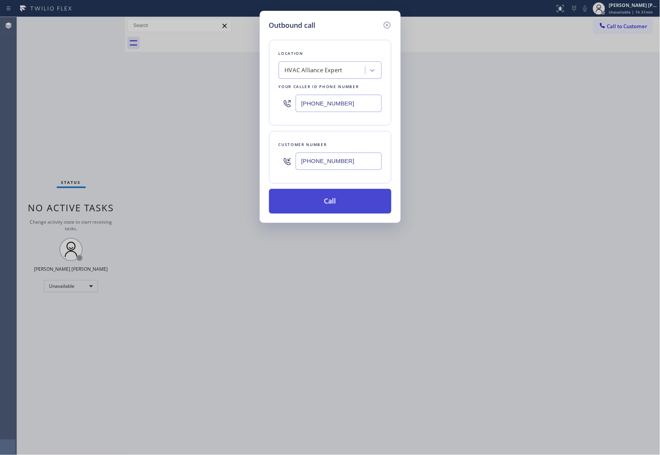
type input "[PHONE_NUMBER]"
click at [347, 202] on button "Call" at bounding box center [330, 201] width 122 height 25
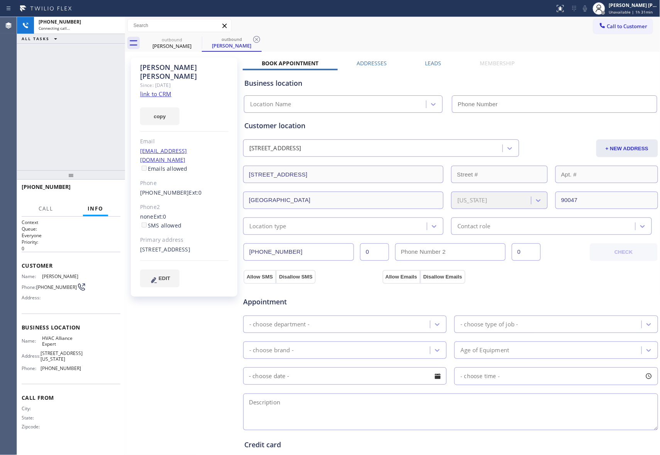
type input "[PHONE_NUMBER]"
click at [105, 188] on span "HANG UP" at bounding box center [103, 190] width 24 height 5
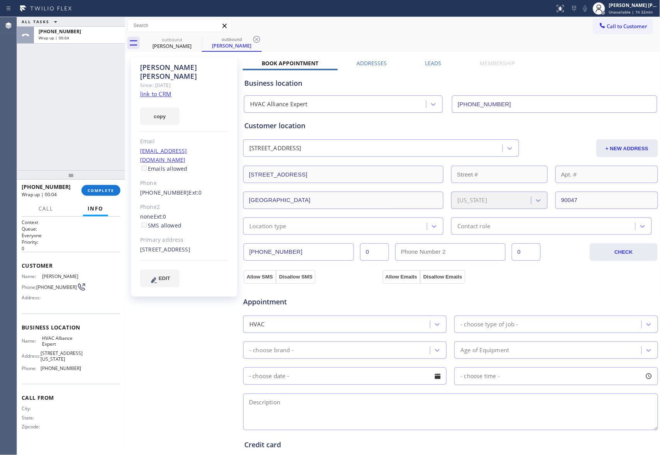
click at [428, 65] on label "Leads" at bounding box center [434, 62] width 16 height 7
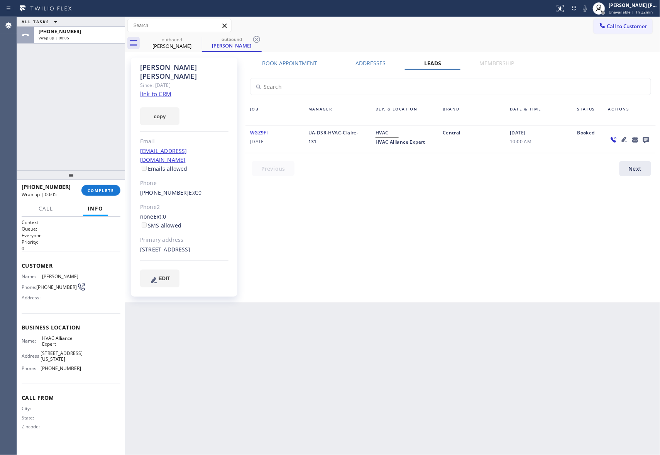
click at [650, 136] on icon at bounding box center [646, 140] width 9 height 10
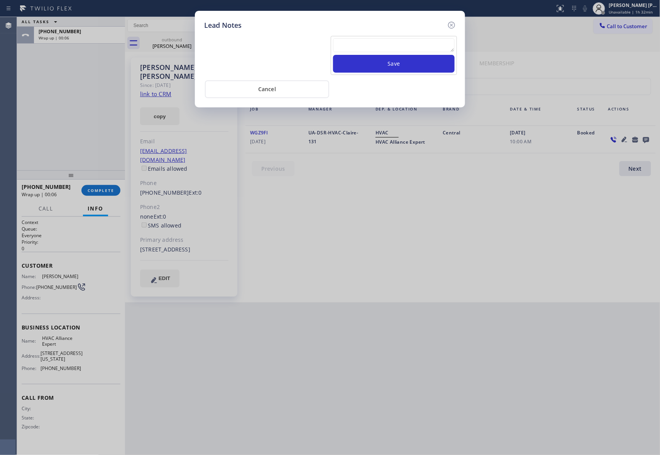
click at [374, 50] on textarea at bounding box center [394, 45] width 122 height 14
paste textarea "VM | please transfer if cx calls back"
type textarea "VM | please transfer if cx calls back"
click at [417, 65] on button "Save" at bounding box center [394, 64] width 122 height 18
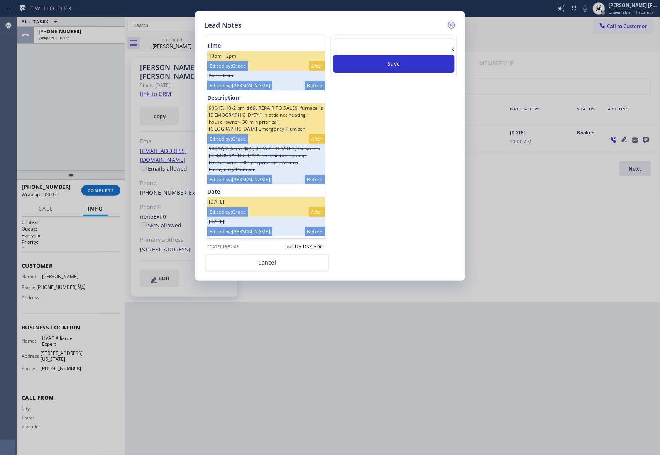
click at [452, 25] on icon at bounding box center [451, 25] width 7 height 7
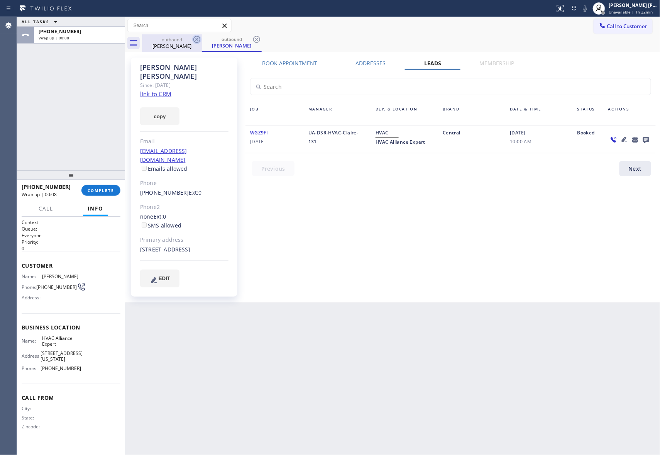
drag, startPoint x: 192, startPoint y: 42, endPoint x: 199, endPoint y: 37, distance: 8.4
click at [192, 41] on div "outbound [PERSON_NAME]" at bounding box center [172, 42] width 60 height 17
click at [199, 37] on icon at bounding box center [197, 39] width 7 height 7
click at [253, 37] on icon at bounding box center [256, 39] width 7 height 7
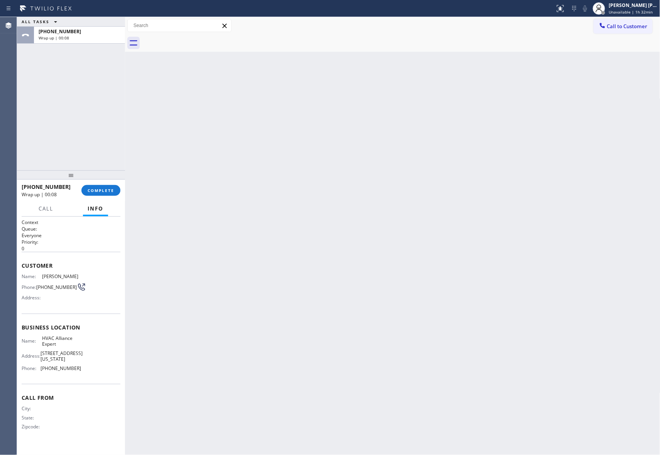
click at [199, 37] on div at bounding box center [401, 42] width 519 height 17
click at [104, 189] on span "COMPLETE" at bounding box center [101, 190] width 27 height 5
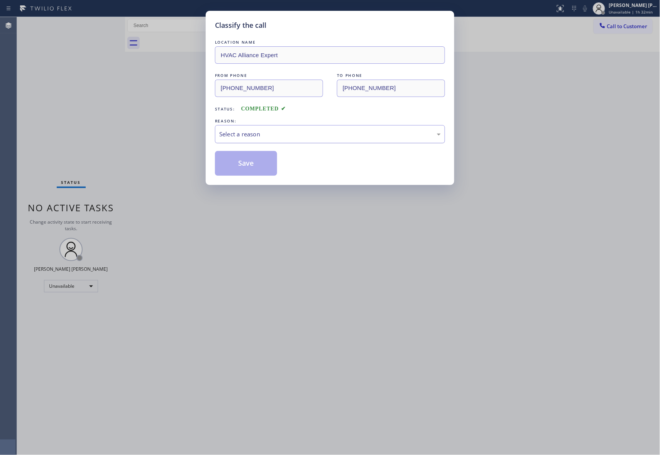
click at [297, 129] on div "Select a reason" at bounding box center [330, 134] width 230 height 18
click at [242, 162] on button "Save" at bounding box center [246, 163] width 62 height 25
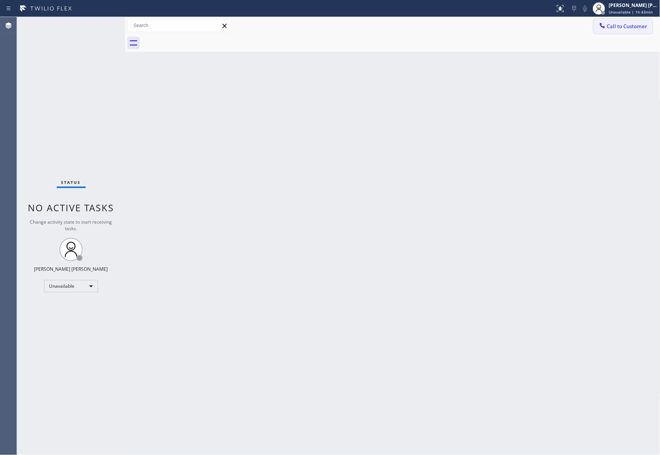
click at [630, 28] on span "Call to Customer" at bounding box center [628, 26] width 41 height 7
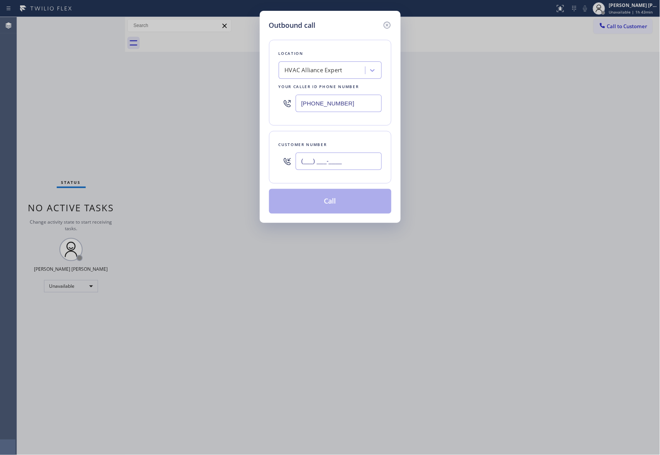
click at [343, 161] on input "(___) ___-____" at bounding box center [339, 161] width 86 height 17
paste input "925) 783-6345"
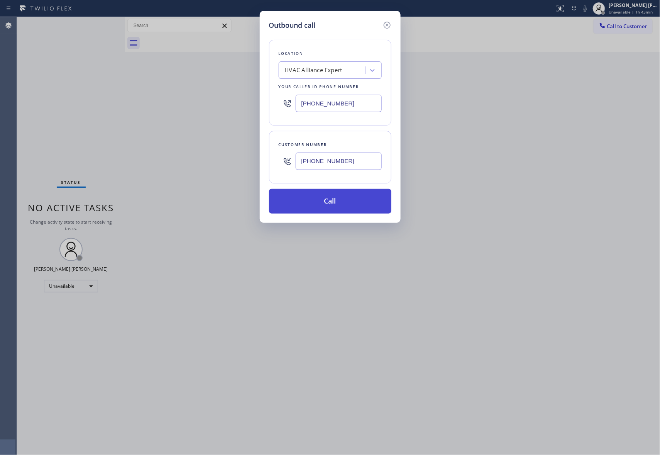
type input "[PHONE_NUMBER]"
click at [350, 210] on button "Call" at bounding box center [330, 201] width 122 height 25
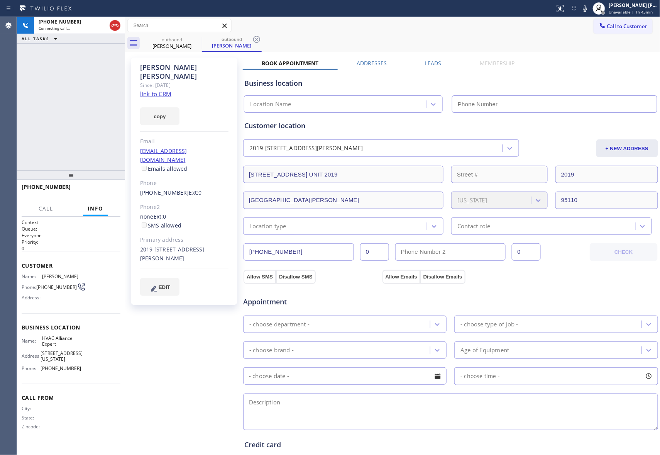
type input "[PHONE_NUMBER]"
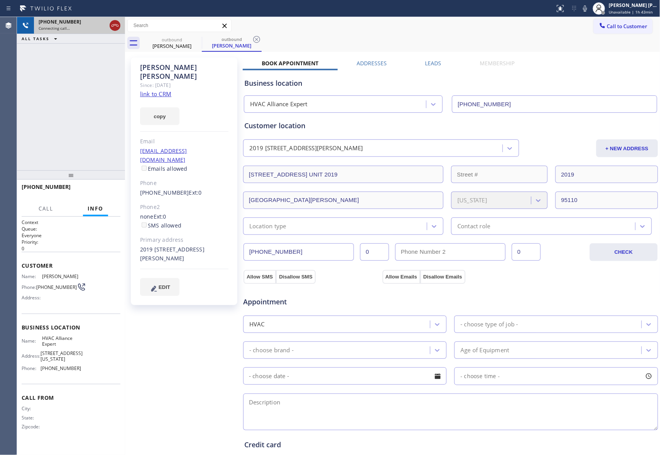
click at [119, 28] on icon at bounding box center [114, 25] width 9 height 9
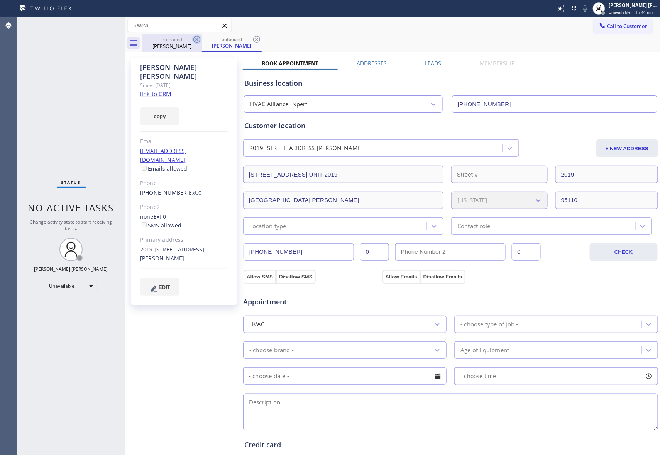
click at [194, 40] on icon at bounding box center [197, 39] width 7 height 7
click at [253, 40] on icon at bounding box center [256, 39] width 7 height 7
click at [194, 40] on div "outbound [PERSON_NAME] outbound [PERSON_NAME]" at bounding box center [401, 42] width 519 height 17
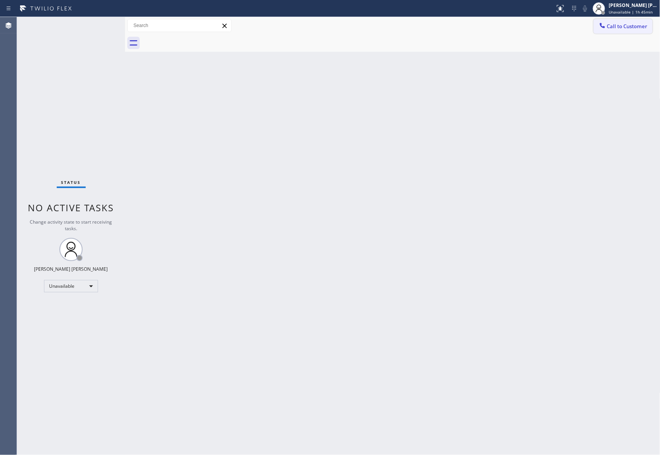
click at [630, 33] on button "Call to Customer" at bounding box center [623, 26] width 59 height 15
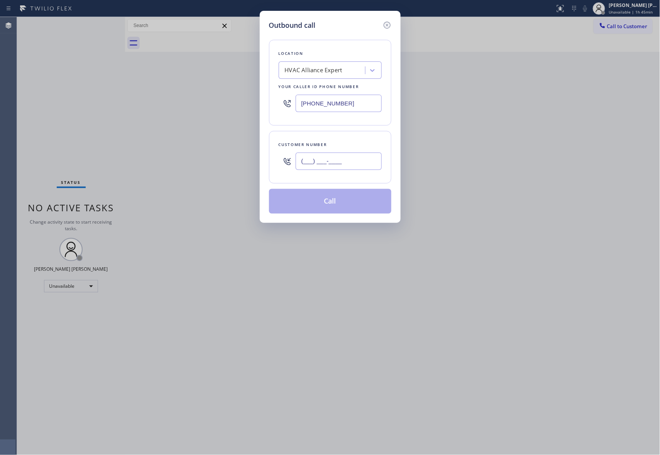
click at [363, 166] on input "(___) ___-____" at bounding box center [339, 161] width 86 height 17
paste input "650) 337-0184"
drag, startPoint x: 359, startPoint y: 163, endPoint x: 222, endPoint y: 151, distance: 137.7
click at [222, 151] on div "Outbound call Location HVAC Alliance Expert Your caller id phone number [PHONE_…" at bounding box center [330, 227] width 660 height 455
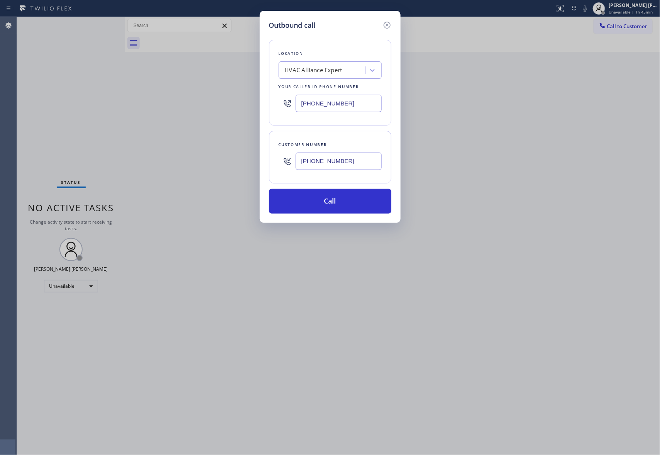
type input "[PHONE_NUMBER]"
drag, startPoint x: 290, startPoint y: 97, endPoint x: 237, endPoint y: 102, distance: 53.5
click at [243, 101] on div "Outbound call Location HVAC Alliance Expert Your caller id phone number [PHONE_…" at bounding box center [330, 227] width 660 height 455
paste input "650) 800-6949"
type input "[PHONE_NUMBER]"
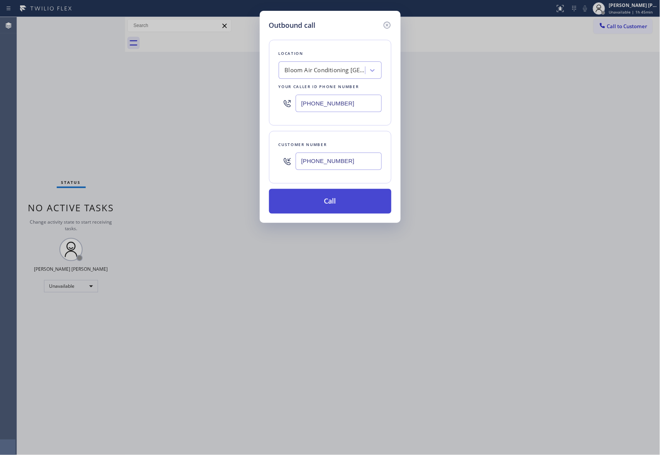
click at [370, 202] on button "Call" at bounding box center [330, 201] width 122 height 25
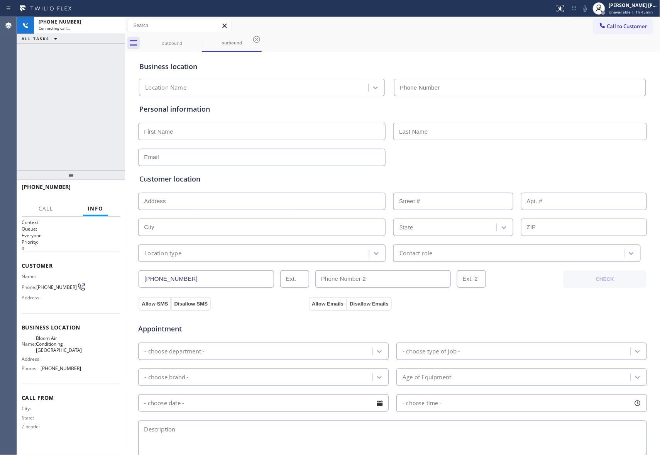
type input "[PHONE_NUMBER]"
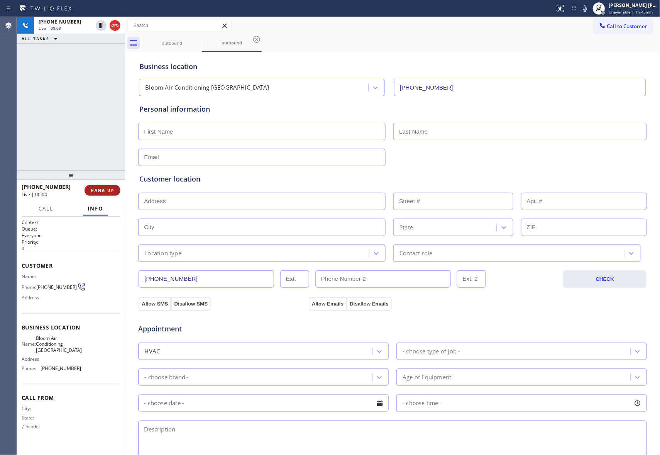
click at [104, 194] on button "HANG UP" at bounding box center [103, 190] width 36 height 11
click at [105, 189] on span "COMPLETE" at bounding box center [101, 190] width 27 height 5
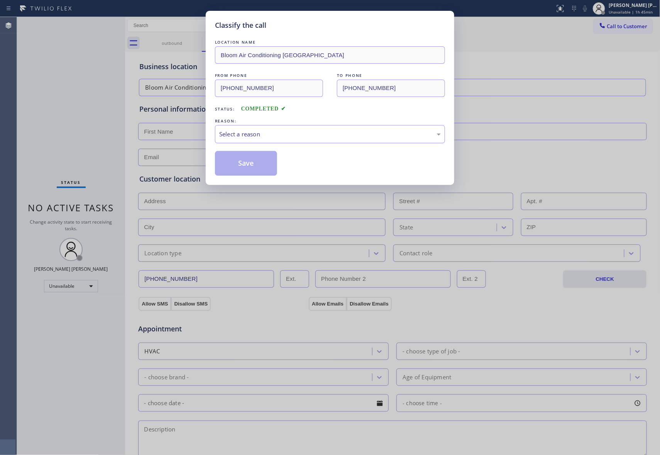
click at [297, 132] on div "Select a reason" at bounding box center [330, 134] width 222 height 9
click at [238, 165] on button "Save" at bounding box center [246, 163] width 62 height 25
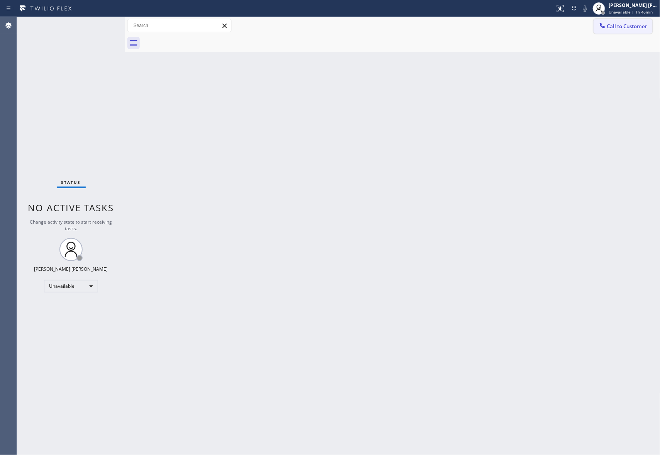
click at [613, 19] on button "Call to Customer" at bounding box center [623, 26] width 59 height 15
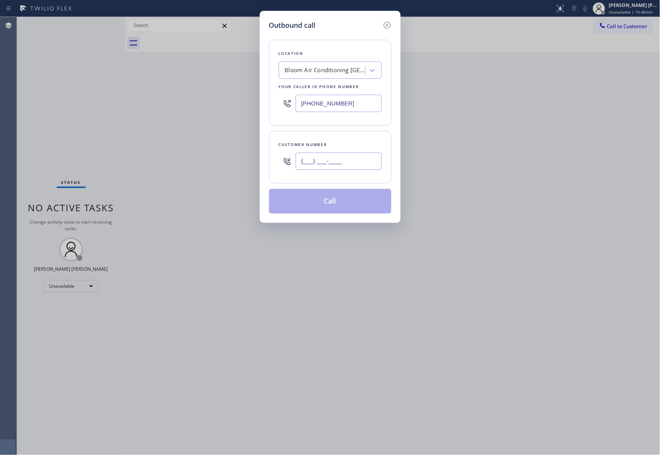
click at [362, 170] on input "(___) ___-____" at bounding box center [339, 161] width 86 height 17
paste input "341) 900-1464"
type input "[PHONE_NUMBER]"
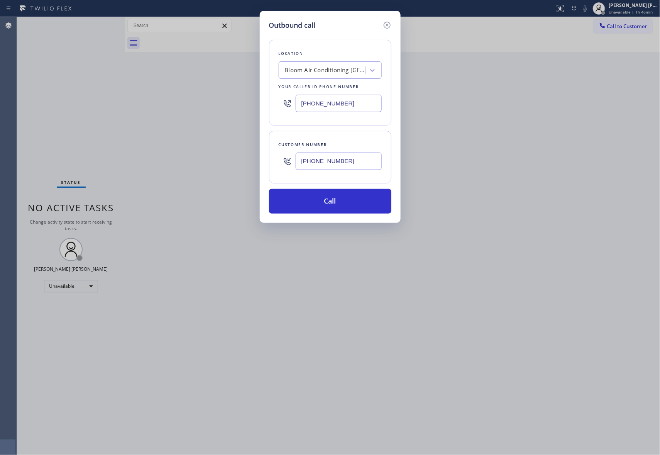
drag, startPoint x: 270, startPoint y: 101, endPoint x: 249, endPoint y: 102, distance: 21.7
click at [249, 102] on div "Outbound call Location Bloom Air Conditioning [GEOGRAPHIC_DATA] Your caller id …" at bounding box center [330, 227] width 660 height 455
paste input "510) 826-3688"
type input "[PHONE_NUMBER]"
click at [335, 203] on button "Call" at bounding box center [330, 201] width 122 height 25
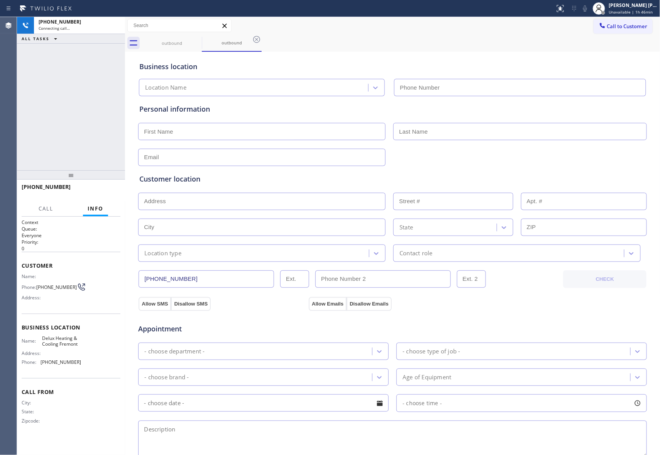
type input "[PHONE_NUMBER]"
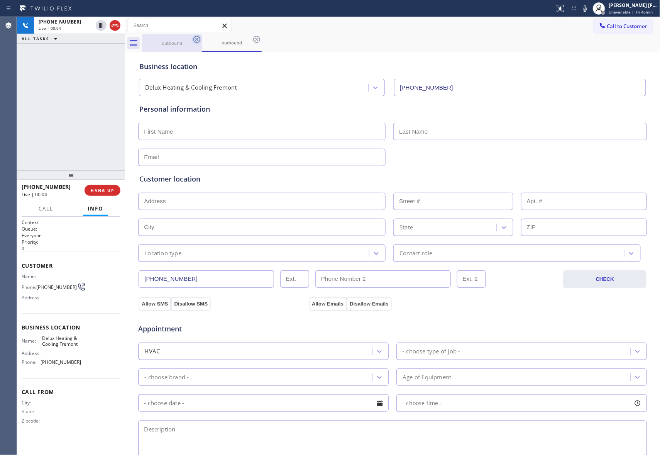
click at [196, 37] on icon at bounding box center [196, 39] width 9 height 9
click at [252, 37] on icon at bounding box center [256, 39] width 9 height 9
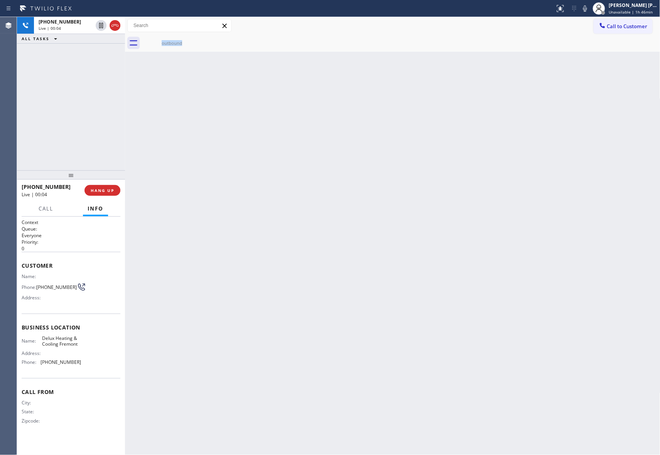
click at [0, 0] on icon at bounding box center [0, 0] width 0 height 0
click at [198, 41] on icon at bounding box center [196, 39] width 9 height 9
click at [198, 40] on icon at bounding box center [196, 39] width 9 height 9
click at [198, 40] on icon at bounding box center [197, 39] width 7 height 7
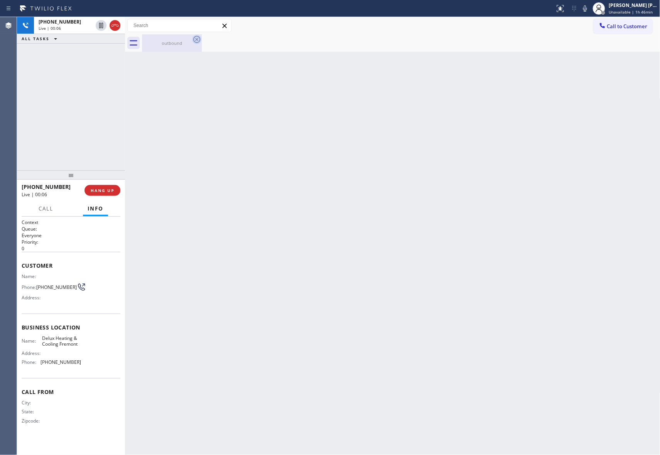
click at [198, 40] on icon at bounding box center [197, 39] width 7 height 7
click at [171, 51] on div "outbound" at bounding box center [172, 42] width 58 height 17
click at [184, 44] on div at bounding box center [401, 42] width 519 height 17
click at [117, 24] on icon at bounding box center [114, 25] width 9 height 9
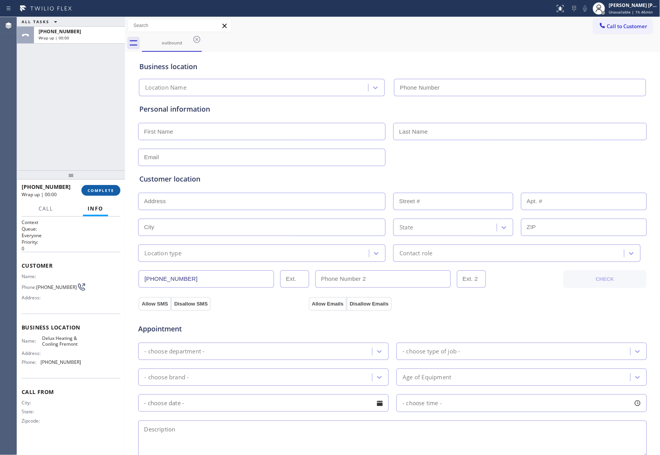
click at [104, 189] on span "COMPLETE" at bounding box center [101, 190] width 27 height 5
type input "[PHONE_NUMBER]"
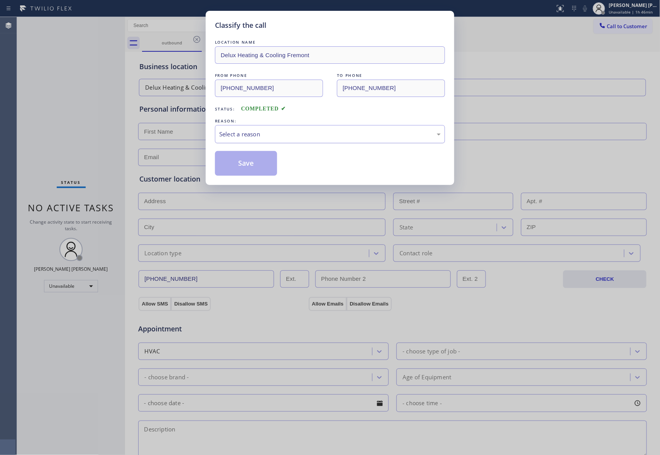
click at [234, 136] on div "Select a reason" at bounding box center [330, 134] width 222 height 9
click at [230, 165] on button "Save" at bounding box center [246, 163] width 62 height 25
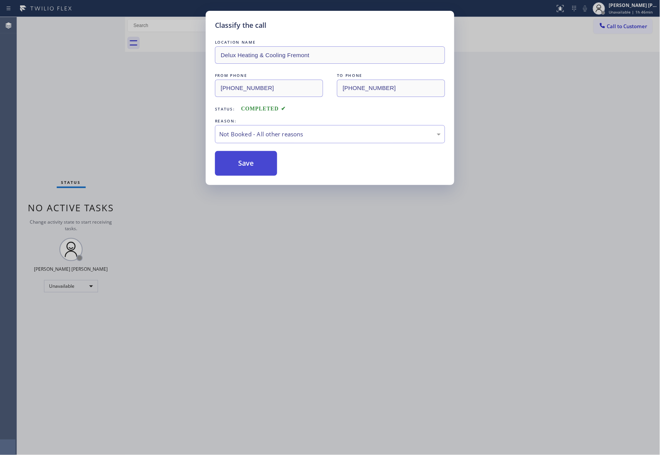
click at [229, 165] on button "Save" at bounding box center [246, 163] width 62 height 25
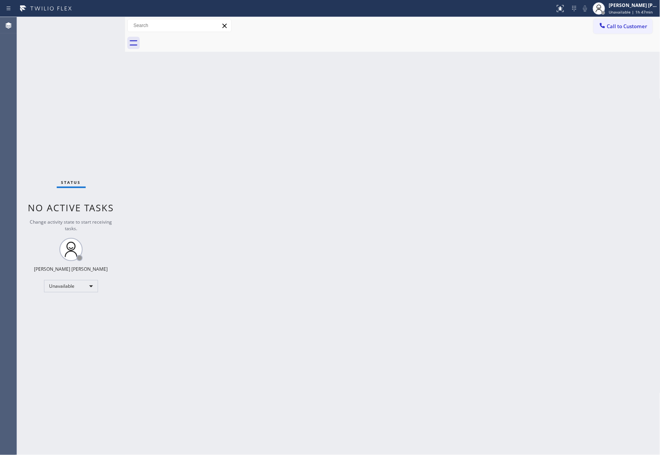
click at [655, 27] on div "Call to Customer Outbound call Location Delux Heating & Cooling Fremont Your ca…" at bounding box center [627, 26] width 67 height 14
click at [630, 30] on button "Call to Customer" at bounding box center [623, 26] width 59 height 15
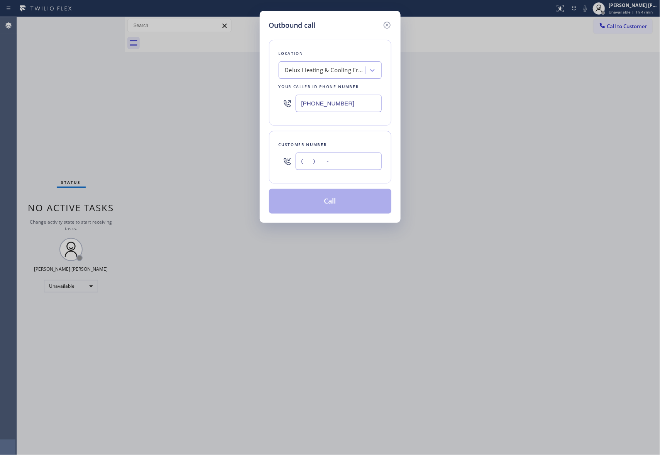
click at [357, 164] on input "(___) ___-____" at bounding box center [339, 161] width 86 height 17
paste input "619) 324-1654"
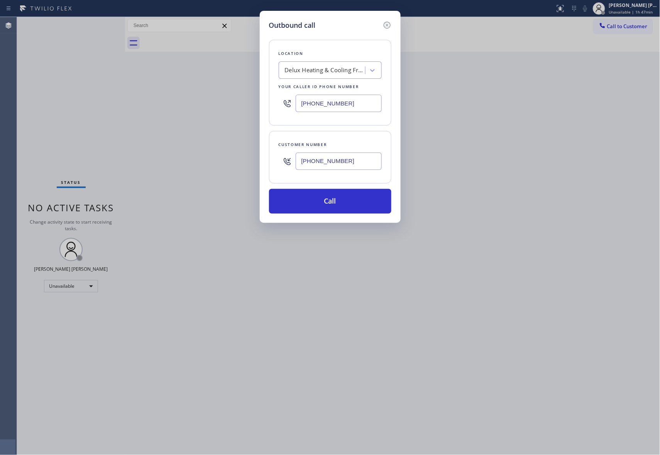
type input "[PHONE_NUMBER]"
drag, startPoint x: 333, startPoint y: 105, endPoint x: 239, endPoint y: 109, distance: 94.3
click at [239, 109] on div "Outbound call Location Delux Heating & Cooling Fremont Your caller id phone num…" at bounding box center [330, 227] width 660 height 455
paste input "619) 566-14"
type input "[PHONE_NUMBER]"
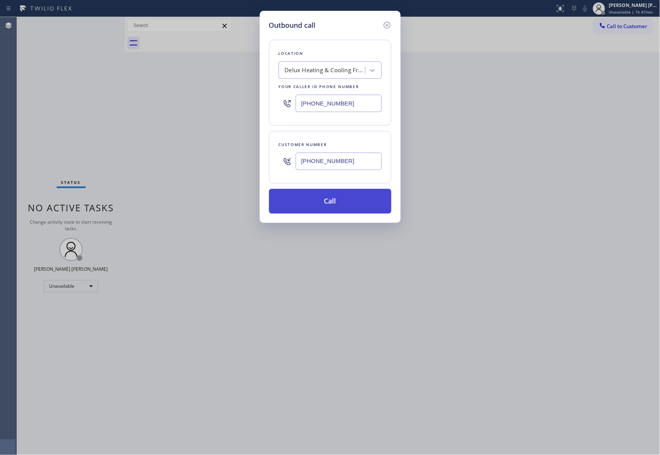
click at [343, 201] on button "Call" at bounding box center [330, 201] width 122 height 25
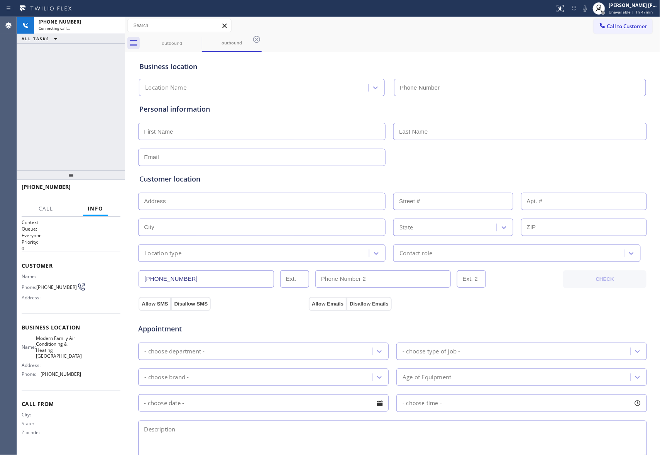
type input "[PHONE_NUMBER]"
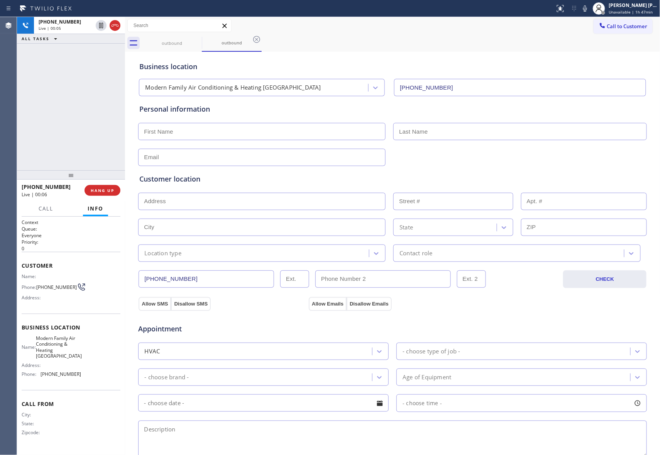
drag, startPoint x: 103, startPoint y: 189, endPoint x: 54, endPoint y: 176, distance: 50.4
click at [103, 189] on span "HANG UP" at bounding box center [103, 190] width 24 height 5
click at [102, 187] on button "COMPLETE" at bounding box center [100, 190] width 39 height 11
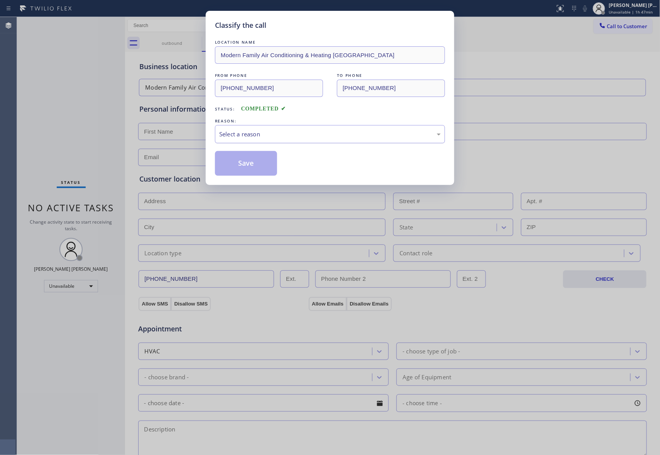
click at [292, 134] on div "Select a reason" at bounding box center [330, 134] width 222 height 9
click at [251, 165] on button "Save" at bounding box center [246, 163] width 62 height 25
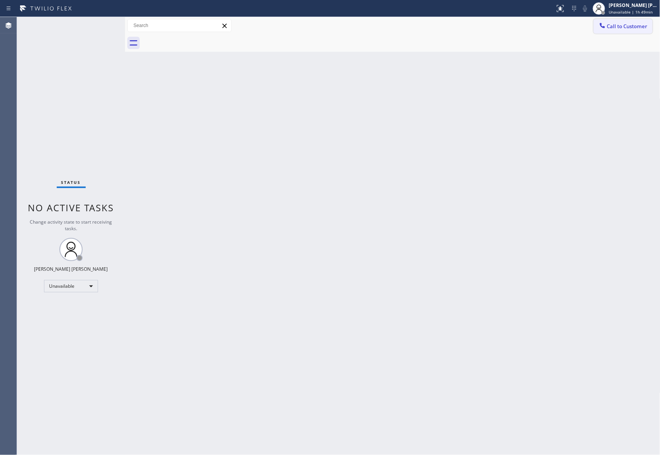
click at [634, 24] on span "Call to Customer" at bounding box center [628, 26] width 41 height 7
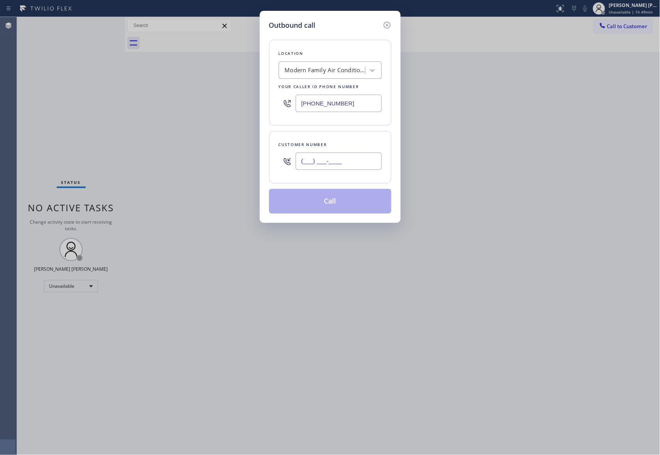
click at [348, 170] on input "(___) ___-____" at bounding box center [339, 161] width 86 height 17
paste input "626) 539-6251"
type input "[PHONE_NUMBER]"
drag, startPoint x: 320, startPoint y: 80, endPoint x: 325, endPoint y: 80, distance: 5.1
click at [321, 80] on div "Location Modern Family Air Conditioning & Heating [GEOGRAPHIC_DATA] Your caller…" at bounding box center [330, 83] width 122 height 86
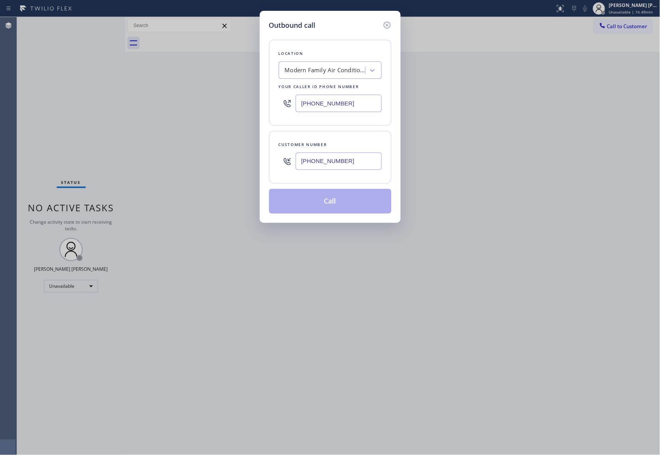
click at [328, 73] on div "Modern Family Air Conditioning & Heating [GEOGRAPHIC_DATA]" at bounding box center [325, 70] width 81 height 9
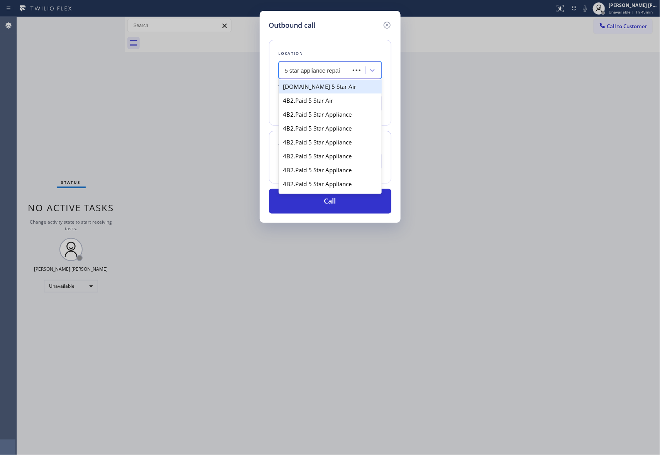
type input "5 star appliance repair"
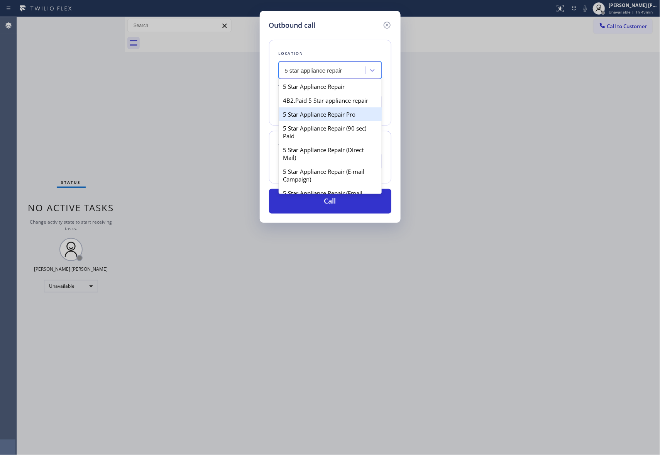
click at [340, 121] on div "5 Star Appliance Repair Pro" at bounding box center [330, 114] width 103 height 14
type input "[PHONE_NUMBER]"
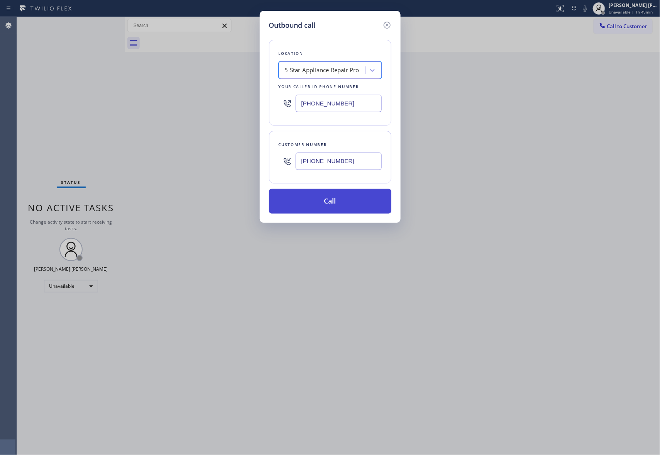
click at [341, 200] on button "Call" at bounding box center [330, 201] width 122 height 25
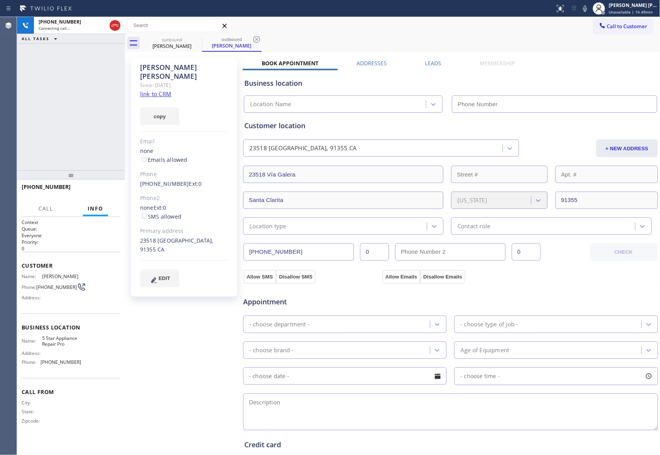
type input "[PHONE_NUMBER]"
click at [100, 190] on span "HANG UP" at bounding box center [103, 190] width 24 height 5
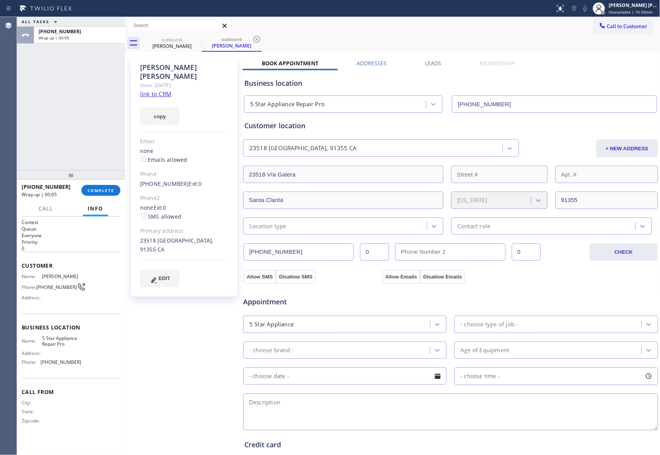
click at [433, 63] on label "Leads" at bounding box center [434, 62] width 16 height 7
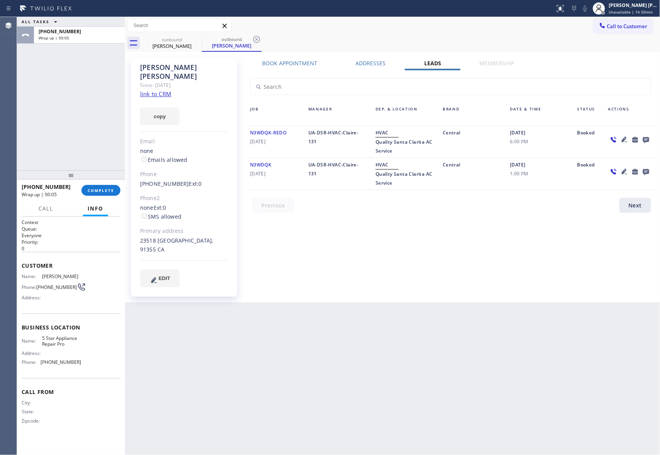
click at [645, 139] on icon at bounding box center [646, 140] width 9 height 10
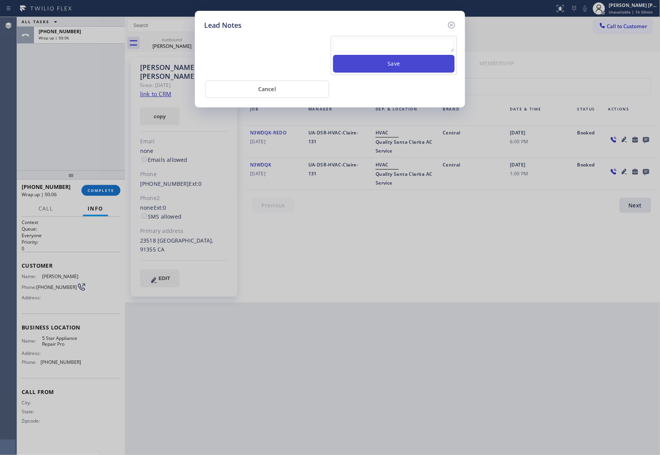
click at [420, 56] on button "Save" at bounding box center [394, 64] width 122 height 18
click at [419, 49] on textarea at bounding box center [394, 45] width 122 height 14
paste textarea "please transfer if cx calls back"
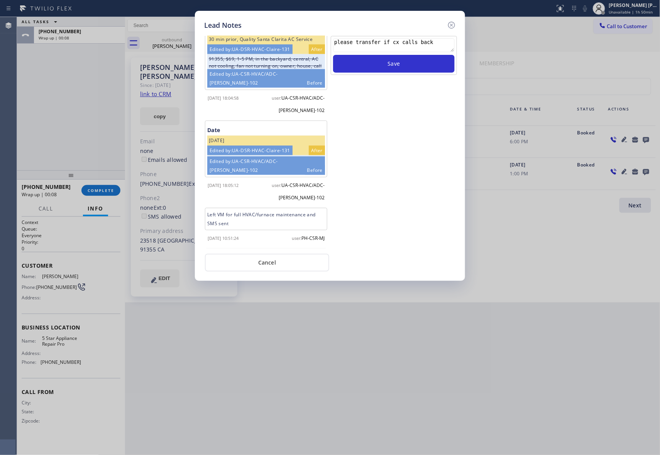
scroll to position [257, 0]
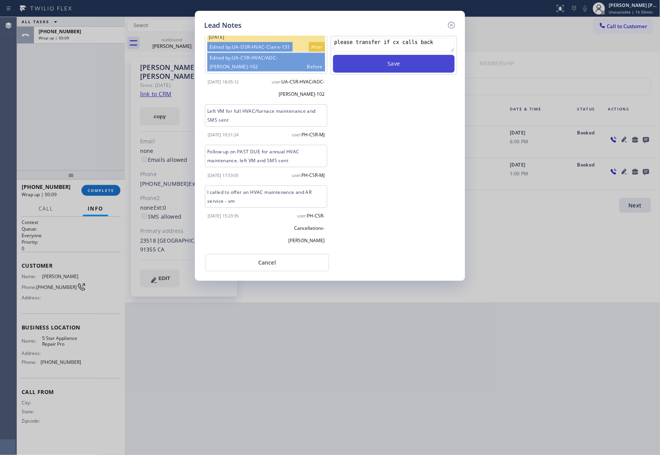
type textarea "please transfer if cx calls back"
click at [379, 68] on button "Save" at bounding box center [394, 64] width 122 height 18
click at [449, 22] on icon at bounding box center [451, 24] width 9 height 9
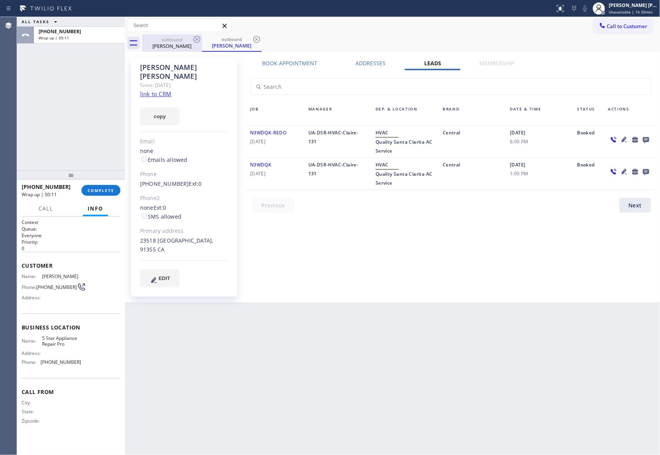
click at [188, 41] on div "outbound" at bounding box center [172, 40] width 58 height 6
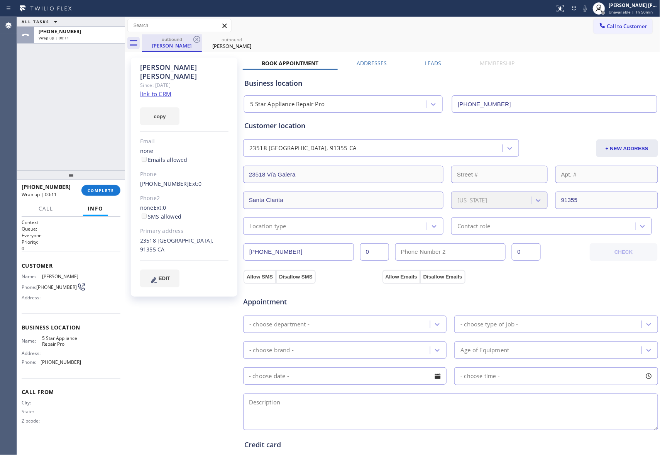
click at [191, 39] on div "outbound" at bounding box center [172, 39] width 58 height 6
click at [197, 39] on icon at bounding box center [196, 39] width 9 height 9
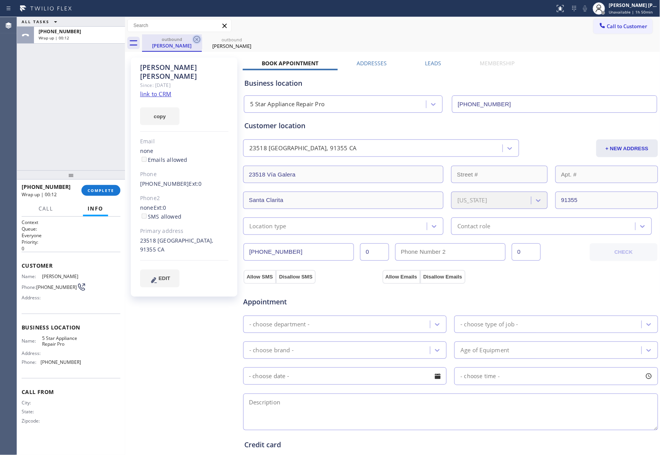
click at [0, 0] on icon at bounding box center [0, 0] width 0 height 0
click at [197, 39] on div "outbound [PERSON_NAME] outbound [PERSON_NAME]" at bounding box center [401, 42] width 519 height 17
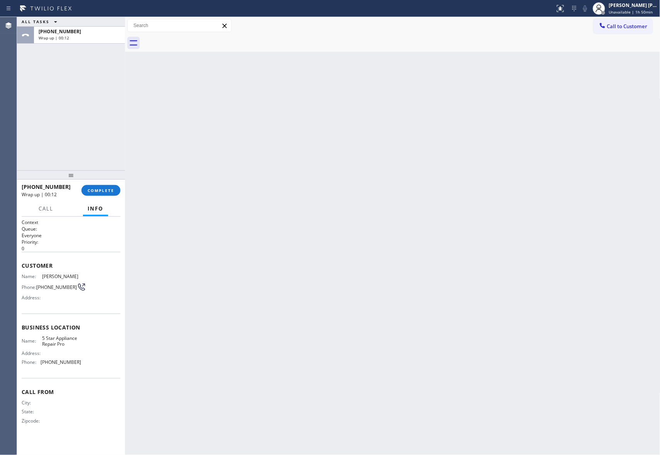
click at [197, 39] on div at bounding box center [401, 42] width 519 height 17
click at [105, 190] on span "COMPLETE" at bounding box center [101, 190] width 27 height 5
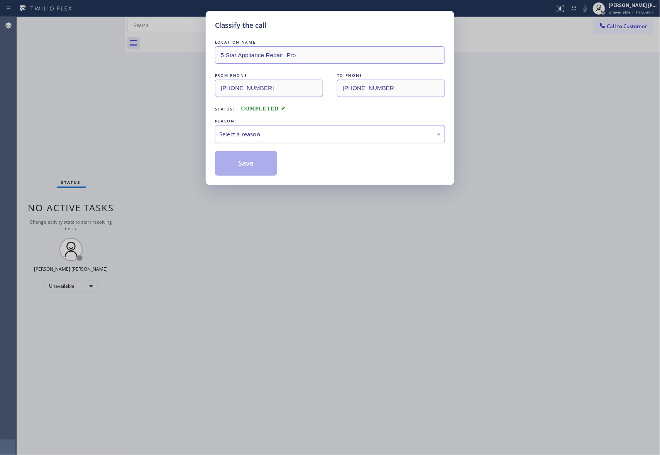
click at [265, 135] on div "Select a reason" at bounding box center [330, 134] width 222 height 9
click at [251, 163] on button "Save" at bounding box center [246, 163] width 62 height 25
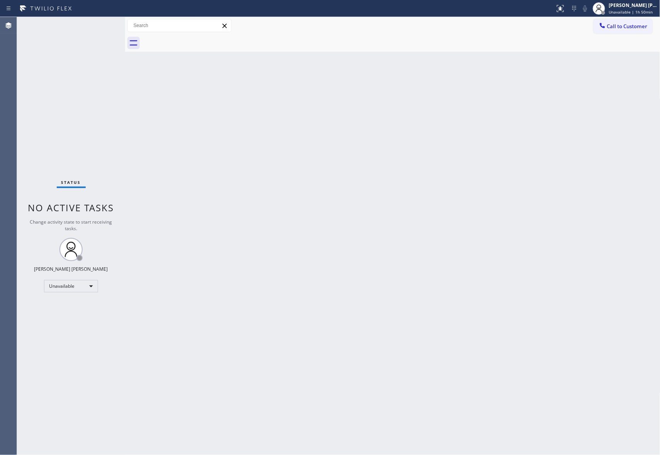
drag, startPoint x: 639, startPoint y: 31, endPoint x: 633, endPoint y: 29, distance: 6.4
click at [639, 30] on button "Call to Customer" at bounding box center [623, 26] width 59 height 15
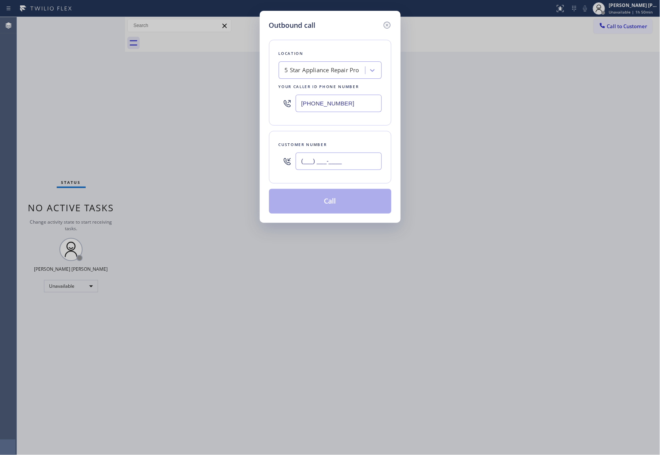
click at [346, 164] on input "(___) ___-____" at bounding box center [339, 161] width 86 height 17
paste input "216) 412-2399"
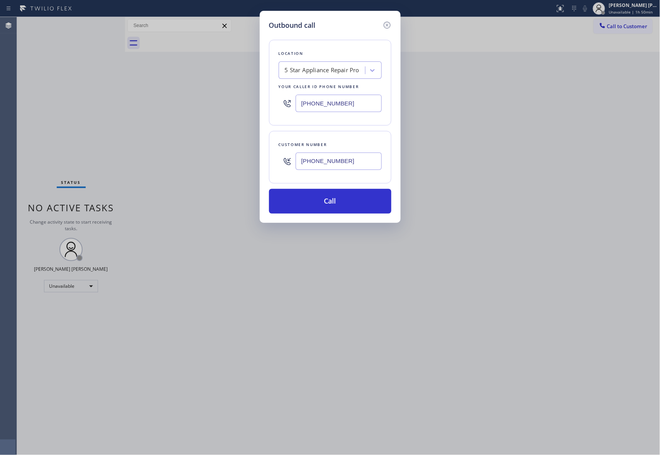
type input "[PHONE_NUMBER]"
drag, startPoint x: 359, startPoint y: 96, endPoint x: 252, endPoint y: 100, distance: 107.1
click at [252, 100] on div "Outbound call Location 5 Star Appliance Repair Pro Your caller id phone number …" at bounding box center [330, 227] width 660 height 455
paste input "760) 279-1212"
type input "[PHONE_NUMBER]"
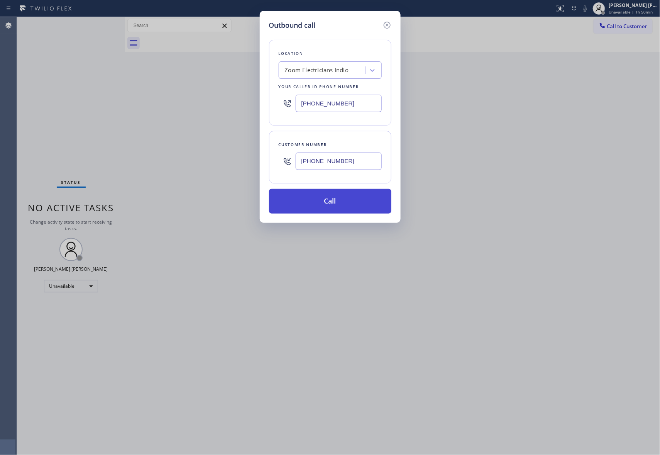
click at [334, 206] on button "Call" at bounding box center [330, 201] width 122 height 25
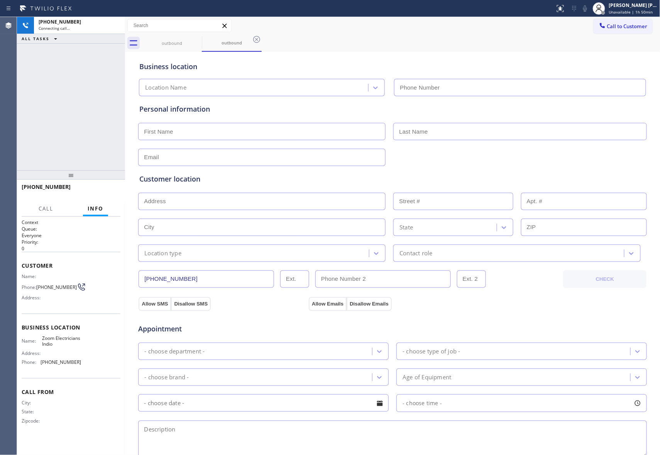
type input "[PHONE_NUMBER]"
drag, startPoint x: 98, startPoint y: 188, endPoint x: 99, endPoint y: 179, distance: 9.3
click at [99, 179] on div "[PHONE_NUMBER] Live | 00:18 ALL TASKS ALL TASKS ACTIVE TASKS TASKS IN WRAP UP […" at bounding box center [71, 236] width 108 height 438
click at [109, 190] on span "HANG UP" at bounding box center [103, 190] width 24 height 5
click at [108, 188] on span "COMPLETE" at bounding box center [101, 190] width 27 height 5
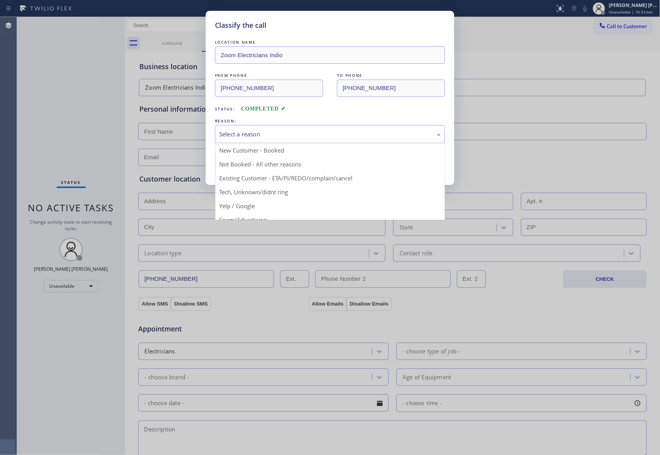
click at [287, 132] on div "Select a reason" at bounding box center [330, 134] width 222 height 9
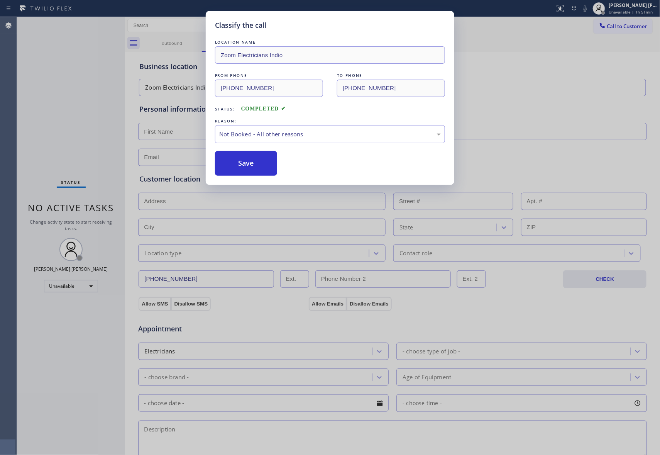
click at [245, 161] on button "Save" at bounding box center [246, 163] width 62 height 25
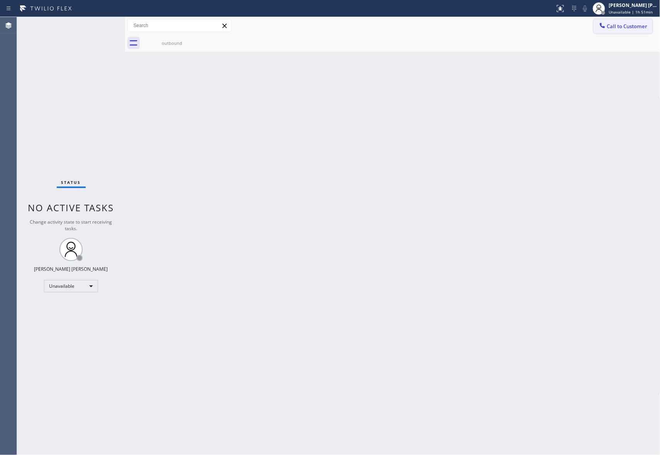
click at [633, 27] on span "Call to Customer" at bounding box center [628, 26] width 41 height 7
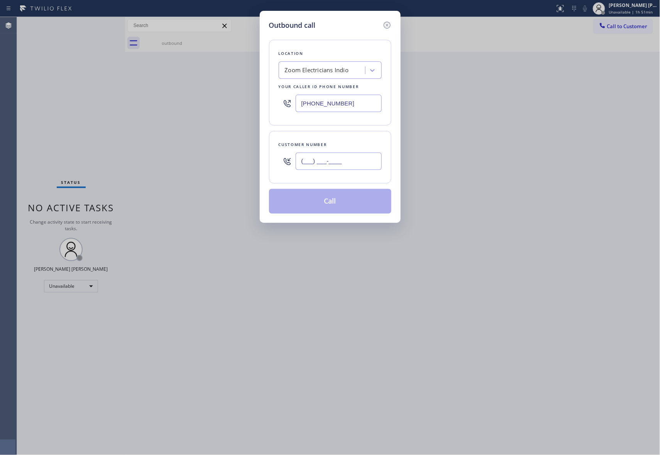
click at [359, 164] on input "(___) ___-____" at bounding box center [339, 161] width 86 height 17
paste input "216) 412-2399"
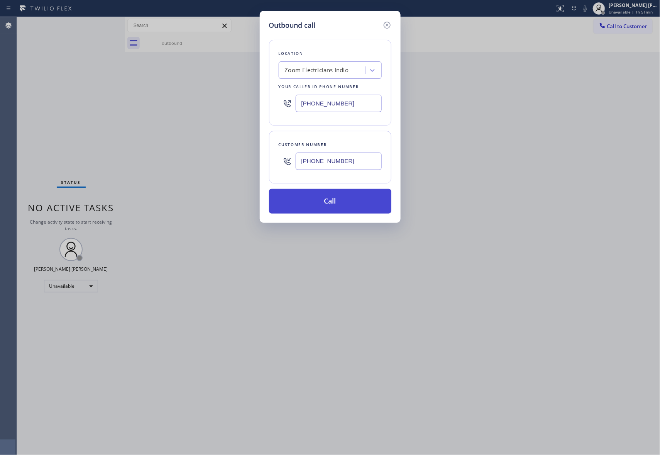
type input "[PHONE_NUMBER]"
click at [339, 203] on button "Call" at bounding box center [330, 201] width 122 height 25
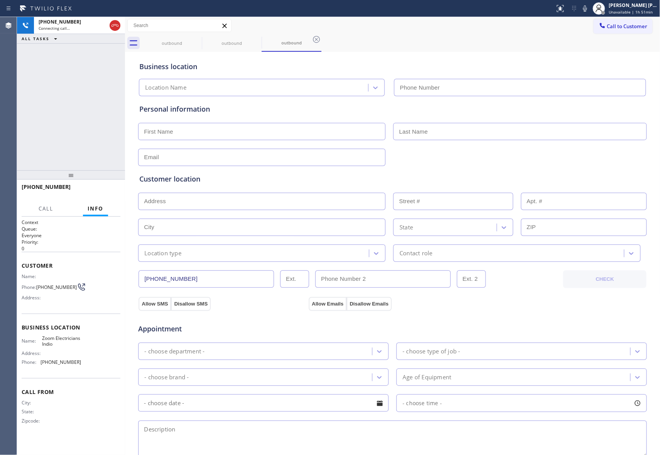
type input "[PHONE_NUMBER]"
click at [99, 189] on span "HANG UP" at bounding box center [103, 190] width 24 height 5
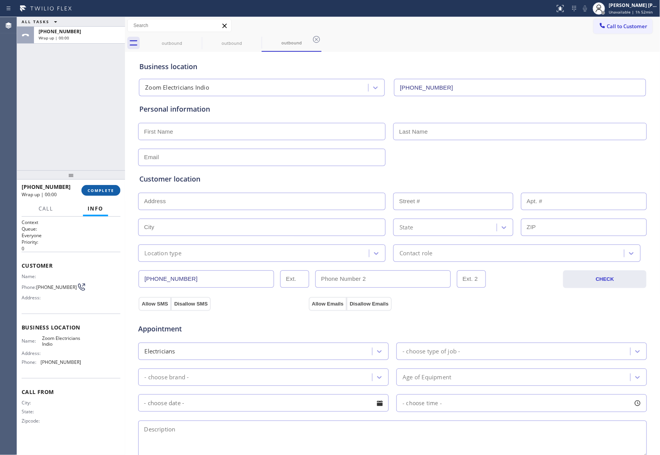
click at [104, 190] on span "COMPLETE" at bounding box center [101, 190] width 27 height 5
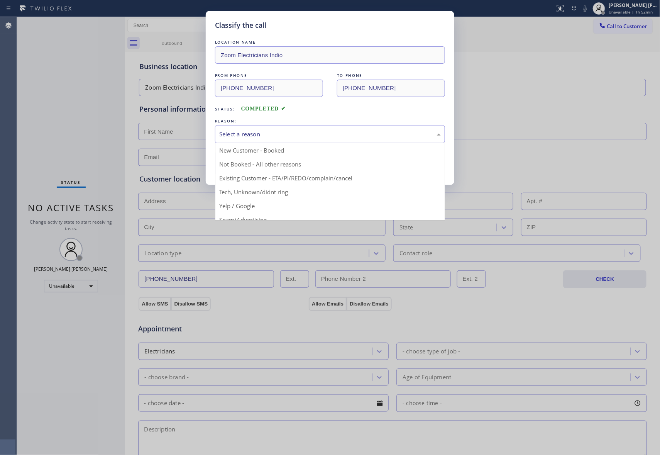
click at [265, 131] on div "Select a reason" at bounding box center [330, 134] width 222 height 9
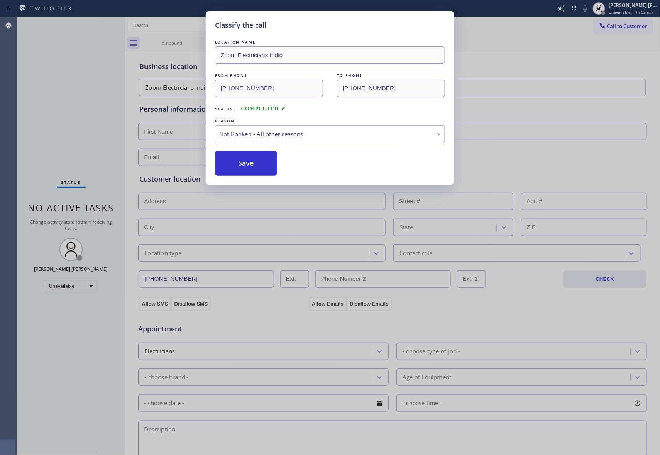
click at [247, 162] on button "Save" at bounding box center [246, 163] width 62 height 25
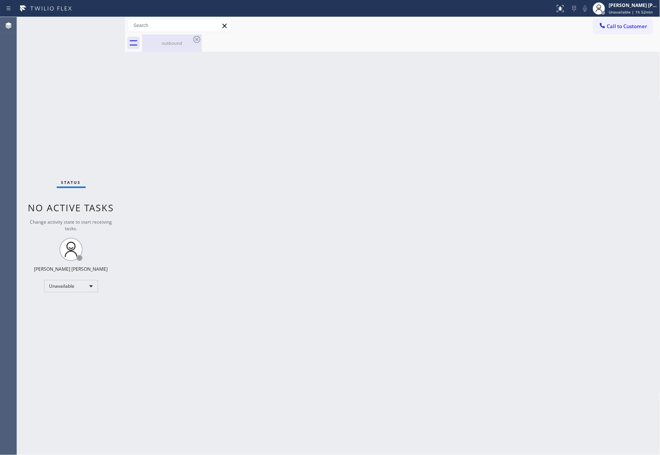
click at [181, 42] on div "outbound" at bounding box center [172, 43] width 58 height 6
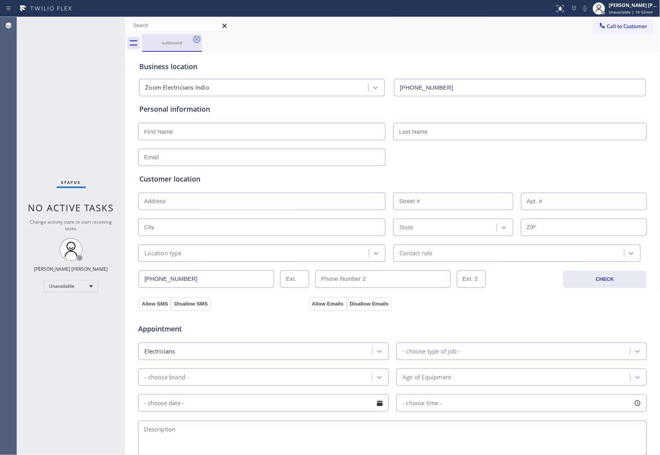
click at [198, 38] on icon at bounding box center [197, 39] width 7 height 7
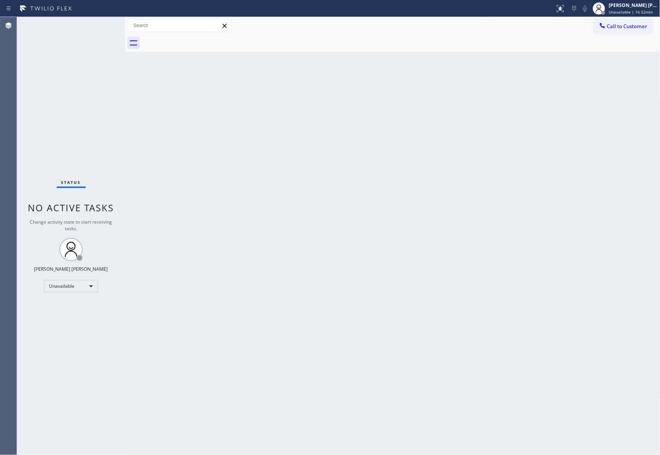
click at [198, 37] on div at bounding box center [401, 42] width 519 height 17
click at [649, 27] on button "Call to Customer" at bounding box center [623, 26] width 59 height 15
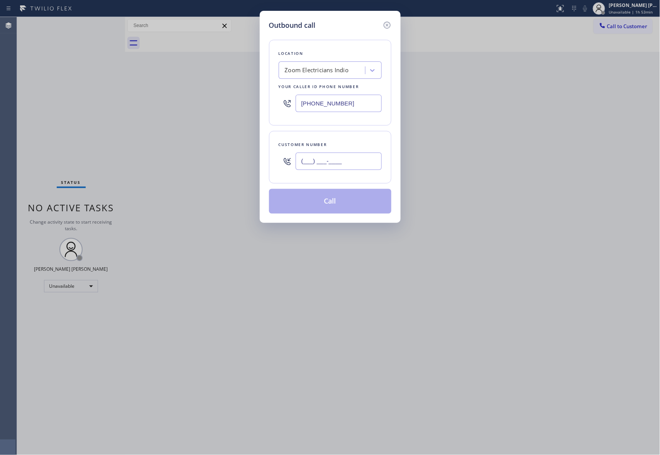
click at [359, 166] on input "(___) ___-____" at bounding box center [339, 161] width 86 height 17
paste input "661) 713-7992"
type input "[PHONE_NUMBER]"
click at [336, 76] on div "Zoom Electricians Indio" at bounding box center [323, 71] width 84 height 14
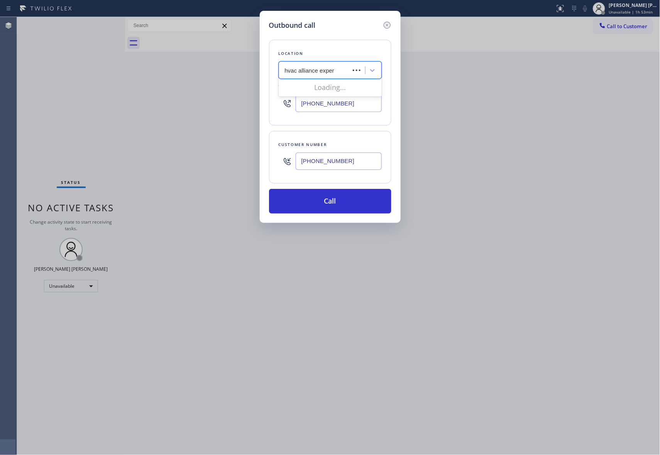
type input "hvac alliance expert"
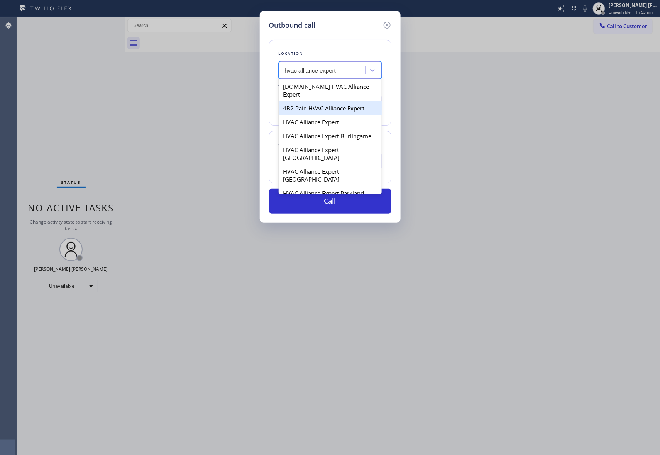
click at [342, 101] on div "4B2.Paid HVAC Alliance Expert" at bounding box center [330, 108] width 103 height 14
type input "[PHONE_NUMBER]"
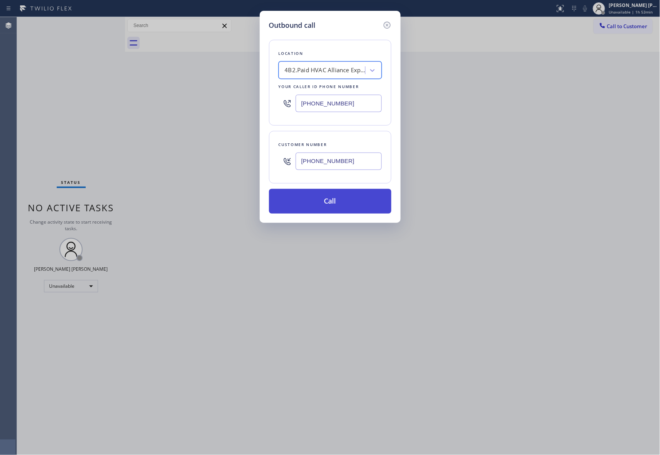
click at [334, 197] on button "Call" at bounding box center [330, 201] width 122 height 25
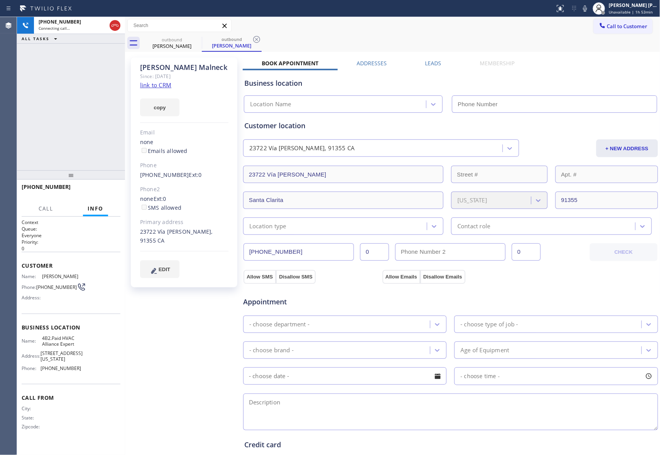
type input "[PHONE_NUMBER]"
click at [100, 188] on span "HANG UP" at bounding box center [103, 190] width 24 height 5
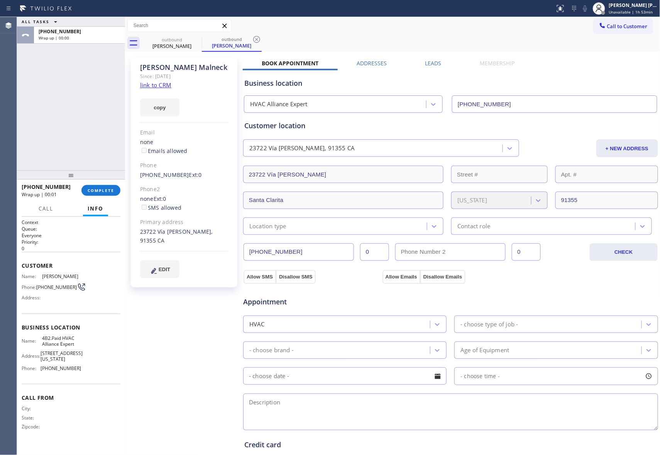
click at [433, 70] on div "Business location HVAC Alliance Expert [PHONE_NUMBER]" at bounding box center [451, 91] width 416 height 42
click at [432, 63] on label "Leads" at bounding box center [434, 62] width 16 height 7
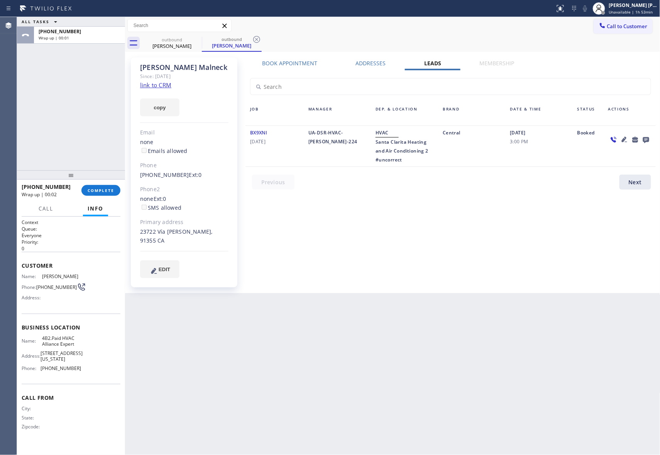
click at [646, 139] on icon at bounding box center [646, 140] width 6 height 6
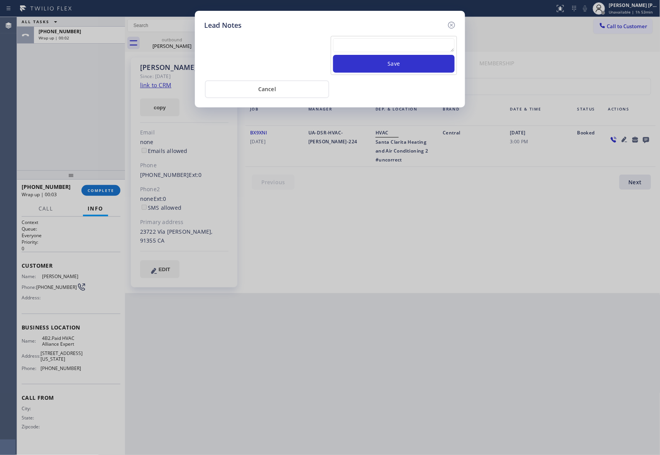
click at [416, 50] on textarea at bounding box center [394, 45] width 122 height 14
paste textarea "VM | please transfer if cx calls back"
type textarea "VM | please transfer if cx calls back"
click at [423, 65] on button "Save" at bounding box center [394, 64] width 122 height 18
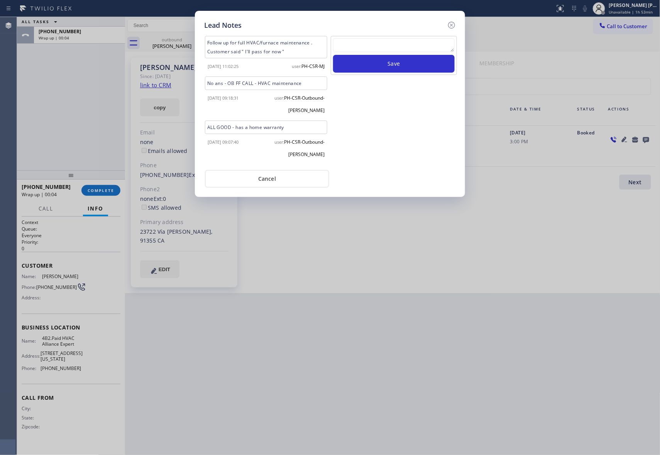
click at [450, 25] on icon at bounding box center [451, 24] width 9 height 9
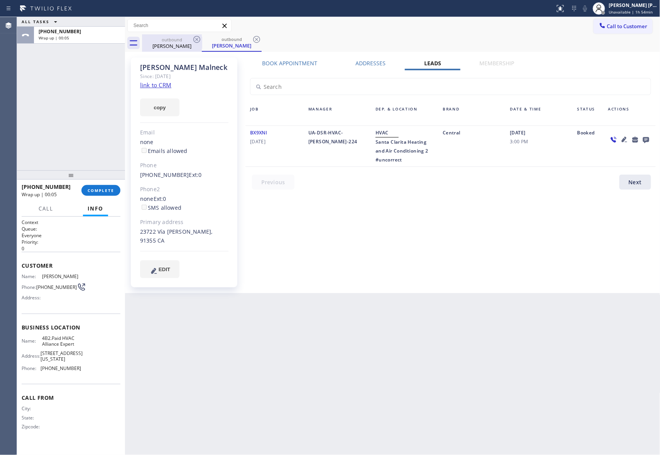
click at [187, 39] on div "outbound" at bounding box center [172, 40] width 58 height 6
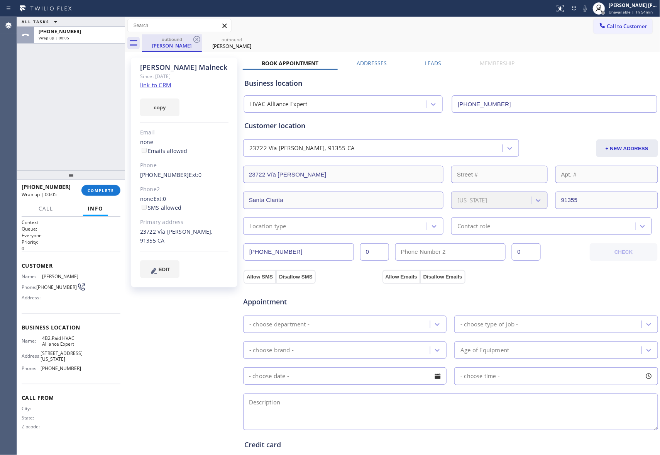
click at [187, 39] on div "outbound" at bounding box center [172, 39] width 58 height 6
click at [195, 39] on icon at bounding box center [196, 39] width 9 height 9
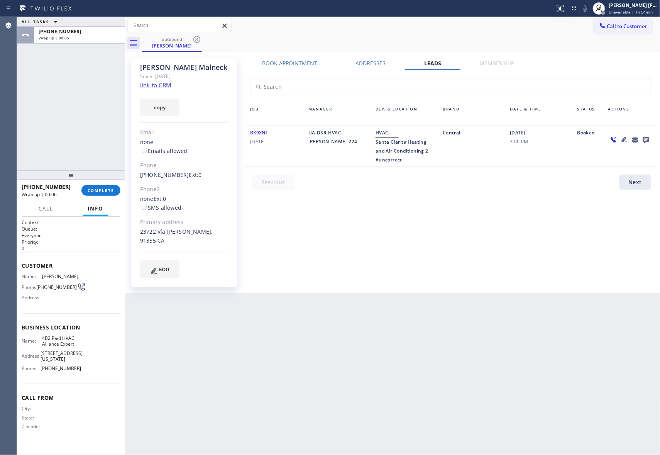
click at [195, 39] on icon at bounding box center [196, 39] width 9 height 9
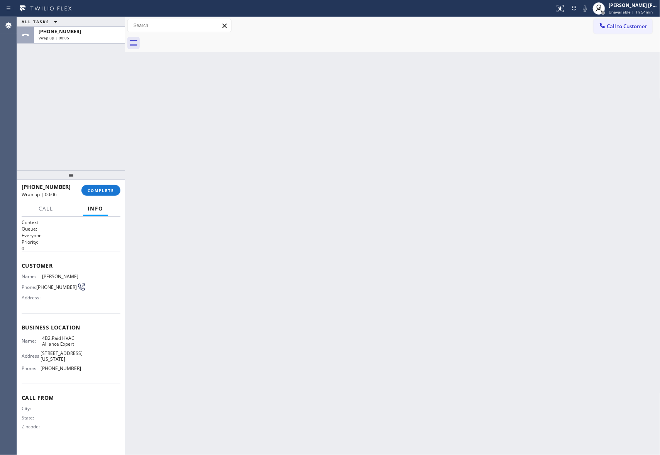
click at [195, 39] on div at bounding box center [401, 42] width 519 height 17
click at [105, 192] on span "COMPLETE" at bounding box center [101, 190] width 27 height 5
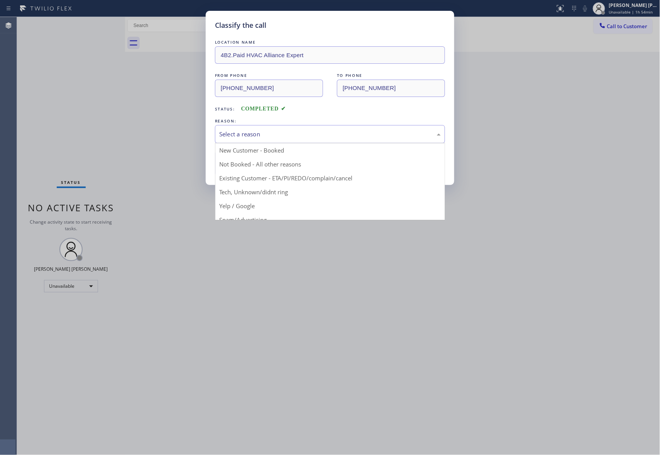
click at [251, 133] on div "Select a reason" at bounding box center [330, 134] width 222 height 9
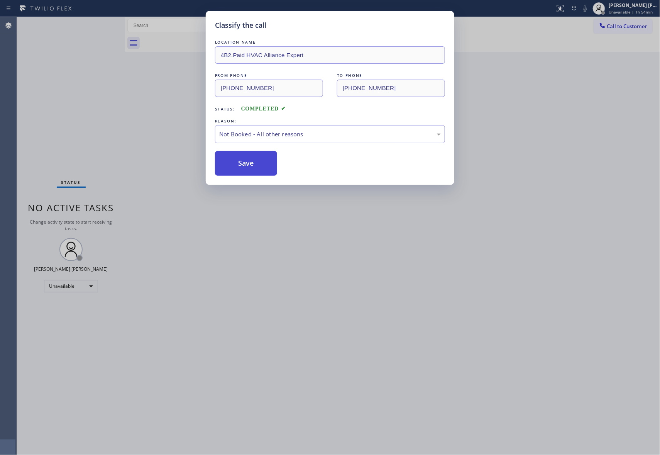
click at [246, 160] on button "Save" at bounding box center [246, 163] width 62 height 25
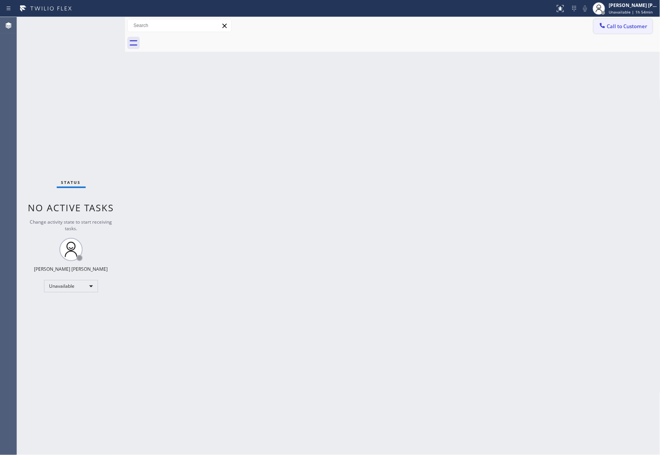
click at [641, 25] on span "Call to Customer" at bounding box center [628, 26] width 41 height 7
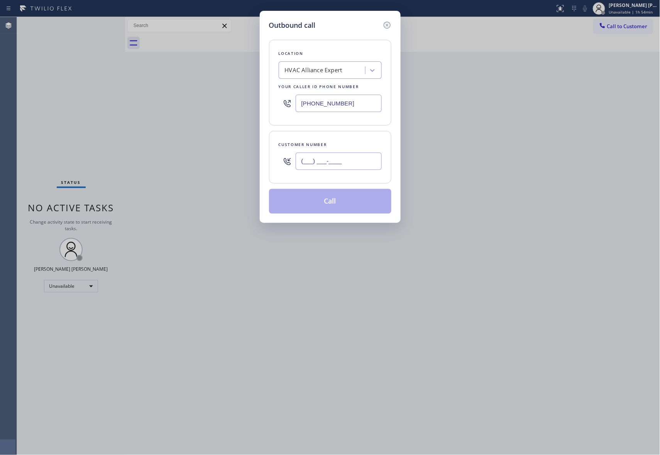
click at [359, 160] on input "(___) ___-____" at bounding box center [339, 161] width 86 height 17
paste input "805) 320-3695"
type input "[PHONE_NUMBER]"
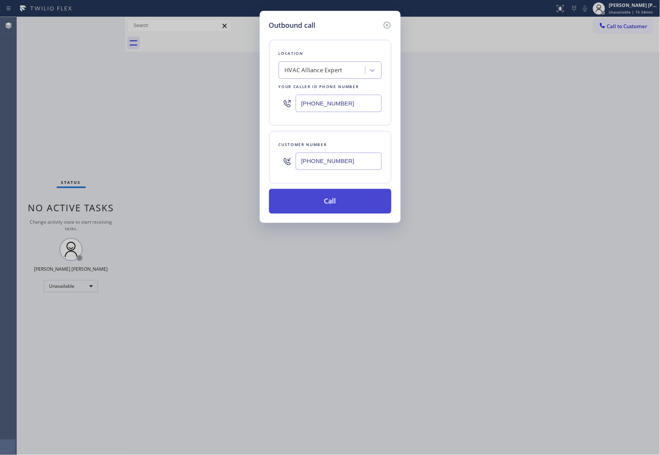
click at [348, 201] on button "Call" at bounding box center [330, 201] width 122 height 25
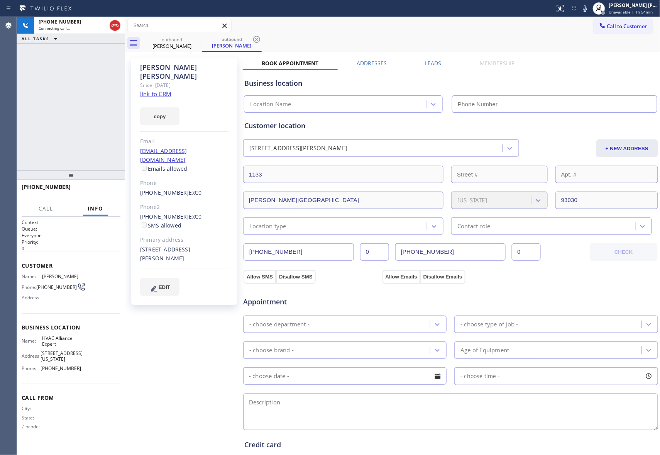
type input "[PHONE_NUMBER]"
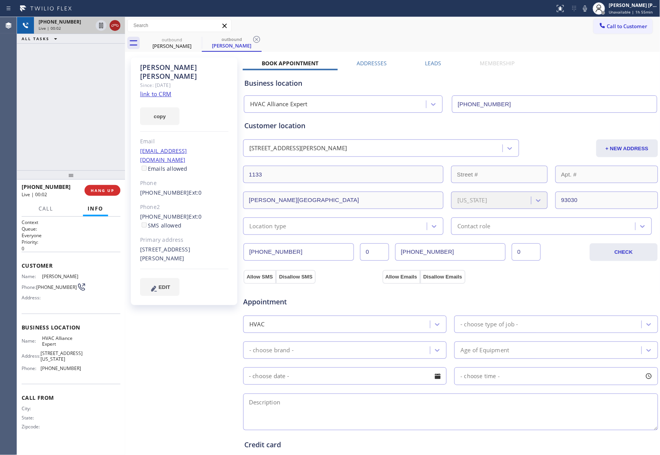
click at [116, 24] on icon at bounding box center [114, 25] width 9 height 9
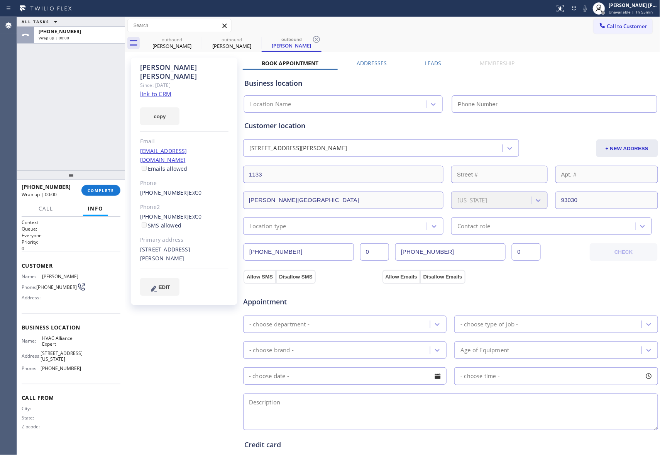
type input "[PHONE_NUMBER]"
click at [199, 38] on icon at bounding box center [196, 39] width 9 height 9
click at [0, 0] on icon at bounding box center [0, 0] width 0 height 0
click at [312, 38] on icon at bounding box center [316, 39] width 9 height 9
click at [199, 38] on div "outbound [PERSON_NAME] outbound [PERSON_NAME] outbound [PERSON_NAME]" at bounding box center [401, 42] width 519 height 17
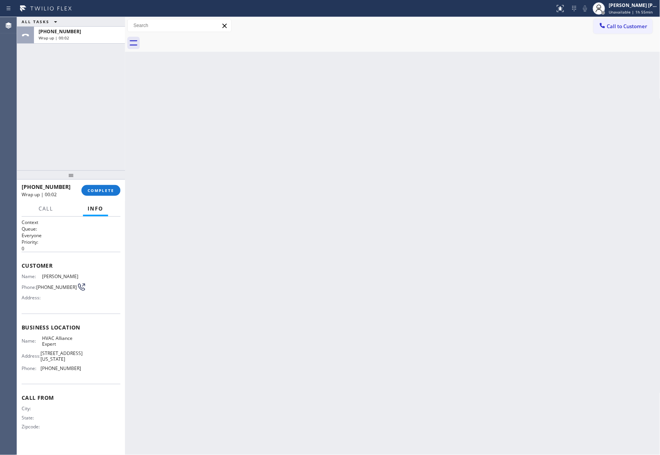
click at [199, 38] on div at bounding box center [401, 42] width 519 height 17
click at [99, 195] on button "COMPLETE" at bounding box center [100, 190] width 39 height 11
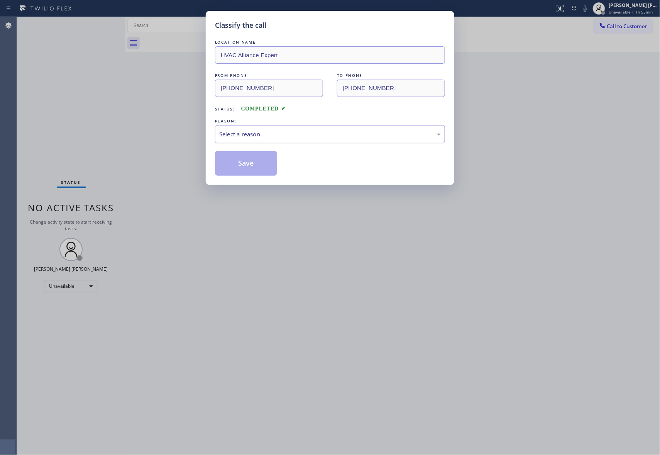
click at [341, 135] on div "Select a reason" at bounding box center [330, 134] width 222 height 9
click at [249, 167] on button "Save" at bounding box center [246, 163] width 62 height 25
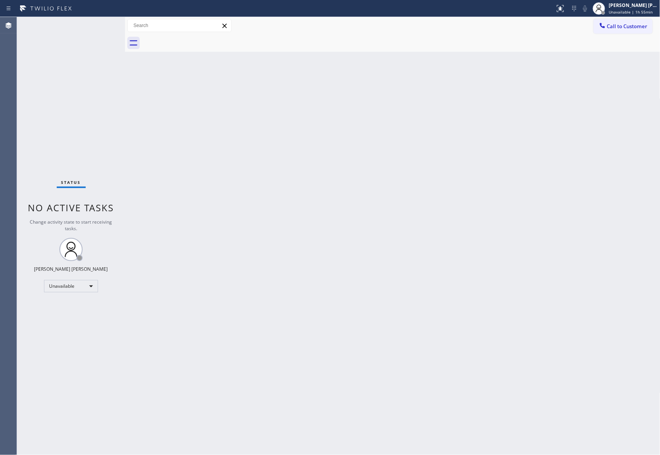
click at [633, 31] on button "Call to Customer" at bounding box center [623, 26] width 59 height 15
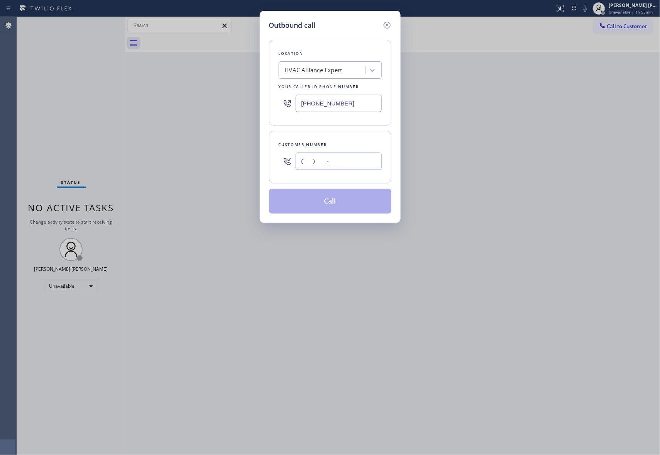
click at [335, 168] on input "(___) ___-____" at bounding box center [339, 161] width 86 height 17
paste input "949) 244-2961"
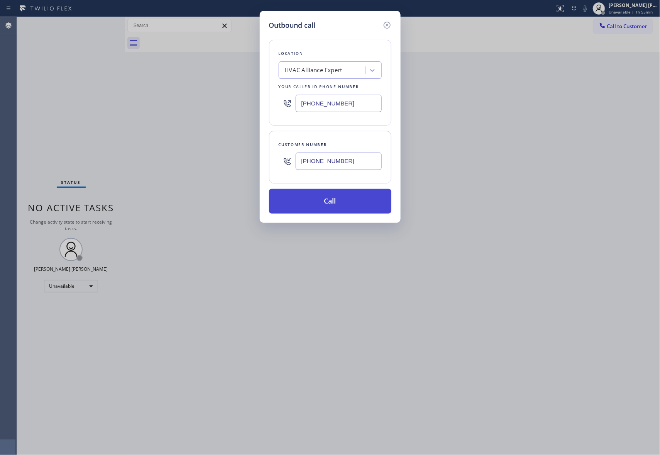
type input "[PHONE_NUMBER]"
click at [351, 203] on button "Call" at bounding box center [330, 201] width 122 height 25
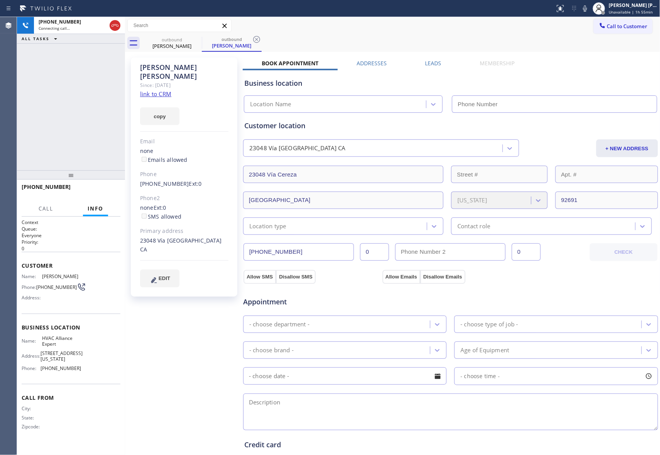
type input "[PHONE_NUMBER]"
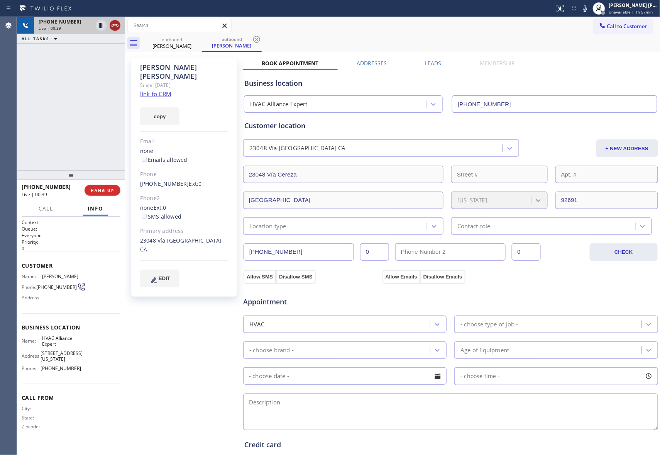
click at [113, 24] on icon at bounding box center [114, 25] width 9 height 9
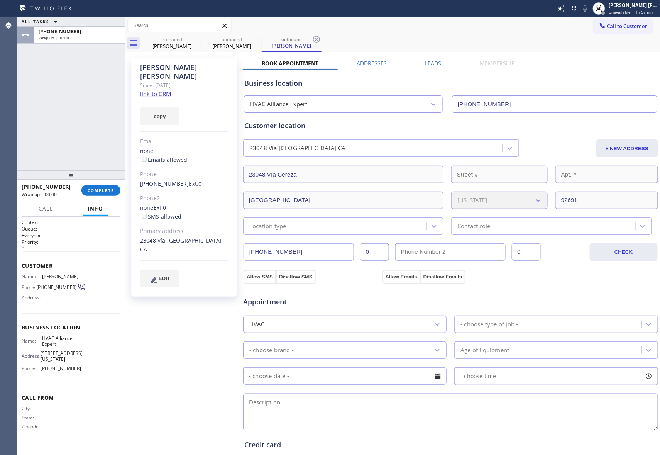
type input "[PHONE_NUMBER]"
click at [433, 62] on label "Leads" at bounding box center [434, 62] width 16 height 7
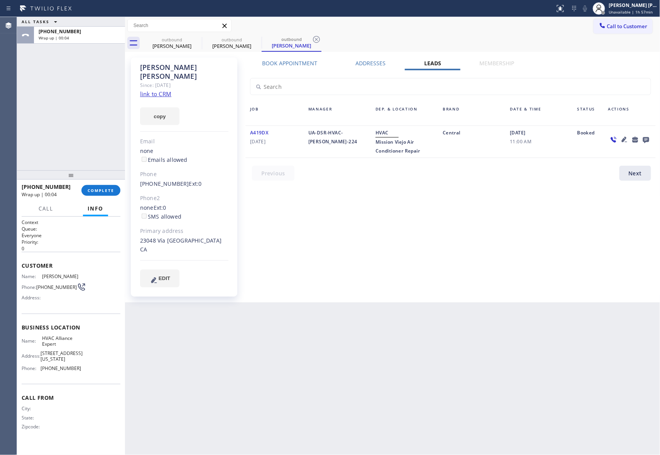
click at [643, 136] on icon at bounding box center [646, 140] width 9 height 10
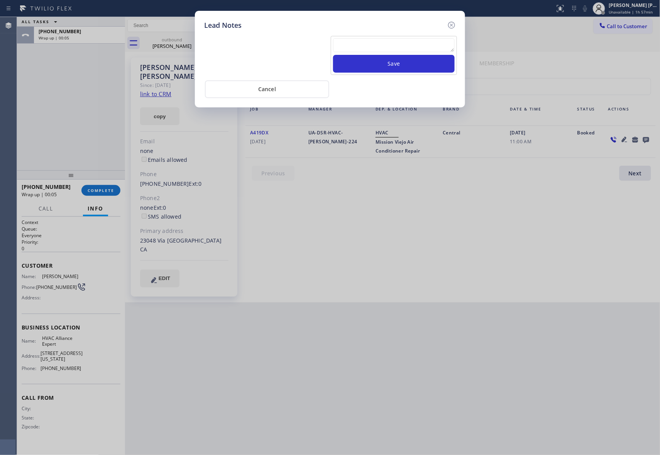
click at [379, 42] on textarea at bounding box center [394, 45] width 122 height 14
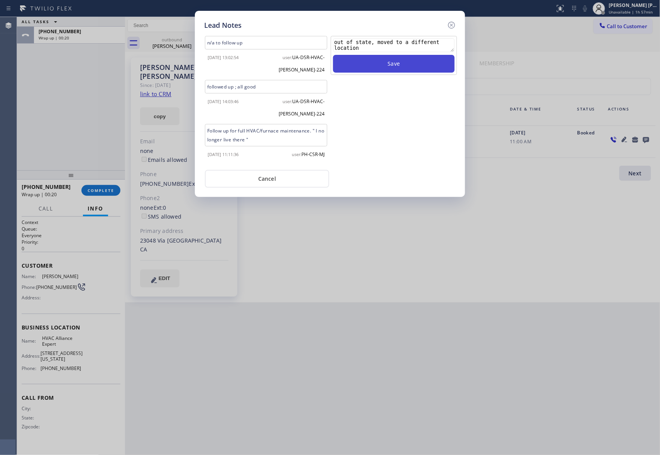
type textarea "out of state, moved to a different location"
click at [379, 63] on button "Save" at bounding box center [394, 64] width 122 height 18
drag, startPoint x: 450, startPoint y: 24, endPoint x: 147, endPoint y: 101, distance: 312.4
click at [446, 24] on div "Lead Notes" at bounding box center [330, 25] width 252 height 10
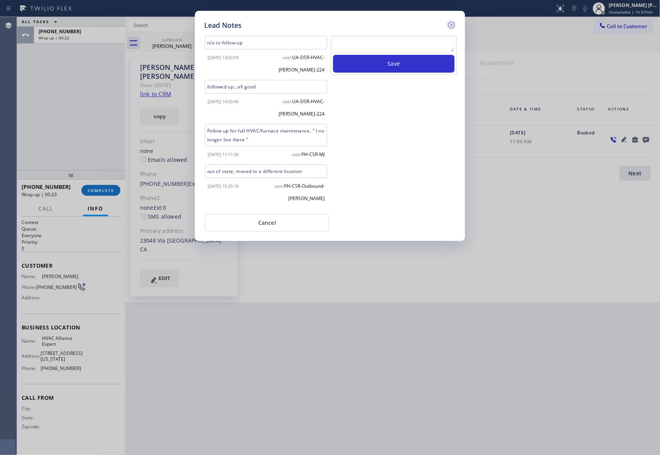
click at [455, 23] on icon at bounding box center [451, 24] width 9 height 9
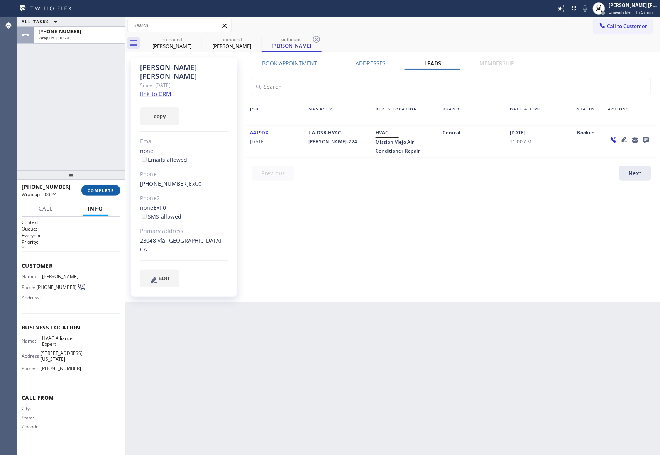
click at [96, 190] on span "COMPLETE" at bounding box center [101, 190] width 27 height 5
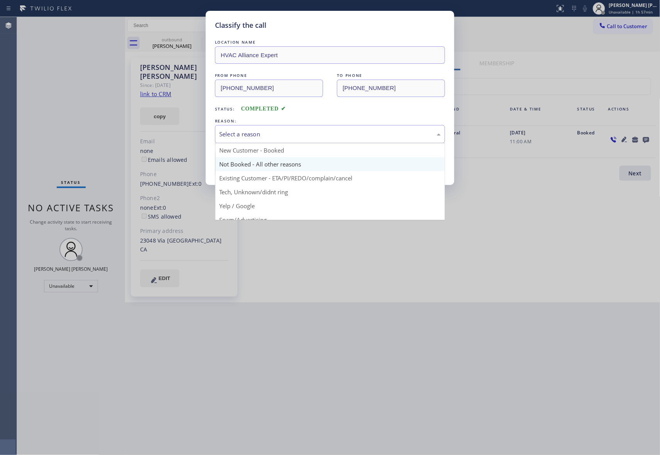
drag, startPoint x: 310, startPoint y: 134, endPoint x: 249, endPoint y: 164, distance: 67.7
click at [309, 135] on div "Select a reason" at bounding box center [330, 134] width 222 height 9
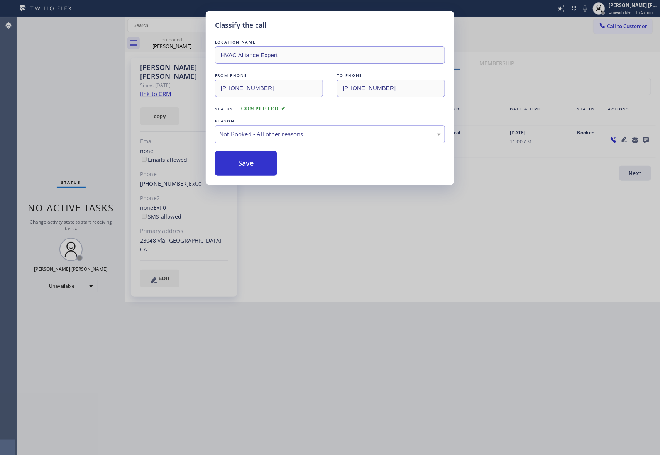
click at [248, 164] on button "Save" at bounding box center [246, 163] width 62 height 25
drag, startPoint x: 248, startPoint y: 164, endPoint x: 15, endPoint y: 119, distance: 237.1
click at [246, 163] on button "Save" at bounding box center [246, 163] width 62 height 25
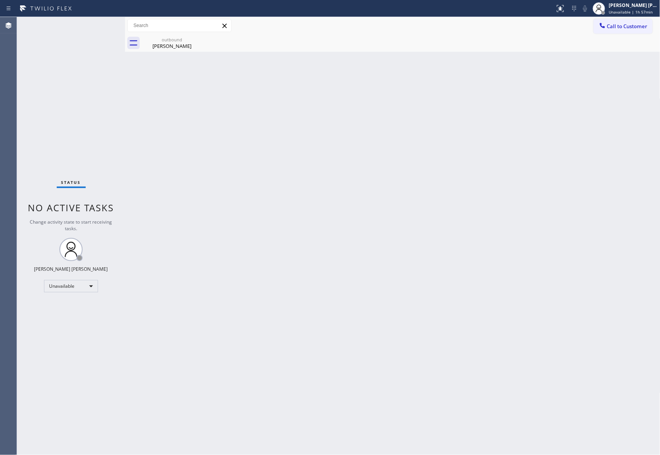
drag, startPoint x: 175, startPoint y: 42, endPoint x: 209, endPoint y: 42, distance: 33.6
click at [176, 42] on div "[PERSON_NAME]" at bounding box center [172, 45] width 58 height 7
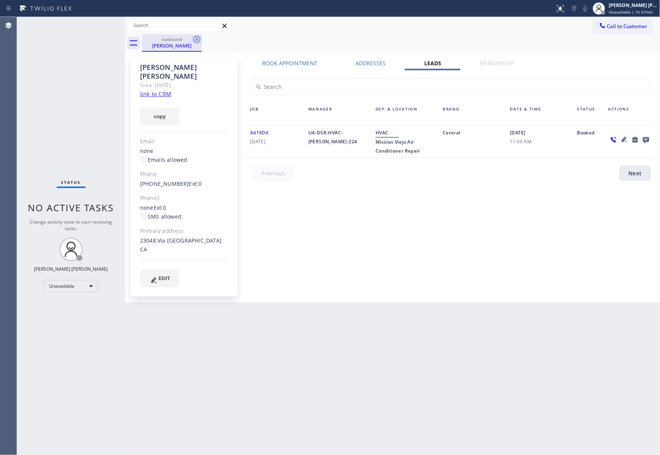
click at [195, 39] on icon at bounding box center [196, 39] width 9 height 9
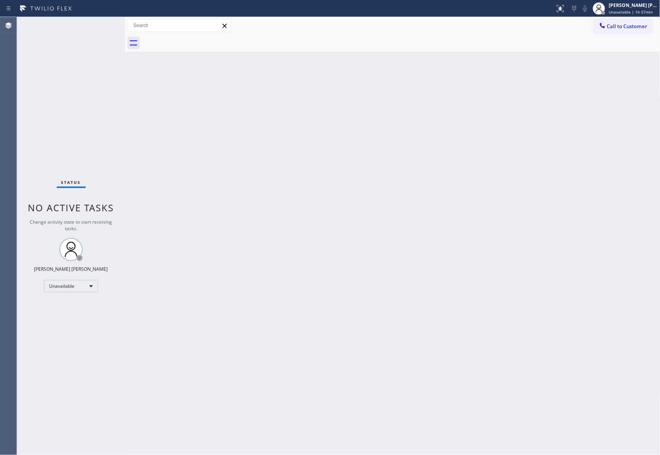
click at [195, 39] on div at bounding box center [401, 42] width 519 height 17
click at [626, 31] on button "Call to Customer" at bounding box center [623, 26] width 59 height 15
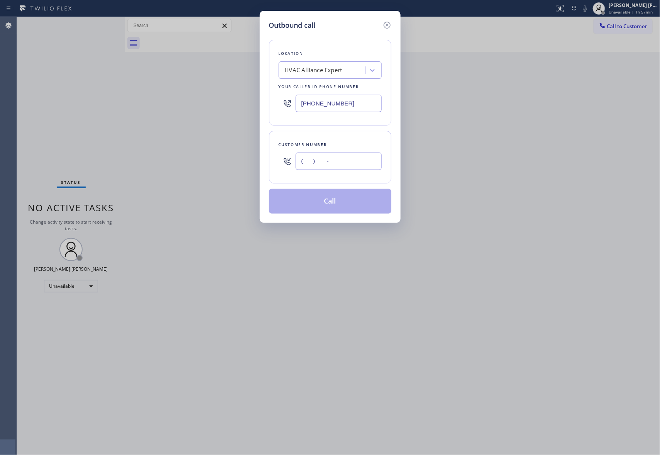
click at [376, 158] on input "(___) ___-____" at bounding box center [339, 161] width 86 height 17
paste input "323) 982-0908"
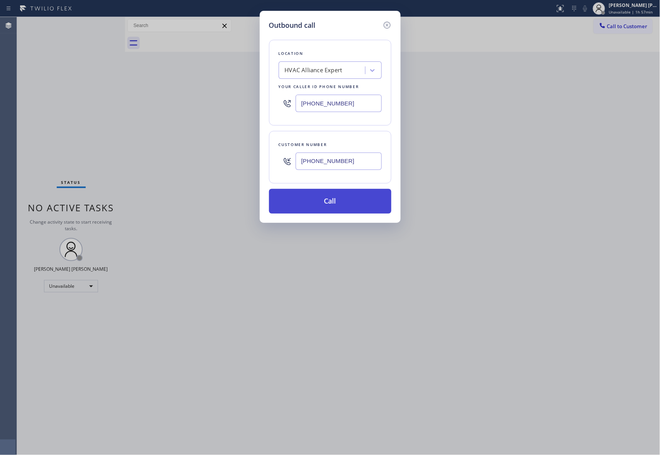
type input "[PHONE_NUMBER]"
click at [346, 206] on button "Call" at bounding box center [330, 201] width 122 height 25
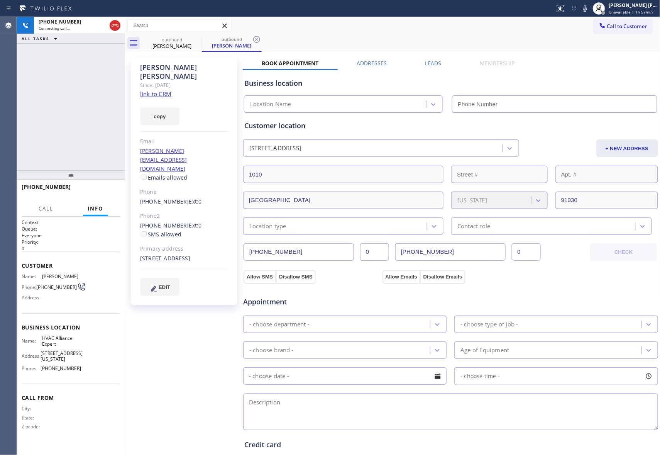
type input "[PHONE_NUMBER]"
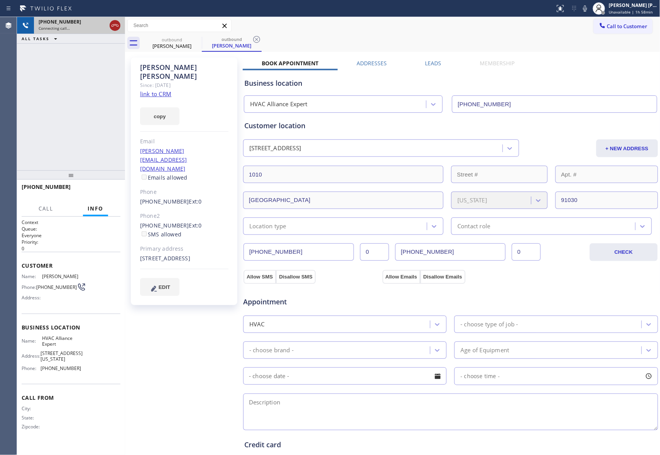
click at [115, 25] on icon at bounding box center [115, 25] width 7 height 2
click at [192, 36] on icon at bounding box center [196, 39] width 9 height 9
click at [252, 36] on icon at bounding box center [256, 39] width 9 height 9
click at [192, 36] on div "outbound [PERSON_NAME] outbound [PERSON_NAME]" at bounding box center [401, 42] width 519 height 17
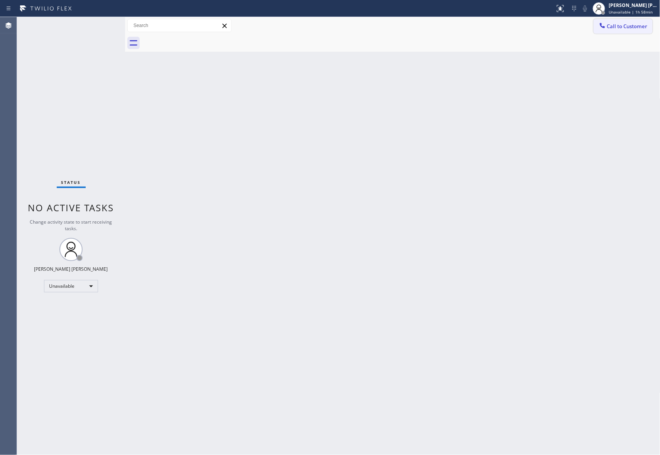
click at [634, 28] on span "Call to Customer" at bounding box center [628, 26] width 41 height 7
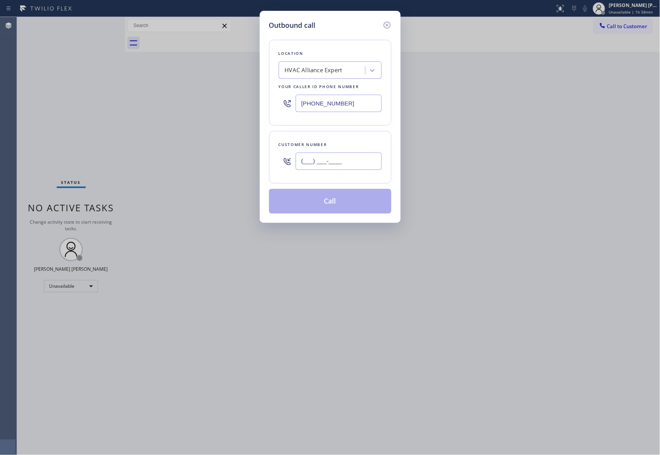
click at [326, 159] on input "(___) ___-____" at bounding box center [339, 161] width 86 height 17
paste input "213) 321-4976"
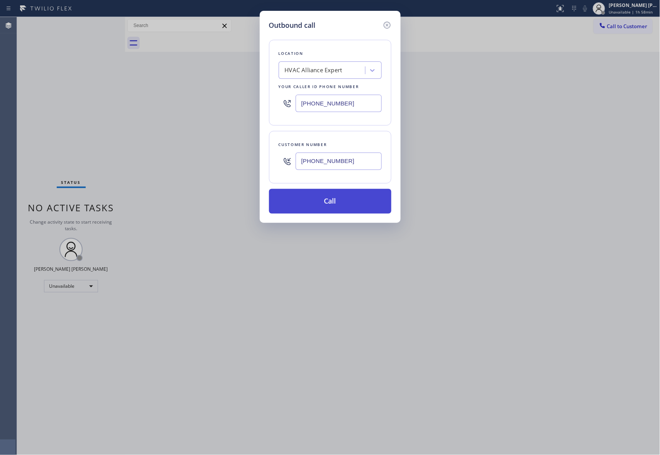
type input "[PHONE_NUMBER]"
click at [347, 199] on button "Call" at bounding box center [330, 201] width 122 height 25
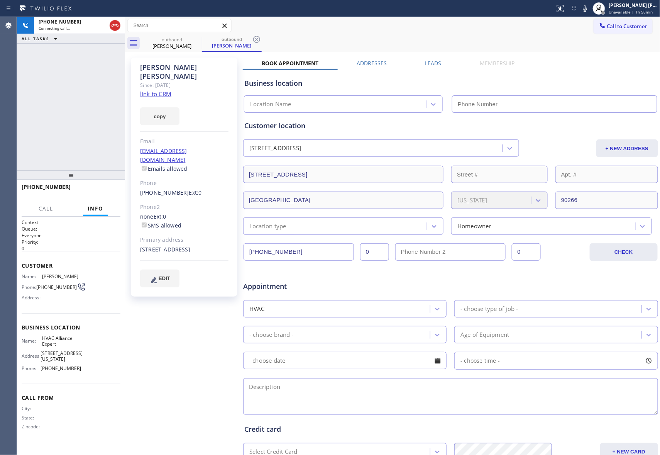
type input "[PHONE_NUMBER]"
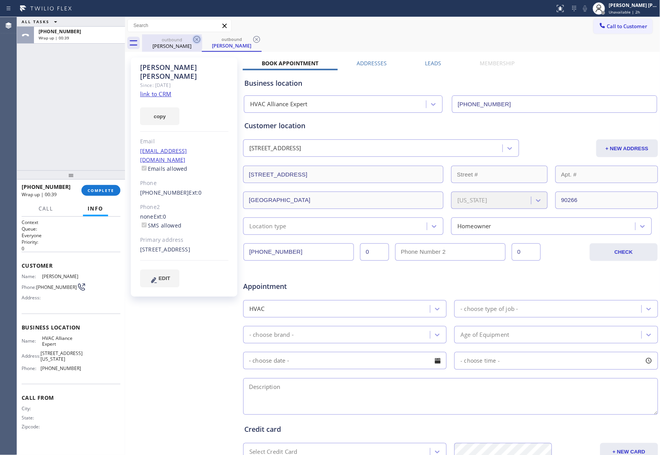
drag, startPoint x: 185, startPoint y: 41, endPoint x: 195, endPoint y: 41, distance: 10.8
click at [185, 41] on div "outbound" at bounding box center [172, 40] width 58 height 6
click at [195, 41] on icon at bounding box center [197, 39] width 7 height 7
click at [253, 40] on icon at bounding box center [256, 39] width 7 height 7
click at [196, 40] on div "outbound [PERSON_NAME] outbound [PERSON_NAME]" at bounding box center [401, 42] width 519 height 17
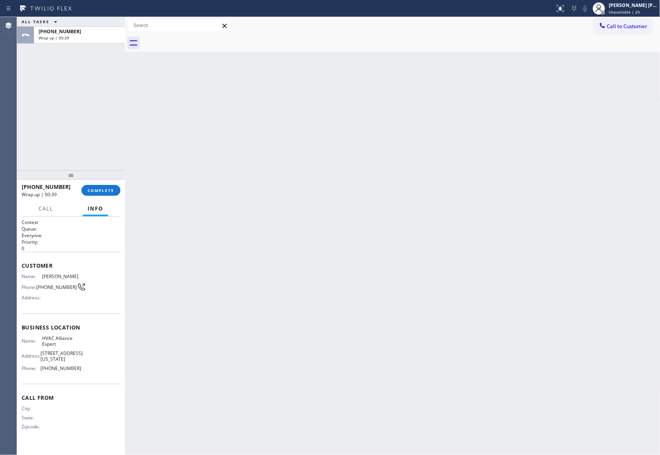
click at [196, 40] on div at bounding box center [401, 42] width 519 height 17
click at [110, 192] on span "COMPLETE" at bounding box center [101, 190] width 27 height 5
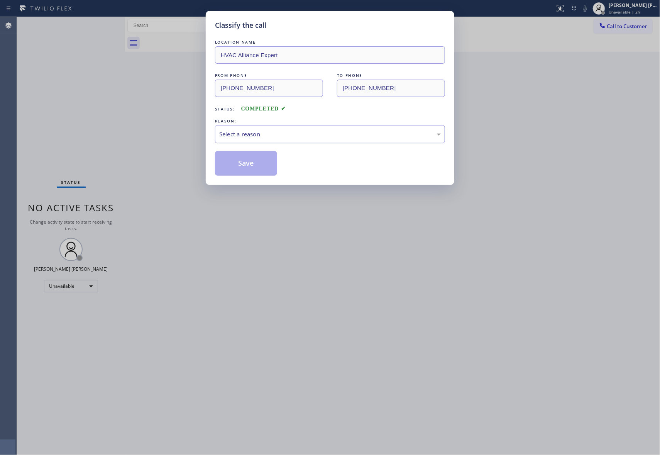
click at [280, 130] on div "Select a reason" at bounding box center [330, 134] width 222 height 9
click at [227, 165] on button "Save" at bounding box center [246, 163] width 62 height 25
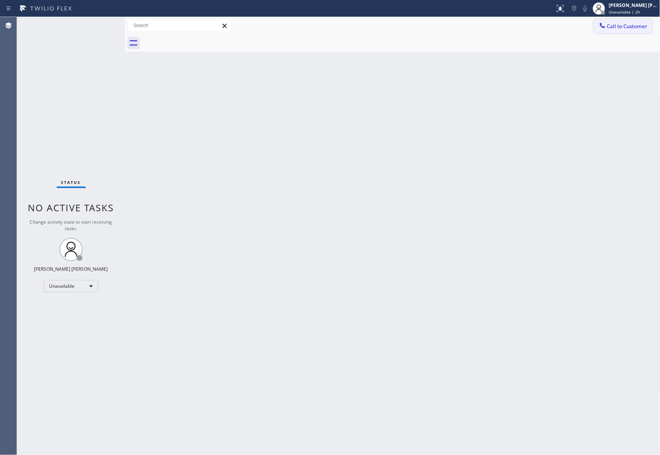
click at [623, 27] on span "Call to Customer" at bounding box center [628, 26] width 41 height 7
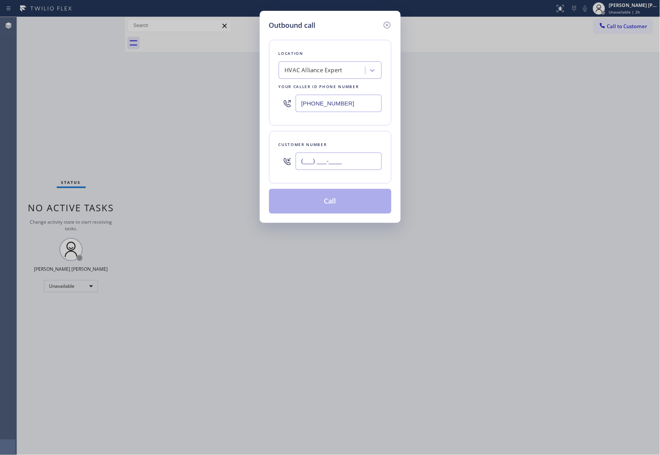
click at [360, 164] on input "(___) ___-____" at bounding box center [339, 161] width 86 height 17
paste input "415) 269-6425"
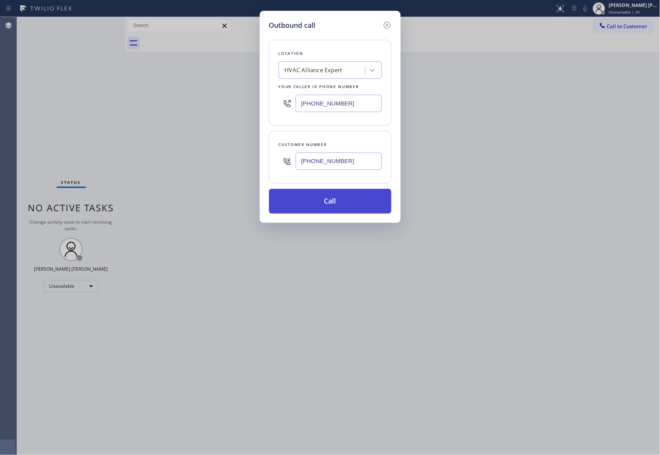
type input "[PHONE_NUMBER]"
click at [354, 198] on button "Call" at bounding box center [330, 201] width 122 height 25
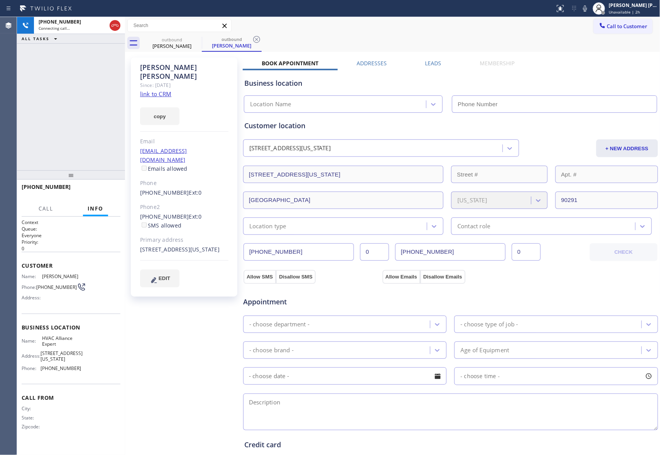
type input "[PHONE_NUMBER]"
click at [434, 60] on label "Leads" at bounding box center [434, 62] width 16 height 7
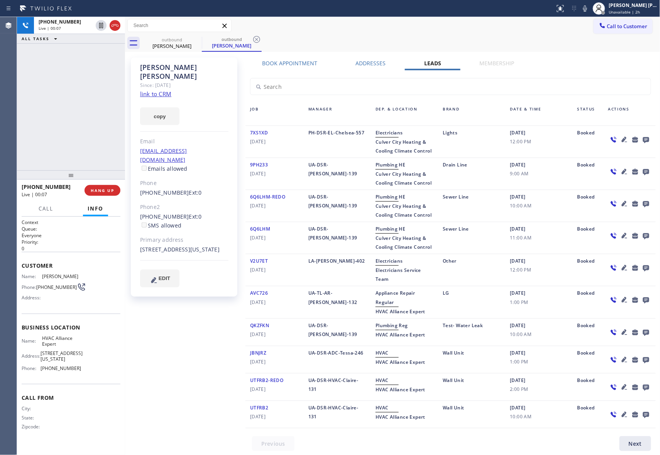
click at [643, 140] on icon at bounding box center [646, 140] width 6 height 6
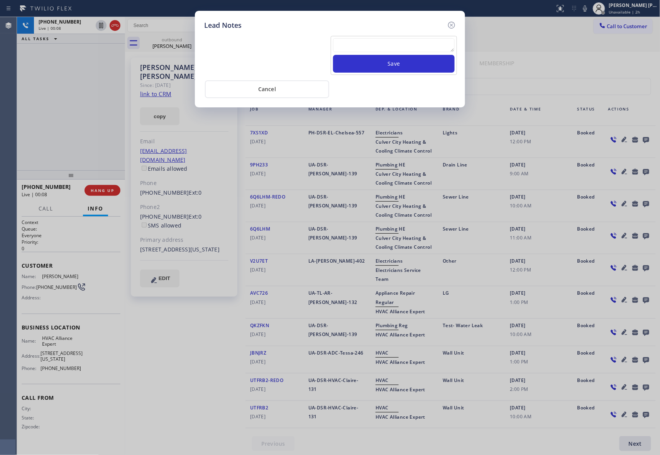
click at [379, 47] on textarea at bounding box center [394, 45] width 122 height 14
paste textarea "VM | please transfer if cx calls back"
type textarea "VM | please transfer if cx calls back"
click at [388, 67] on button "Save" at bounding box center [394, 64] width 122 height 18
click at [453, 23] on icon at bounding box center [451, 24] width 9 height 9
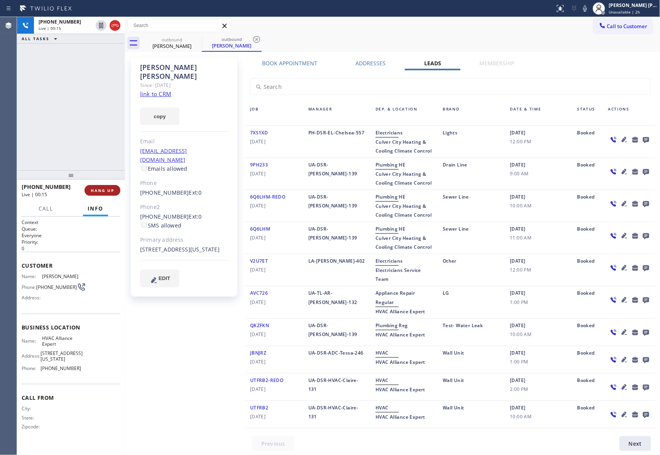
click at [110, 190] on span "HANG UP" at bounding box center [103, 190] width 24 height 5
click at [111, 190] on span "COMPLETE" at bounding box center [101, 190] width 27 height 5
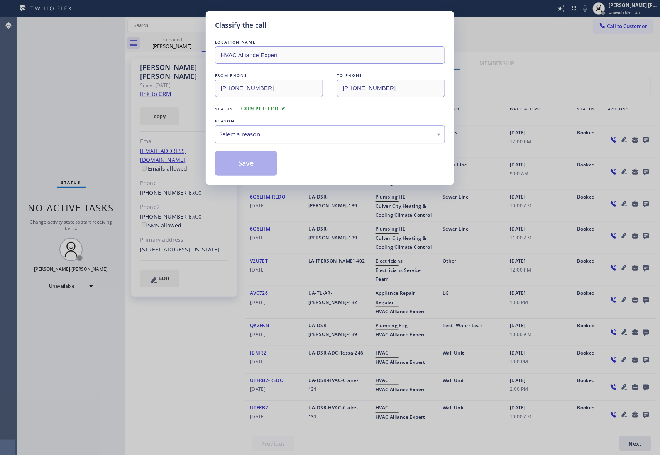
click at [286, 131] on div "Select a reason" at bounding box center [330, 134] width 222 height 9
click at [240, 163] on button "Save" at bounding box center [246, 163] width 62 height 25
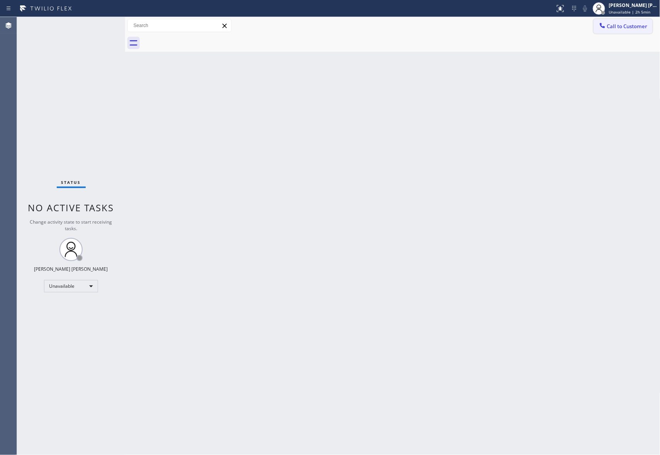
click at [632, 30] on button "Call to Customer" at bounding box center [623, 26] width 59 height 15
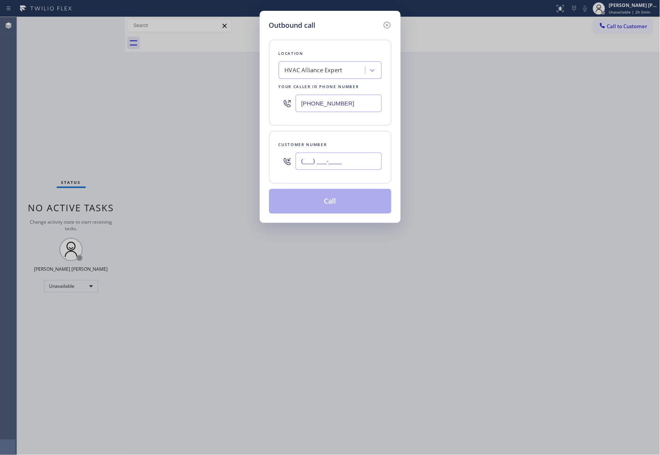
click at [362, 163] on input "(___) ___-____" at bounding box center [339, 161] width 86 height 17
paste input "949) 554-4628"
type input "[PHONE_NUMBER]"
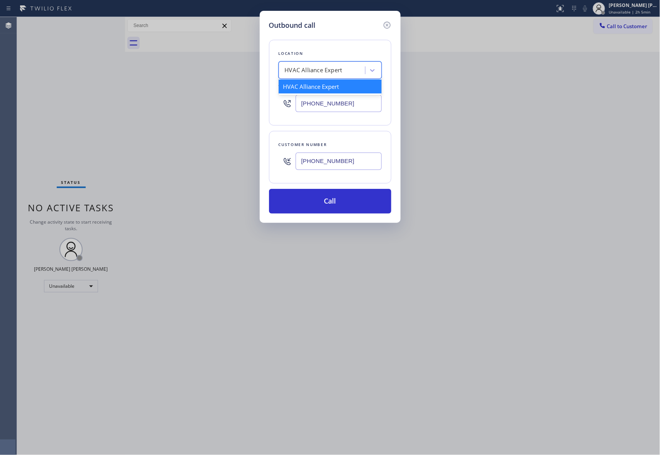
click at [338, 67] on div "HVAC Alliance Expert" at bounding box center [314, 70] width 58 height 9
paste input "Rancho Palos Verdes Pro Electricians"
type input "Rancho Palos Verdes Pro Electricians"
click at [333, 88] on div "Rancho Palos Verdes Pro Electricians" at bounding box center [330, 91] width 103 height 22
type input "[PHONE_NUMBER]"
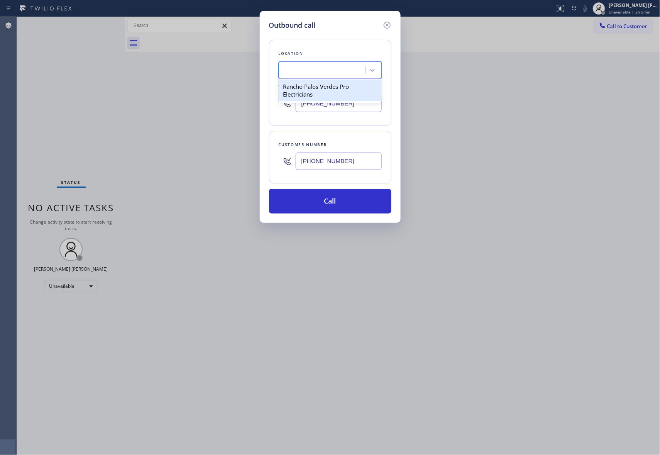
scroll to position [0, 0]
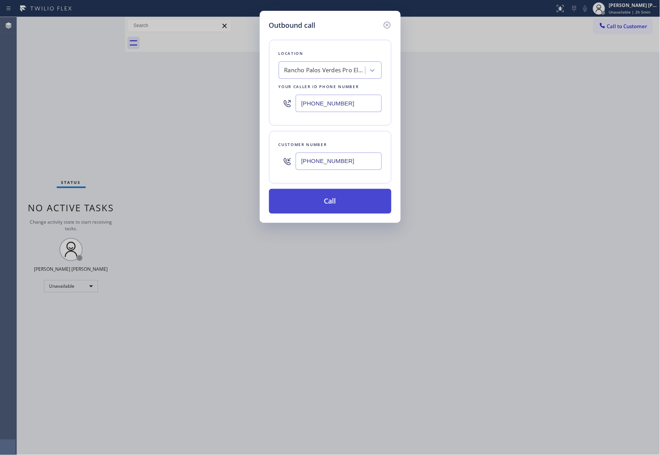
click at [331, 195] on button "Call" at bounding box center [330, 201] width 122 height 25
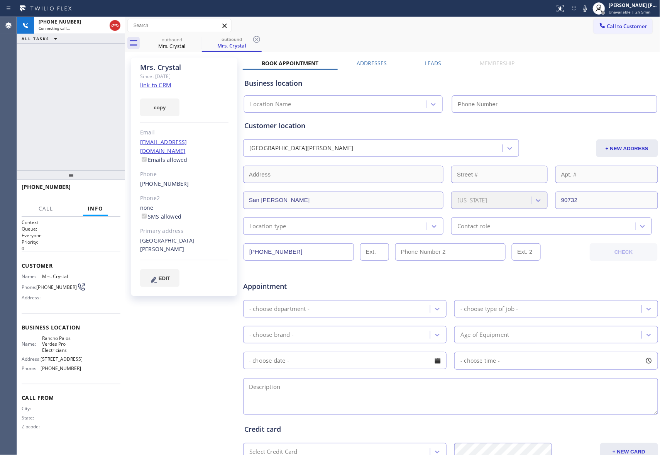
type input "[PHONE_NUMBER]"
drag, startPoint x: 109, startPoint y: 192, endPoint x: 10, endPoint y: 137, distance: 113.4
click at [109, 192] on span "HANG UP" at bounding box center [103, 190] width 24 height 5
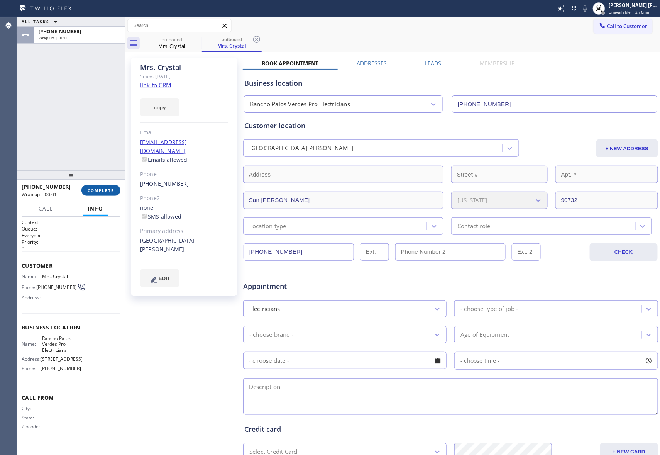
click at [101, 188] on span "COMPLETE" at bounding box center [101, 190] width 27 height 5
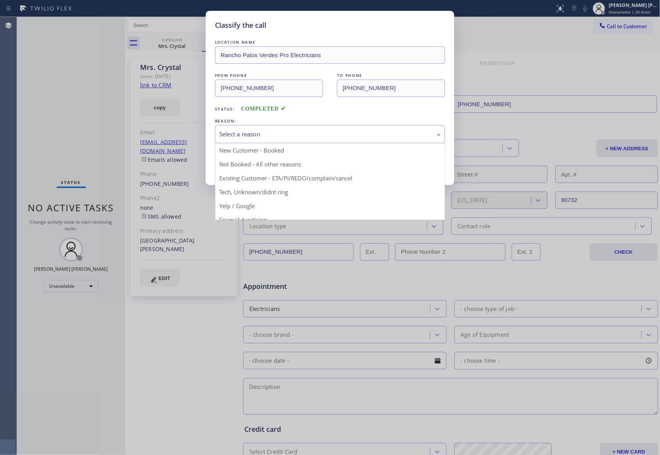
click at [252, 128] on div "Select a reason" at bounding box center [330, 134] width 230 height 18
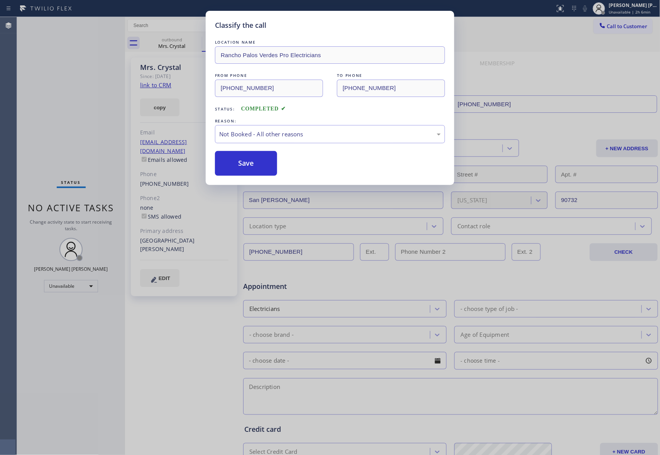
click at [237, 160] on button "Save" at bounding box center [246, 163] width 62 height 25
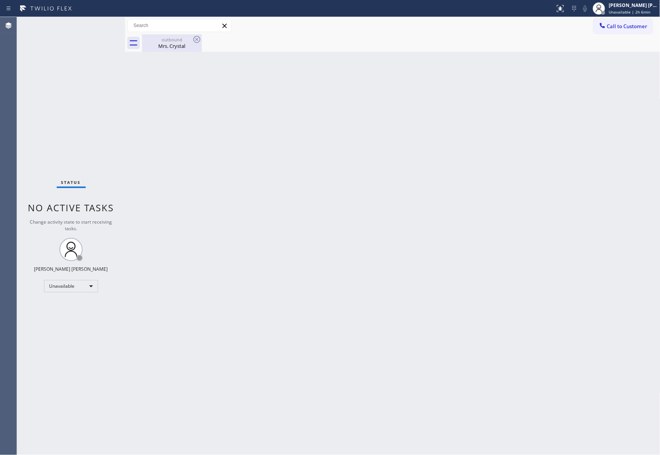
click at [167, 45] on div "Mrs. Crystal" at bounding box center [172, 45] width 58 height 7
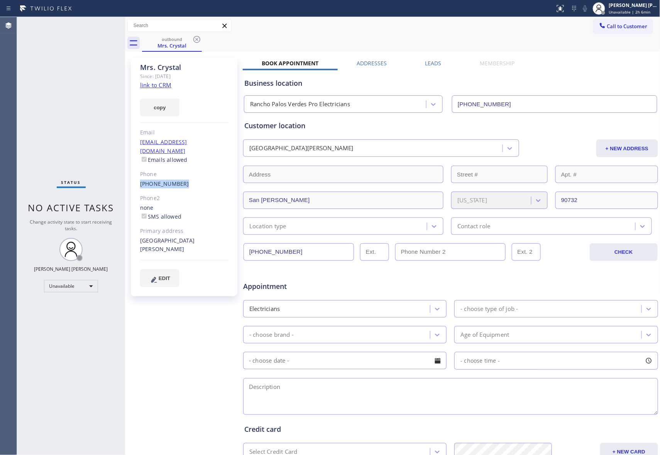
drag, startPoint x: 135, startPoint y: 177, endPoint x: 184, endPoint y: 176, distance: 49.1
click at [184, 176] on div "Mrs. Crystal Since: [DATE] link to CRM copy Email [EMAIL_ADDRESS][DOMAIN_NAME] …" at bounding box center [184, 177] width 107 height 239
copy link "[PHONE_NUMBER]"
click at [190, 44] on div "Mrs. Crystal" at bounding box center [172, 45] width 58 height 7
click at [197, 37] on icon at bounding box center [196, 39] width 9 height 9
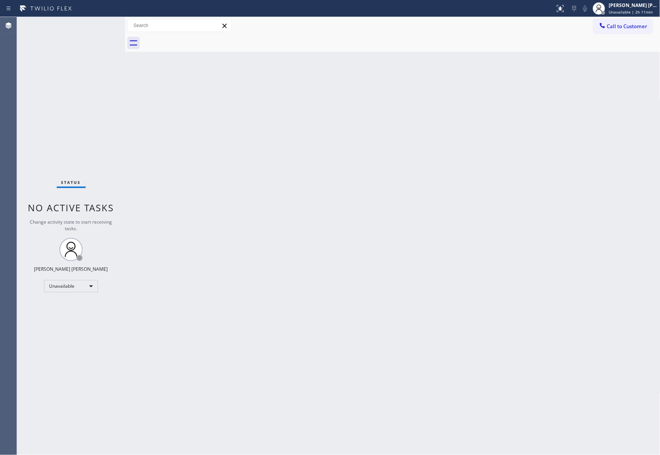
click at [197, 37] on div at bounding box center [401, 42] width 519 height 17
click at [640, 5] on div "[PERSON_NAME] [PERSON_NAME]" at bounding box center [633, 5] width 49 height 7
click at [615, 62] on button "Break" at bounding box center [622, 61] width 77 height 10
click at [633, 11] on span "Break | 10:10" at bounding box center [621, 11] width 25 height 5
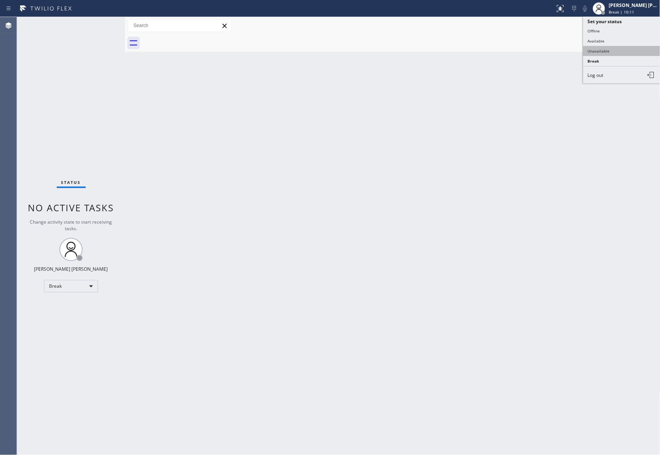
click at [612, 53] on button "Unavailable" at bounding box center [622, 51] width 77 height 10
click at [621, 20] on button "Call to Customer" at bounding box center [623, 26] width 59 height 15
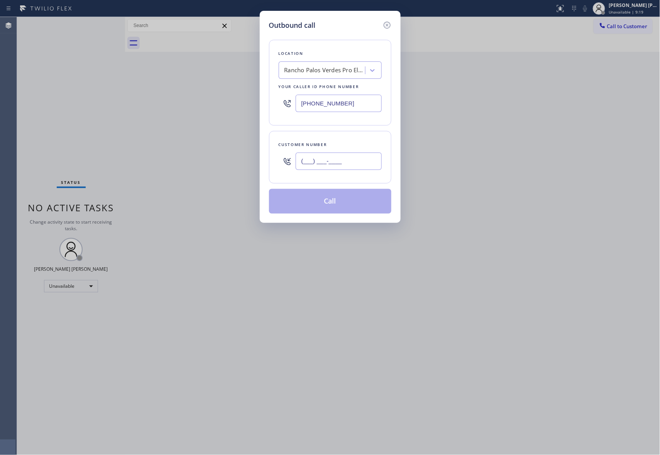
click at [341, 168] on input "(___) ___-____" at bounding box center [339, 161] width 86 height 17
paste input "909) 844-8302"
type input "[PHONE_NUMBER]"
click at [326, 73] on div "Rancho Palos Verdes Pro Electricians" at bounding box center [325, 70] width 81 height 9
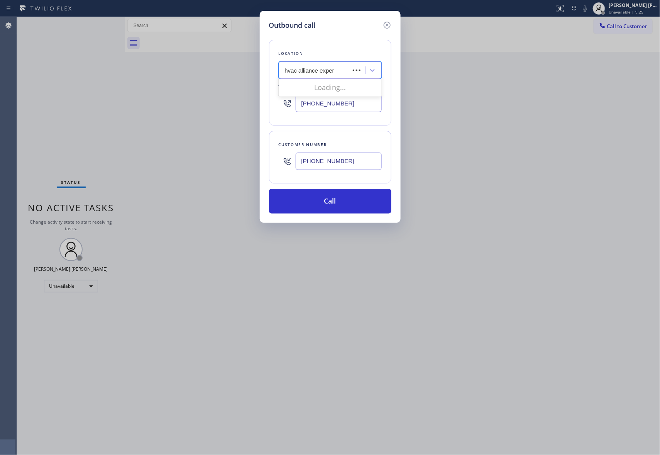
type input "hvac alliance expert"
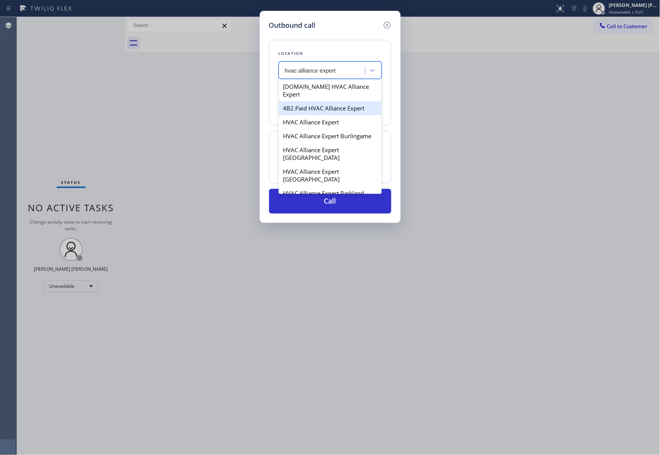
click at [326, 102] on div "4B2.Paid HVAC Alliance Expert" at bounding box center [330, 108] width 103 height 14
type input "[PHONE_NUMBER]"
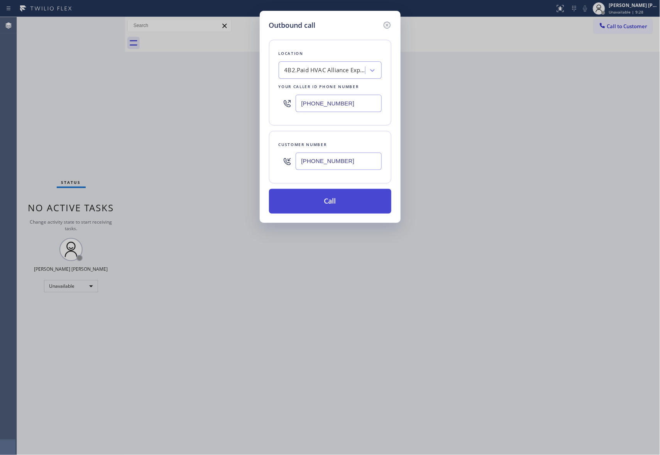
click at [352, 195] on button "Call" at bounding box center [330, 201] width 122 height 25
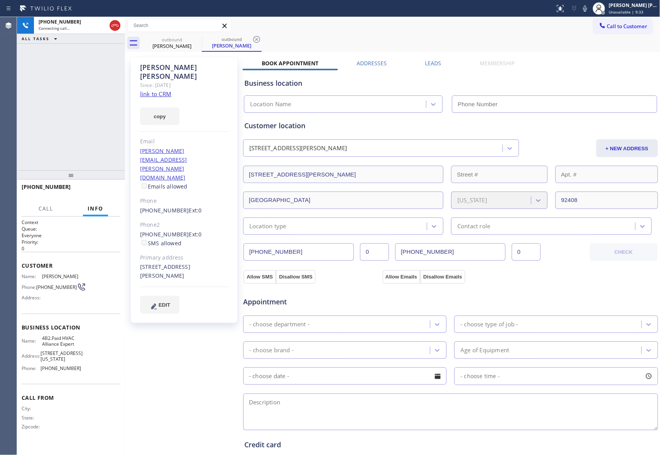
type input "[PHONE_NUMBER]"
click at [426, 59] on label "Leads" at bounding box center [434, 62] width 16 height 7
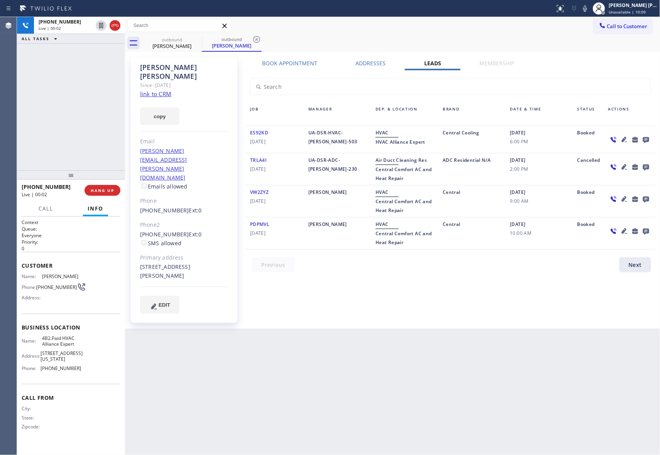
click at [643, 137] on icon at bounding box center [646, 140] width 9 height 10
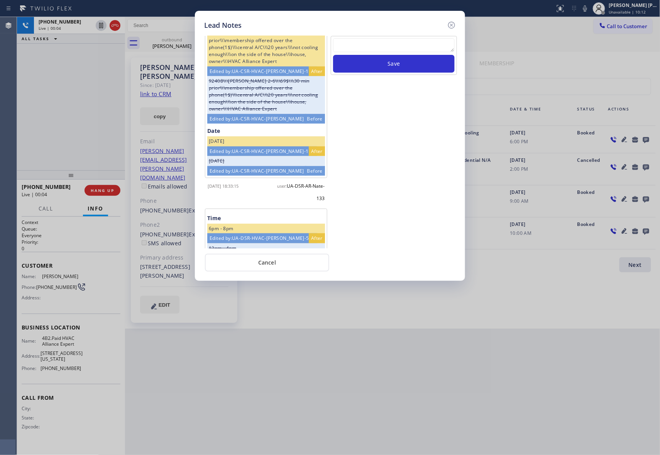
scroll to position [163, 0]
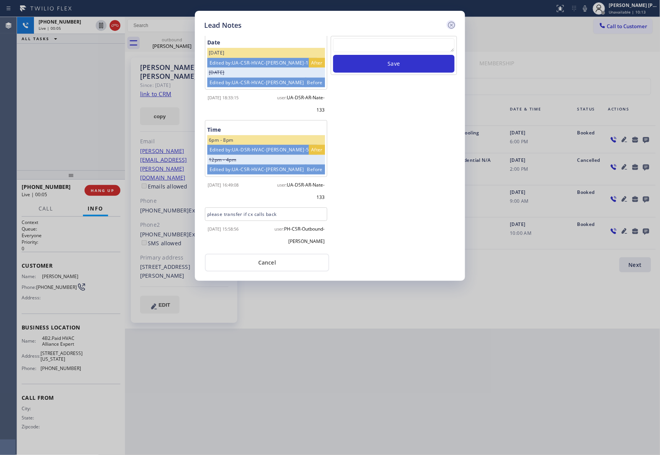
click at [450, 25] on icon at bounding box center [451, 24] width 9 height 9
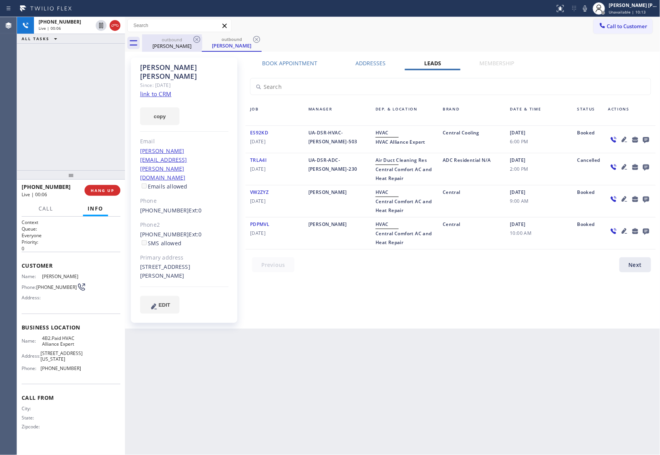
drag, startPoint x: 121, startPoint y: 22, endPoint x: 168, endPoint y: 35, distance: 48.8
click at [119, 22] on div at bounding box center [108, 25] width 28 height 17
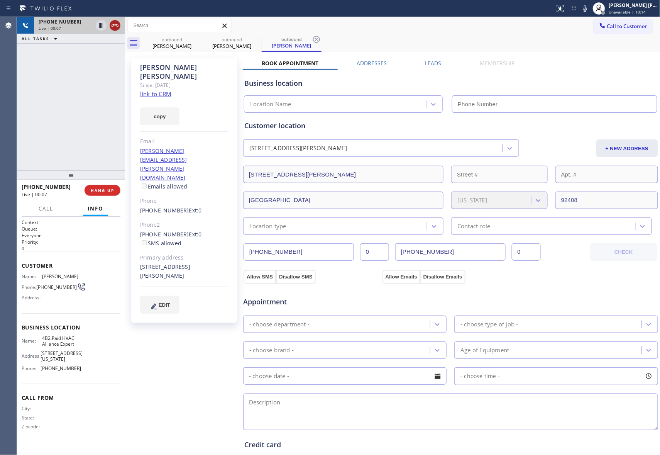
type input "[PHONE_NUMBER]"
click at [118, 24] on icon at bounding box center [114, 25] width 9 height 9
click at [0, 0] on icon at bounding box center [0, 0] width 0 height 0
click at [313, 37] on icon at bounding box center [316, 39] width 7 height 7
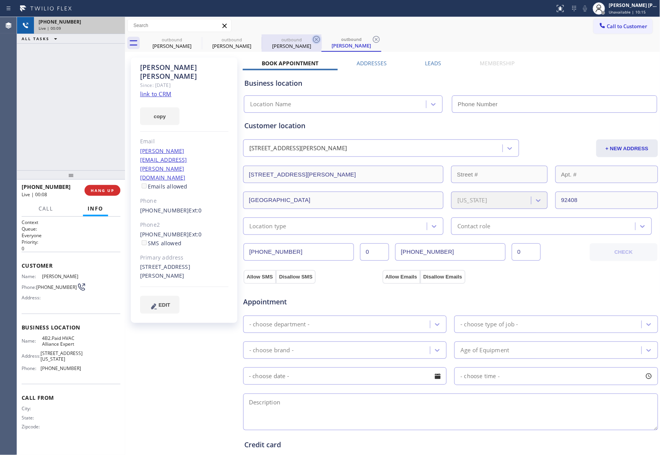
click at [373, 37] on icon at bounding box center [376, 39] width 7 height 7
click at [199, 37] on div "outbound [PERSON_NAME] outbound [PERSON_NAME] outbound [PERSON_NAME] outbound […" at bounding box center [401, 42] width 519 height 17
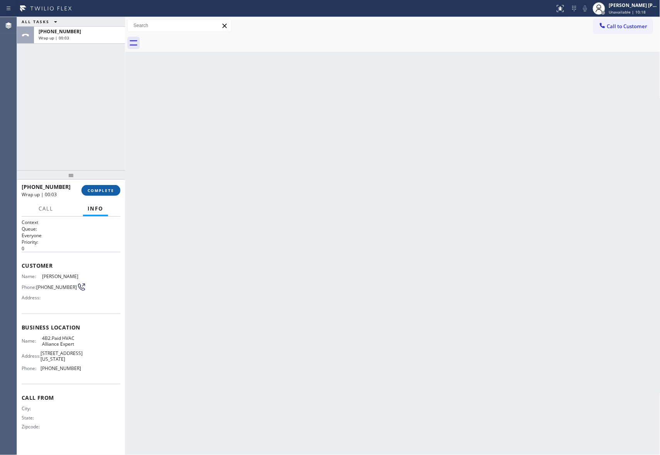
click at [95, 187] on button "COMPLETE" at bounding box center [100, 190] width 39 height 11
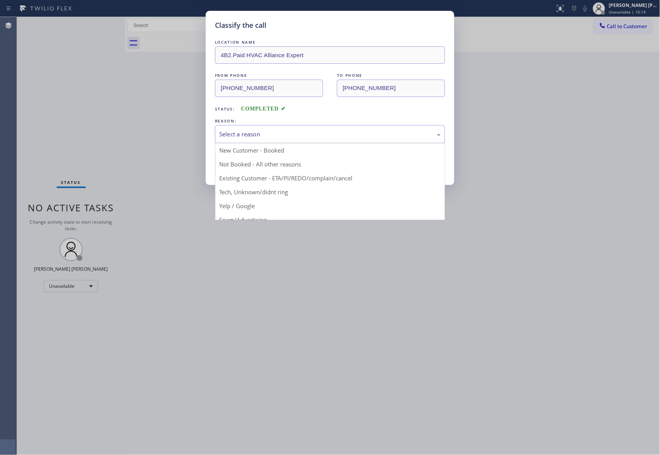
click at [285, 129] on div "Select a reason" at bounding box center [330, 134] width 230 height 18
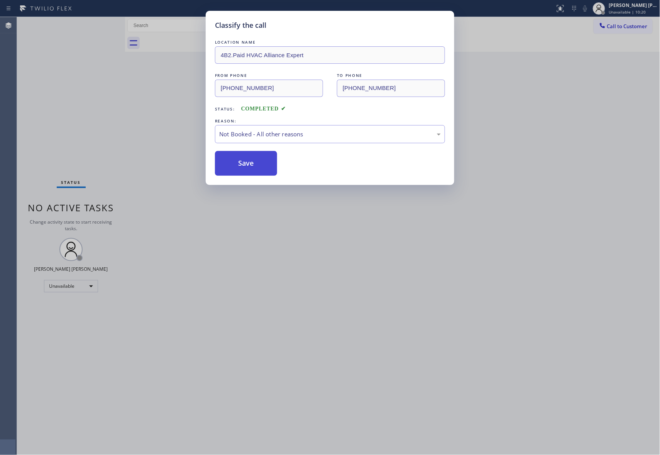
click at [239, 162] on button "Save" at bounding box center [246, 163] width 62 height 25
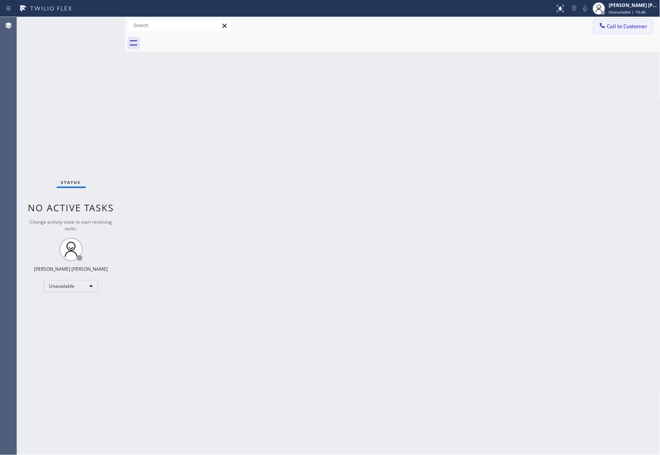
click at [626, 27] on span "Call to Customer" at bounding box center [628, 26] width 41 height 7
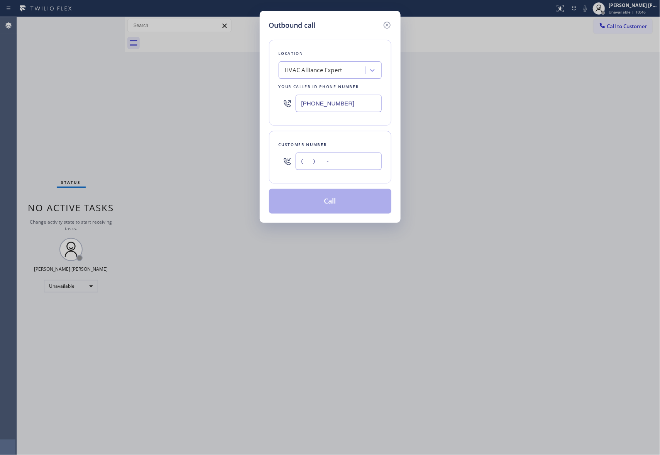
click at [376, 166] on input "(___) ___-____" at bounding box center [339, 161] width 86 height 17
paste input "650) 245-1951"
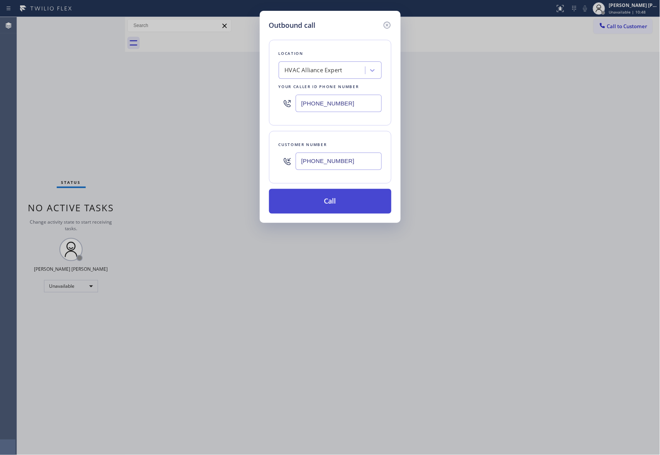
type input "[PHONE_NUMBER]"
click at [351, 202] on button "Call" at bounding box center [330, 201] width 122 height 25
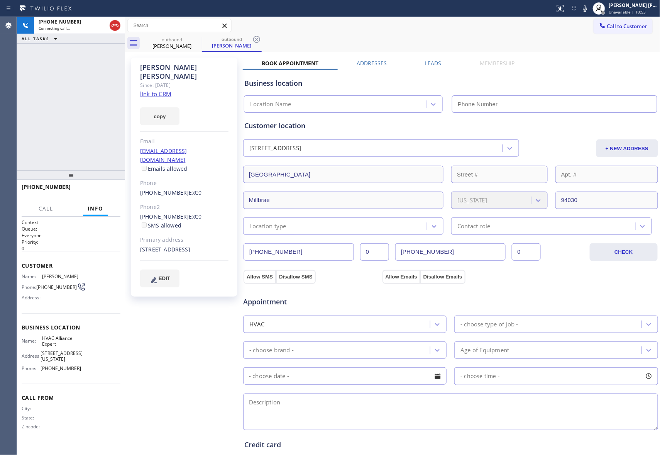
type input "[PHONE_NUMBER]"
click at [438, 64] on label "Leads" at bounding box center [434, 62] width 16 height 7
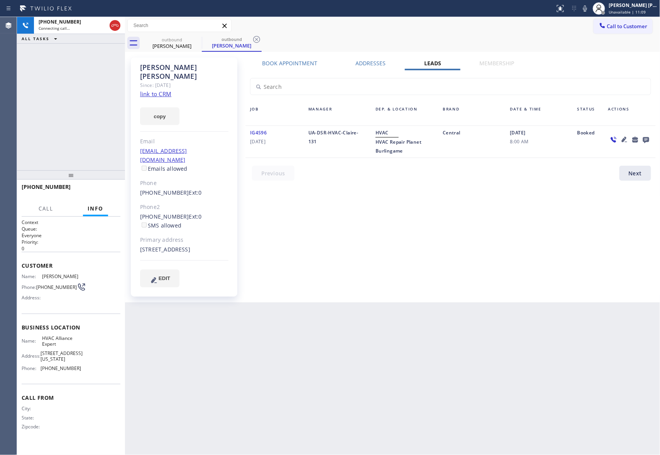
click at [644, 137] on icon at bounding box center [646, 140] width 6 height 6
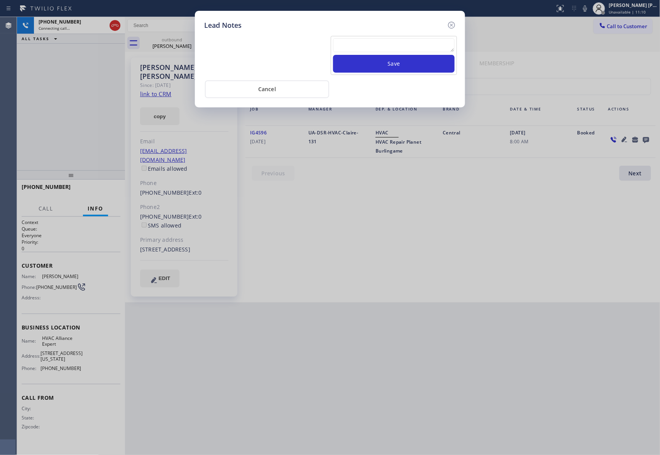
click at [418, 37] on div "Save" at bounding box center [394, 55] width 126 height 39
paste textarea "please transfer if cx calls back"
click at [417, 45] on textarea "please transfer if cx calls back" at bounding box center [394, 45] width 122 height 14
type textarea "please transfer if cx calls back"
click at [421, 68] on button "Save" at bounding box center [394, 64] width 122 height 18
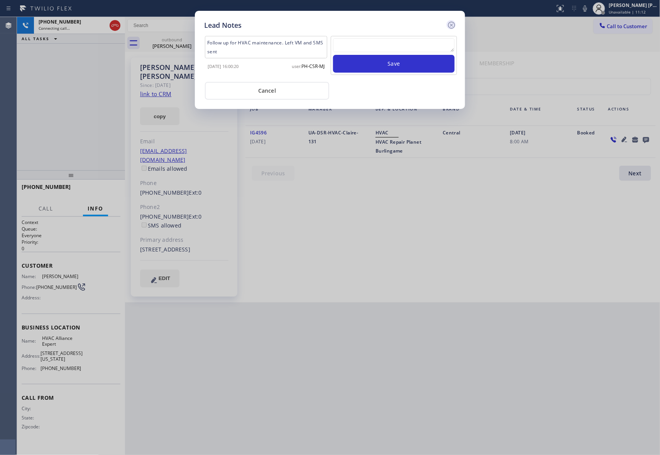
click at [453, 24] on icon at bounding box center [451, 25] width 7 height 7
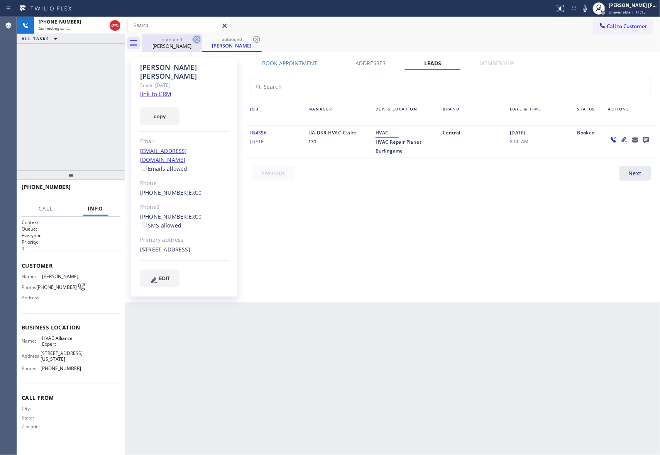
click at [200, 40] on icon at bounding box center [197, 39] width 7 height 7
click at [253, 40] on icon at bounding box center [256, 39] width 7 height 7
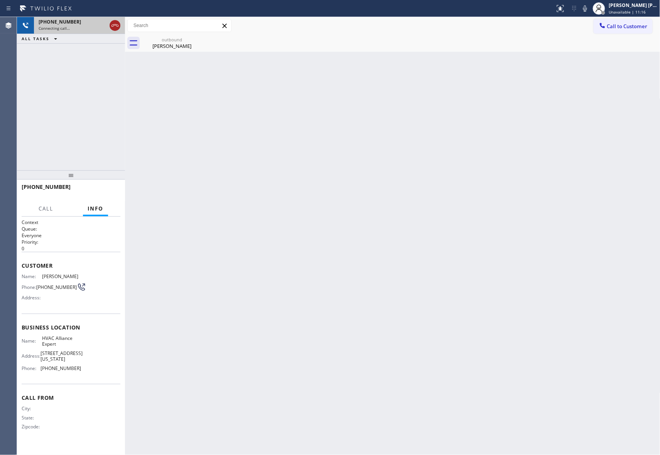
click at [116, 25] on icon at bounding box center [114, 25] width 9 height 9
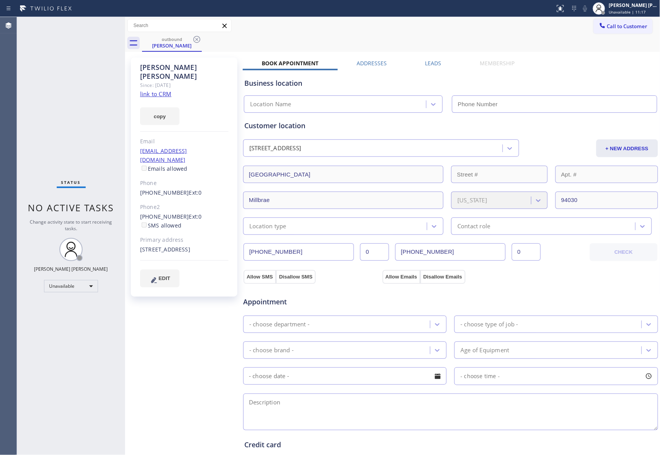
type input "[PHONE_NUMBER]"
click at [198, 39] on icon at bounding box center [196, 39] width 9 height 9
click at [198, 39] on div "outbound [PERSON_NAME]" at bounding box center [401, 42] width 519 height 17
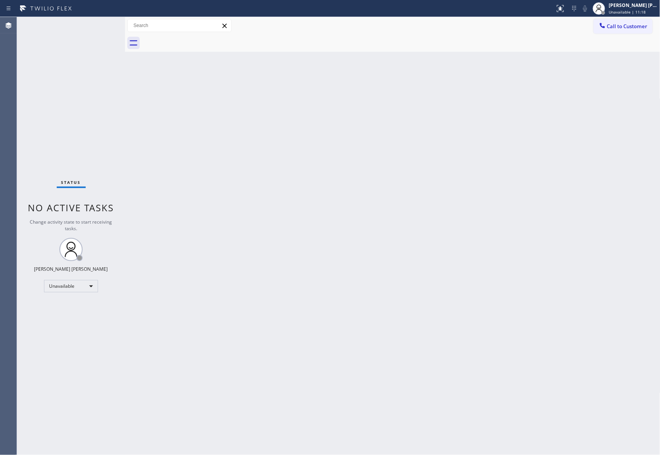
click at [198, 39] on div at bounding box center [401, 42] width 519 height 17
drag, startPoint x: 317, startPoint y: 2, endPoint x: 407, endPoint y: 126, distance: 152.1
click at [384, 123] on div "Back to Dashboard Change Sender ID Customers Technicians Select a contact Outbo…" at bounding box center [393, 236] width 536 height 438
click at [626, 31] on button "Call to Customer" at bounding box center [623, 26] width 59 height 15
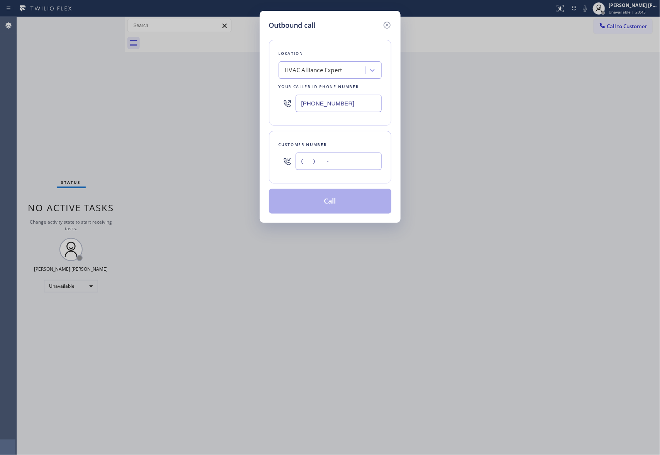
paste input "626) 869-8067"
drag, startPoint x: 358, startPoint y: 163, endPoint x: 164, endPoint y: 162, distance: 193.5
click at [164, 162] on div "Outbound call Location HVAC Alliance Expert Your caller id phone number [PHONE_…" at bounding box center [330, 227] width 660 height 455
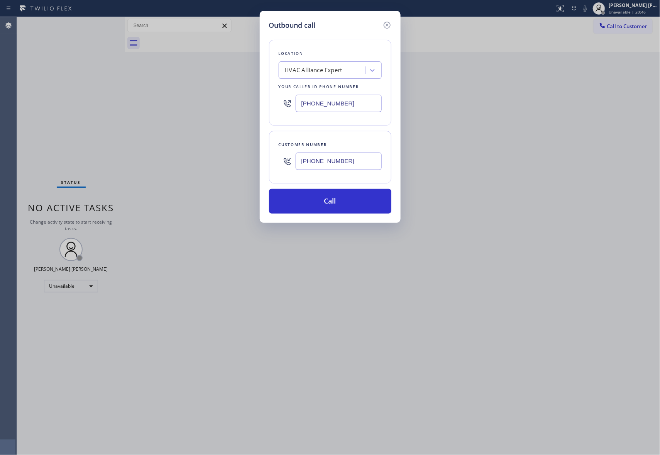
type input "[PHONE_NUMBER]"
click at [340, 201] on button "Call" at bounding box center [330, 201] width 122 height 25
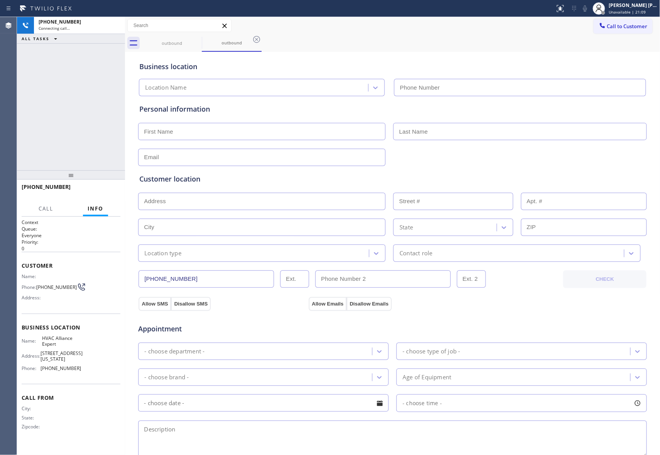
type input "[PHONE_NUMBER]"
click at [109, 187] on button "HANG UP" at bounding box center [103, 190] width 36 height 11
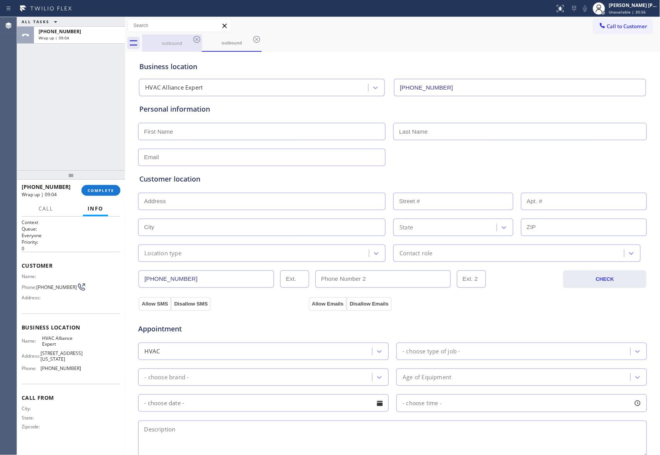
click at [181, 39] on div "outbound" at bounding box center [172, 42] width 58 height 17
click at [197, 39] on icon at bounding box center [196, 39] width 9 height 9
click at [198, 37] on icon at bounding box center [196, 39] width 9 height 9
click at [198, 37] on div "outbound" at bounding box center [401, 42] width 519 height 17
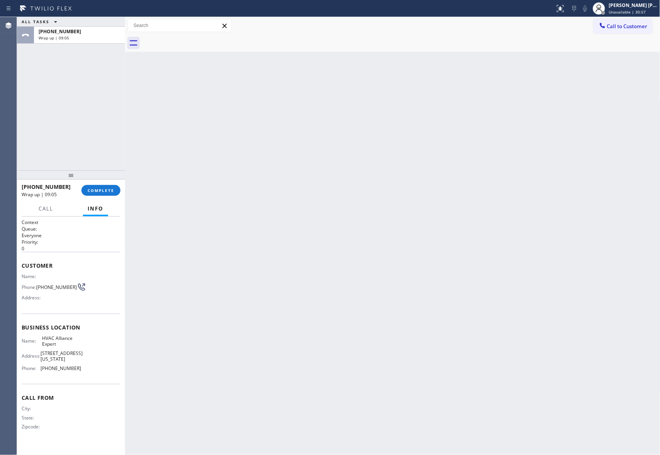
click at [198, 37] on div at bounding box center [401, 42] width 519 height 17
drag, startPoint x: 103, startPoint y: 197, endPoint x: 106, endPoint y: 193, distance: 4.7
click at [103, 195] on div "[PHONE_NUMBER] Wrap up | 09:06 COMPLETE" at bounding box center [71, 190] width 99 height 20
click at [110, 188] on span "COMPLETE" at bounding box center [101, 190] width 27 height 5
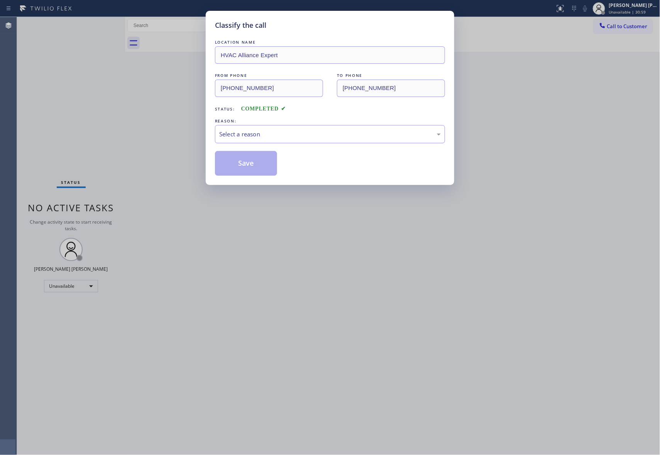
click at [280, 136] on div "Select a reason" at bounding box center [330, 134] width 222 height 9
click at [243, 161] on button "Save" at bounding box center [246, 163] width 62 height 25
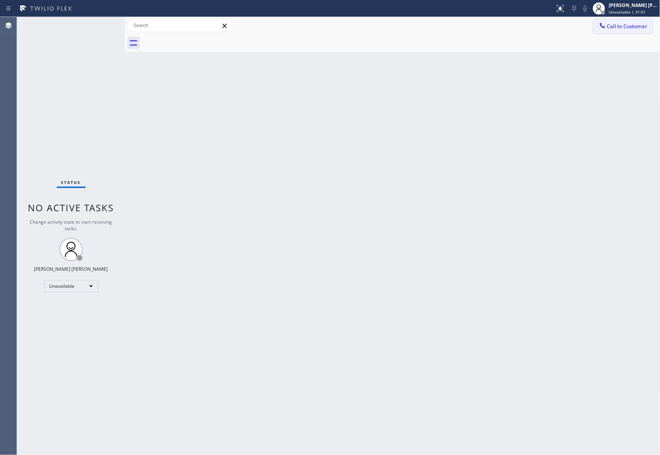
click at [632, 25] on span "Call to Customer" at bounding box center [628, 26] width 41 height 7
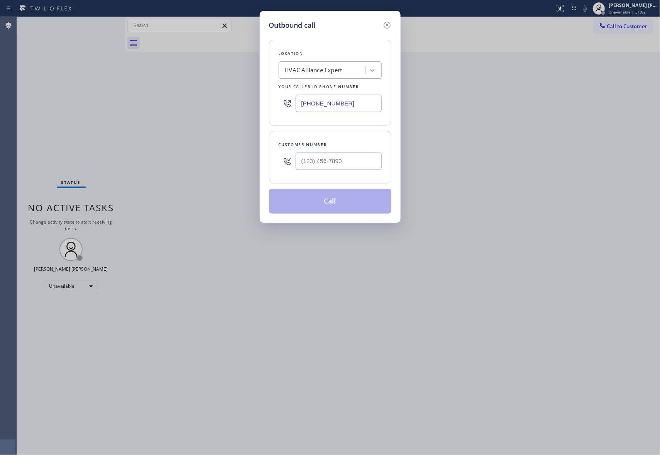
click at [348, 148] on div "Customer number" at bounding box center [330, 145] width 103 height 8
click at [348, 163] on input "(___) ___-____" at bounding box center [339, 161] width 86 height 17
paste input "562) 233-9500"
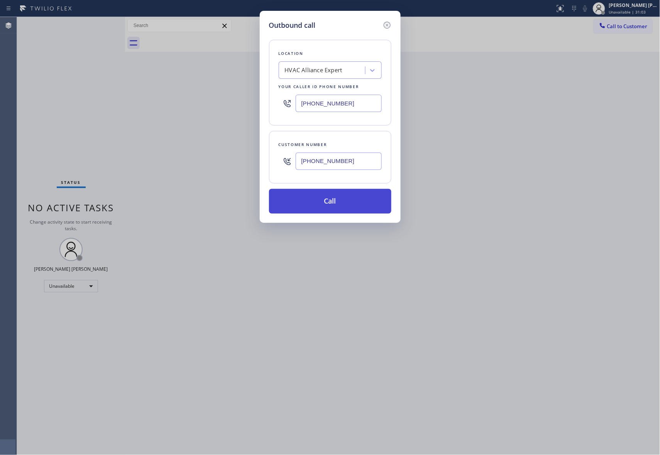
click at [338, 202] on button "Call" at bounding box center [330, 201] width 122 height 25
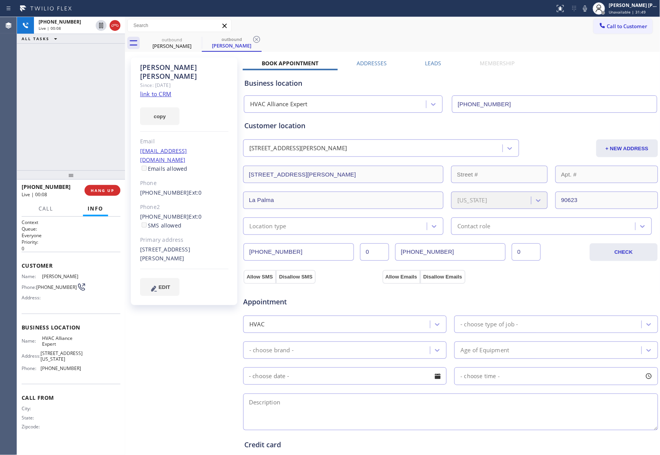
click at [427, 59] on label "Leads" at bounding box center [434, 62] width 16 height 7
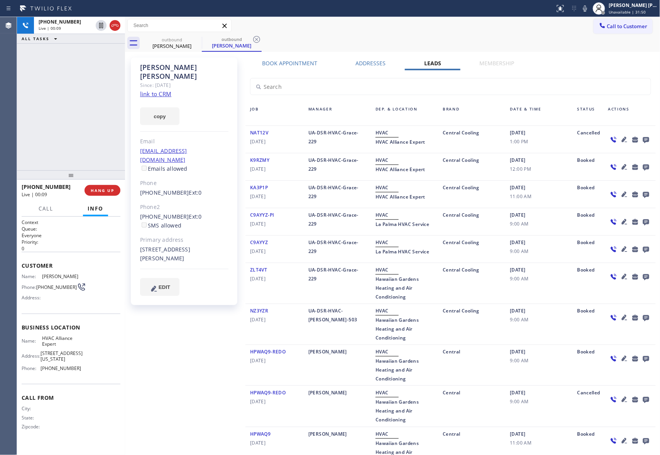
click at [642, 139] on icon at bounding box center [646, 140] width 9 height 10
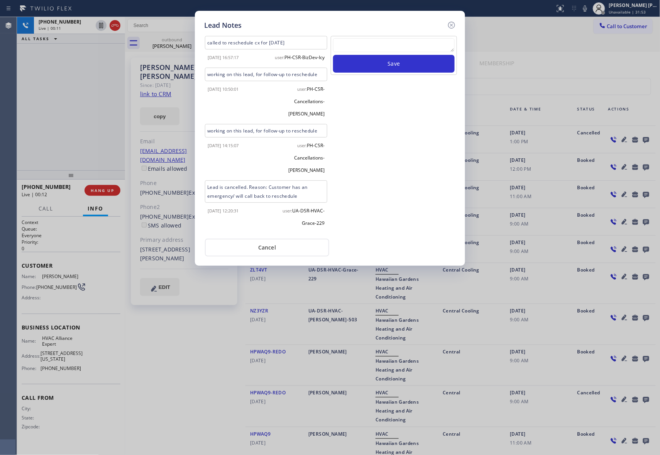
click at [351, 48] on textarea at bounding box center [394, 45] width 122 height 14
paste textarea "please transfer if cx calls back"
click at [379, 65] on button "Save" at bounding box center [394, 64] width 122 height 18
click at [450, 22] on icon at bounding box center [451, 25] width 7 height 7
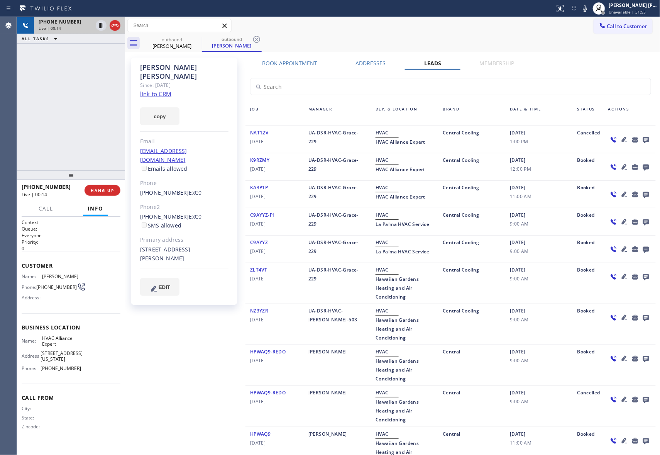
click at [121, 27] on div at bounding box center [108, 25] width 28 height 17
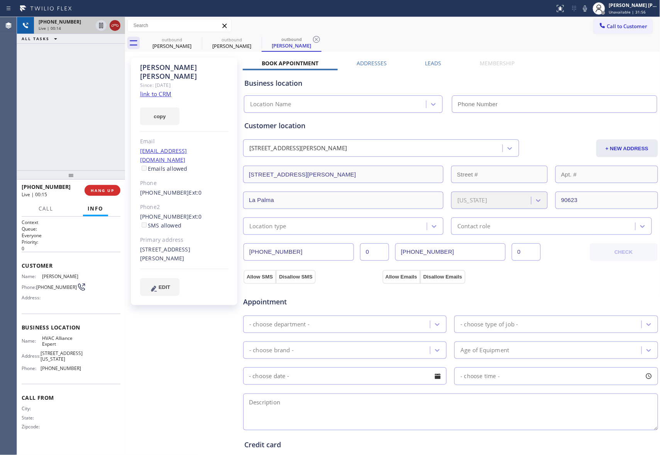
click at [113, 27] on icon at bounding box center [114, 25] width 9 height 9
drag, startPoint x: 199, startPoint y: 39, endPoint x: 116, endPoint y: 197, distance: 177.4
click at [0, 0] on icon at bounding box center [0, 0] width 0 height 0
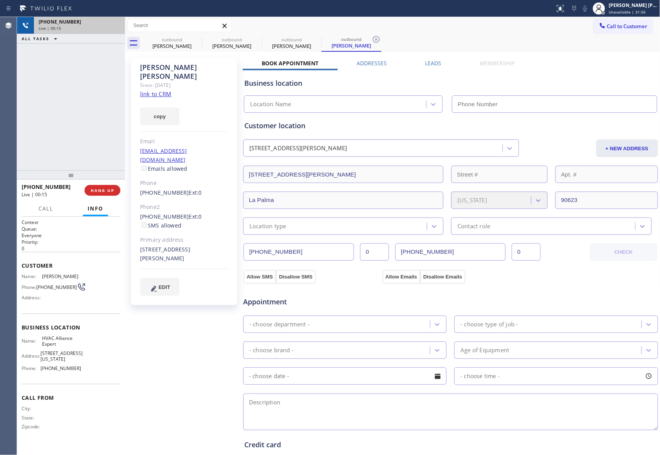
click at [373, 39] on icon at bounding box center [376, 39] width 7 height 7
click at [197, 39] on div "outbound [PERSON_NAME] outbound [PERSON_NAME] outbound [PERSON_NAME] outbound […" at bounding box center [401, 42] width 519 height 17
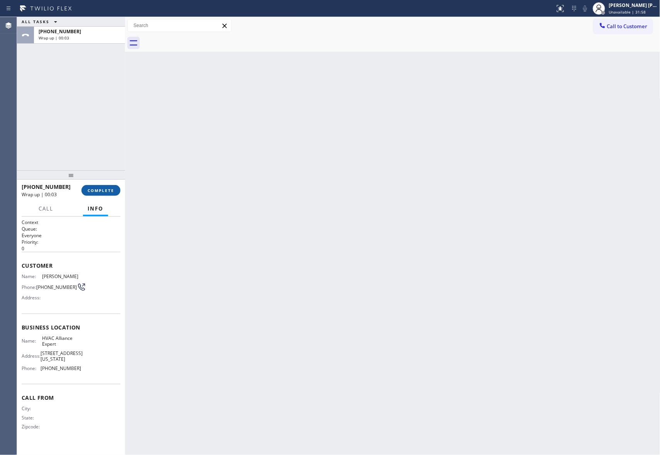
click at [101, 187] on button "COMPLETE" at bounding box center [100, 190] width 39 height 11
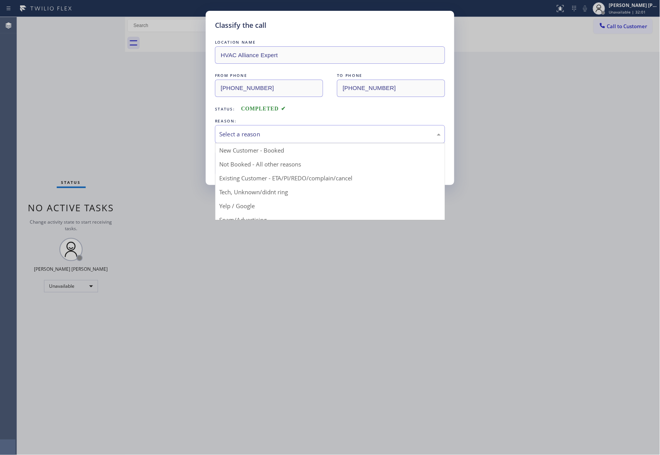
click at [269, 134] on div "Select a reason" at bounding box center [330, 134] width 222 height 9
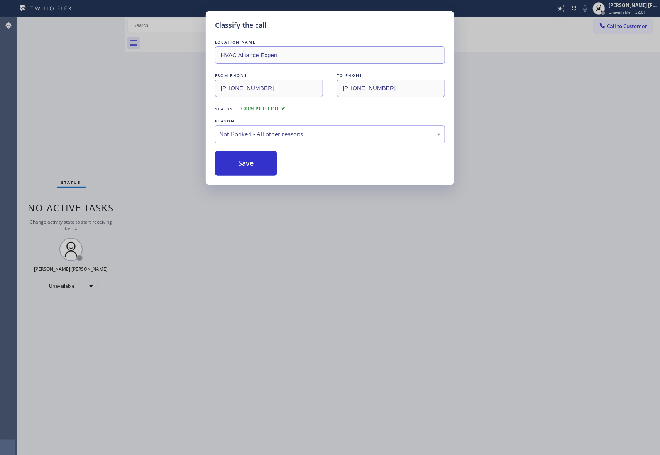
click at [248, 162] on button "Save" at bounding box center [246, 163] width 62 height 25
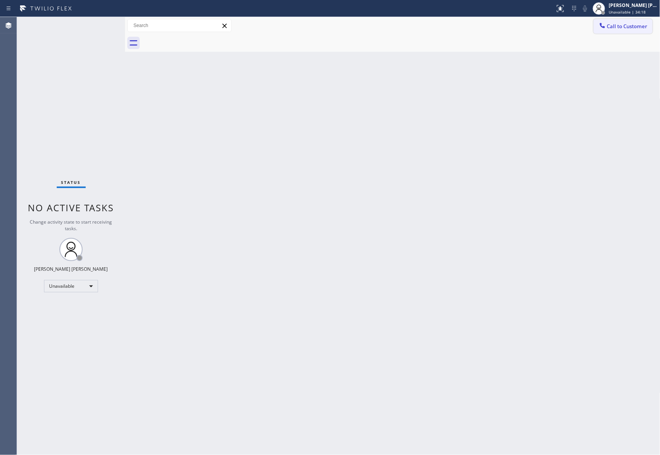
click at [624, 31] on button "Call to Customer" at bounding box center [623, 26] width 59 height 15
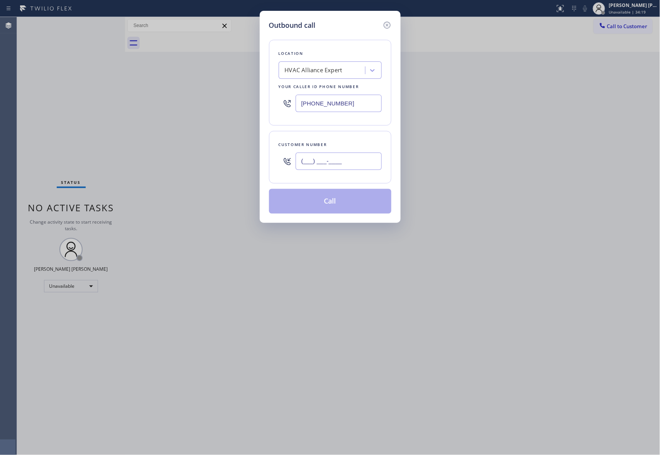
click at [348, 169] on input "(___) ___-____" at bounding box center [339, 161] width 86 height 17
click at [345, 72] on div "HVAC Alliance Expert" at bounding box center [323, 71] width 84 height 14
drag, startPoint x: 359, startPoint y: 162, endPoint x: 239, endPoint y: 161, distance: 119.7
click at [239, 161] on div "Outbound call Location HVAC Alliance Expert Your caller id phone number [PHONE_…" at bounding box center [330, 227] width 660 height 455
paste input "626) 355-7944"
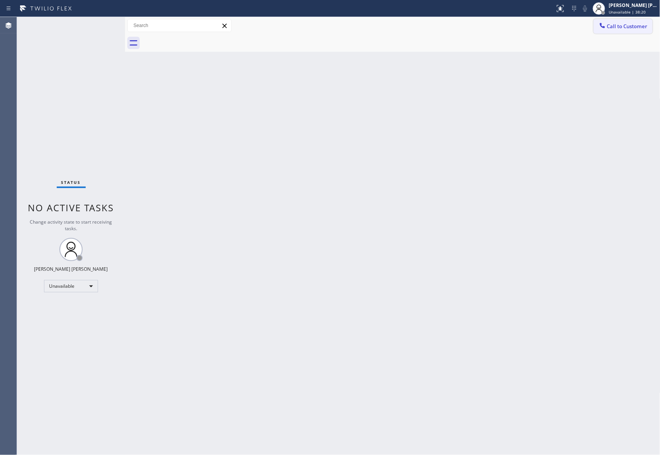
click at [639, 26] on span "Call to Customer" at bounding box center [628, 26] width 41 height 7
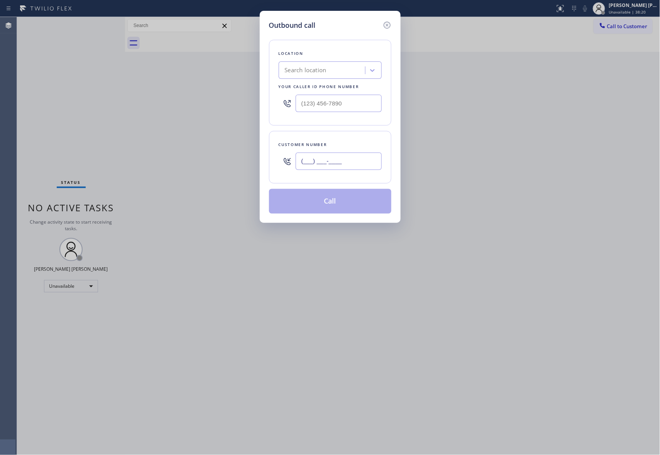
click at [342, 161] on input "(___) ___-____" at bounding box center [339, 161] width 86 height 17
paste input "415) 652-1374"
type input "[PHONE_NUMBER]"
click at [324, 69] on div "Search location" at bounding box center [306, 70] width 42 height 9
type input "5 star appliance repair"
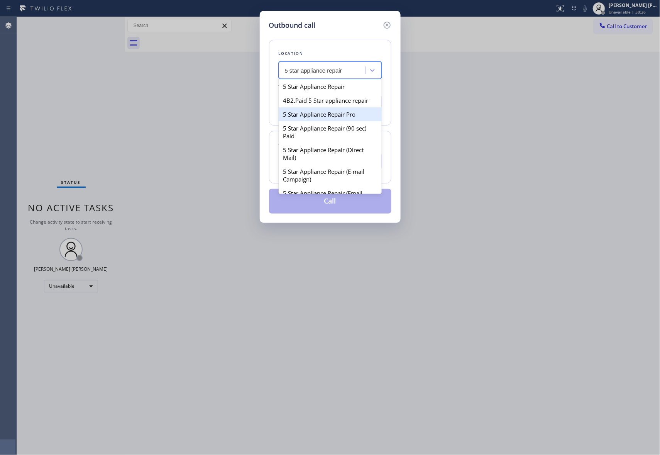
click at [336, 121] on div "5 Star Appliance Repair Pro" at bounding box center [330, 114] width 103 height 14
type input "[PHONE_NUMBER]"
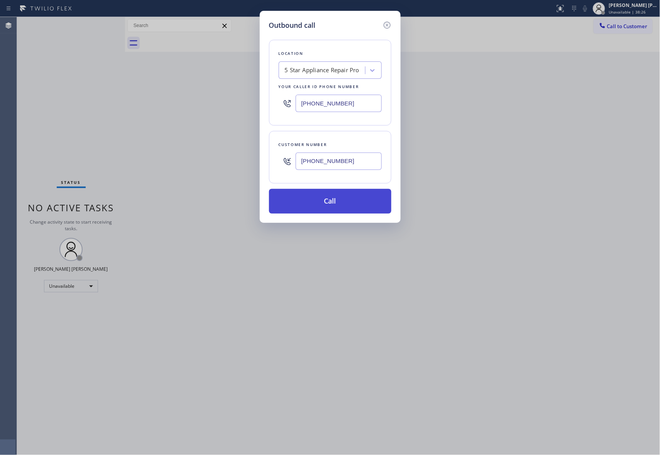
click at [343, 203] on button "Call" at bounding box center [330, 201] width 122 height 25
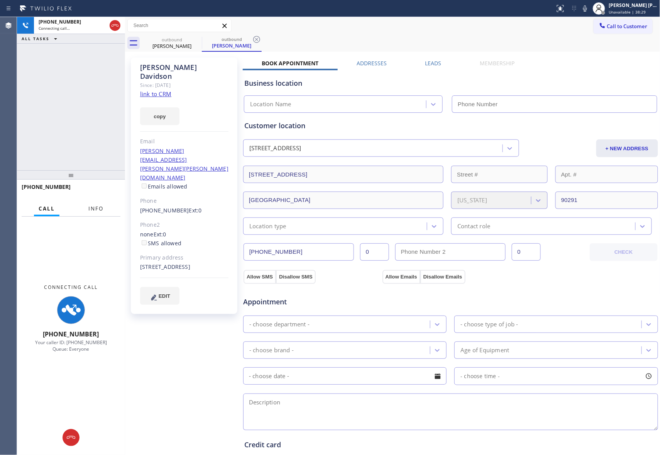
click at [96, 211] on span "Info" at bounding box center [95, 208] width 15 height 7
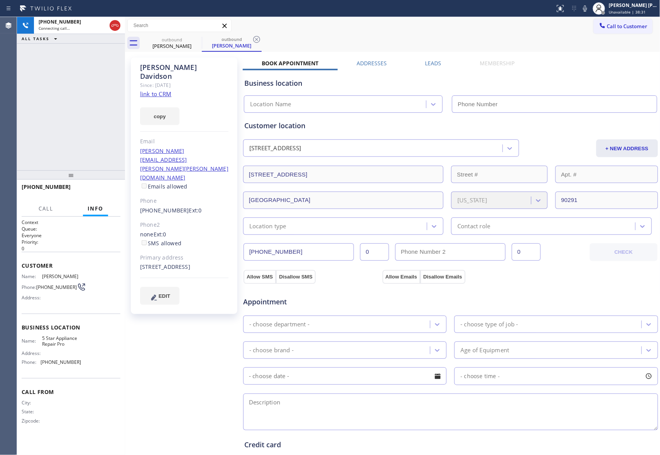
type input "[PHONE_NUMBER]"
click at [199, 37] on icon at bounding box center [197, 39] width 7 height 7
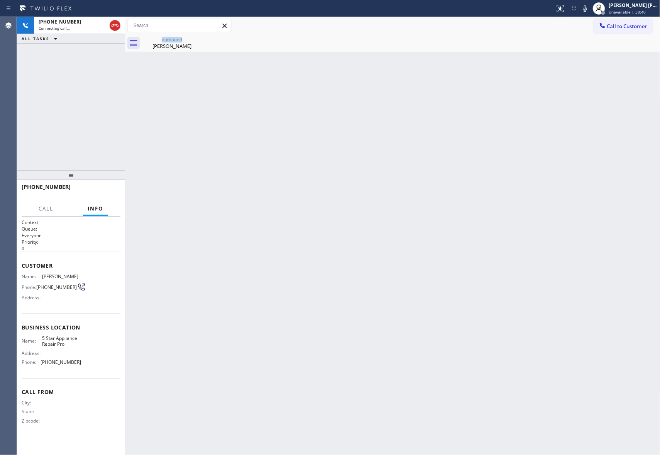
click at [199, 37] on div "outbound Karen Davidson" at bounding box center [172, 42] width 60 height 17
click at [0, 0] on icon at bounding box center [0, 0] width 0 height 0
click at [199, 37] on div at bounding box center [401, 42] width 519 height 17
click at [116, 25] on icon at bounding box center [114, 25] width 9 height 9
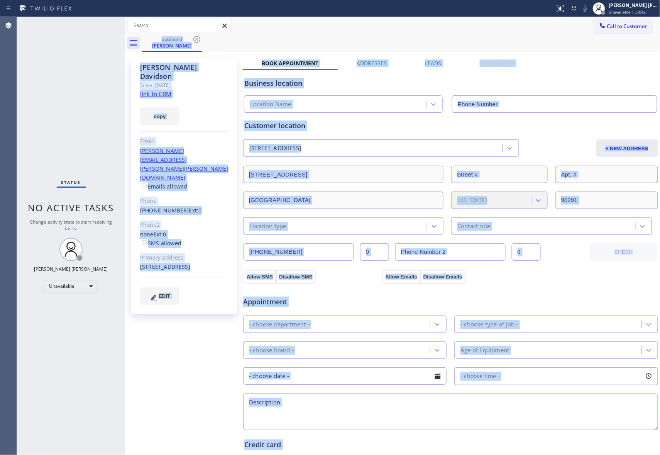
type input "[PHONE_NUMBER]"
click at [202, 40] on div "outbound Karen Davidson" at bounding box center [401, 42] width 519 height 17
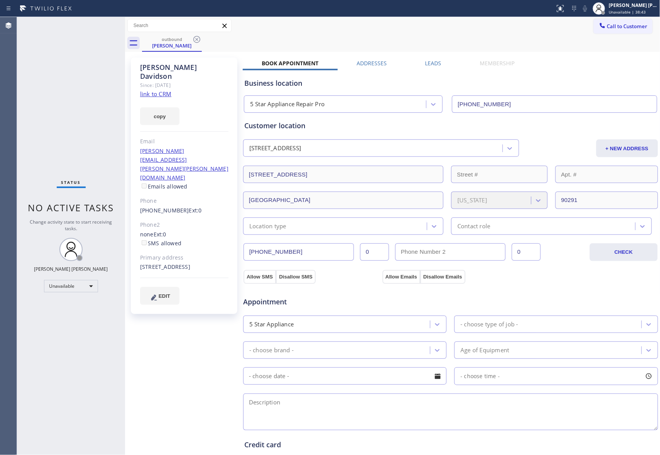
click at [199, 39] on icon at bounding box center [196, 39] width 9 height 9
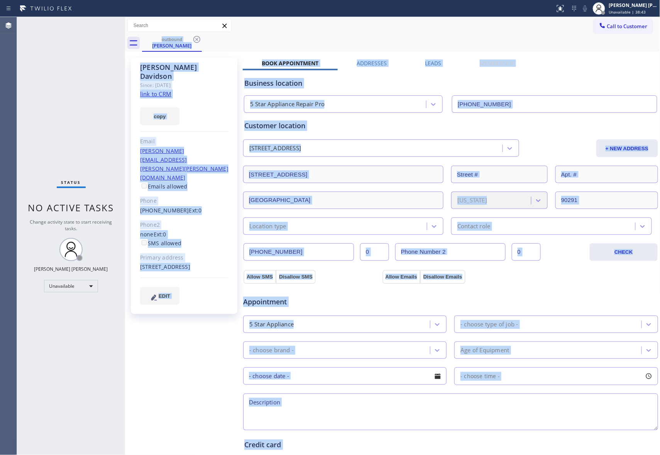
click at [199, 39] on div "outbound Karen Davidson" at bounding box center [401, 42] width 519 height 17
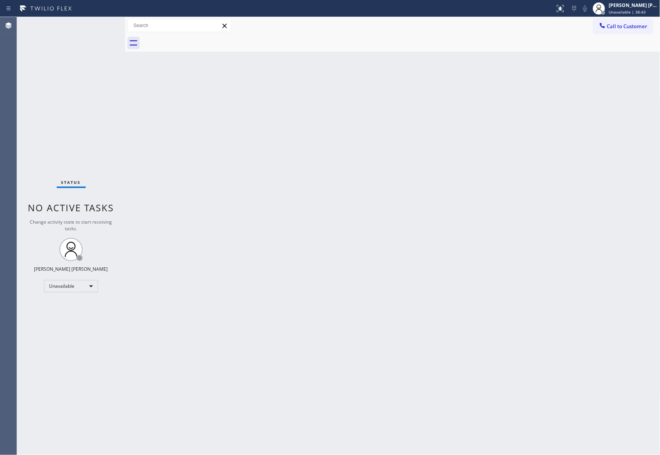
click at [199, 39] on div at bounding box center [401, 42] width 519 height 17
drag, startPoint x: 640, startPoint y: 24, endPoint x: 609, endPoint y: 28, distance: 31.2
click at [640, 24] on span "Call to Customer" at bounding box center [628, 26] width 41 height 7
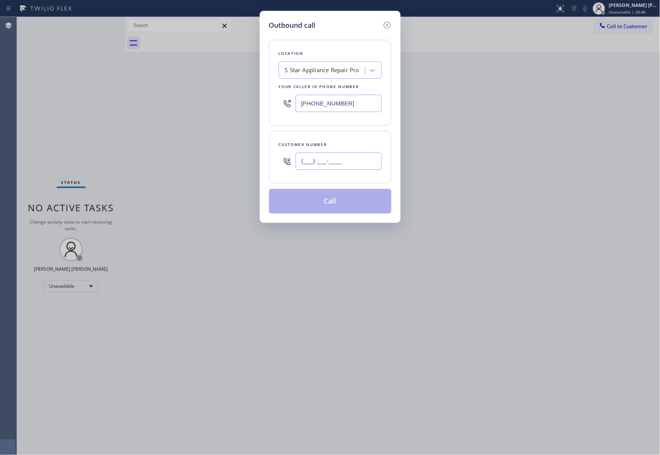
click at [336, 160] on input "(___) ___-____" at bounding box center [339, 161] width 86 height 17
paste input "323) 791-6888"
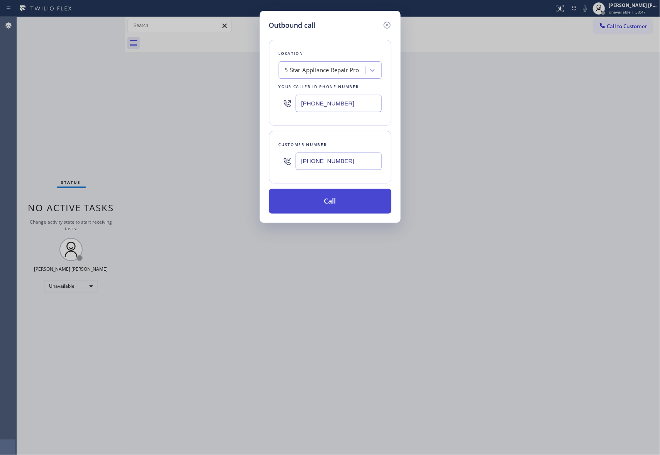
type input "(323) 791-6888"
click at [336, 199] on button "Call" at bounding box center [330, 201] width 122 height 25
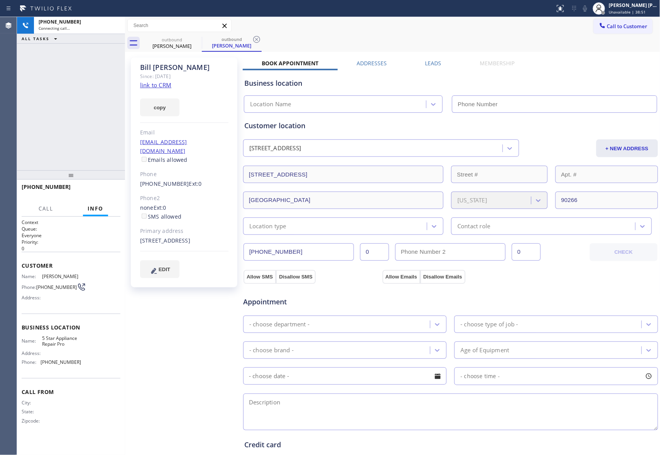
type input "[PHONE_NUMBER]"
drag, startPoint x: 115, startPoint y: 24, endPoint x: 202, endPoint y: 34, distance: 87.1
click at [118, 24] on icon at bounding box center [114, 25] width 9 height 9
click at [0, 0] on icon at bounding box center [0, 0] width 0 height 0
click at [252, 39] on icon at bounding box center [256, 39] width 9 height 9
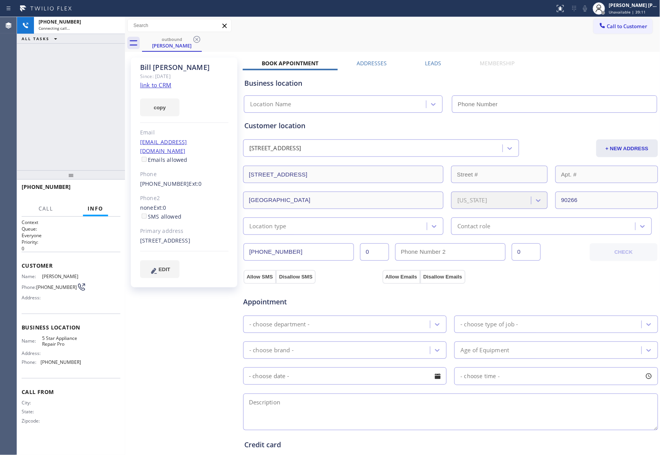
click at [197, 39] on icon at bounding box center [196, 39] width 9 height 9
click at [197, 39] on div "outbound Bill Freund" at bounding box center [401, 42] width 519 height 17
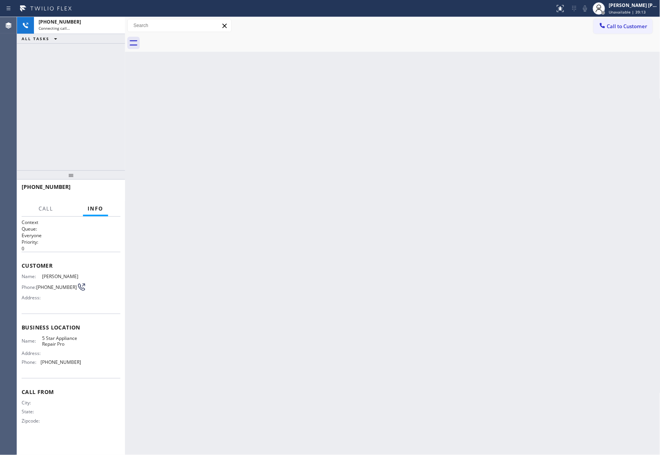
click at [197, 39] on div at bounding box center [401, 42] width 519 height 17
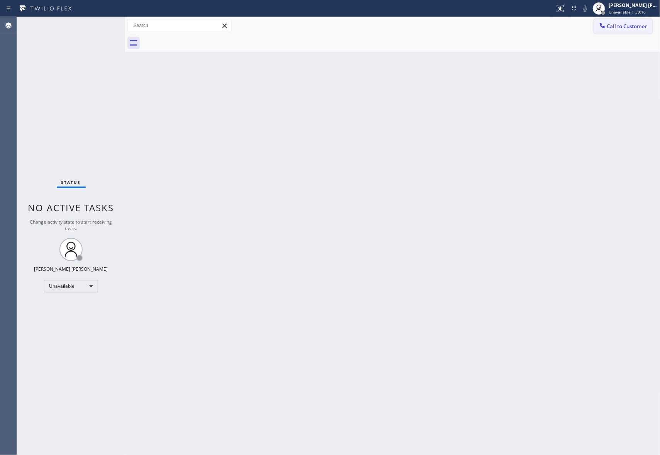
click at [643, 27] on span "Call to Customer" at bounding box center [628, 26] width 41 height 7
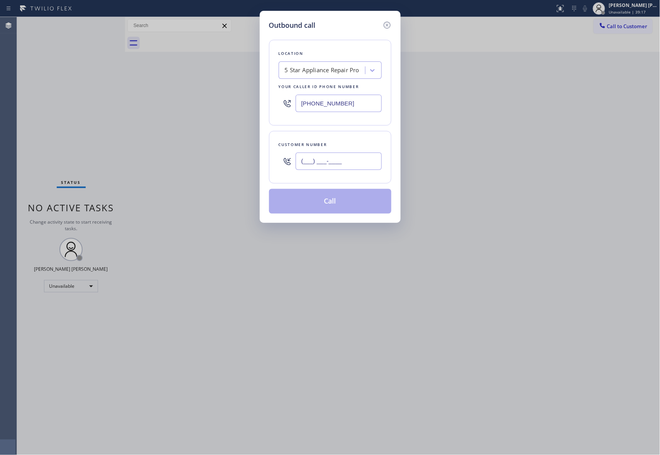
click at [343, 158] on input "(___) ___-____" at bounding box center [339, 161] width 86 height 17
paste input "702) 493-5214"
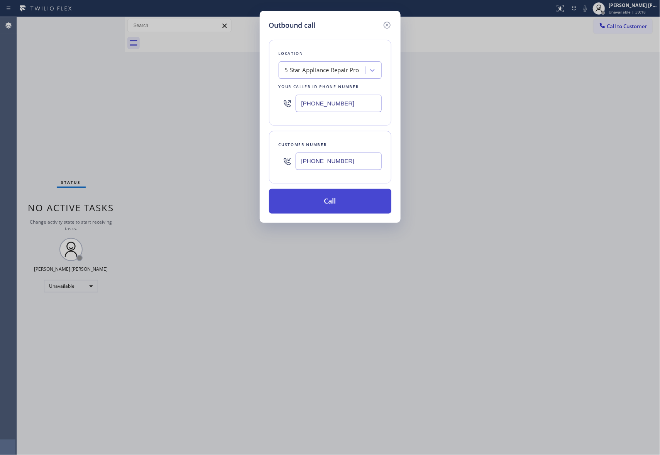
type input "(702) 493-5214"
click at [348, 201] on button "Call" at bounding box center [330, 201] width 122 height 25
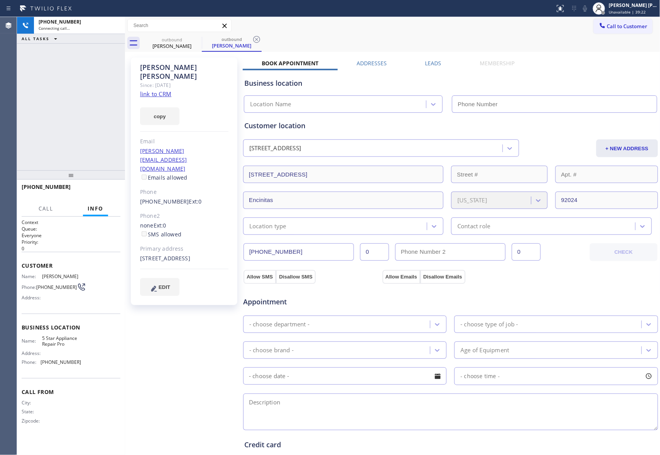
type input "[PHONE_NUMBER]"
click at [200, 39] on icon at bounding box center [197, 39] width 7 height 7
click at [0, 0] on icon at bounding box center [0, 0] width 0 height 0
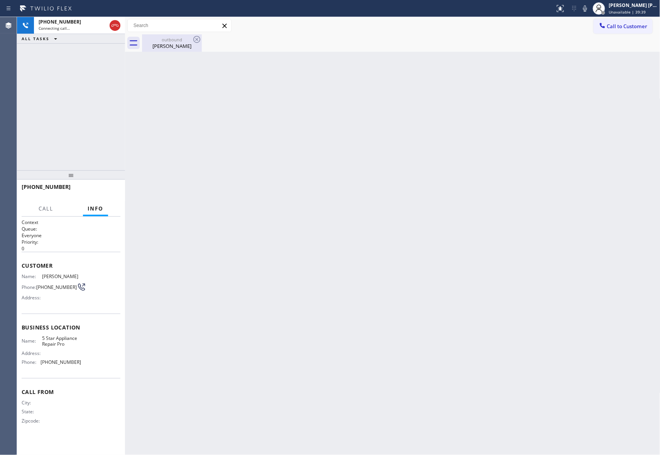
click at [199, 39] on icon at bounding box center [196, 39] width 9 height 9
click at [118, 21] on icon at bounding box center [114, 25] width 9 height 9
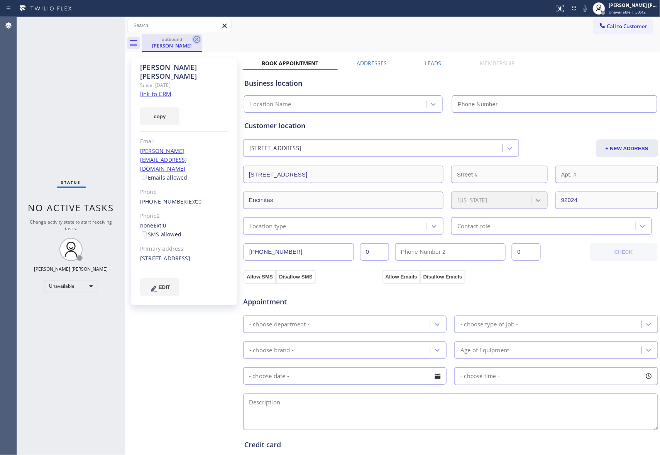
type input "[PHONE_NUMBER]"
click at [195, 40] on icon at bounding box center [196, 39] width 9 height 9
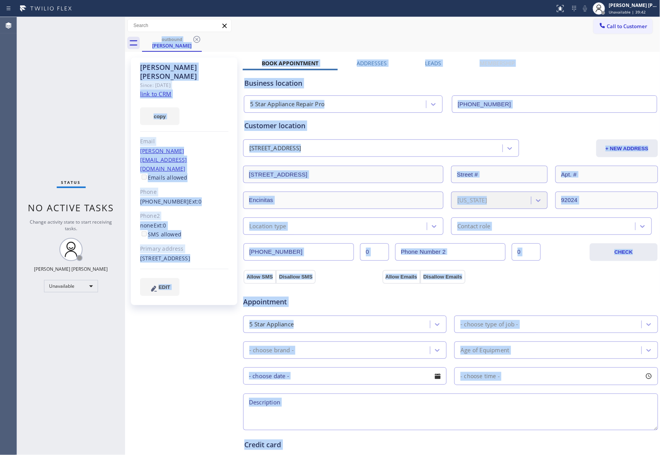
click at [195, 40] on div "outbound Alex Ogorman" at bounding box center [401, 42] width 519 height 17
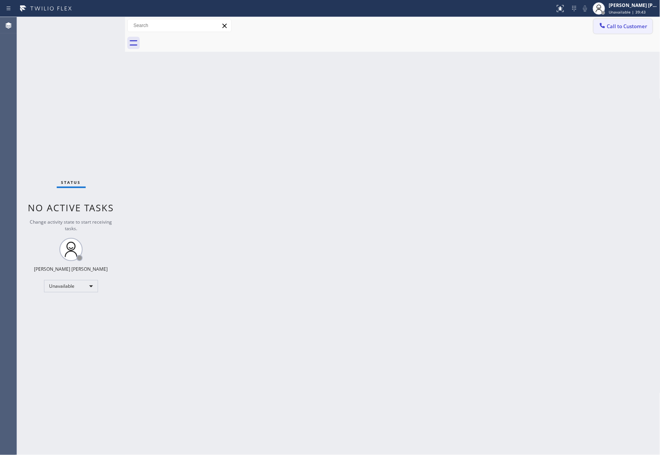
click at [634, 29] on span "Call to Customer" at bounding box center [628, 26] width 41 height 7
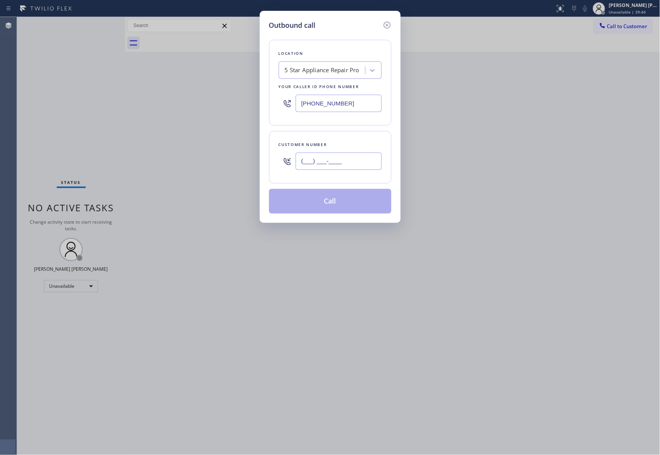
click at [348, 165] on input "(___) ___-____" at bounding box center [339, 161] width 86 height 17
paste input "516) 816-9992"
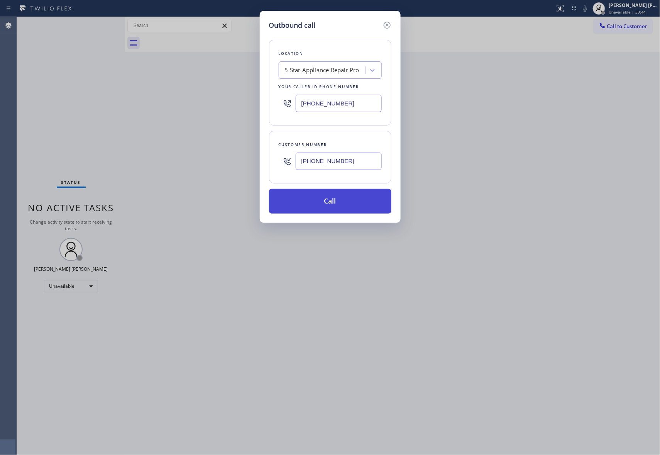
type input "(516) 816-9992"
click at [344, 199] on button "Call" at bounding box center [330, 201] width 122 height 25
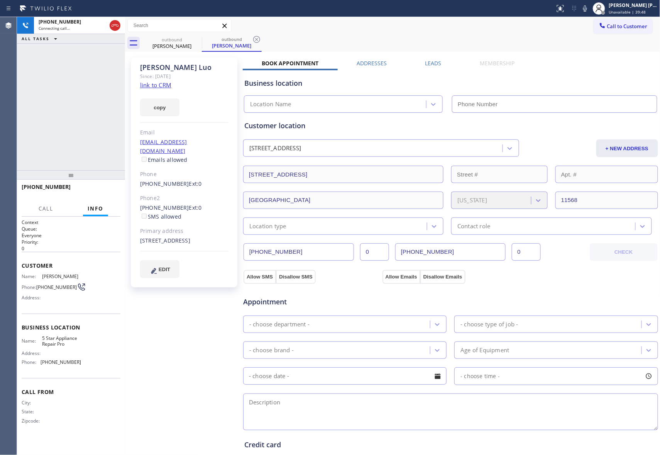
type input "[PHONE_NUMBER]"
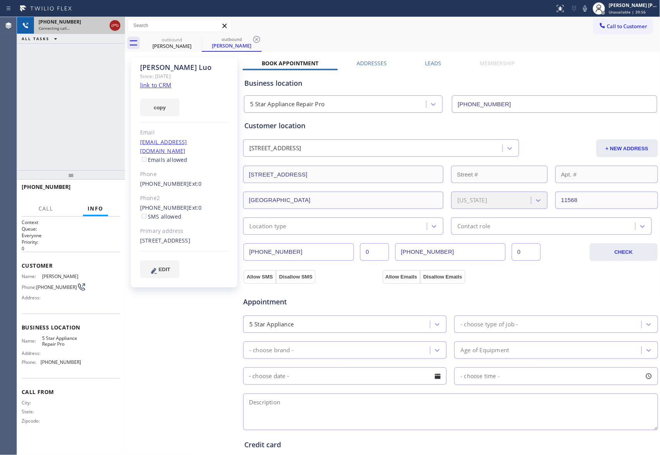
click at [113, 30] on button at bounding box center [115, 25] width 11 height 11
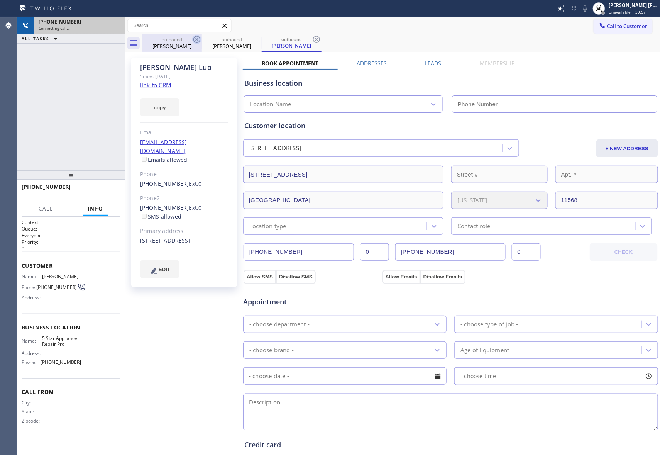
click at [194, 37] on icon at bounding box center [196, 39] width 9 height 9
click at [0, 0] on icon at bounding box center [0, 0] width 0 height 0
click at [312, 37] on icon at bounding box center [316, 39] width 9 height 9
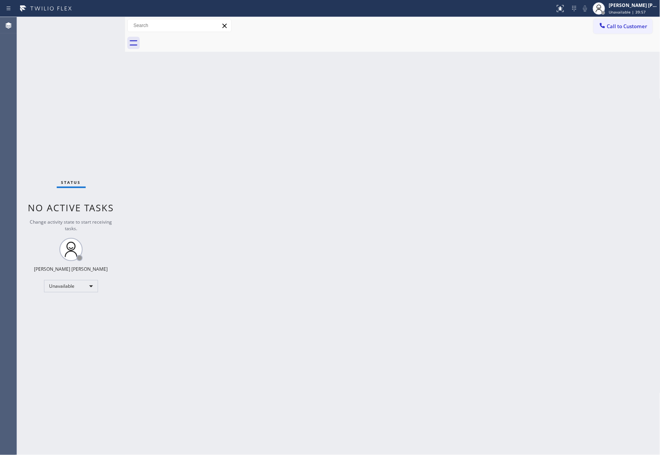
click at [194, 37] on div at bounding box center [401, 42] width 519 height 17
click at [637, 20] on button "Call to Customer" at bounding box center [623, 26] width 59 height 15
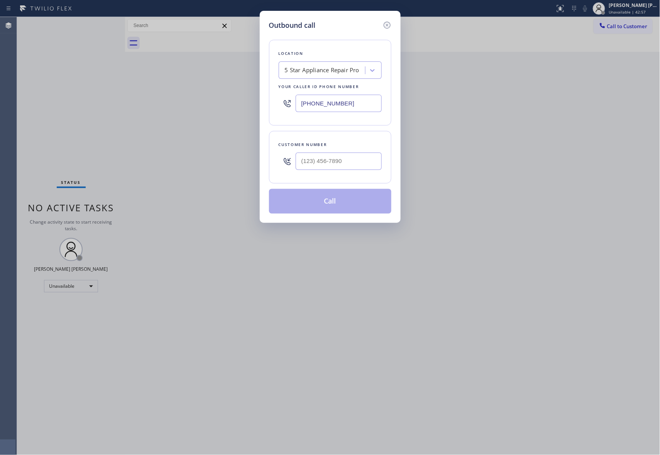
type input "(___) ___-____"
click at [354, 167] on input "(___) ___-____" at bounding box center [339, 161] width 86 height 17
drag, startPoint x: 345, startPoint y: 100, endPoint x: 228, endPoint y: 94, distance: 116.8
click at [228, 94] on div "Outbound call Location 5 Star Appliance Repair Pro Your caller id phone number …" at bounding box center [330, 227] width 660 height 455
paste input "55) 904-2265"
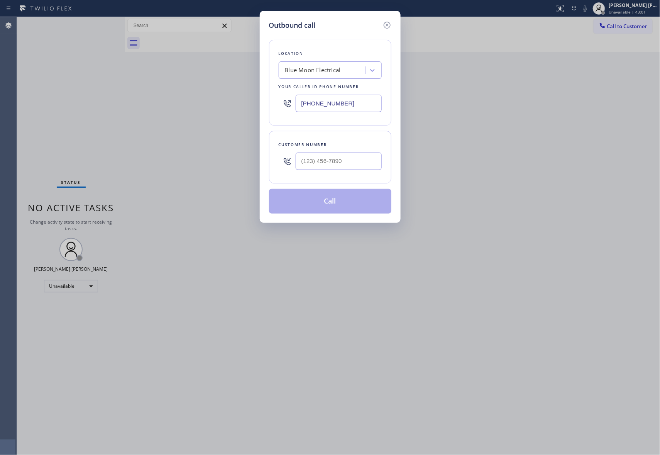
type input "[PHONE_NUMBER]"
drag, startPoint x: 355, startPoint y: 165, endPoint x: 277, endPoint y: 165, distance: 77.2
click at [277, 165] on div "Customer number (___) ___-____" at bounding box center [330, 157] width 122 height 53
paste input "310) 592-4736"
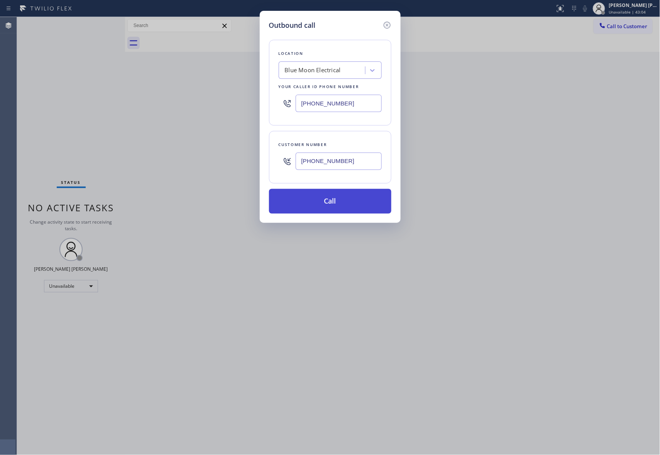
type input "(310) 592-4736"
click at [331, 207] on button "Call" at bounding box center [330, 201] width 122 height 25
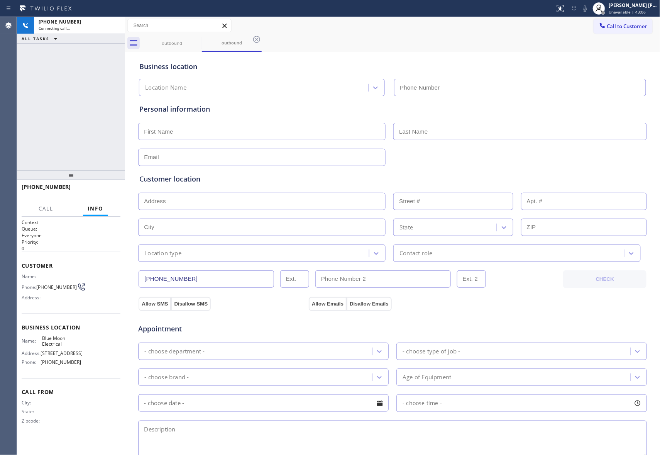
type input "[PHONE_NUMBER]"
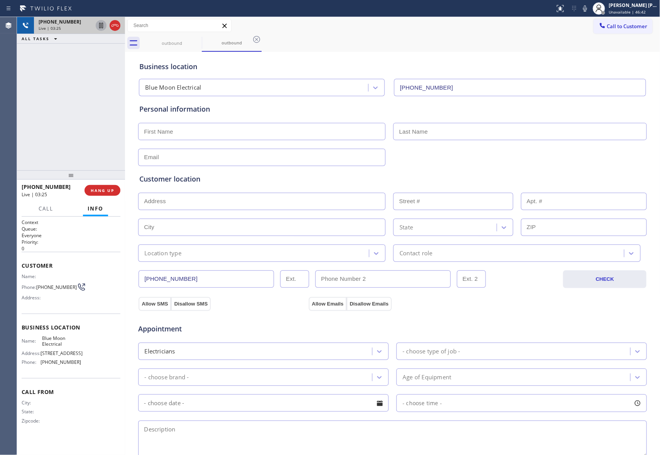
click at [101, 27] on icon at bounding box center [101, 25] width 9 height 9
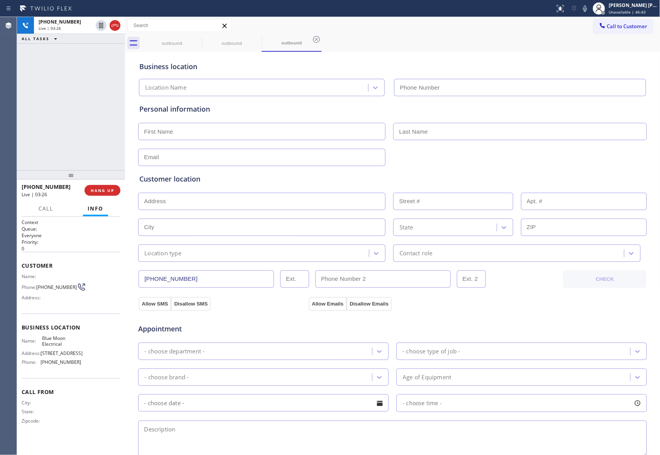
type input "[PHONE_NUMBER]"
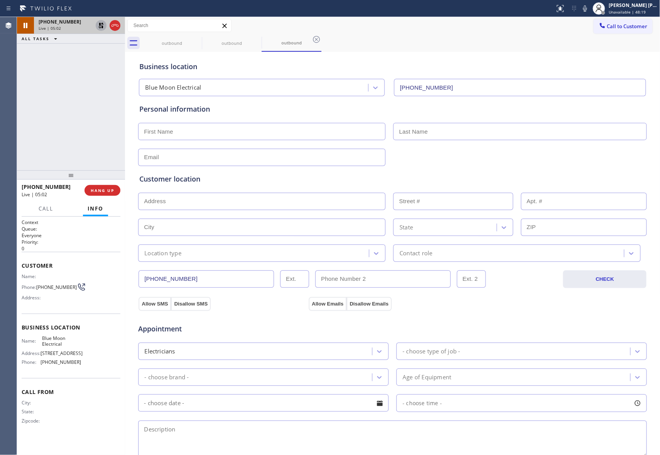
click at [102, 27] on icon at bounding box center [100, 25] width 5 height 5
type input "[PHONE_NUMBER]"
click at [102, 25] on icon at bounding box center [101, 25] width 4 height 5
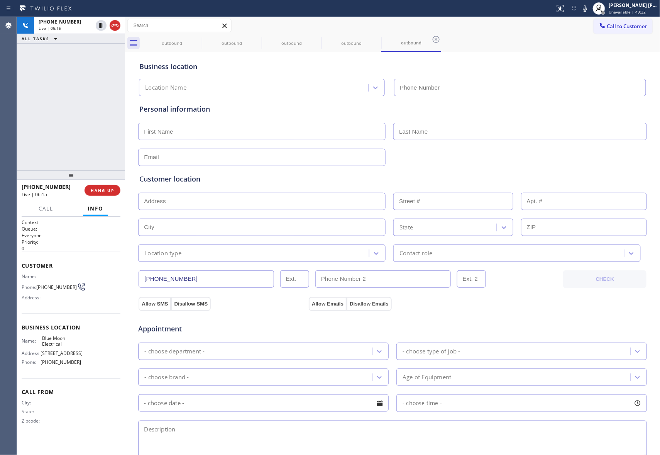
type input "[PHONE_NUMBER]"
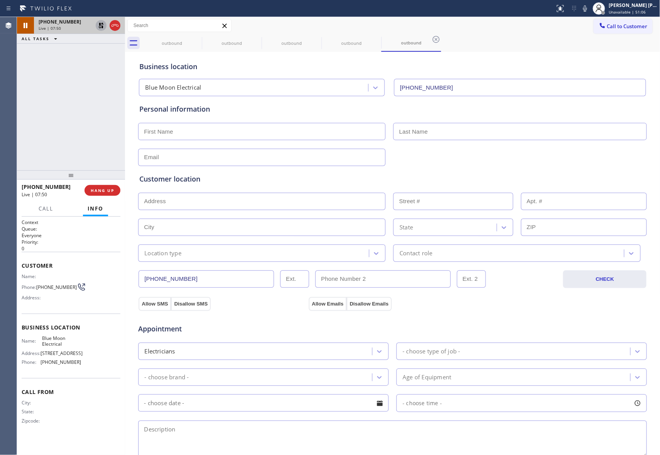
click at [99, 26] on icon at bounding box center [101, 25] width 9 height 9
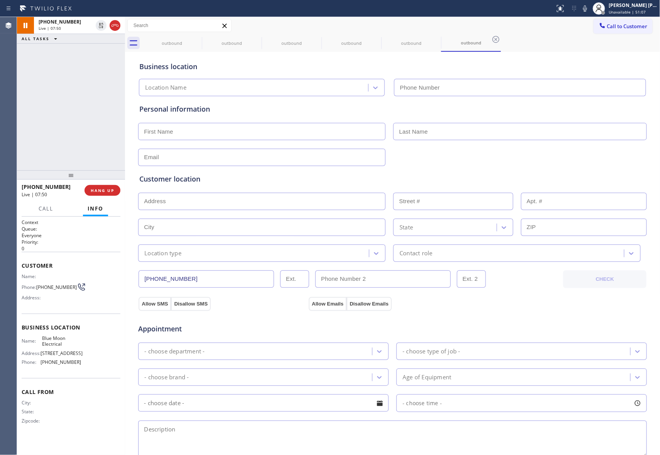
type input "[PHONE_NUMBER]"
click at [111, 188] on span "HANG UP" at bounding box center [103, 190] width 24 height 5
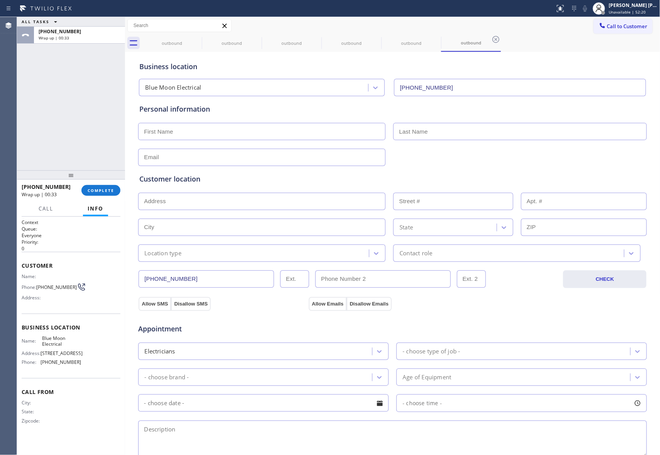
click at [218, 132] on input "text" at bounding box center [262, 131] width 248 height 17
paste input "Mihai"
type input "Mihai"
click at [518, 129] on input "text" at bounding box center [521, 131] width 254 height 17
paste input "Ion"
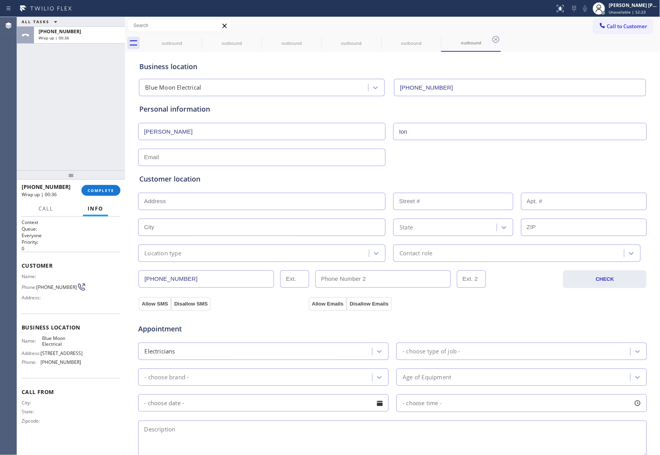
type input "Ion"
click at [280, 136] on input "Mihai" at bounding box center [262, 131] width 248 height 17
click at [254, 158] on input "text" at bounding box center [262, 157] width 248 height 17
paste input "Mihai@ionavt.com"
type input "Mihai@ionavt.com"
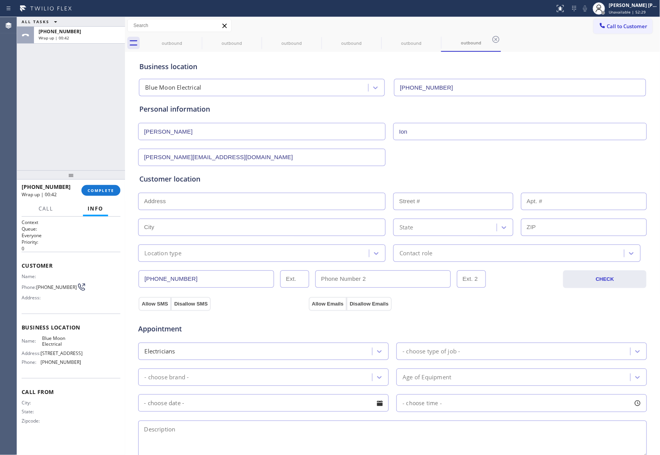
click at [185, 202] on input "text" at bounding box center [262, 201] width 248 height 17
paste input "91605"
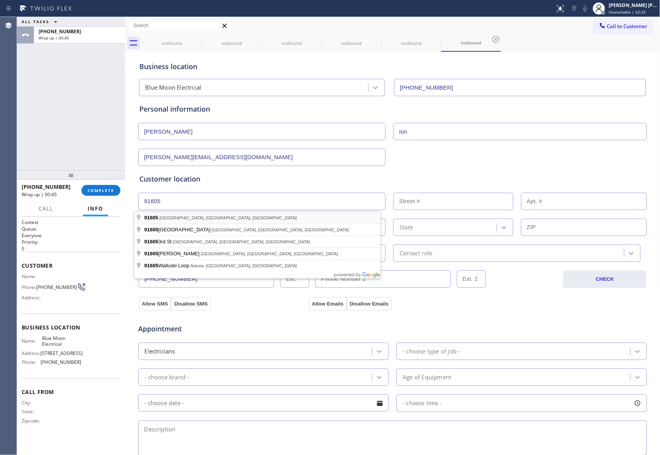
type input "North Hollywood, CA 91605, USA"
type input "[GEOGRAPHIC_DATA]"
type input "91605"
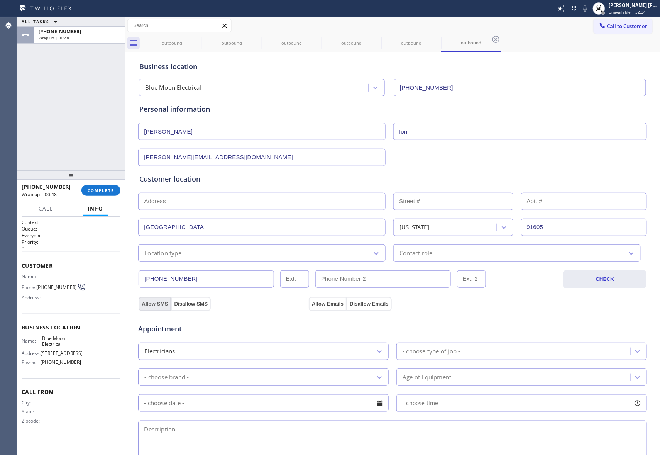
click at [148, 303] on button "Allow SMS" at bounding box center [155, 304] width 32 height 14
click at [325, 306] on button "Allow Emails" at bounding box center [328, 304] width 38 height 14
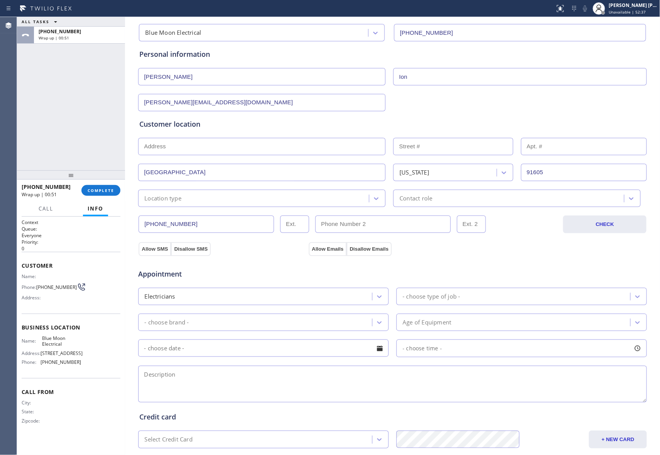
scroll to position [146, 0]
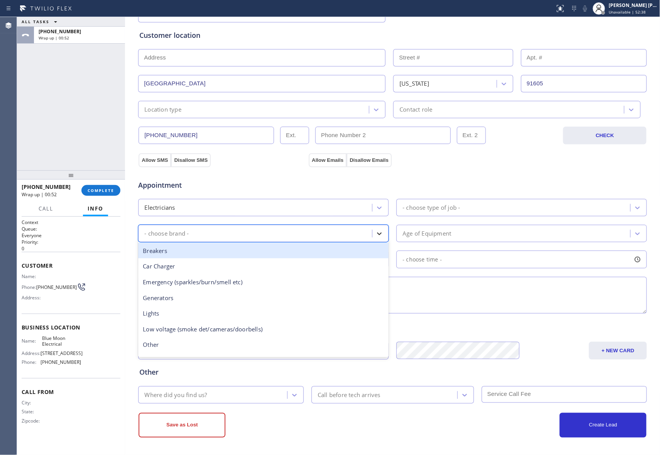
click at [377, 231] on icon at bounding box center [380, 234] width 8 height 8
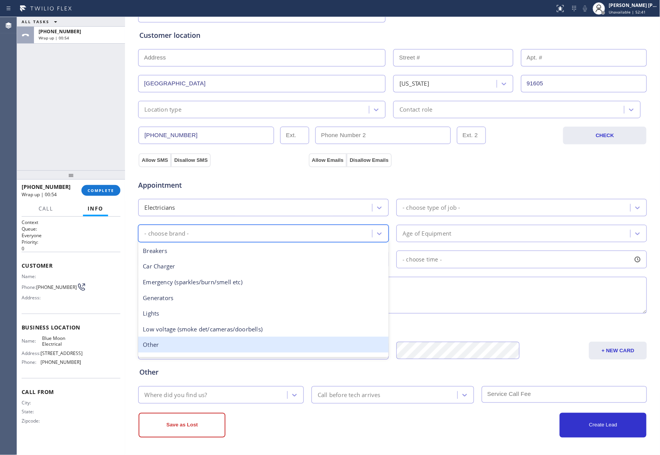
click at [175, 346] on div "Other" at bounding box center [263, 345] width 251 height 16
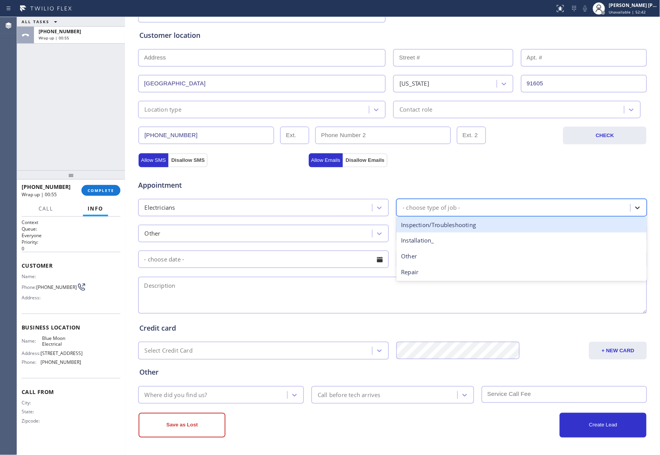
click at [640, 206] on div at bounding box center [638, 208] width 14 height 14
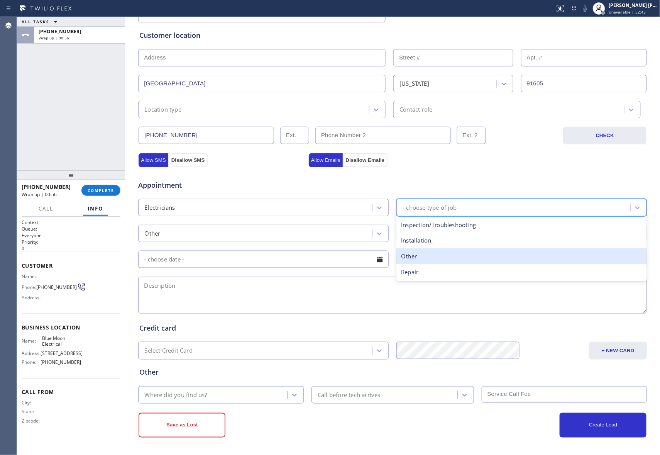
drag, startPoint x: 445, startPoint y: 254, endPoint x: 589, endPoint y: 227, distance: 146.9
click at [446, 253] on div "Other" at bounding box center [522, 256] width 251 height 16
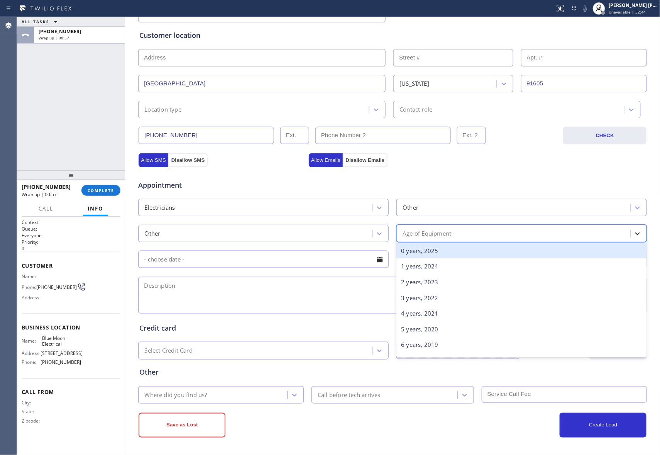
click at [640, 234] on div at bounding box center [638, 234] width 14 height 14
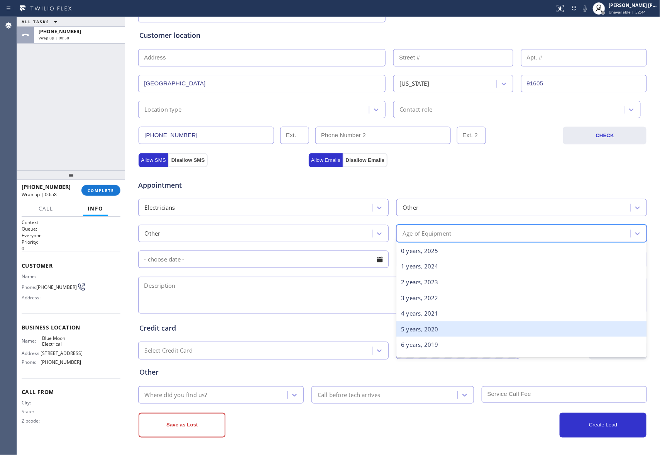
click at [469, 324] on div "5 years, 2020" at bounding box center [522, 329] width 251 height 16
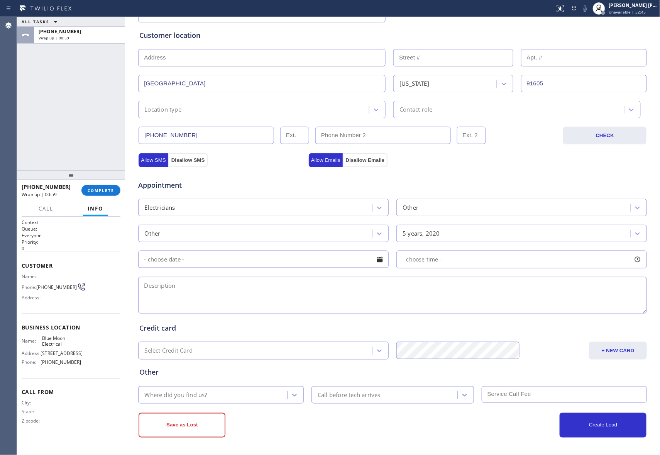
click at [209, 287] on textarea at bounding box center [392, 295] width 509 height 37
paste textarea "whole electrical job in a house, there is no house yet, he is contractor"
click at [388, 291] on textarea "whole electrical job in a house, there is no house yet, he is contractor" at bounding box center [392, 295] width 509 height 37
paste textarea "need a quote for electrical for new construction | general contractor | 91605"
type textarea "whole electrical job in a house, there is no house yet, he is contractor | need…"
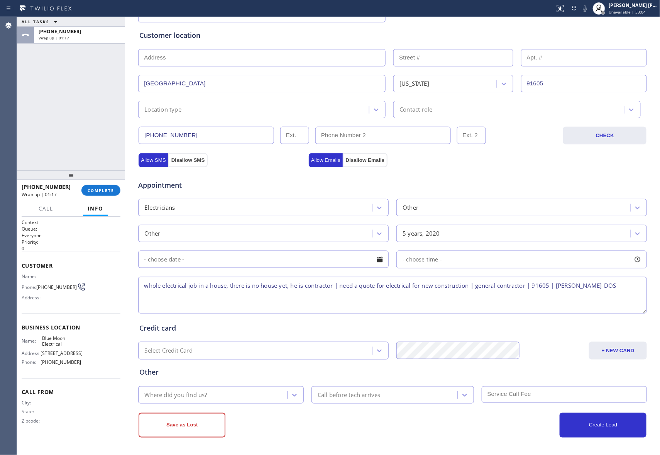
click at [595, 287] on textarea "whole electrical job in a house, there is no house yet, he is contractor | need…" at bounding box center [392, 295] width 509 height 37
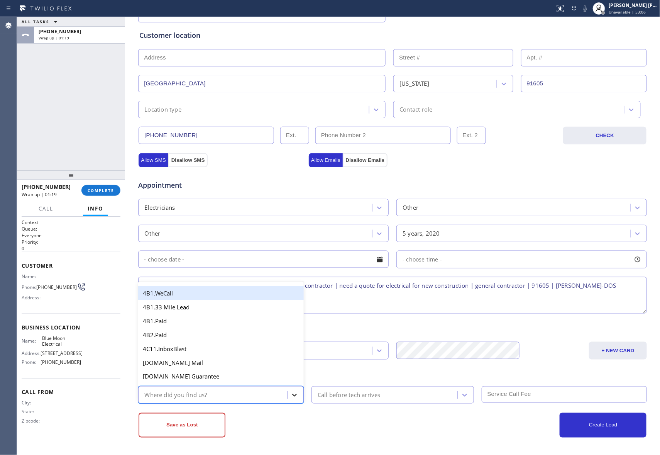
click at [291, 394] on icon at bounding box center [295, 395] width 8 height 8
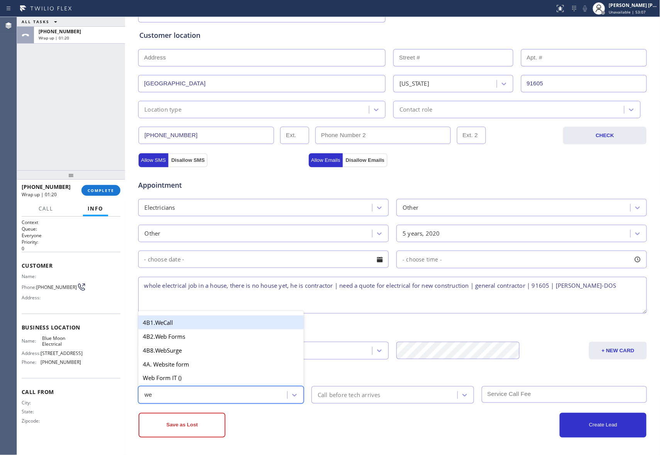
type input "web"
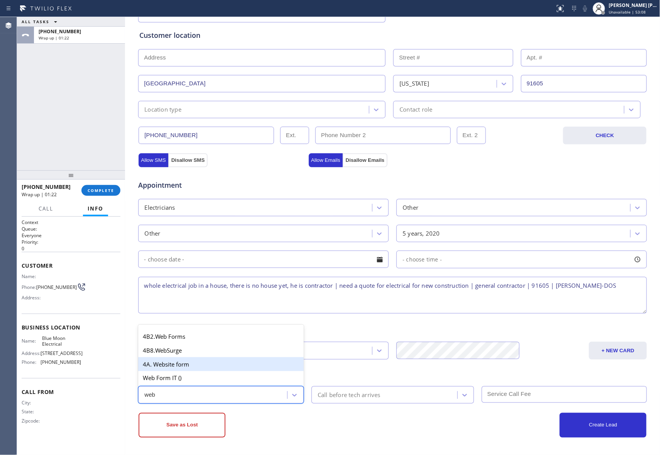
click at [189, 367] on div "4A. Website form" at bounding box center [221, 364] width 166 height 14
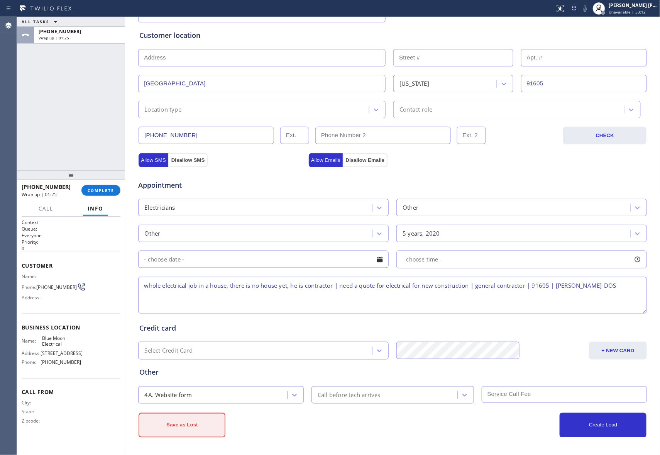
click at [195, 426] on button "Save as Lost" at bounding box center [182, 425] width 87 height 25
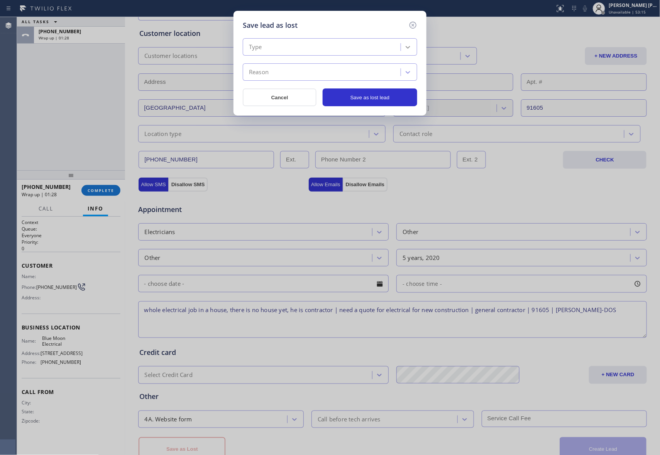
click at [407, 44] on icon at bounding box center [408, 47] width 8 height 8
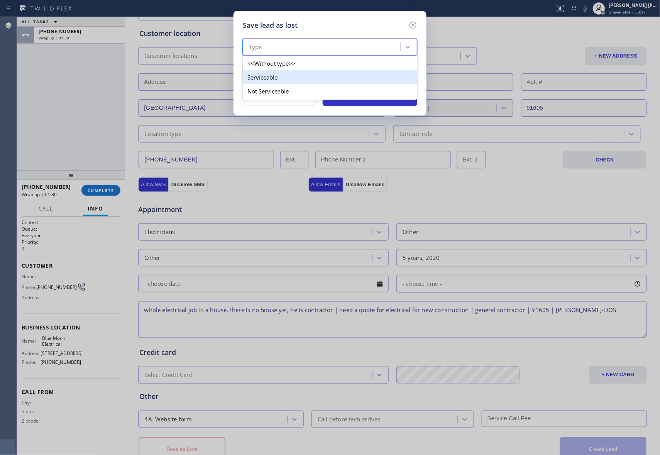
click at [290, 77] on div "Serviceable" at bounding box center [330, 77] width 175 height 14
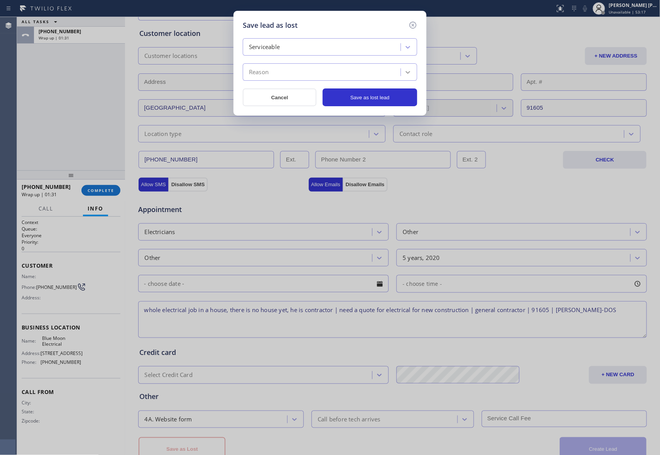
click at [407, 73] on icon at bounding box center [408, 72] width 5 height 3
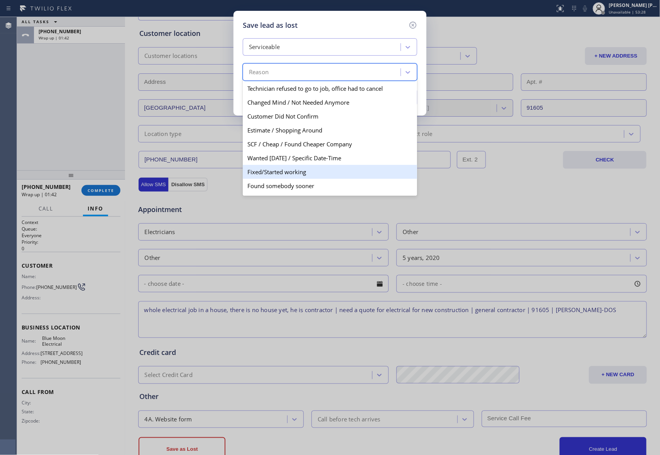
scroll to position [40, 0]
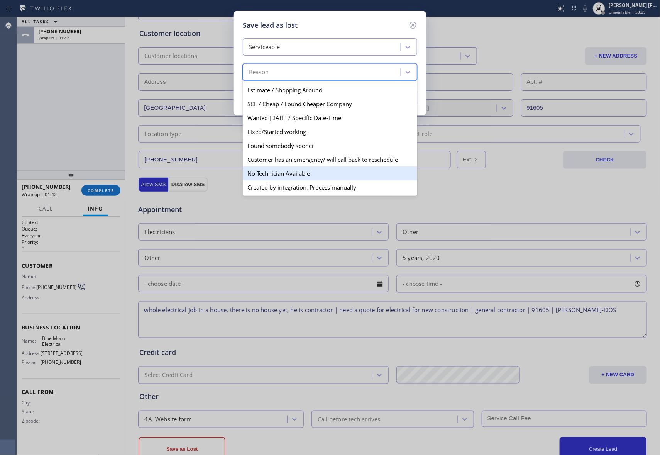
click at [295, 175] on div "No Technician Available" at bounding box center [330, 173] width 175 height 14
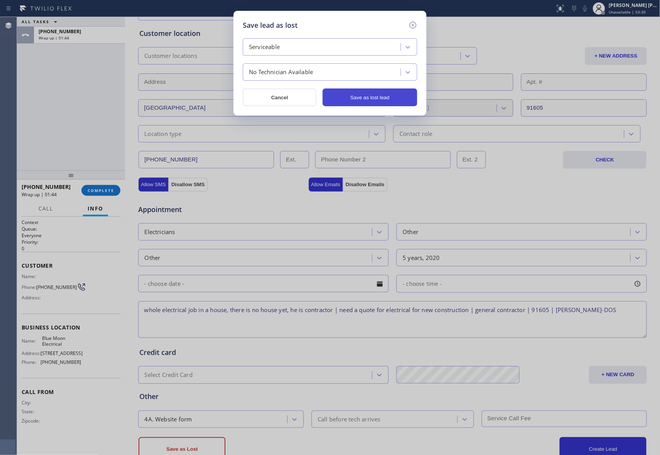
click at [357, 97] on button "Save as lost lead" at bounding box center [370, 97] width 95 height 18
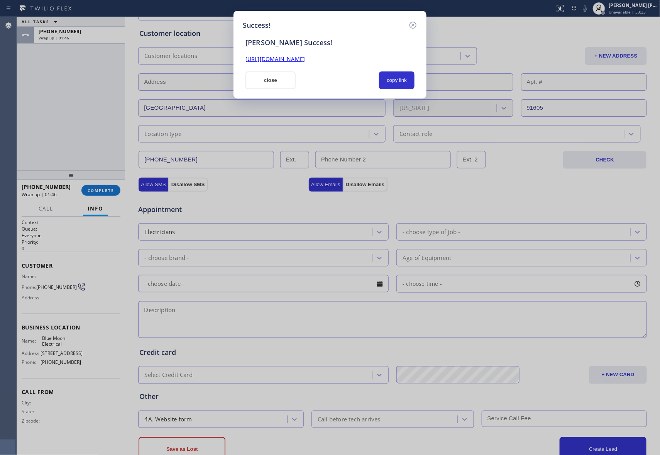
drag, startPoint x: 399, startPoint y: 58, endPoint x: 238, endPoint y: 62, distance: 160.7
click at [239, 59] on div "Success! SAL Success! https://erp.apollosoft.co/customer/764548#portlet_lead cl…" at bounding box center [330, 55] width 193 height 88
copy link "https://erp.apollosoft.co/customer/764548#portlet_lead"
click at [413, 25] on icon at bounding box center [413, 25] width 7 height 7
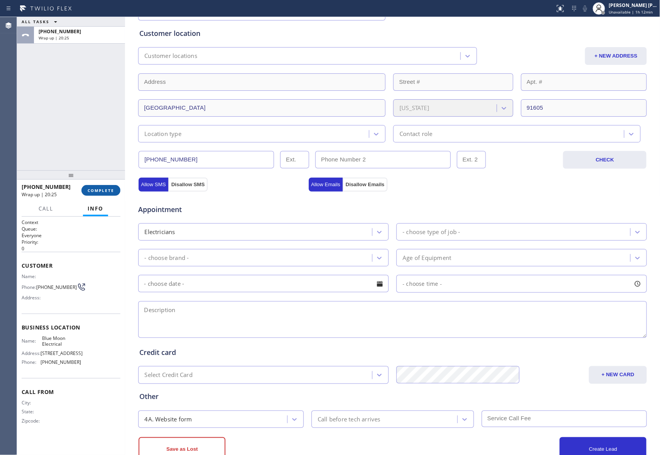
click at [104, 188] on span "COMPLETE" at bounding box center [101, 190] width 27 height 5
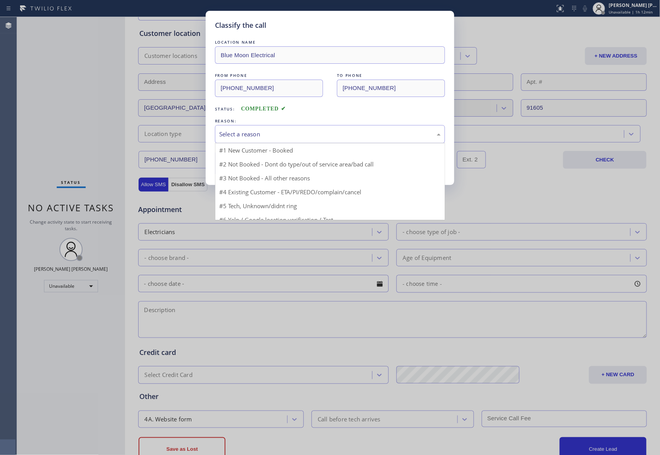
click at [345, 132] on div "Select a reason" at bounding box center [330, 134] width 222 height 9
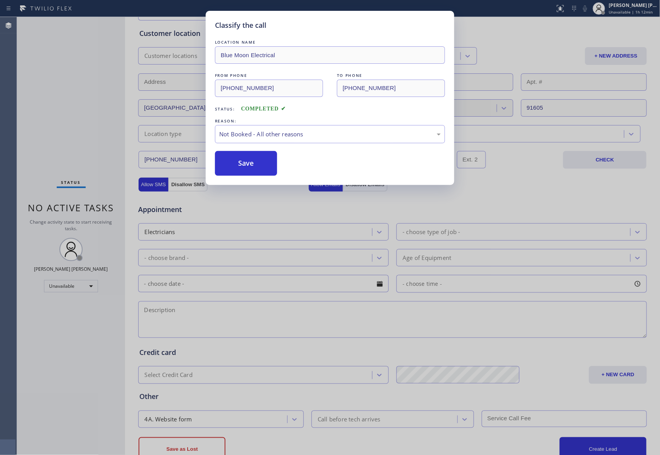
click at [238, 164] on button "Save" at bounding box center [246, 163] width 62 height 25
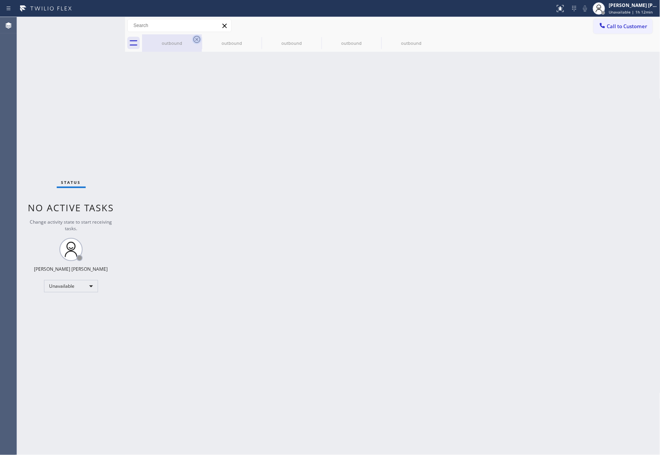
drag, startPoint x: 186, startPoint y: 49, endPoint x: 194, endPoint y: 39, distance: 12.6
click at [190, 46] on div "outbound" at bounding box center [172, 42] width 58 height 17
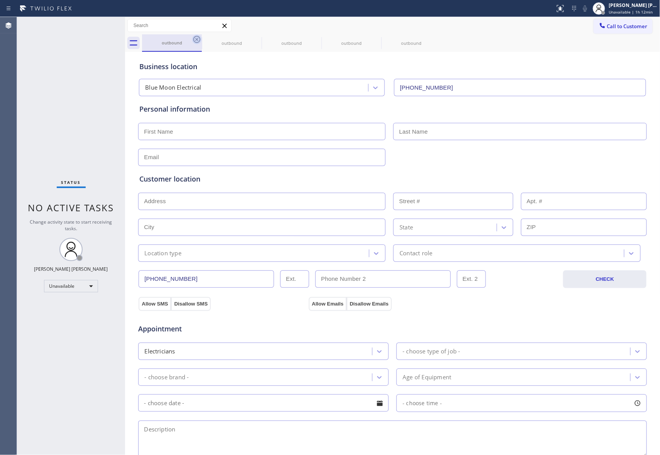
click at [195, 39] on icon at bounding box center [196, 39] width 9 height 9
click at [0, 0] on icon at bounding box center [0, 0] width 0 height 0
click at [195, 39] on icon at bounding box center [196, 39] width 9 height 9
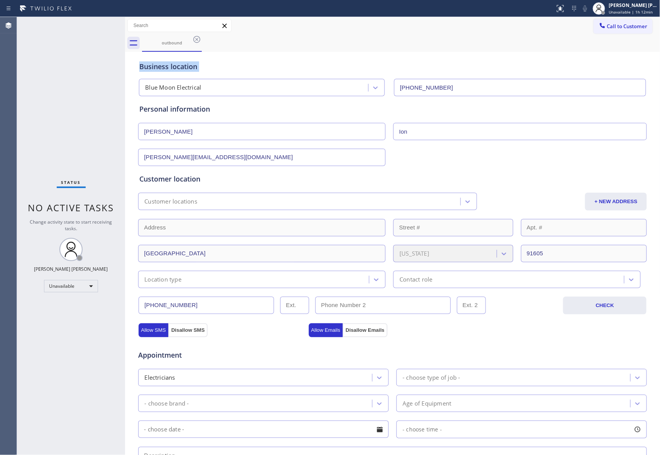
click at [195, 39] on icon at bounding box center [196, 39] width 9 height 9
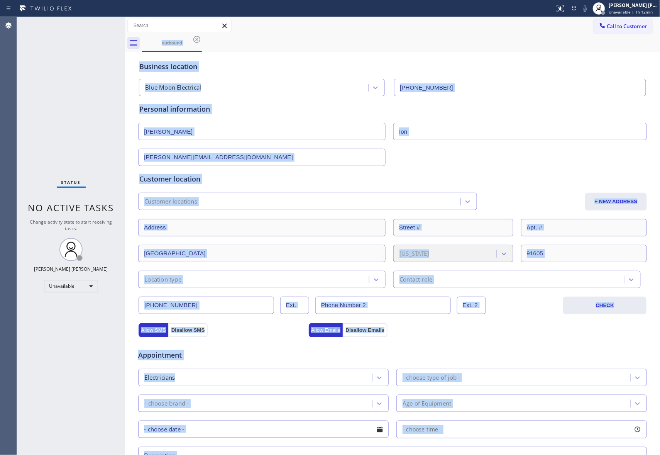
click at [195, 39] on div "outbound" at bounding box center [401, 42] width 519 height 17
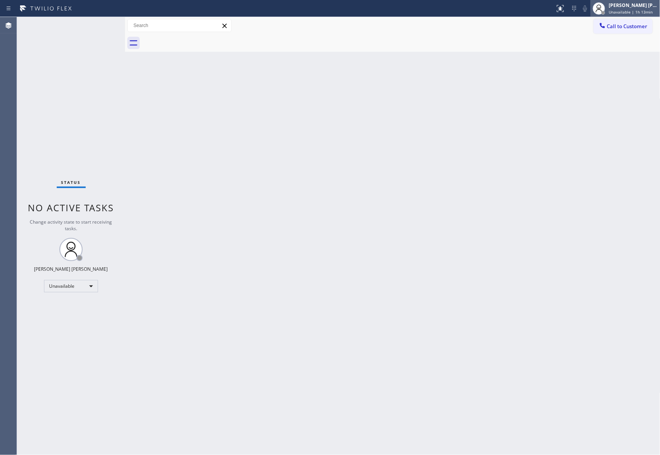
click at [634, 11] on span "Unavailable | 1h 13min" at bounding box center [631, 11] width 44 height 5
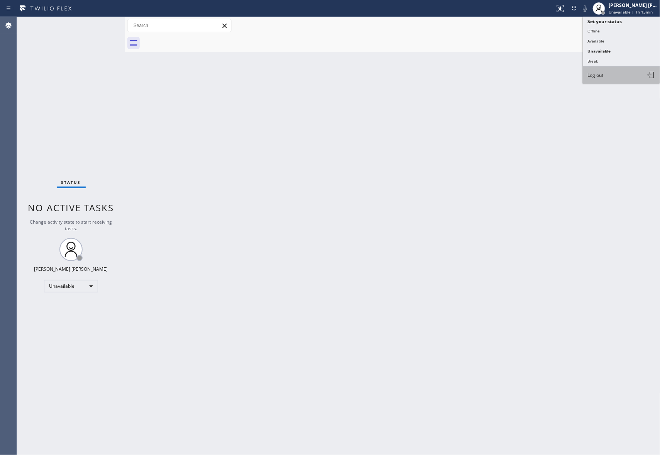
click at [611, 78] on button "Log out" at bounding box center [622, 74] width 77 height 17
